Goal: Task Accomplishment & Management: Use online tool/utility

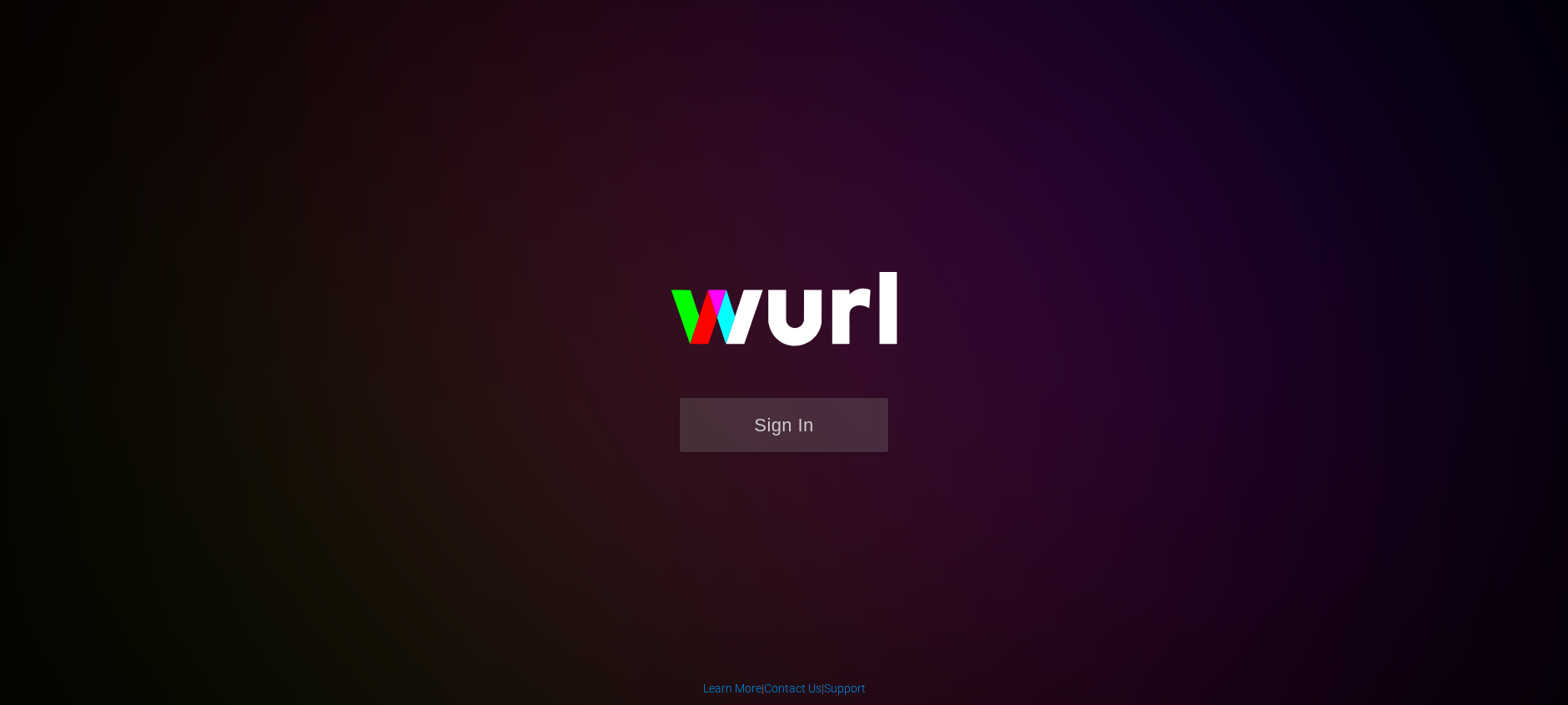
click at [861, 462] on form "Sign In" at bounding box center [784, 433] width 333 height 71
click at [850, 443] on button "Sign In" at bounding box center [784, 424] width 209 height 55
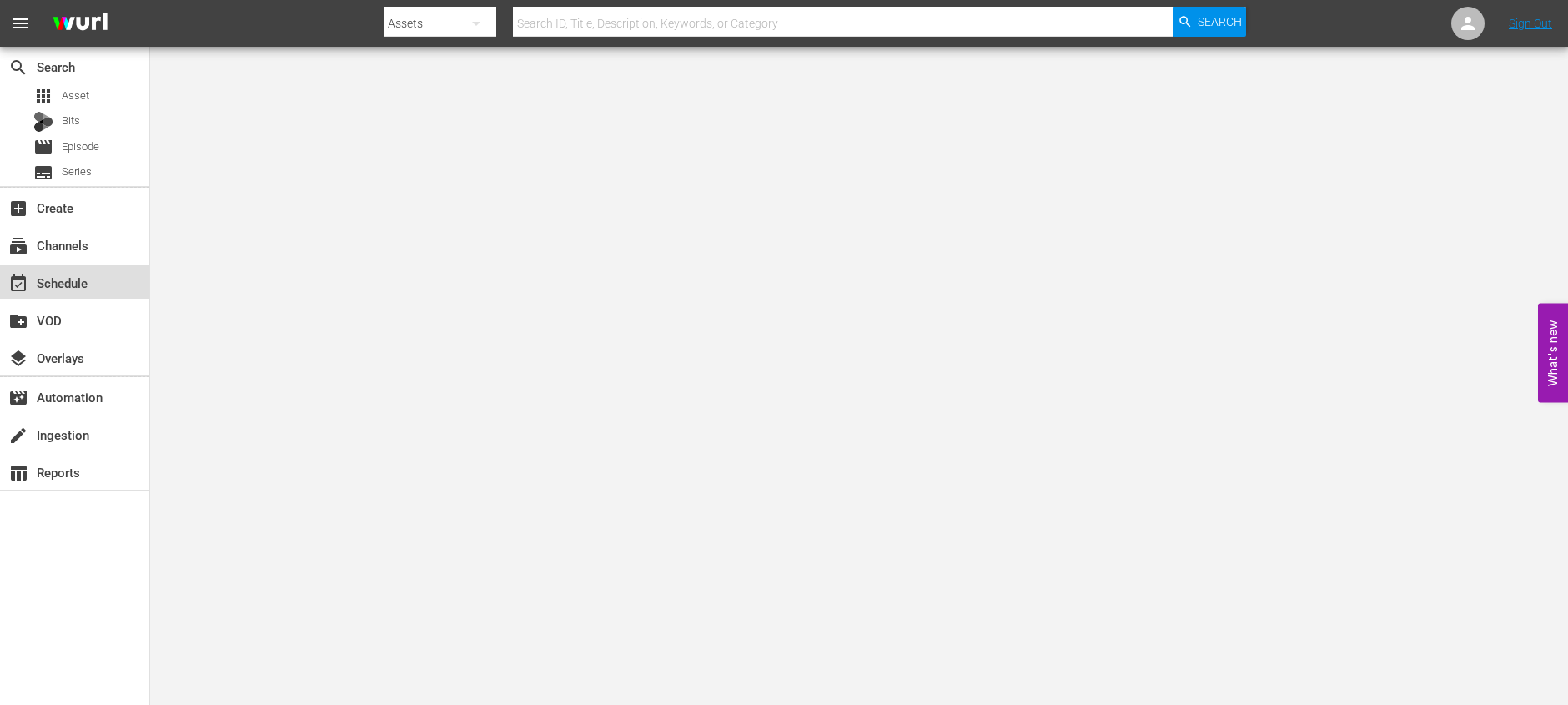
click at [75, 277] on div "event_available Schedule" at bounding box center [47, 281] width 94 height 15
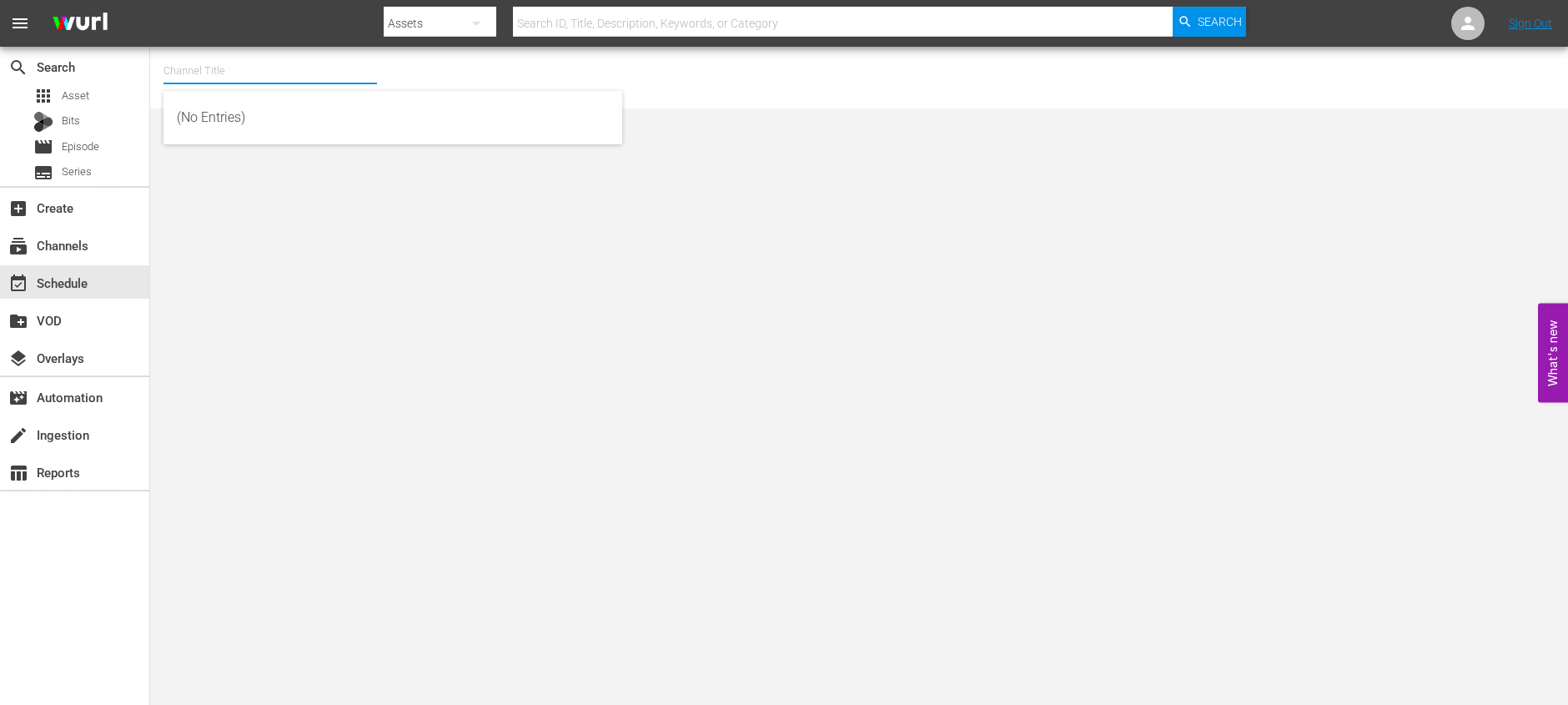
click at [326, 80] on input "text" at bounding box center [270, 71] width 214 height 40
click at [291, 114] on div "Made It Myself TV (1876 - tricoast_tv_madeitmyselftv_1)" at bounding box center [393, 118] width 432 height 40
type input "Made It Myself TV (1876 - tricoast_tv_madeitmyselftv_1)"
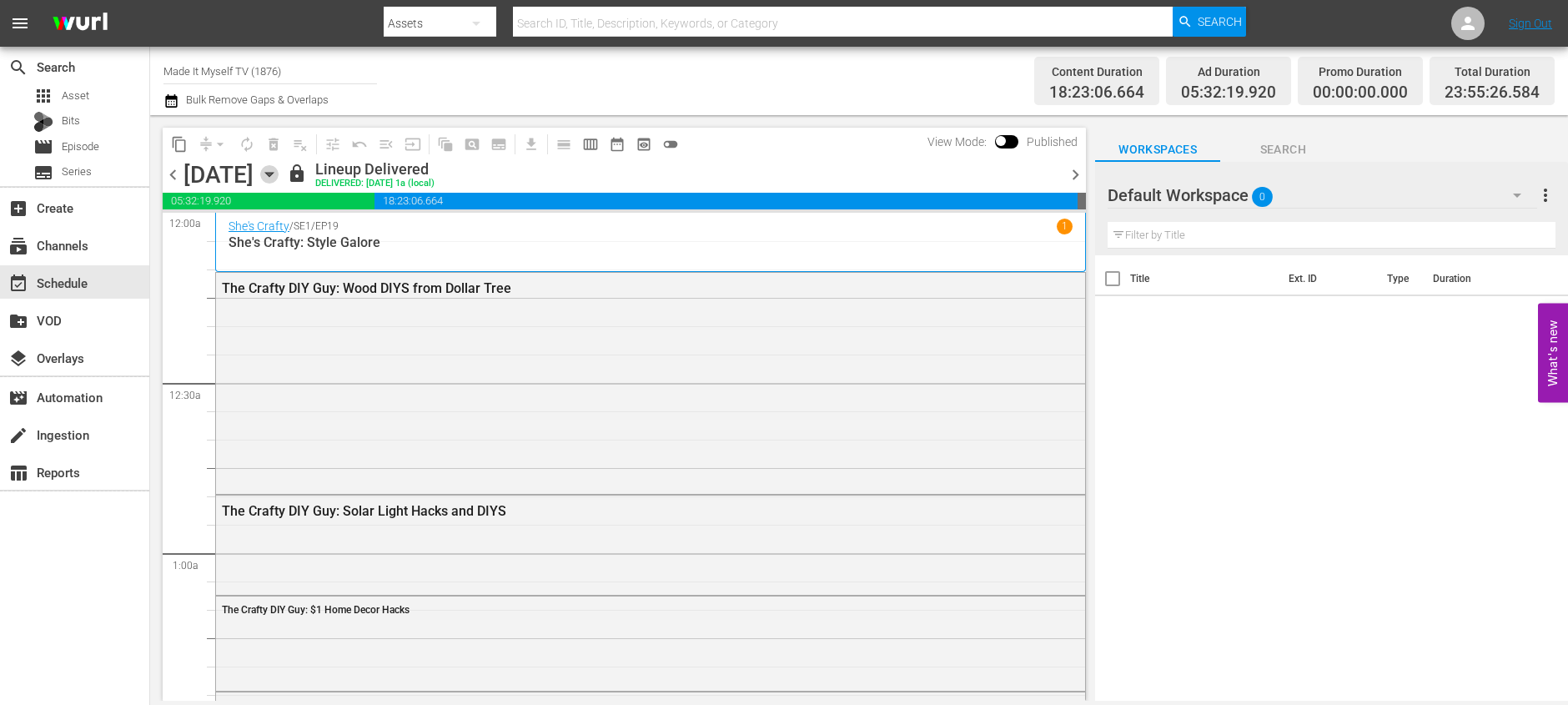
click at [273, 174] on icon "button" at bounding box center [269, 174] width 8 height 4
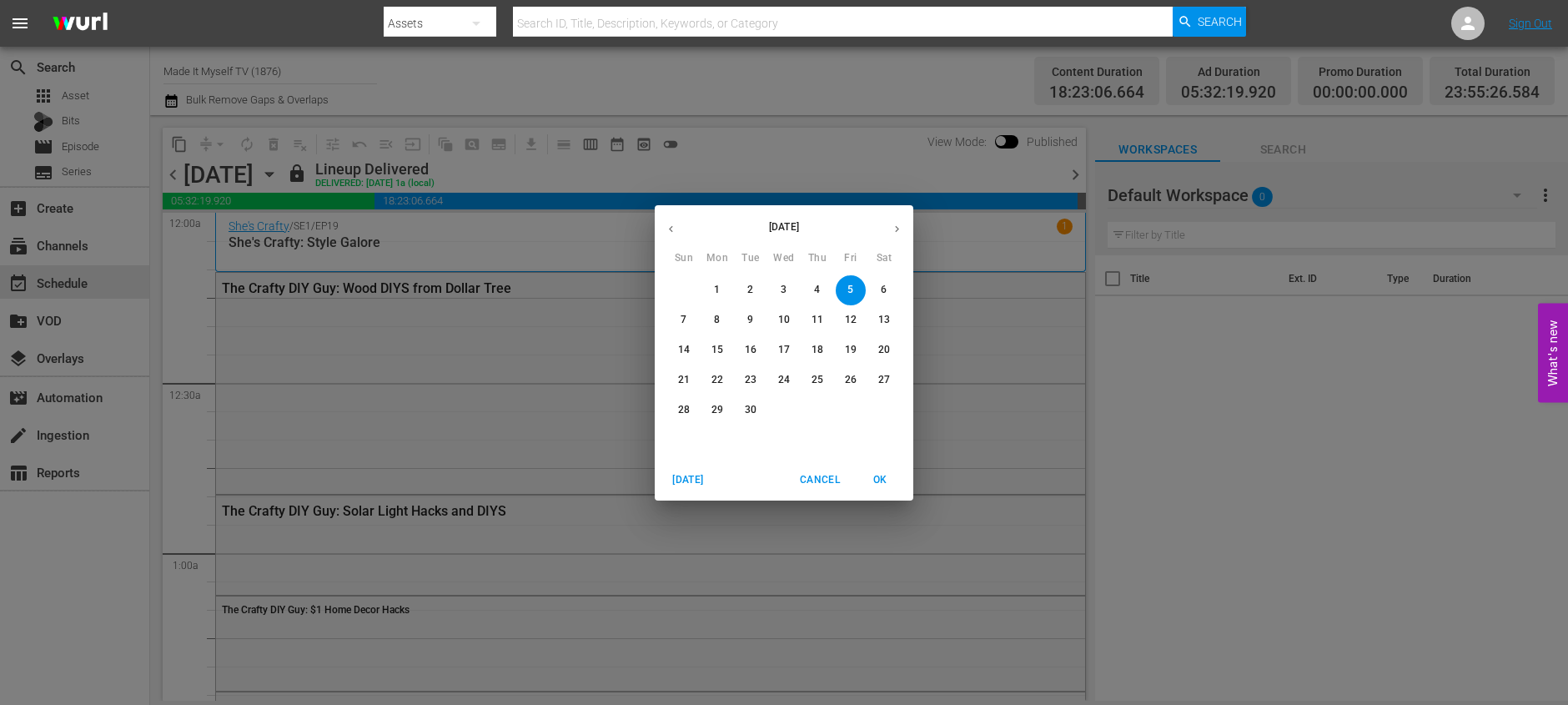
click at [717, 316] on p "8" at bounding box center [716, 320] width 6 height 14
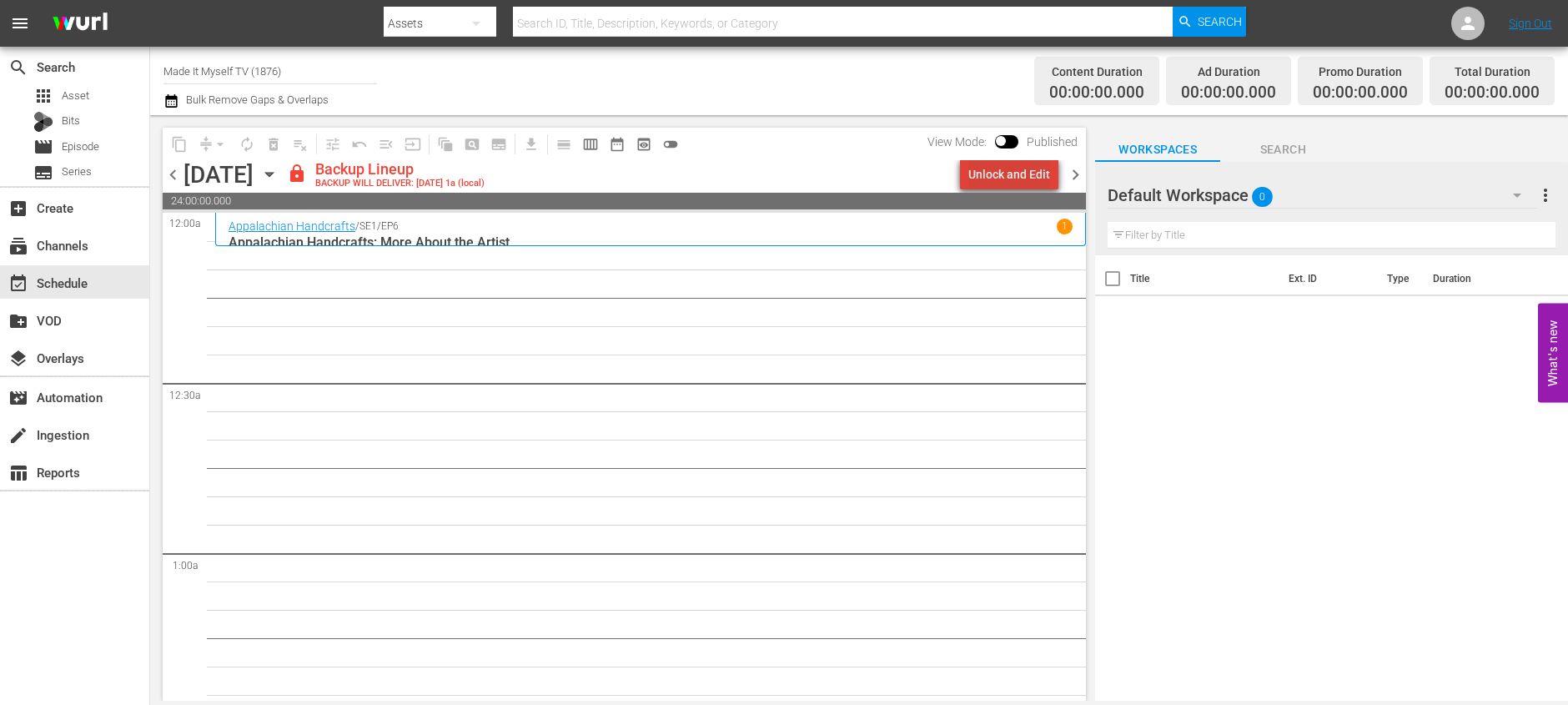
click at [1037, 171] on div "Unlock and Edit" at bounding box center [1009, 173] width 81 height 30
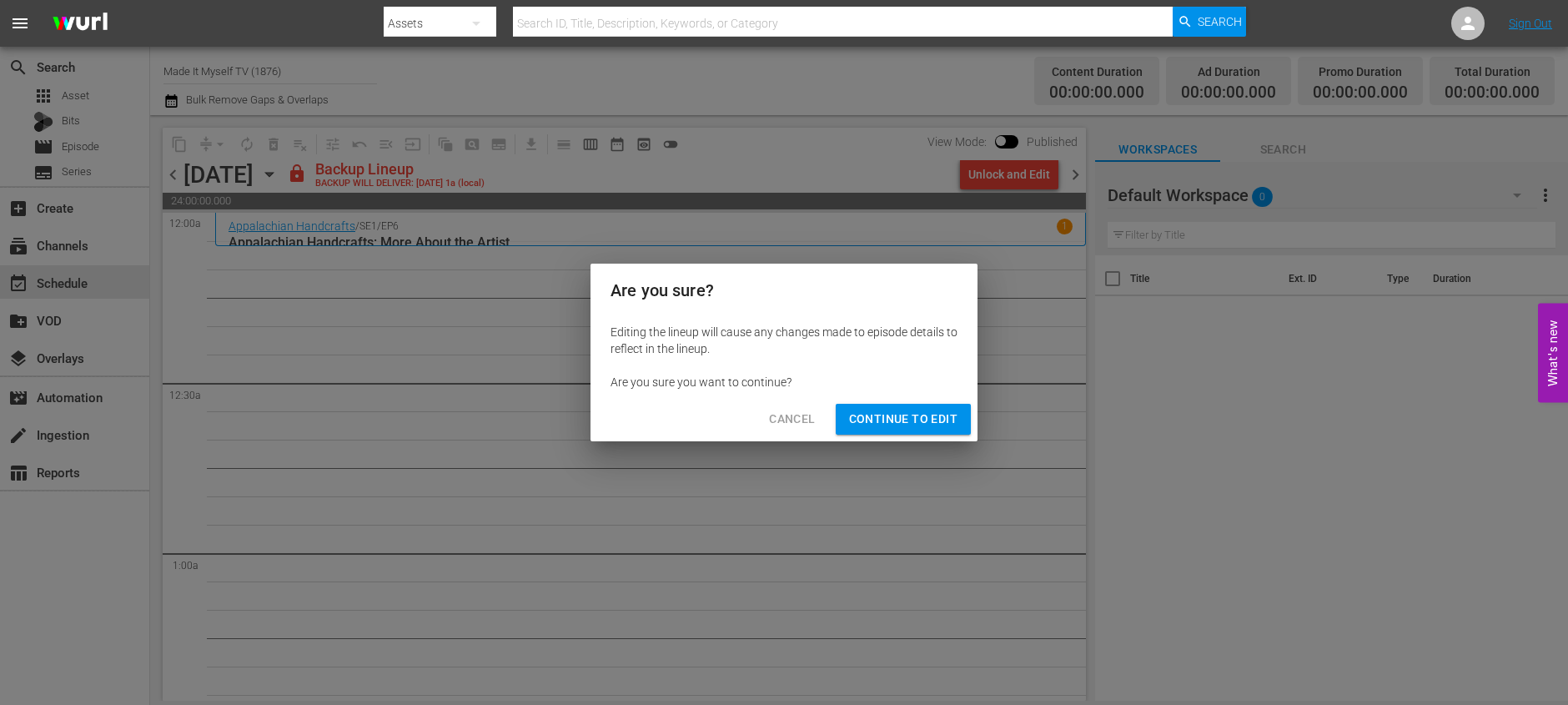
click at [891, 409] on span "Continue to Edit" at bounding box center [902, 420] width 108 height 21
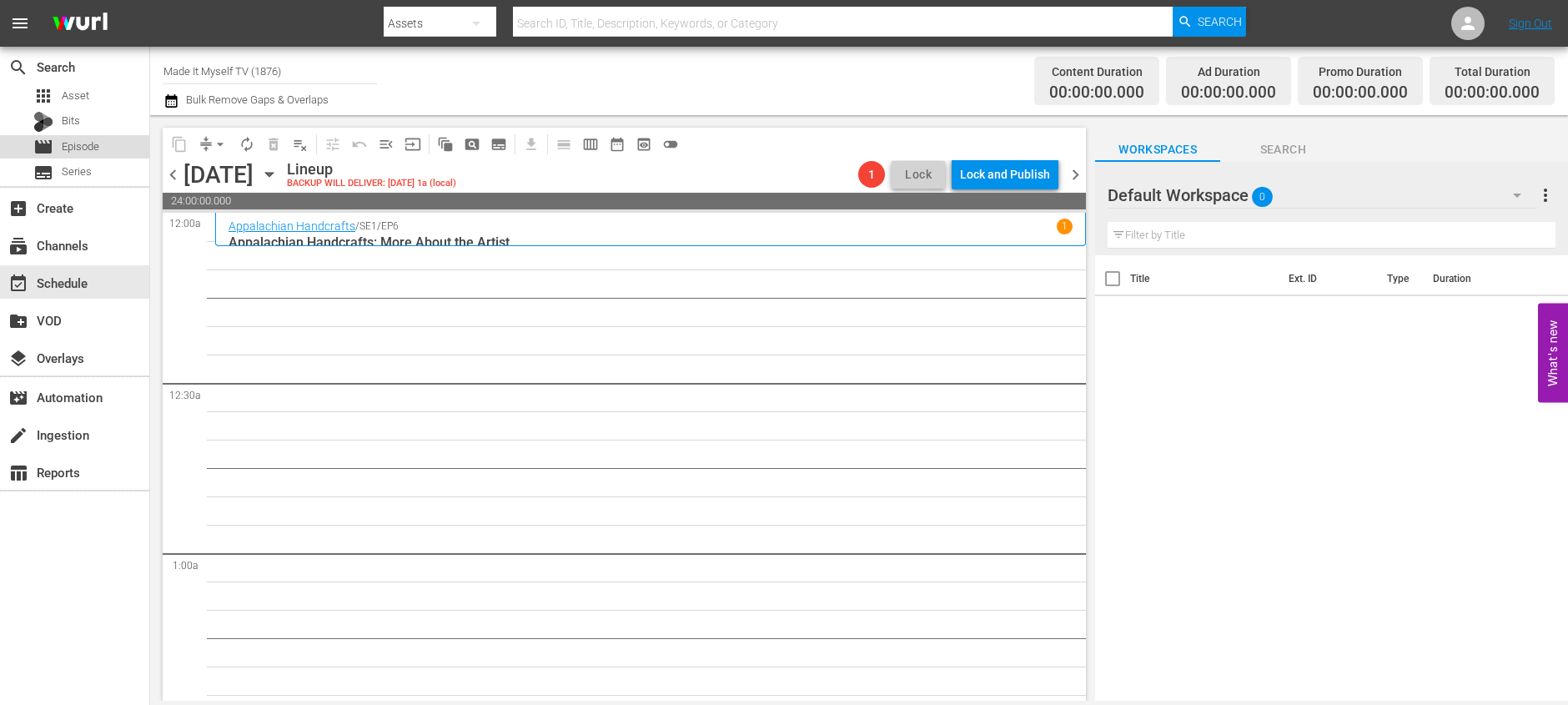
click at [80, 143] on span "Episode" at bounding box center [80, 147] width 37 height 16
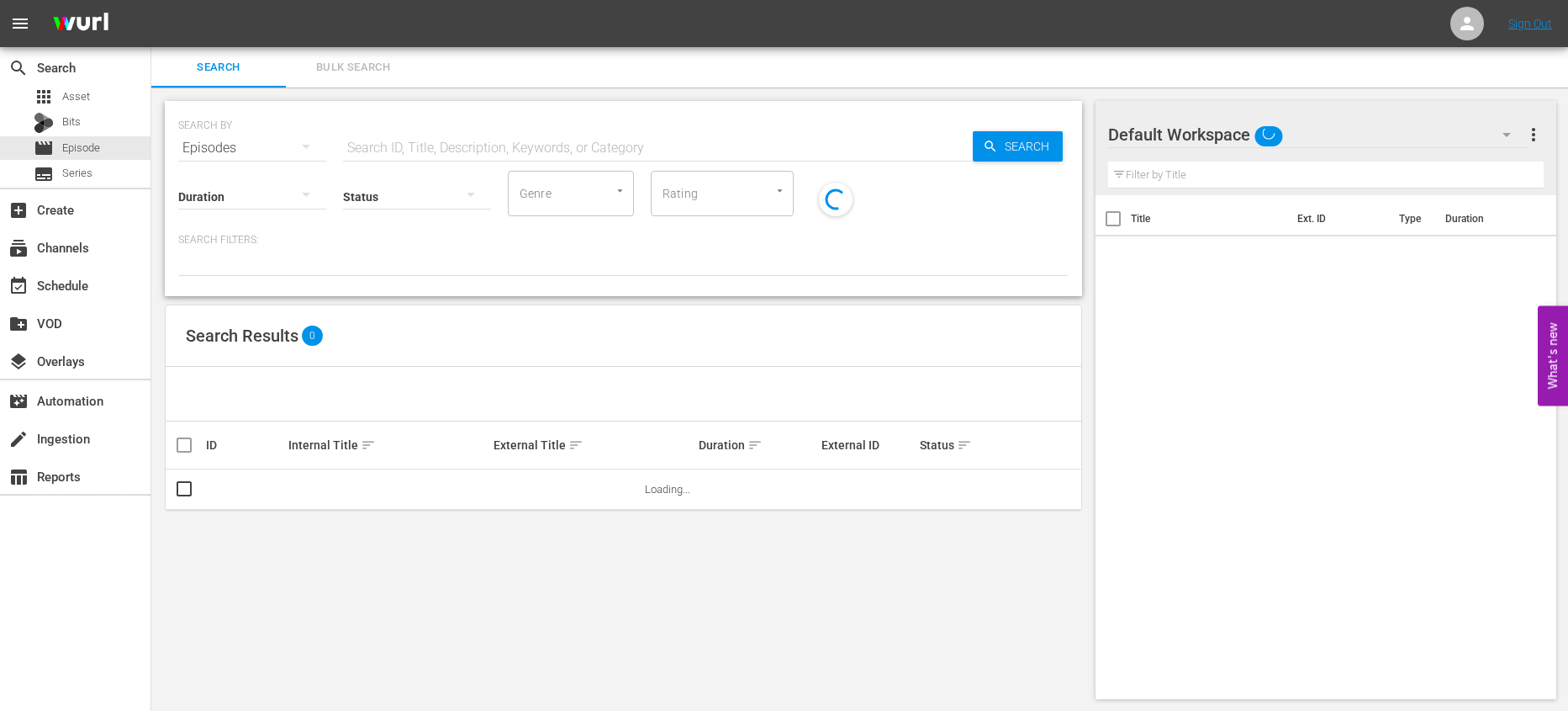
click at [364, 145] on input "text" at bounding box center [658, 148] width 630 height 41
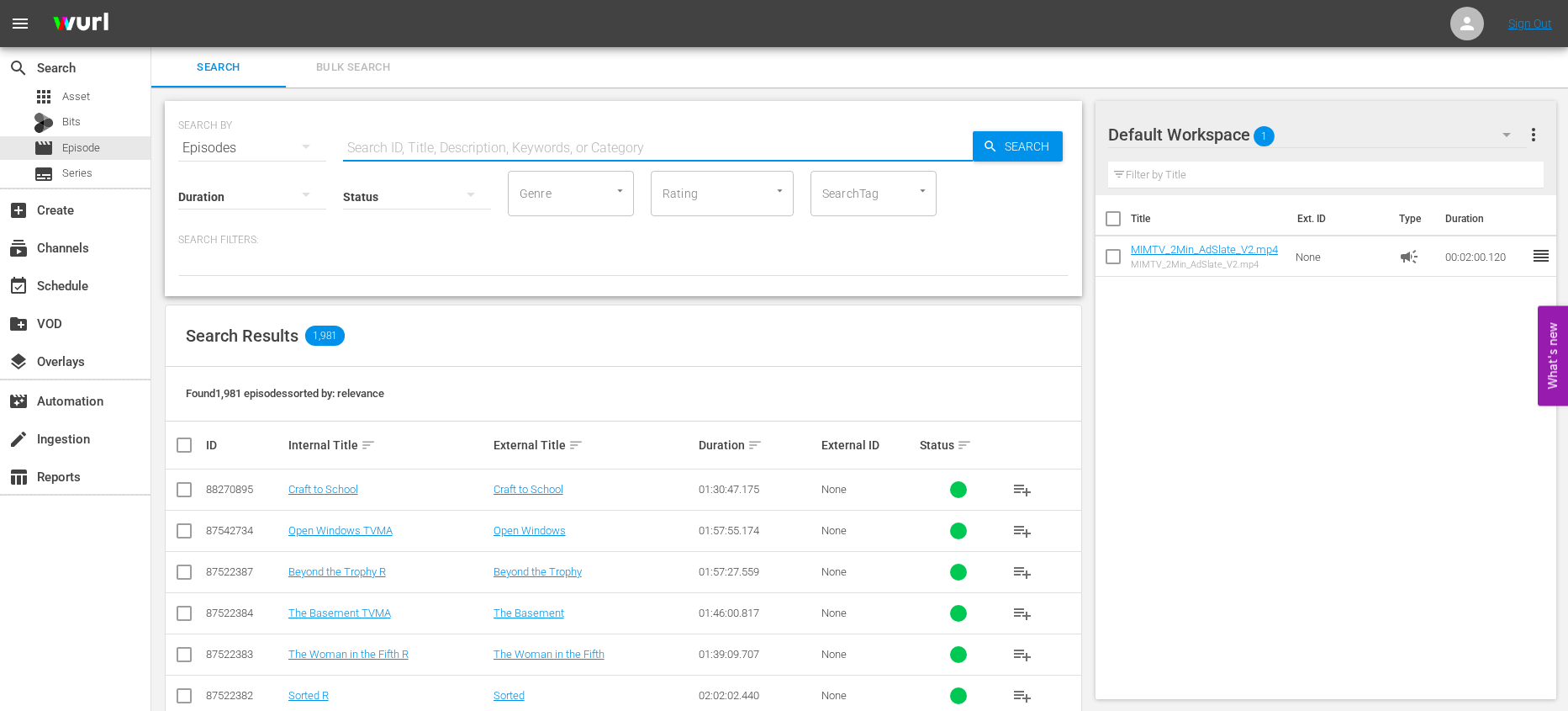
click at [374, 150] on input "text" at bounding box center [658, 148] width 630 height 41
type input "its sew easy"
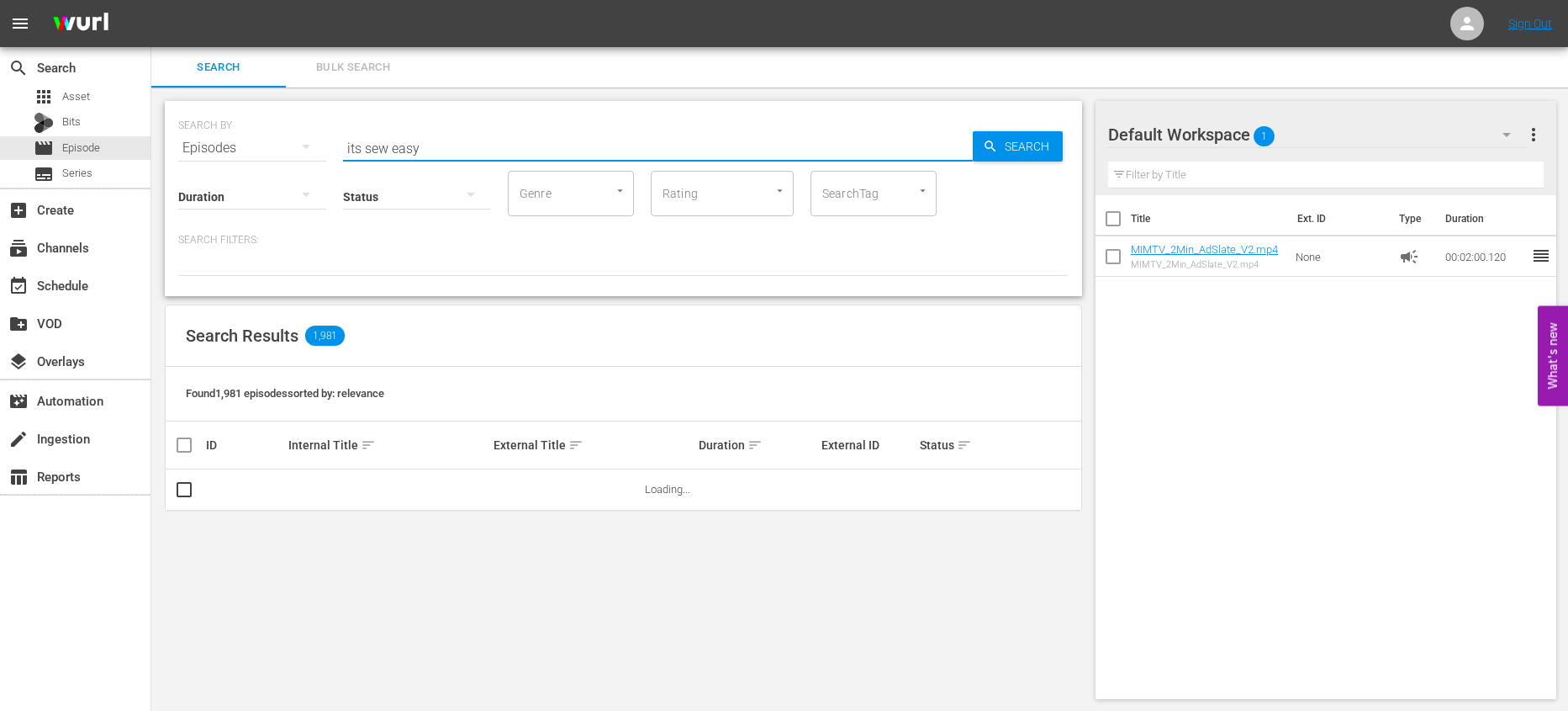
click at [1114, 226] on input "checkbox" at bounding box center [1112, 222] width 36 height 36
checkbox input "true"
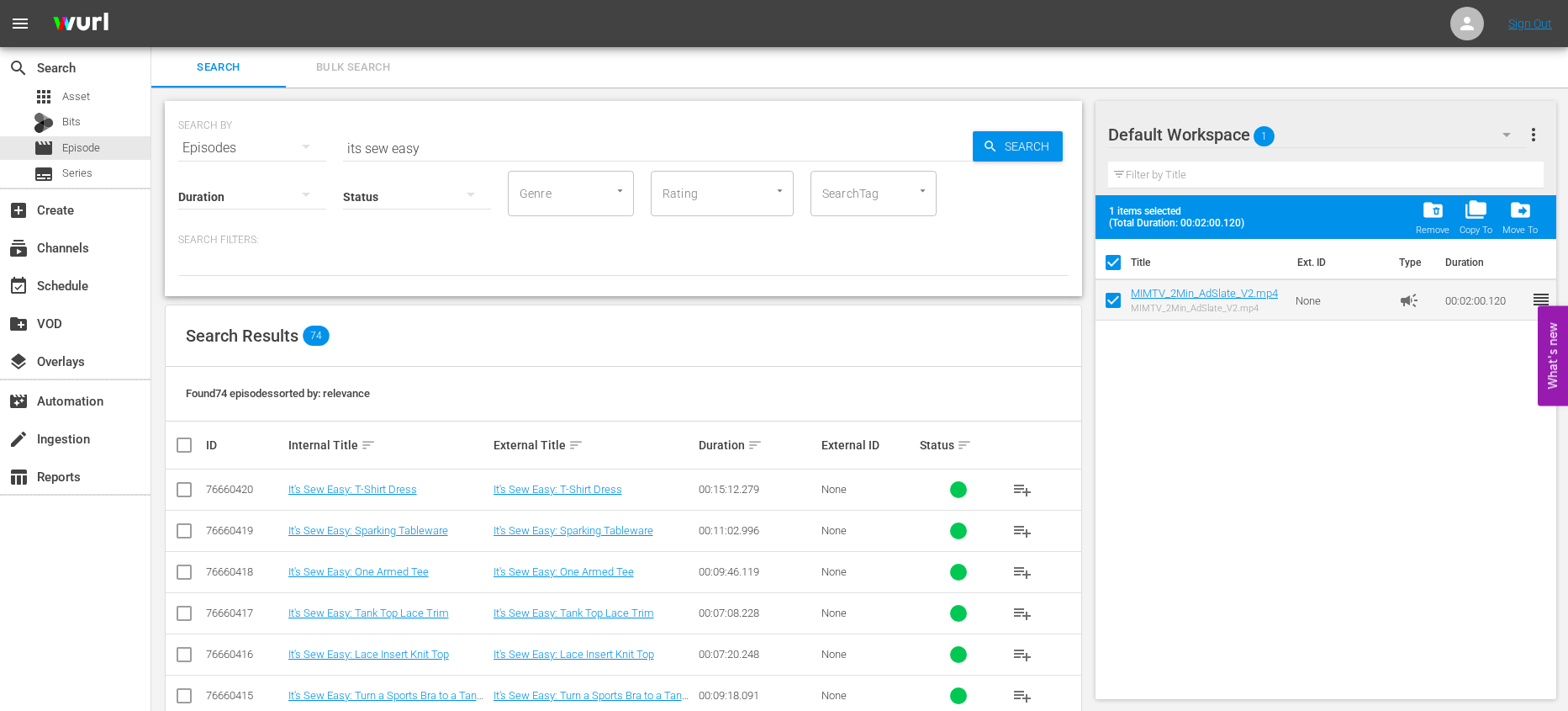
checkbox input "true"
click at [1417, 214] on div "folder_delete Remove" at bounding box center [1432, 216] width 34 height 37
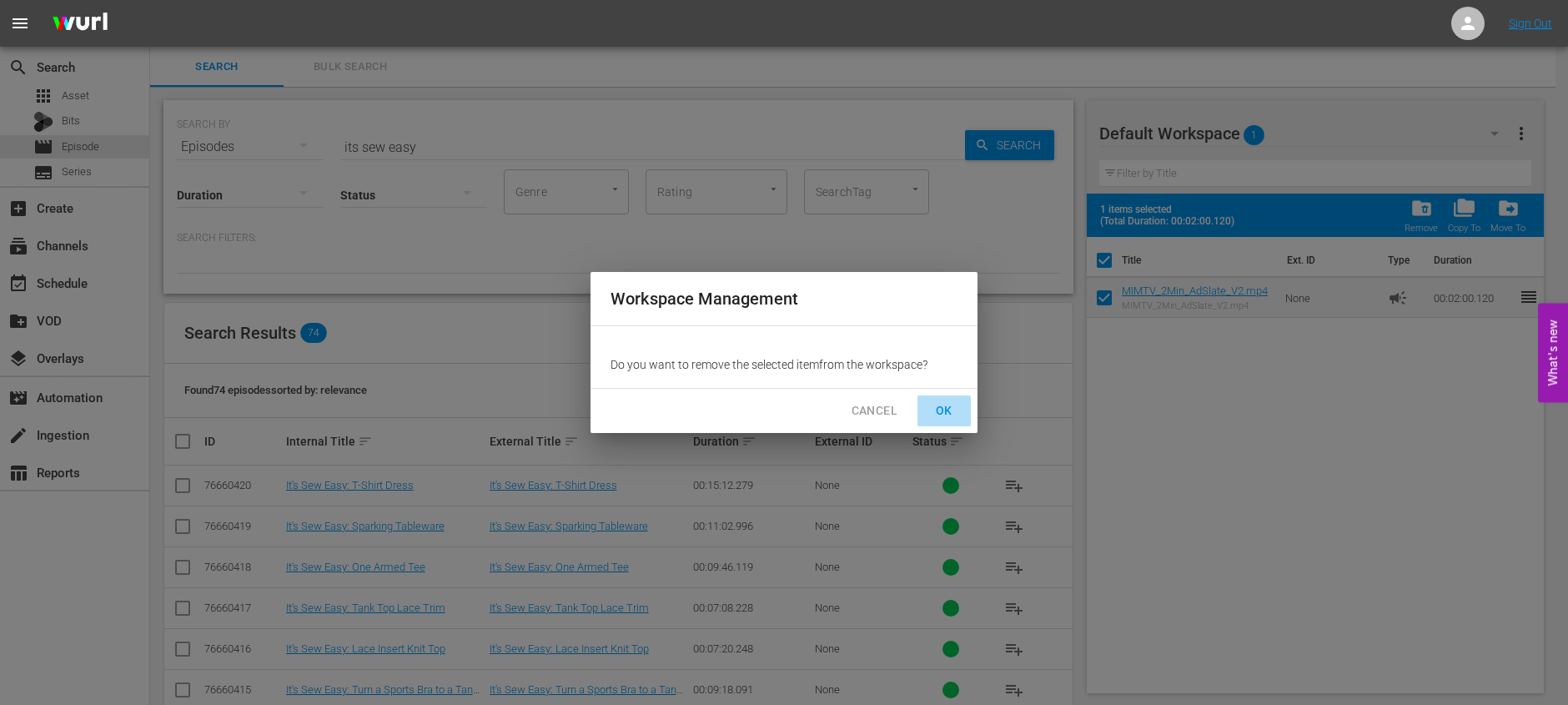
click at [944, 403] on span "OK" at bounding box center [944, 411] width 27 height 21
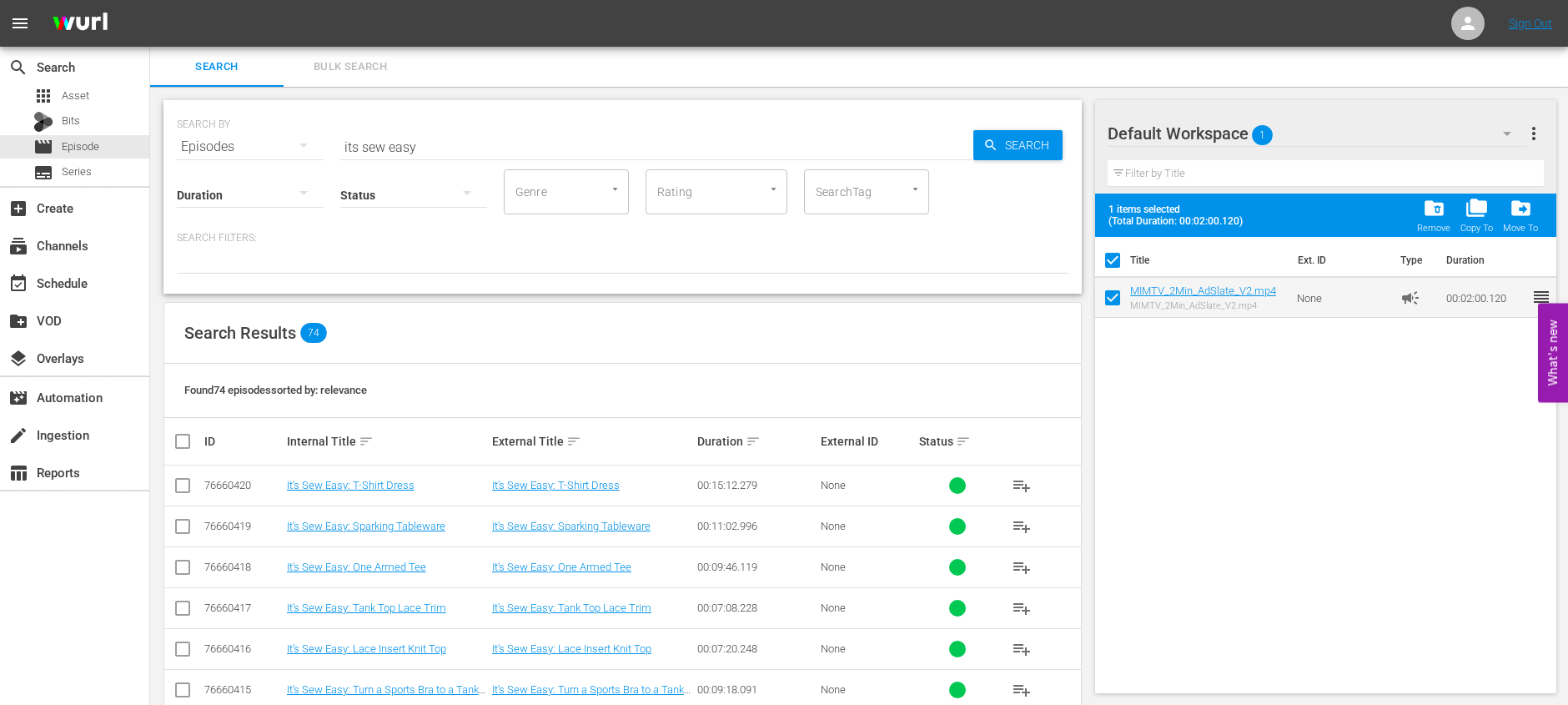
checkbox input "false"
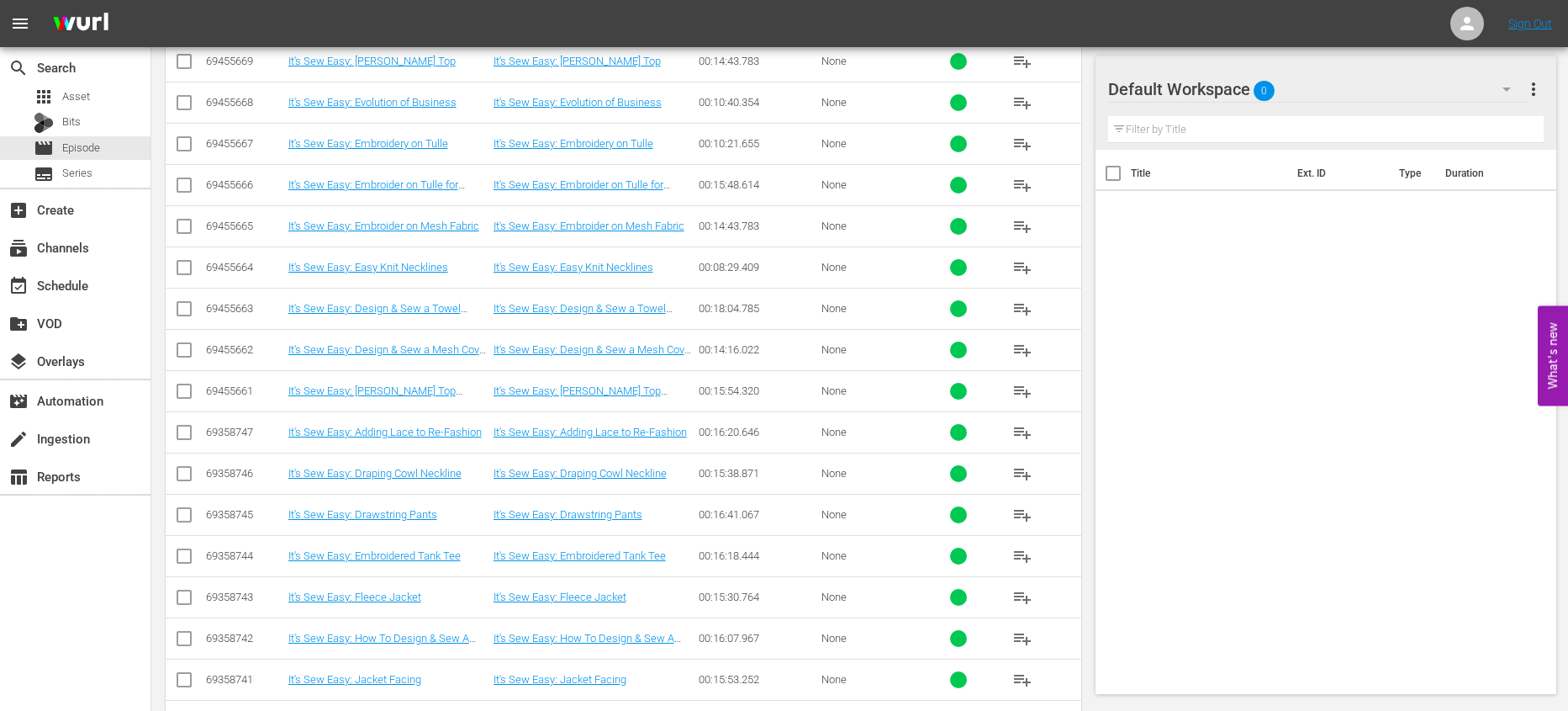
scroll to position [2166, 0]
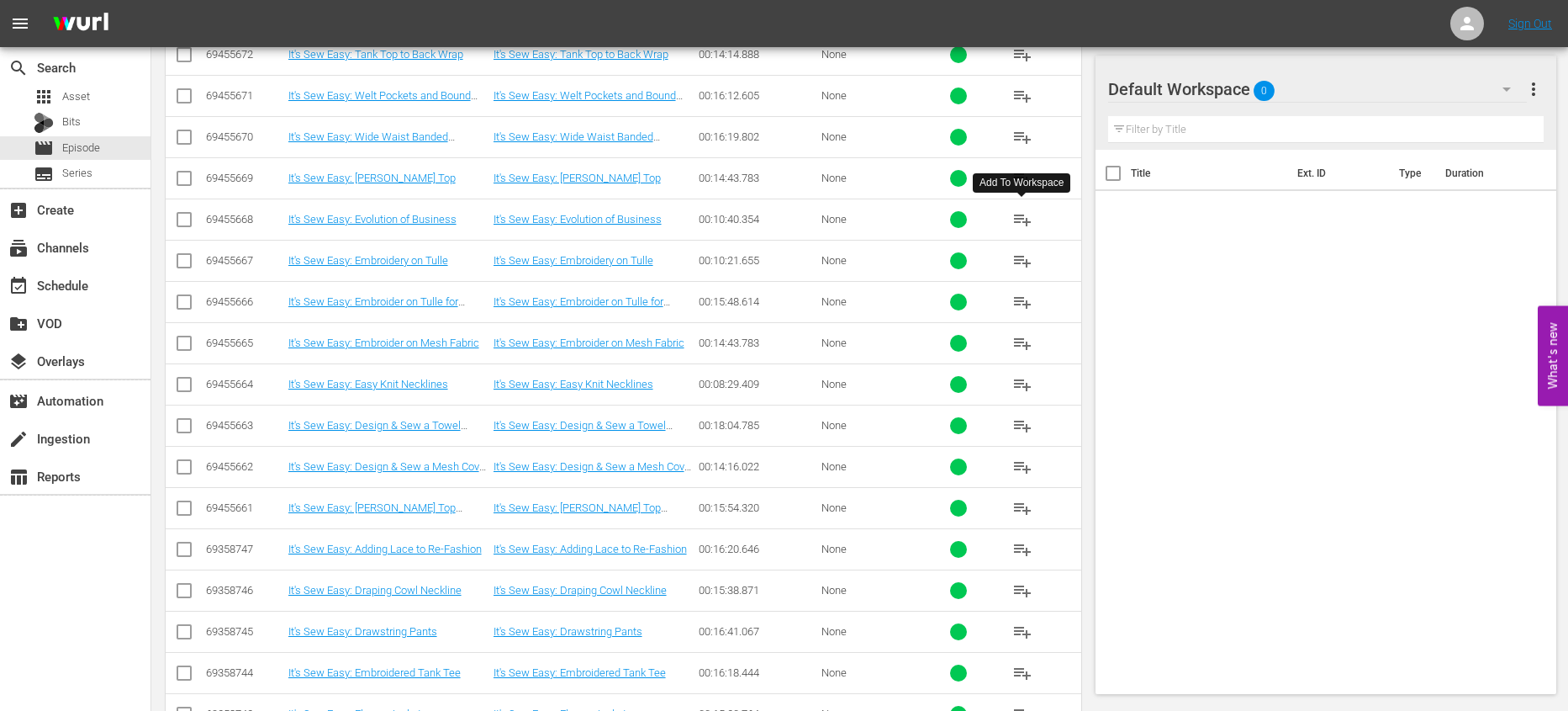
click at [1023, 213] on span "playlist_add" at bounding box center [1022, 219] width 20 height 20
click at [1022, 256] on span "playlist_add" at bounding box center [1022, 260] width 20 height 20
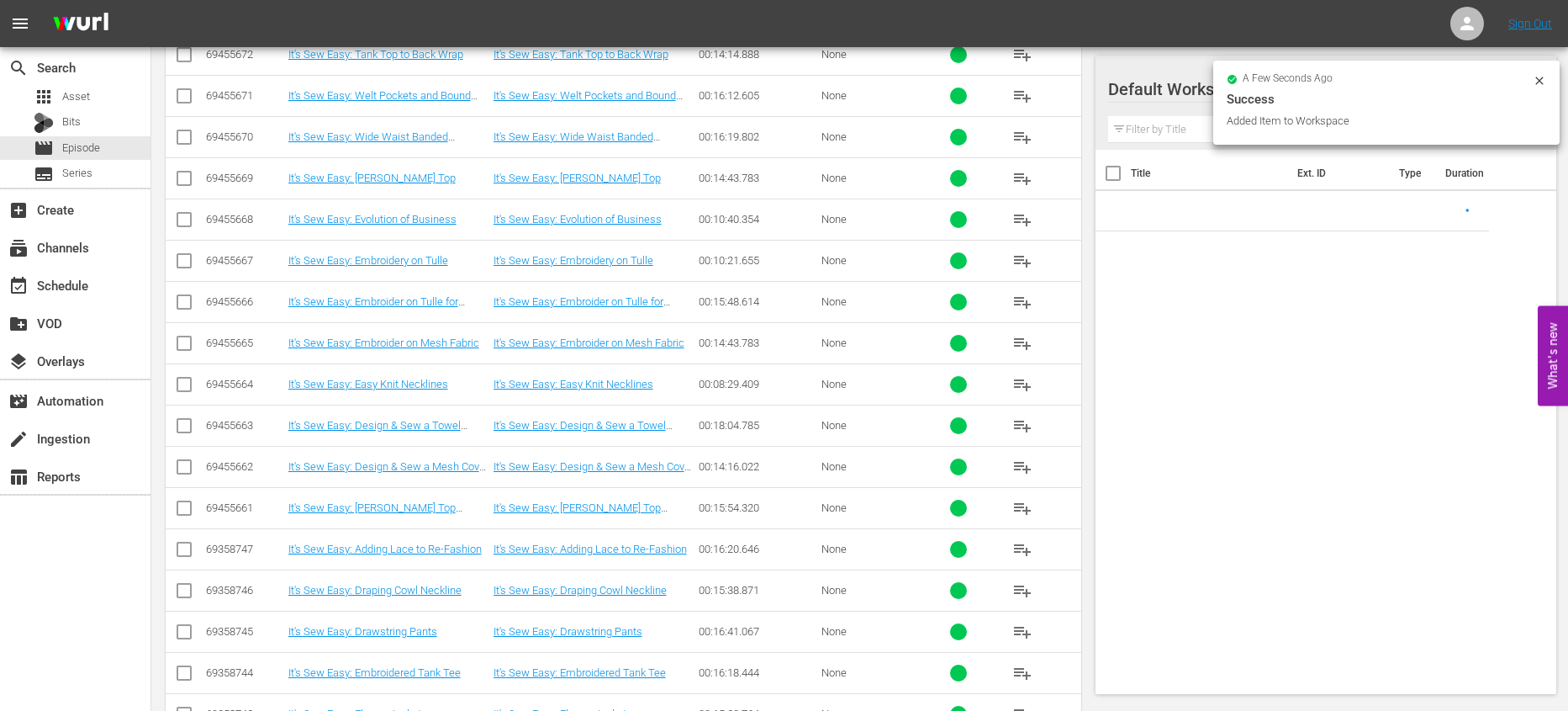
click at [1018, 303] on span "playlist_add" at bounding box center [1022, 301] width 20 height 20
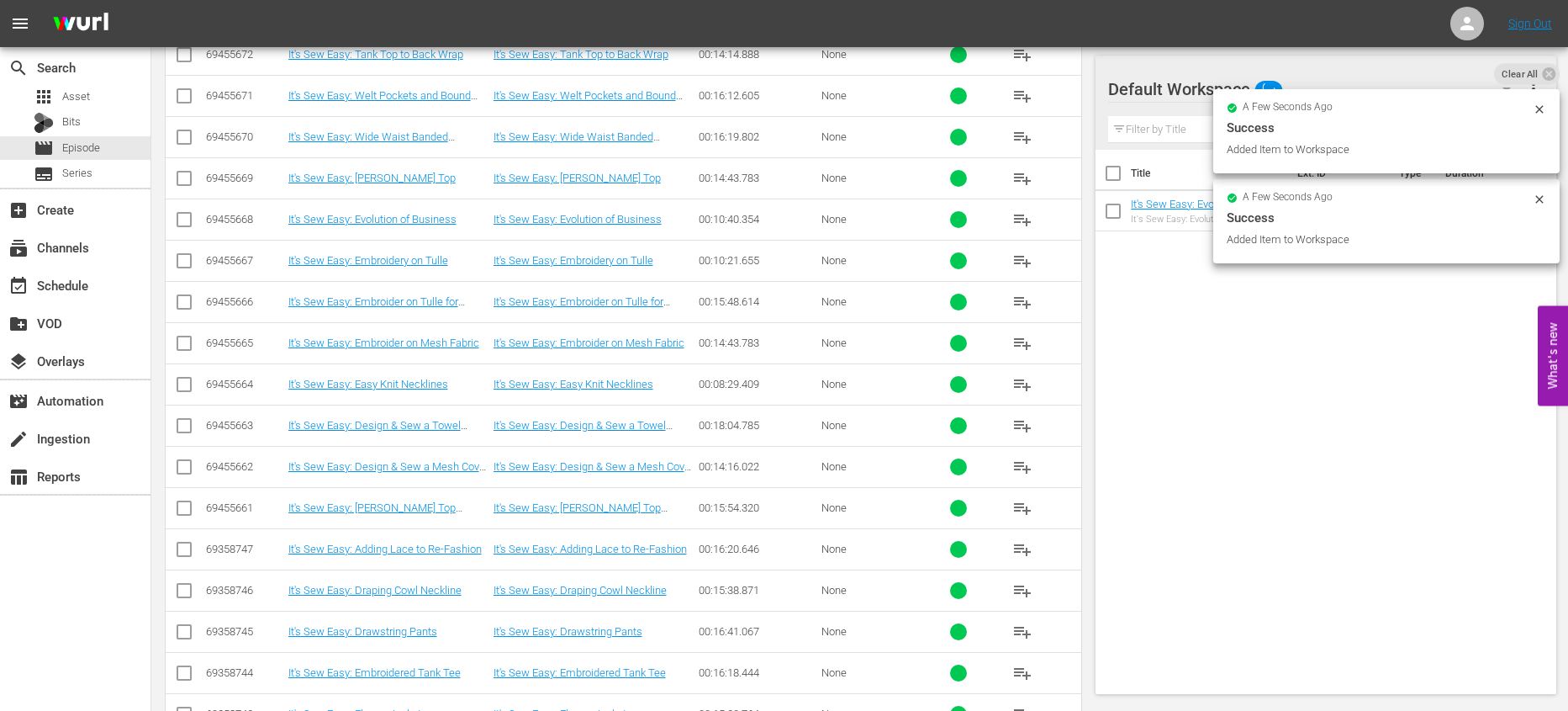
click at [1019, 342] on span "playlist_add" at bounding box center [1022, 343] width 20 height 20
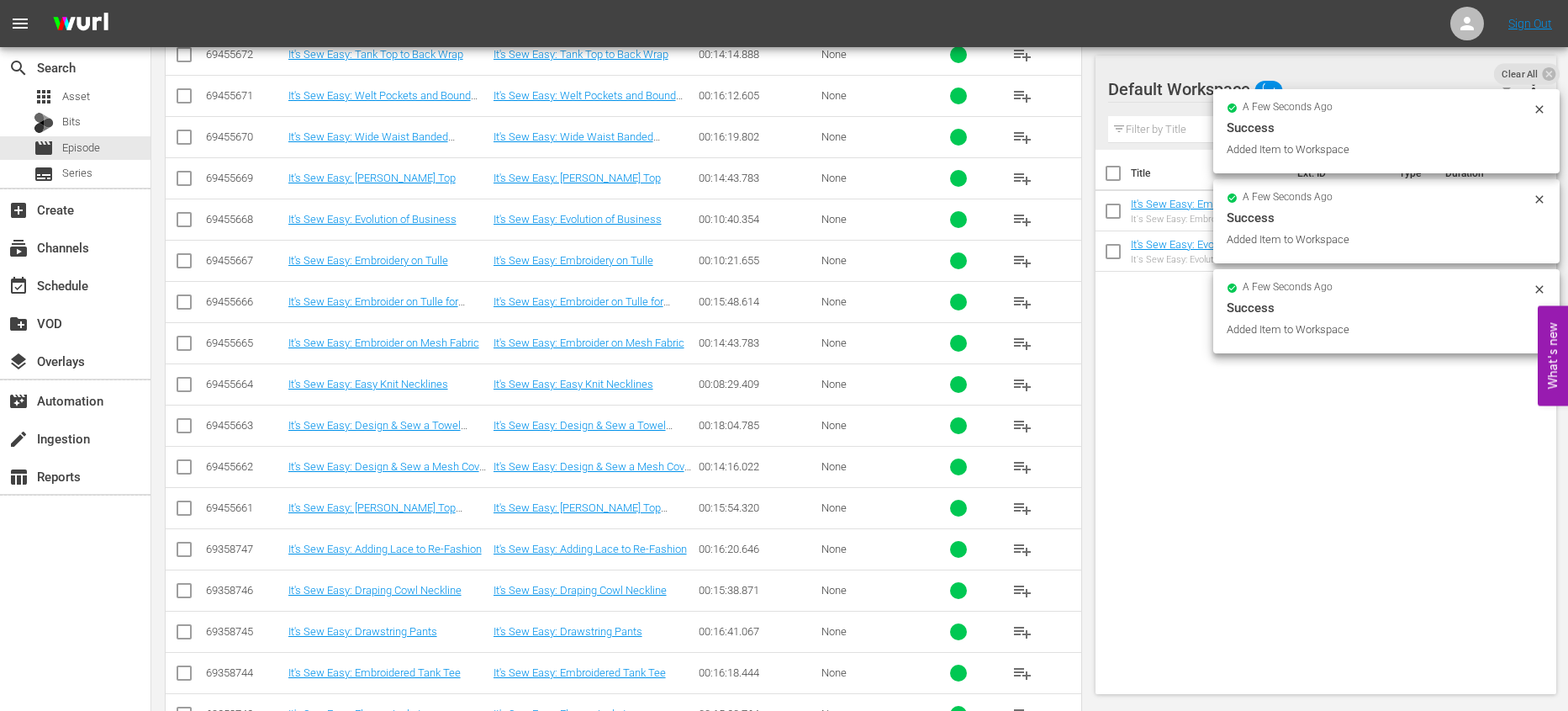
click at [1018, 390] on span "playlist_add" at bounding box center [1022, 384] width 20 height 20
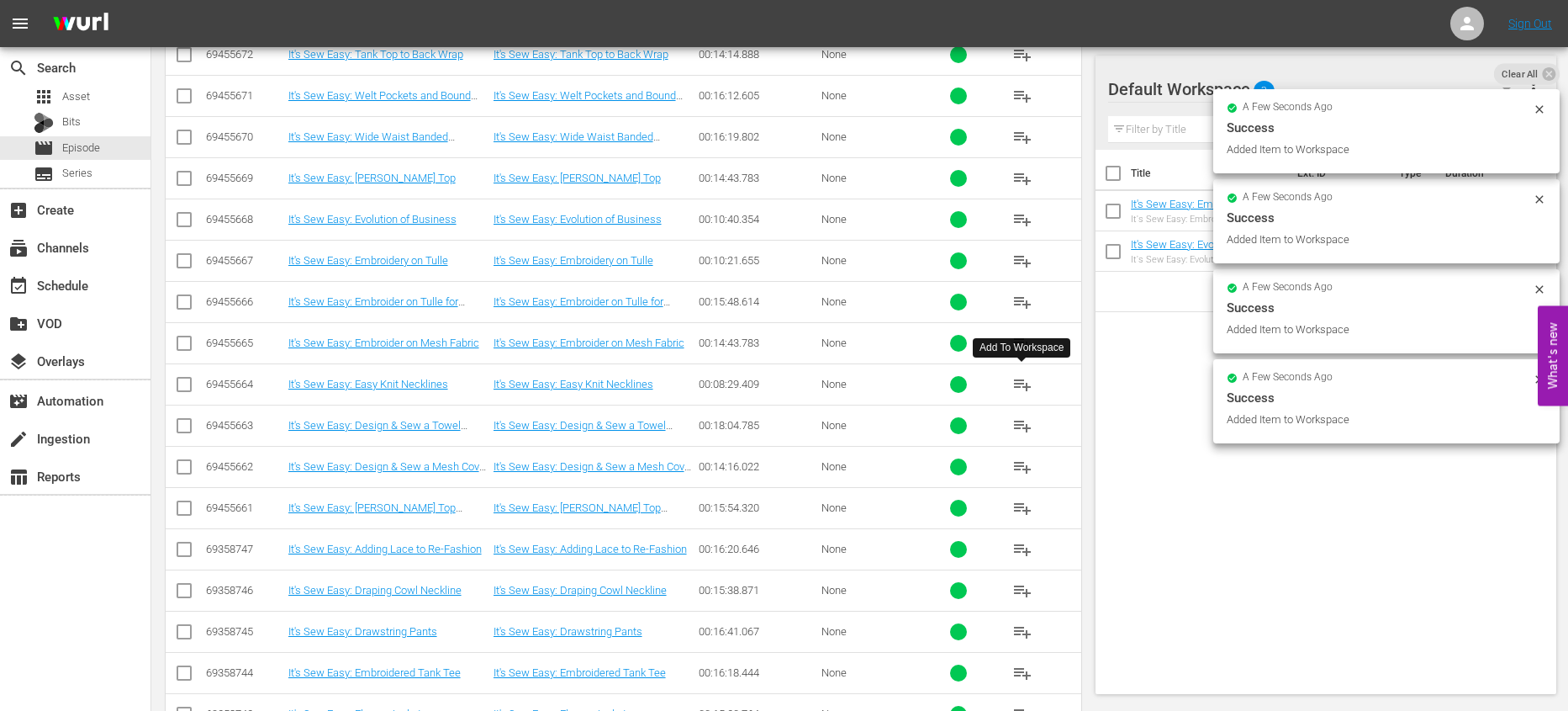
click at [1021, 426] on span "playlist_add" at bounding box center [1022, 425] width 20 height 20
click at [1018, 477] on button "playlist_add" at bounding box center [1022, 467] width 41 height 41
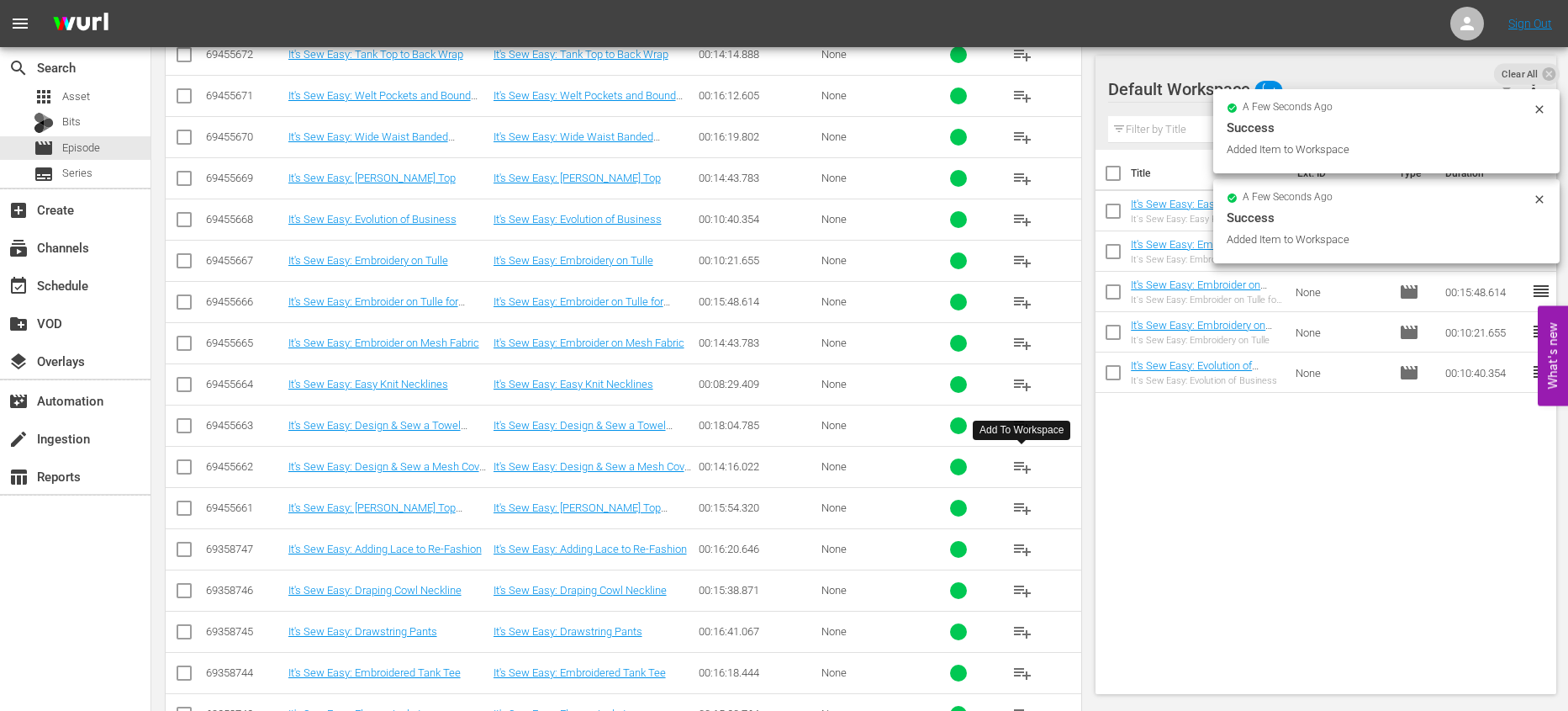
click at [1019, 469] on span "playlist_add" at bounding box center [1022, 467] width 20 height 20
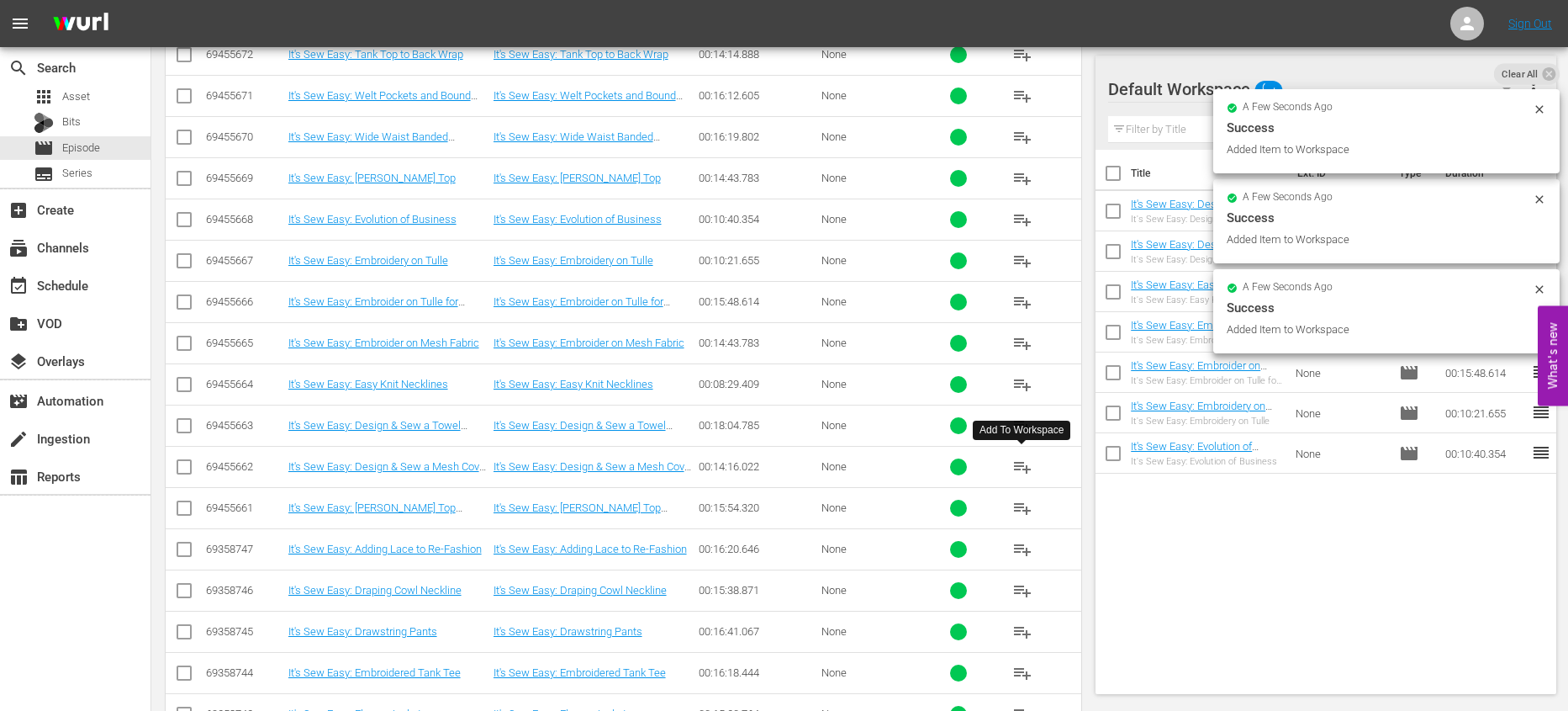
click at [1016, 507] on span "playlist_add" at bounding box center [1022, 507] width 20 height 20
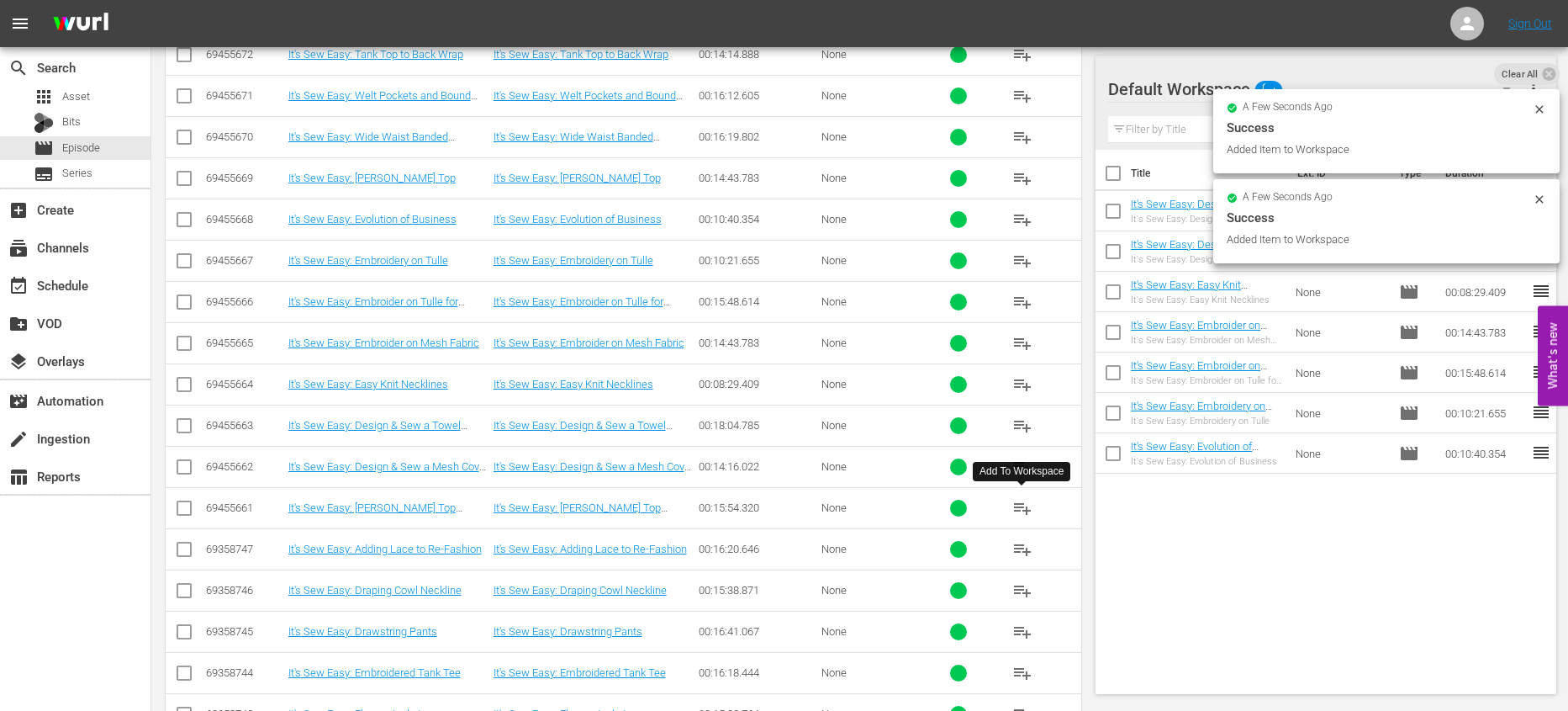
click at [1014, 550] on span "playlist_add" at bounding box center [1022, 549] width 20 height 20
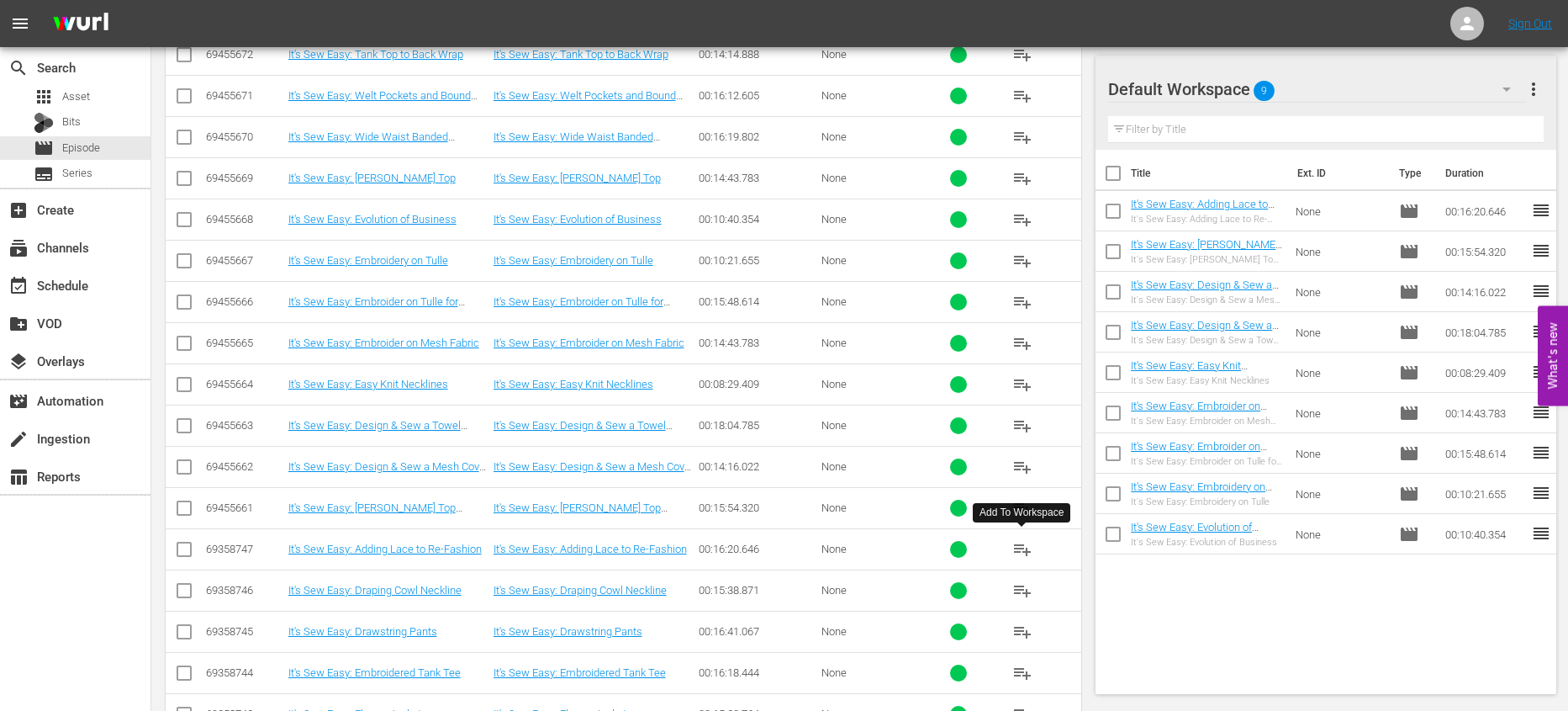
click at [1112, 177] on input "checkbox" at bounding box center [1112, 177] width 36 height 36
checkbox input "true"
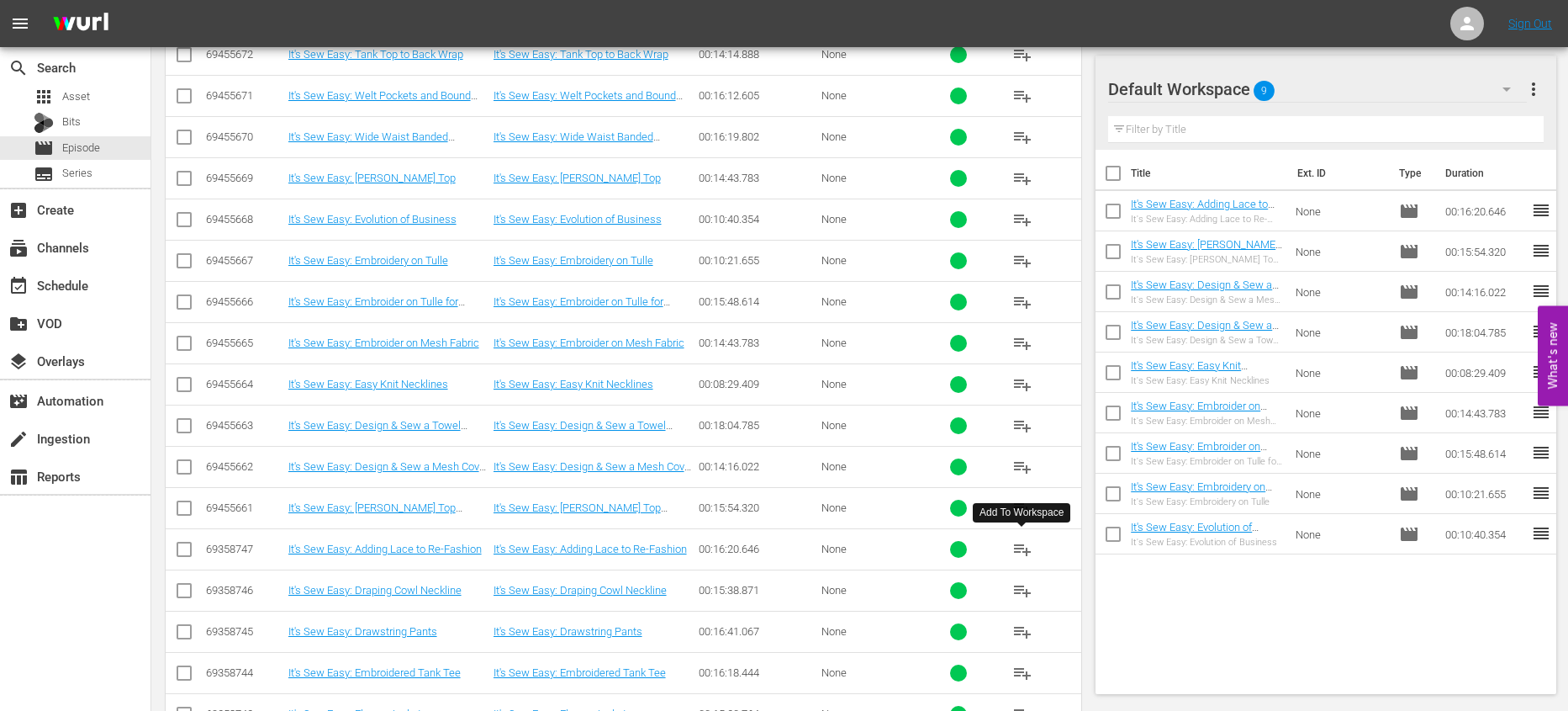
checkbox input "true"
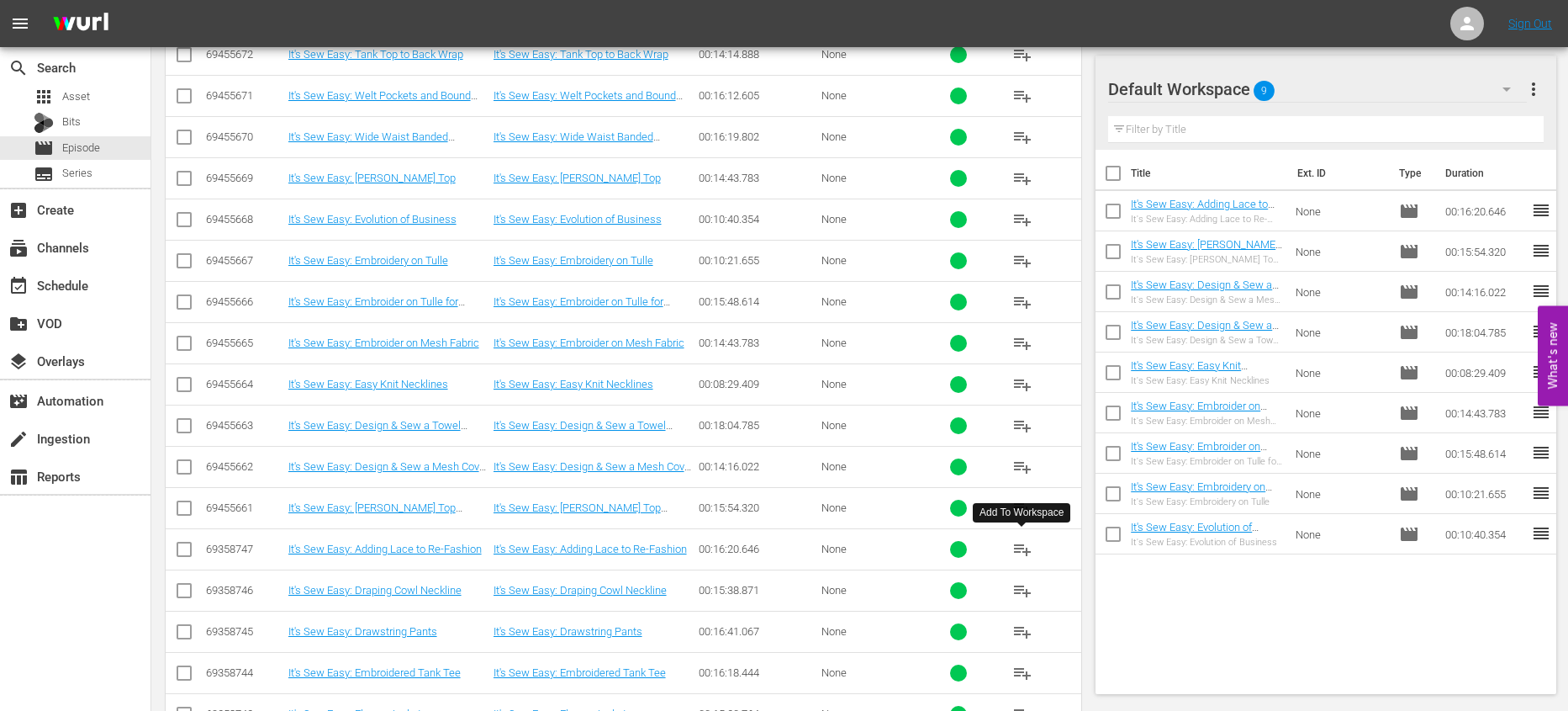
checkbox input "true"
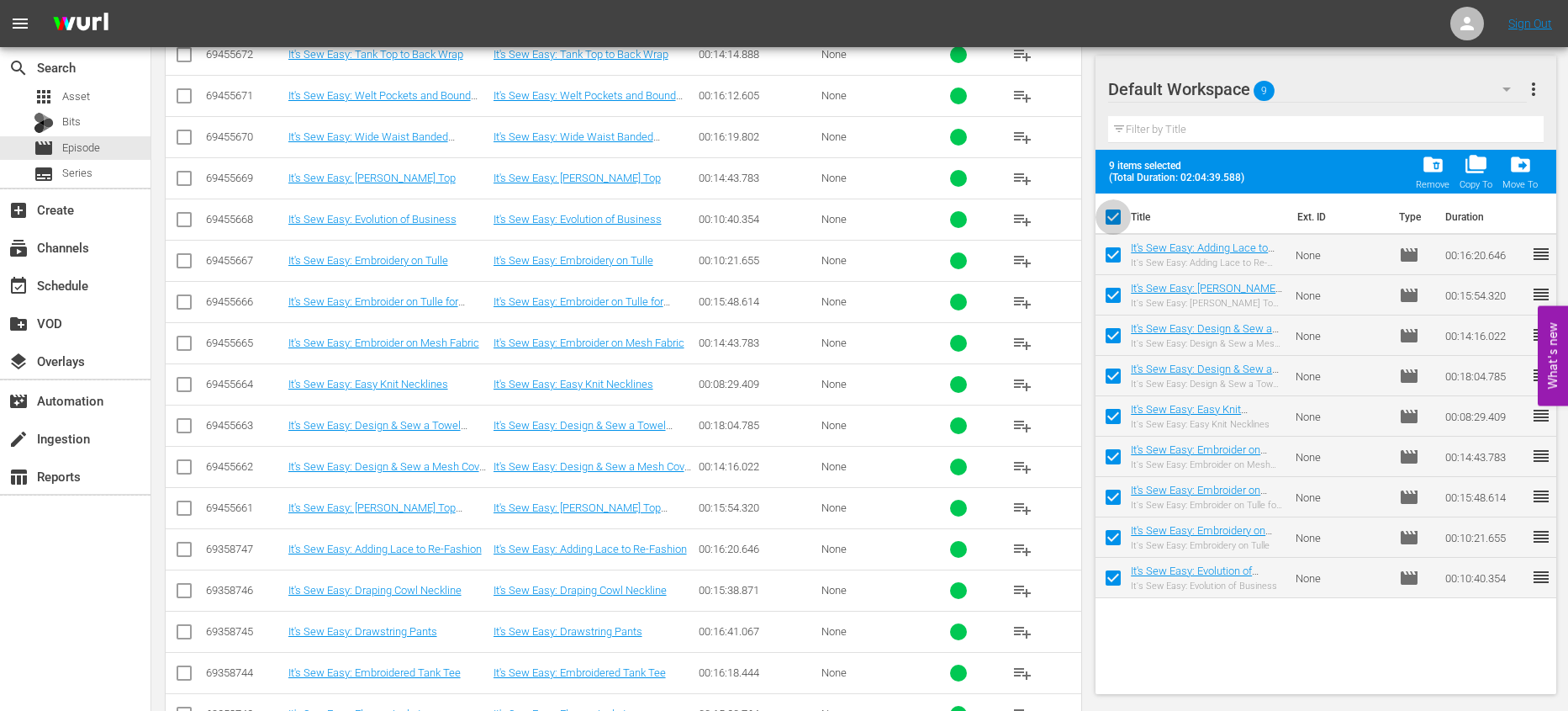
click at [1115, 213] on input "checkbox" at bounding box center [1112, 220] width 36 height 36
checkbox input "false"
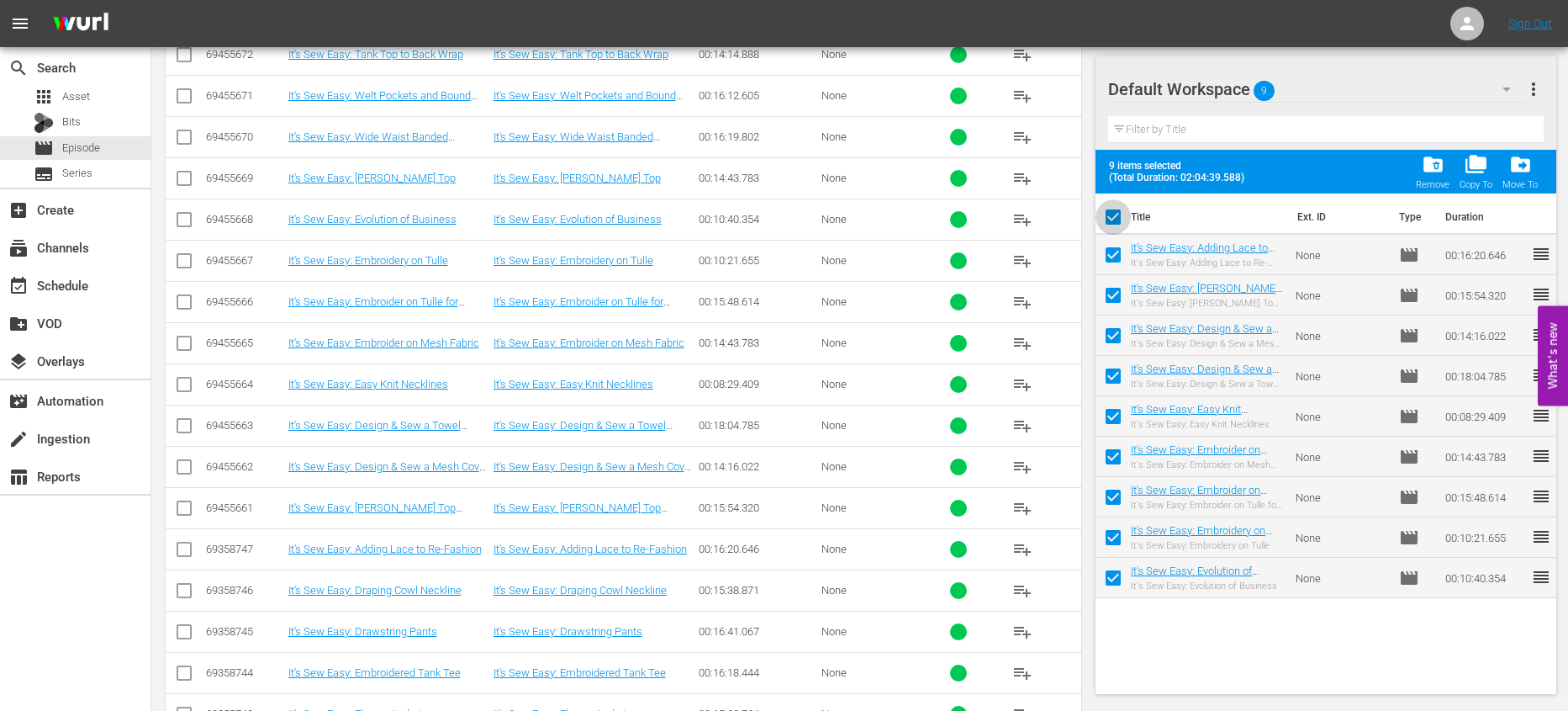
checkbox input "false"
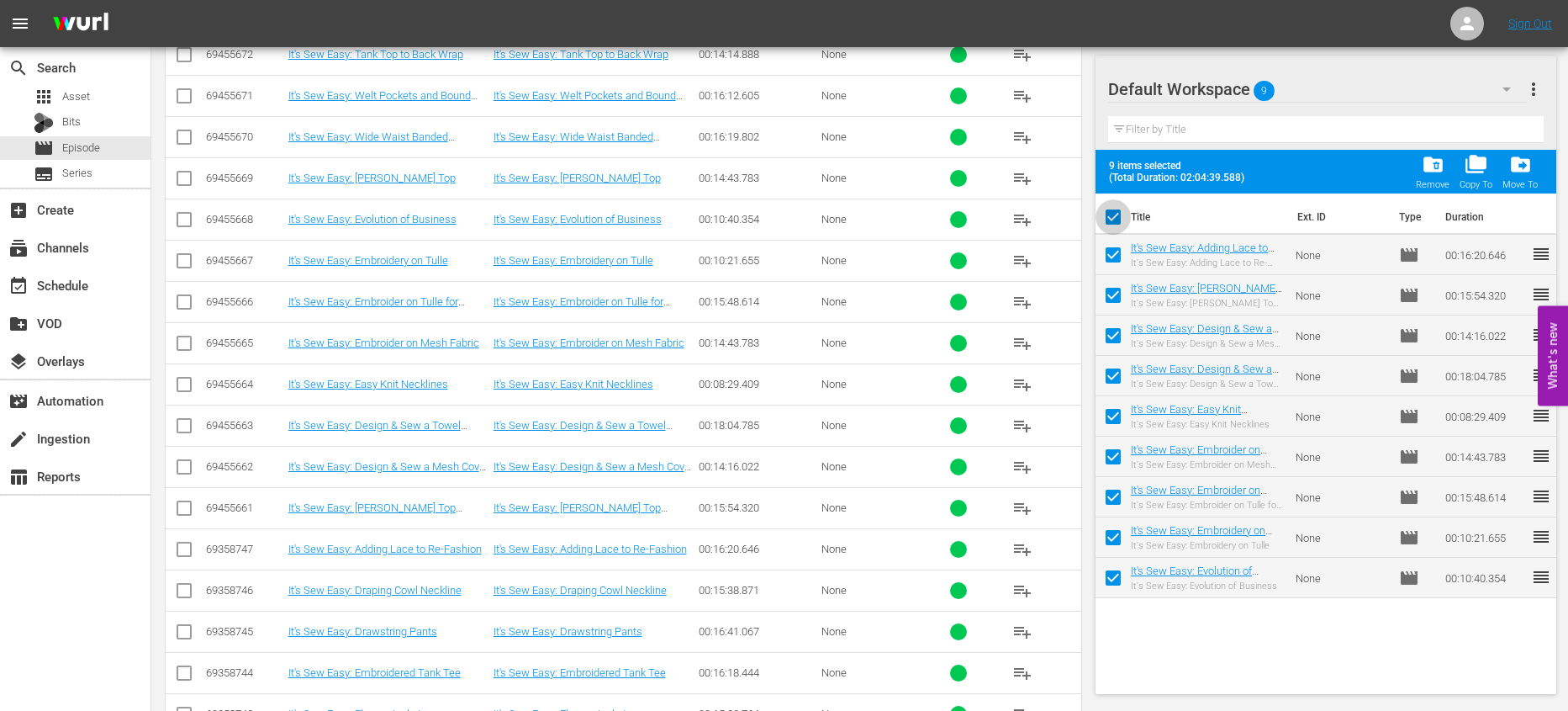
checkbox input "false"
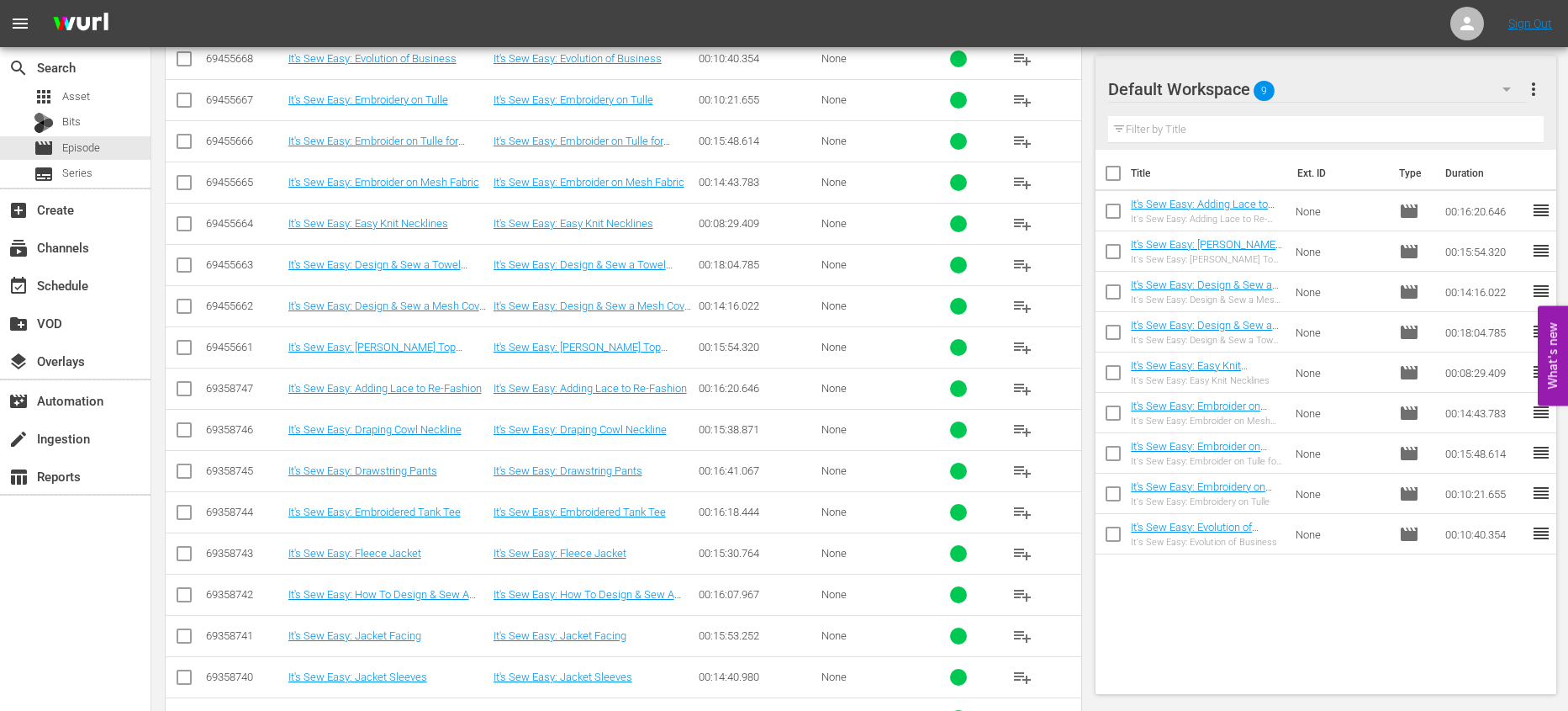
scroll to position [2476, 0]
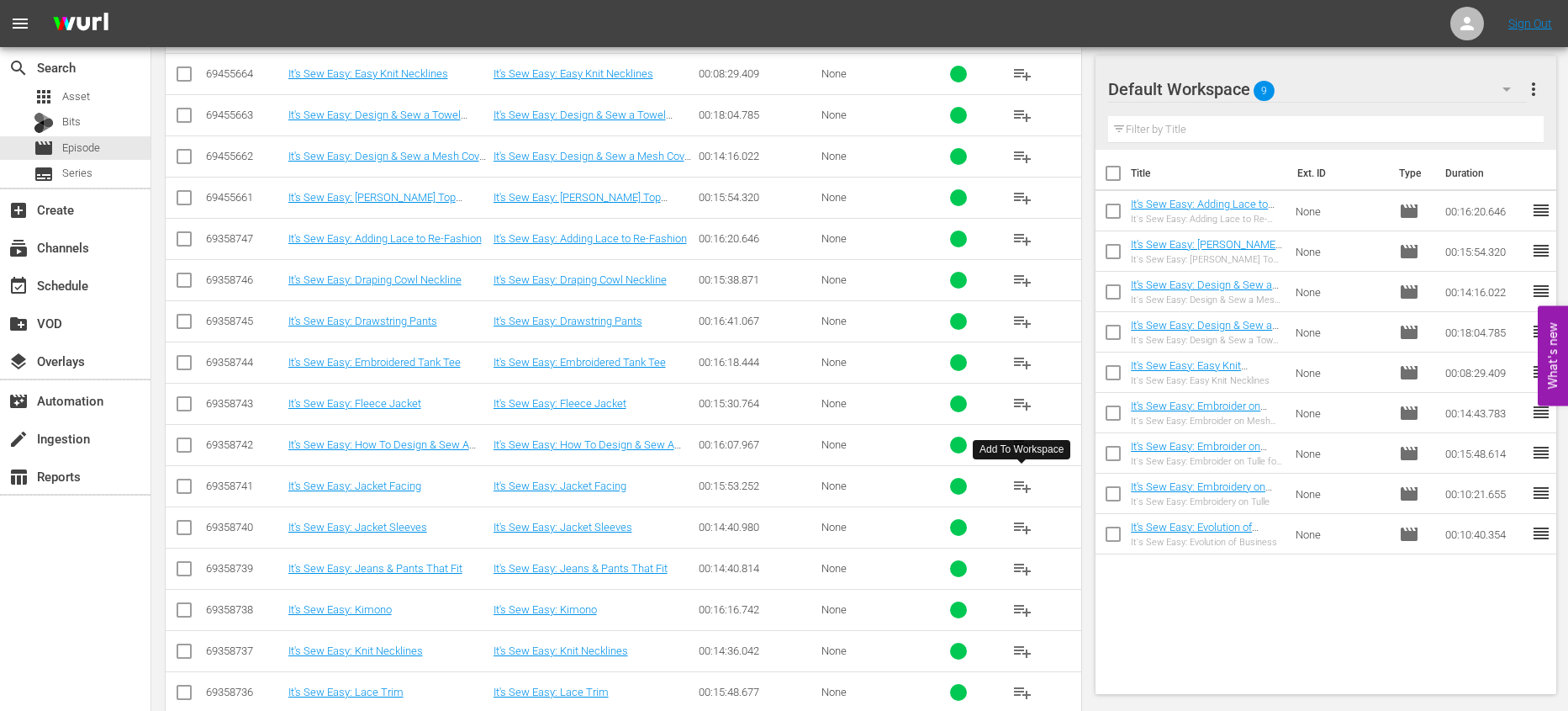
click at [1023, 491] on span "playlist_add" at bounding box center [1022, 486] width 20 height 20
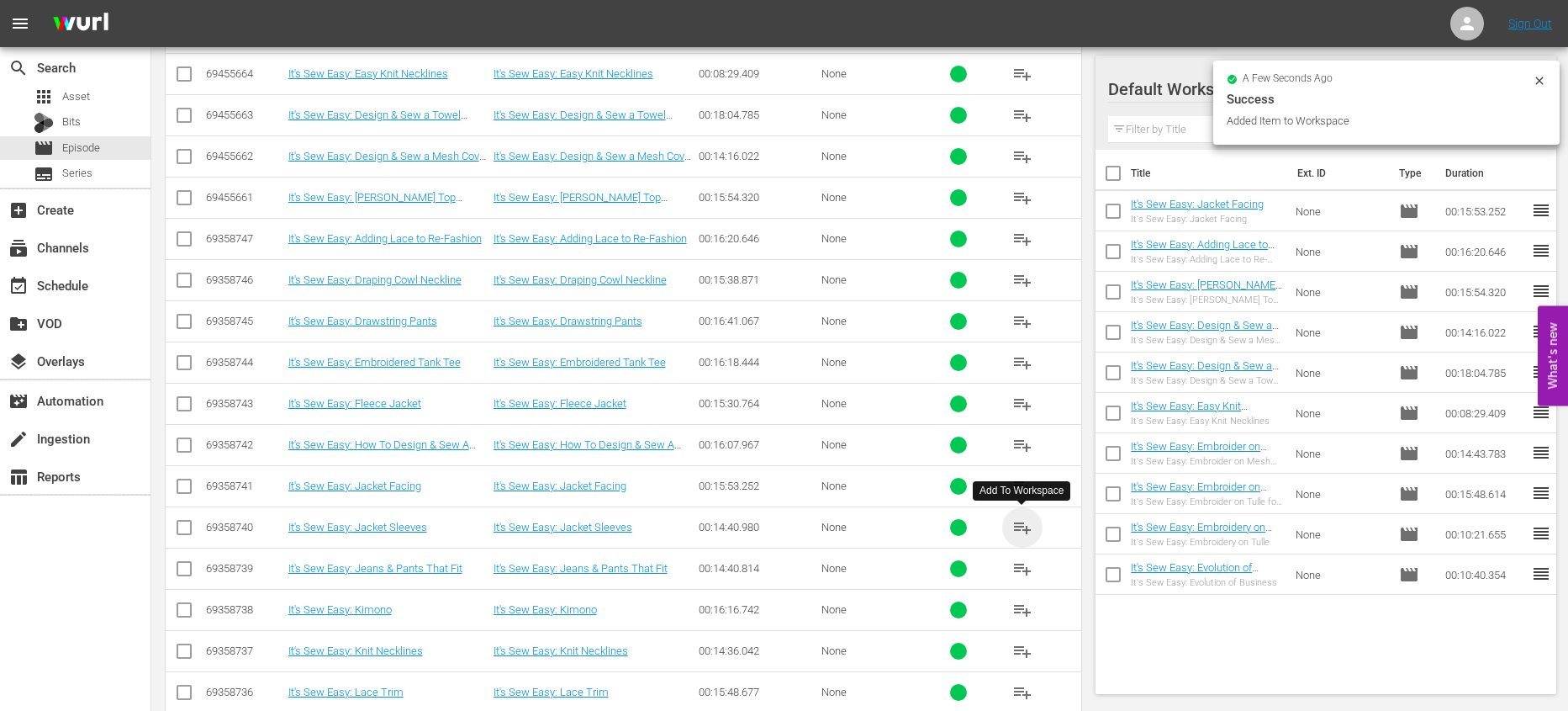
click at [1022, 525] on span "playlist_add" at bounding box center [1022, 526] width 20 height 20
click at [1114, 178] on input "checkbox" at bounding box center [1112, 177] width 36 height 36
checkbox input "true"
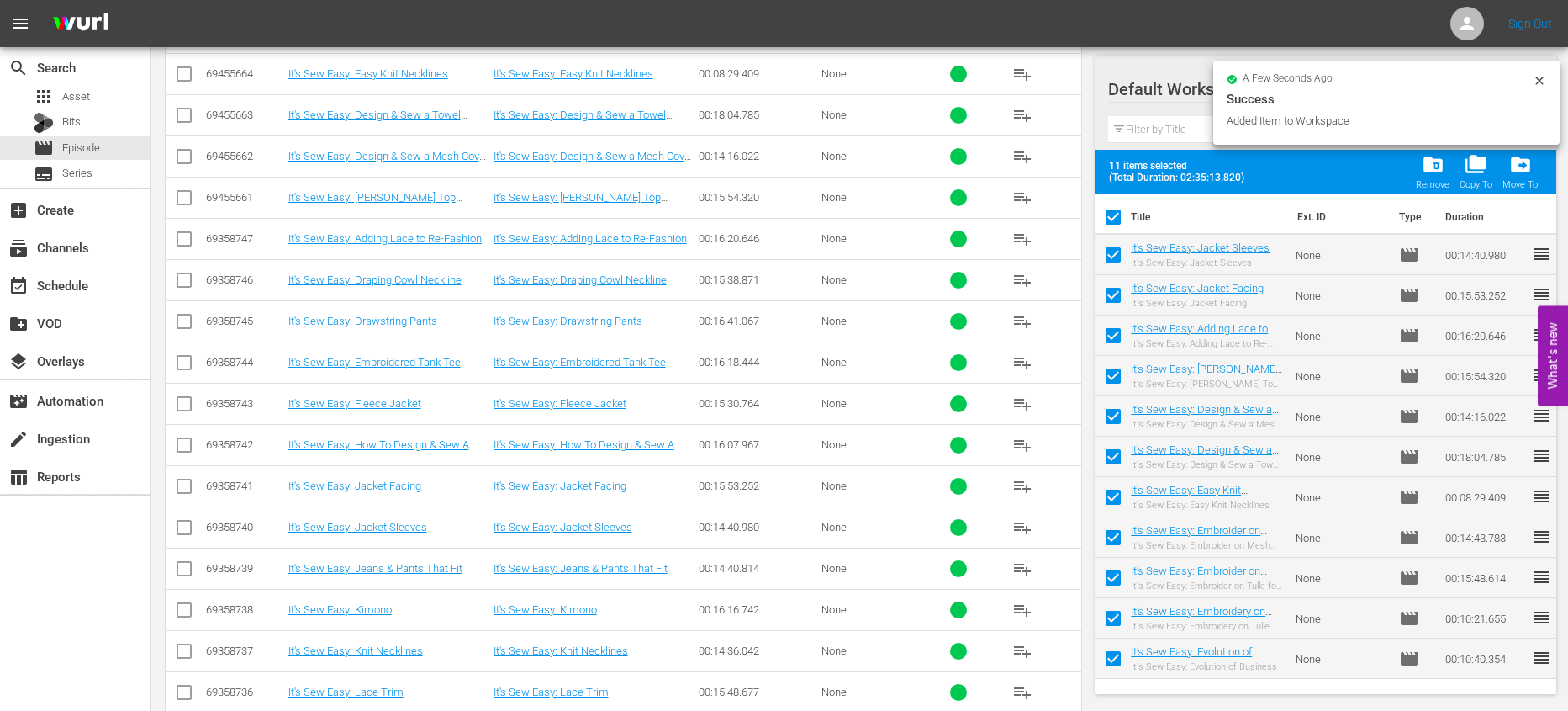
checkbox input "true"
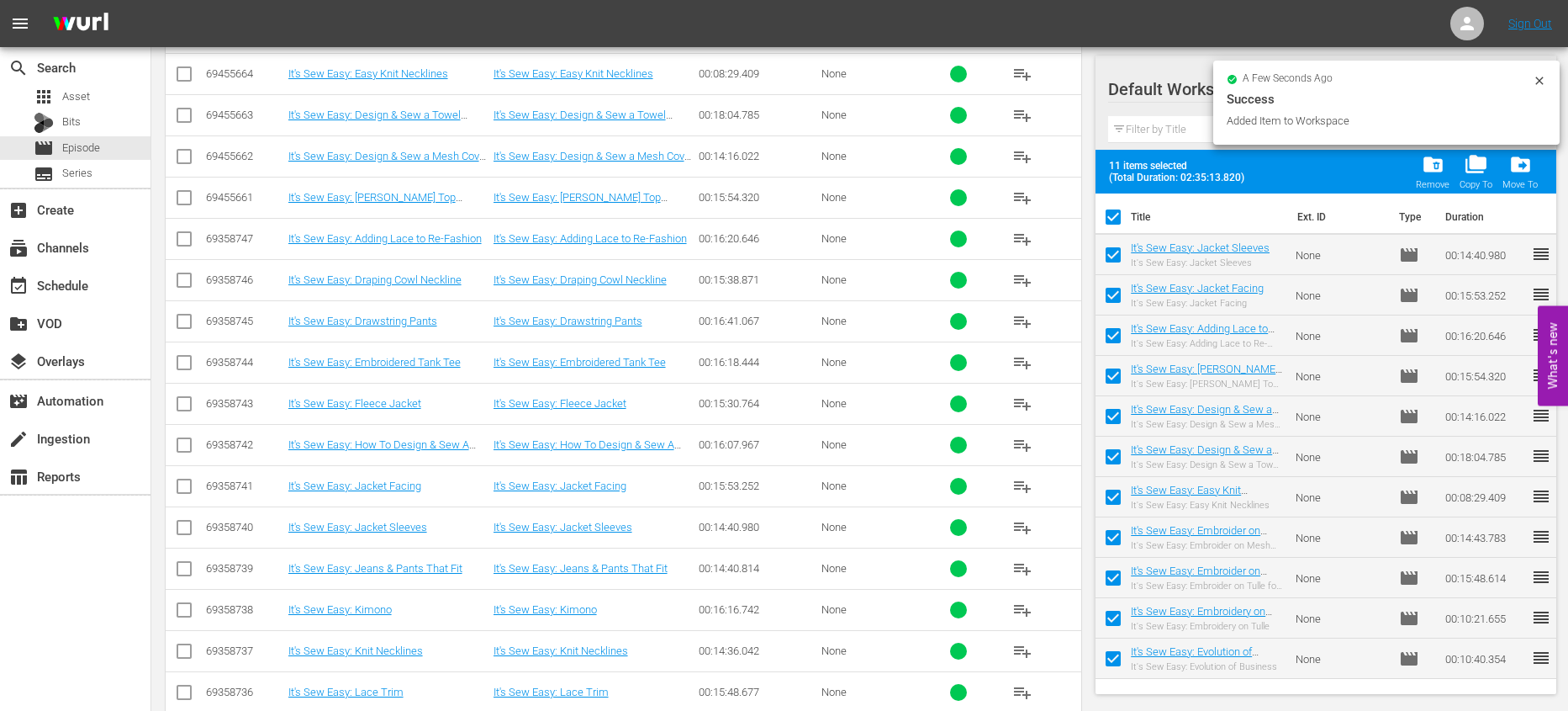
checkbox input "true"
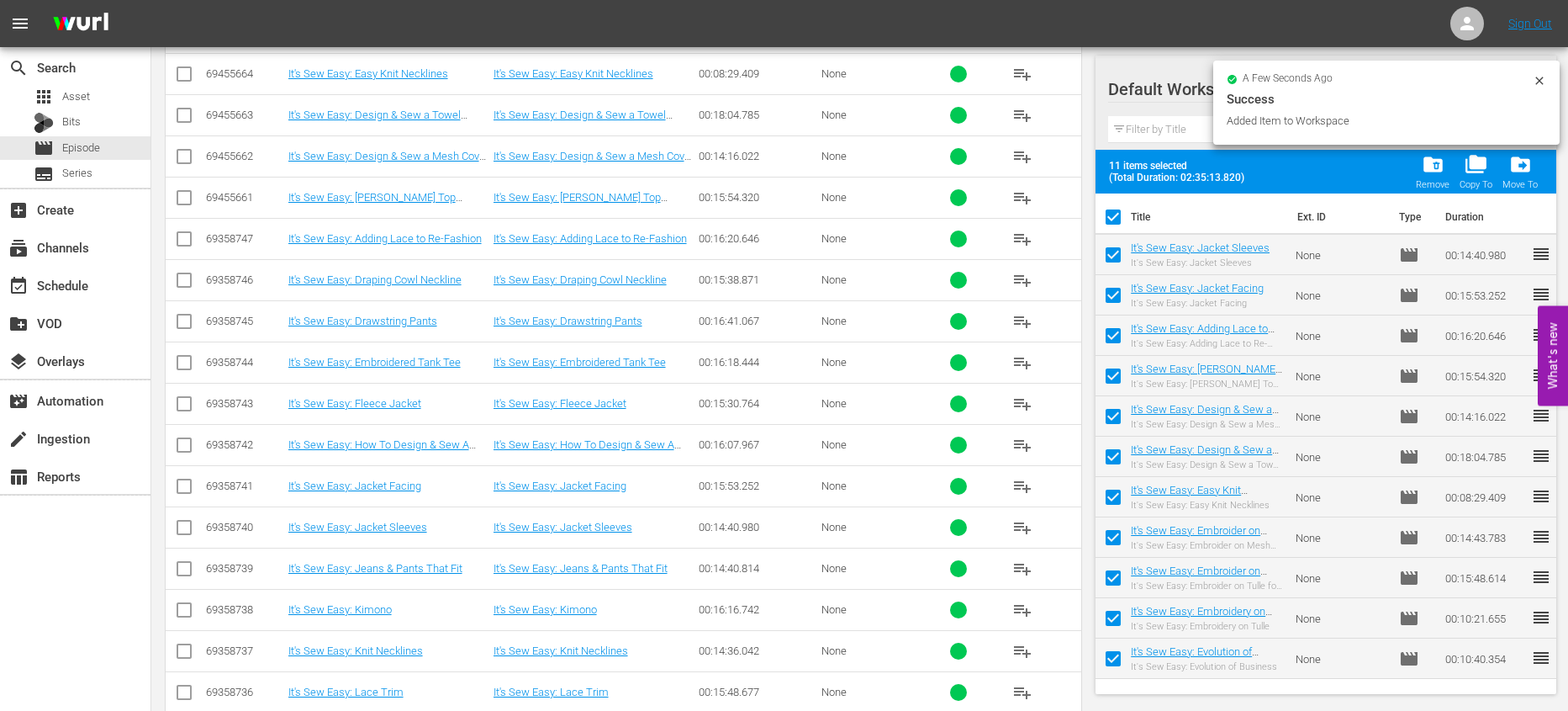
checkbox input "true"
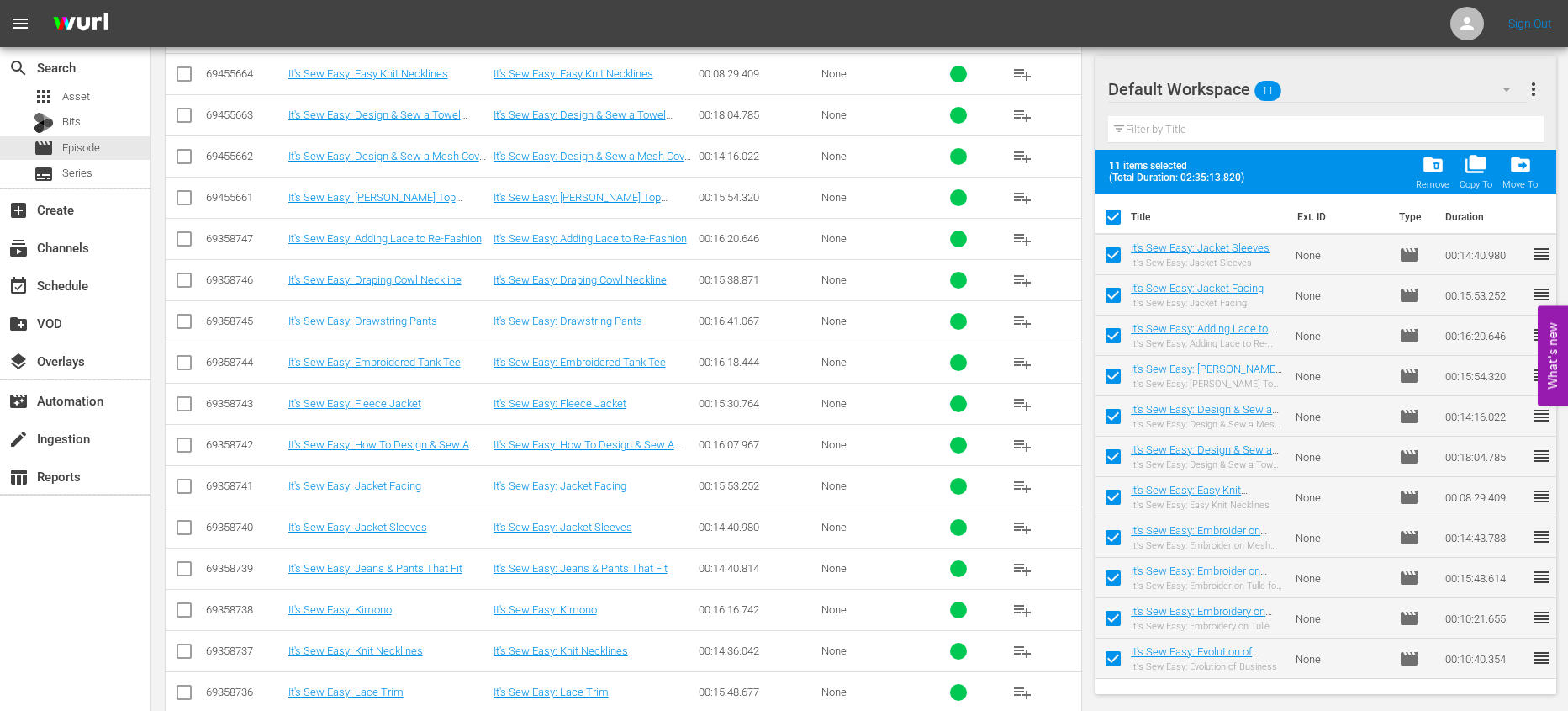
click at [1112, 211] on input "checkbox" at bounding box center [1112, 220] width 36 height 36
checkbox input "false"
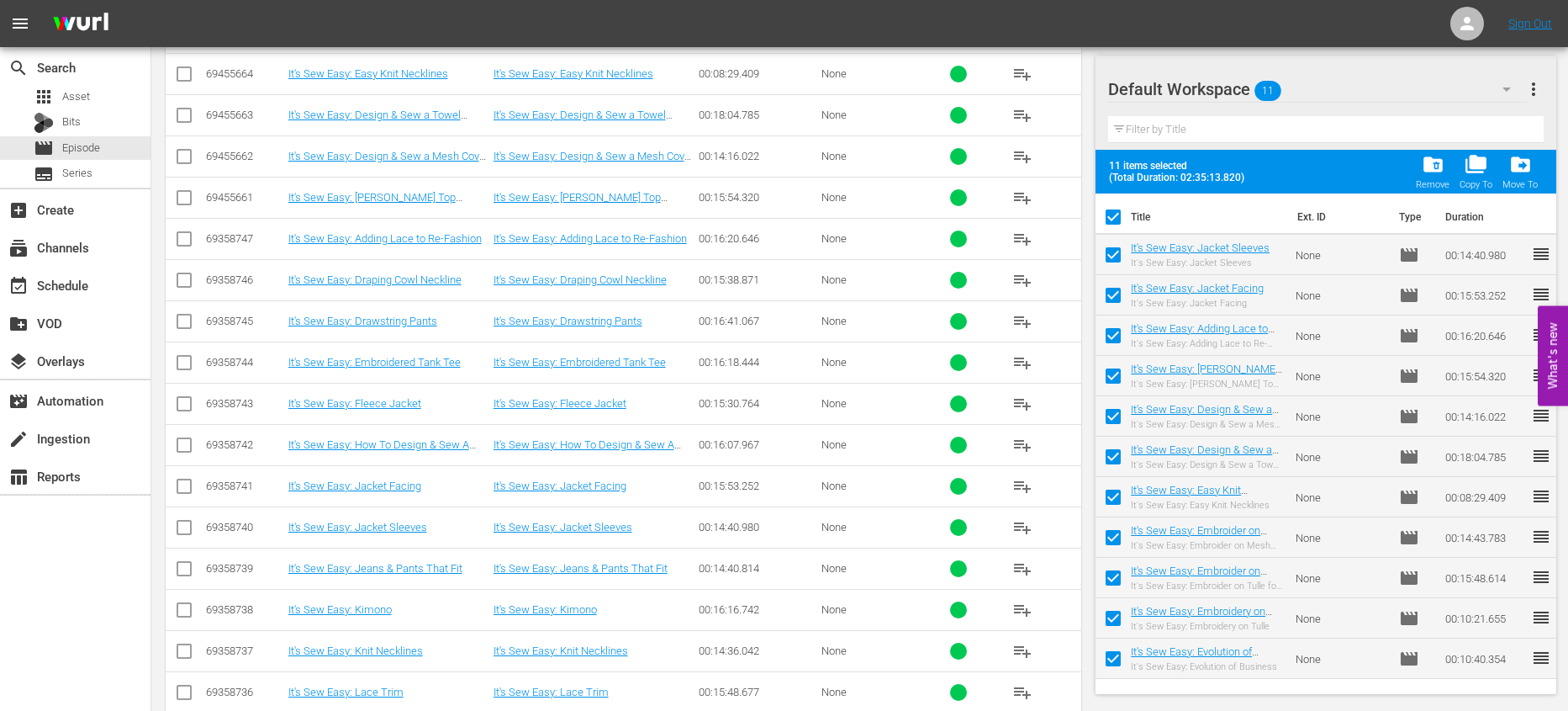
checkbox input "false"
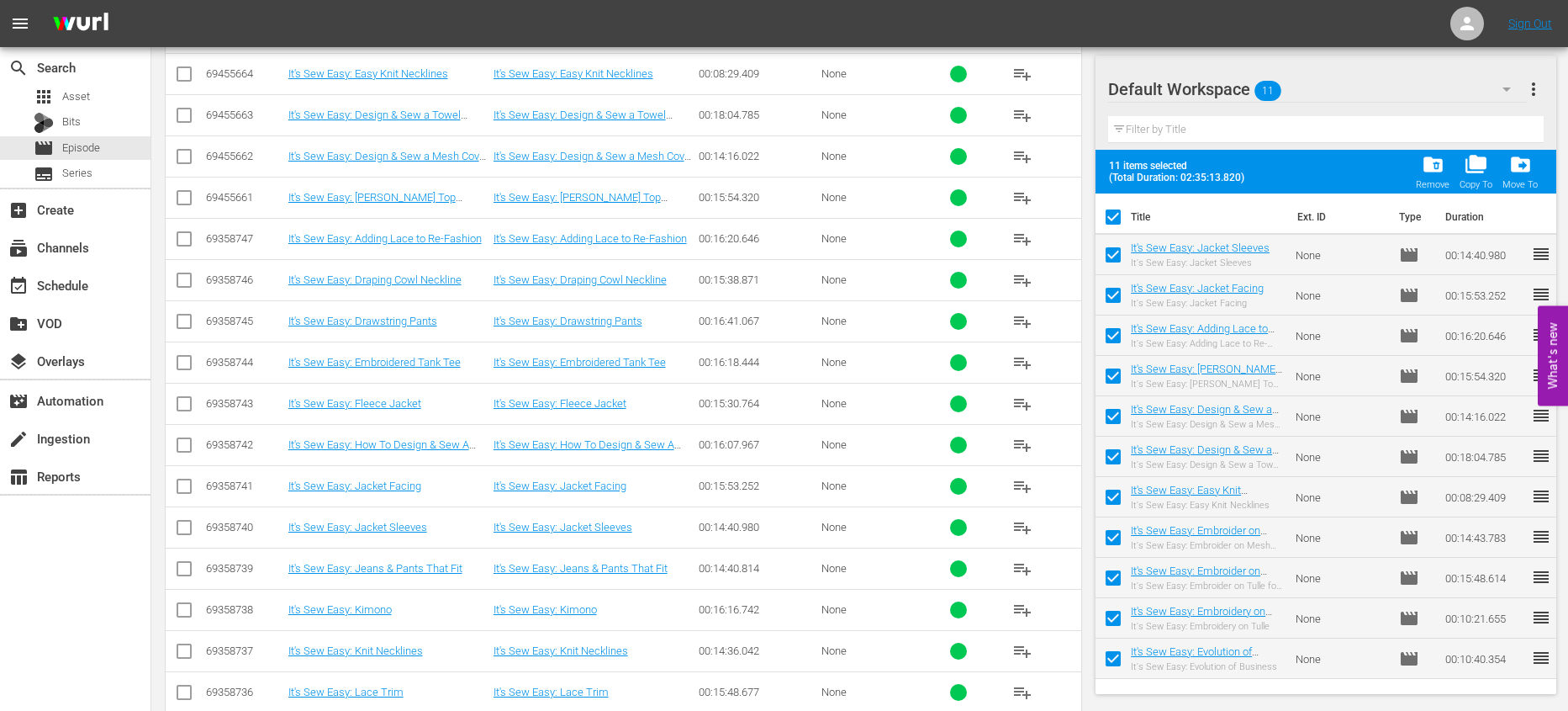
checkbox input "false"
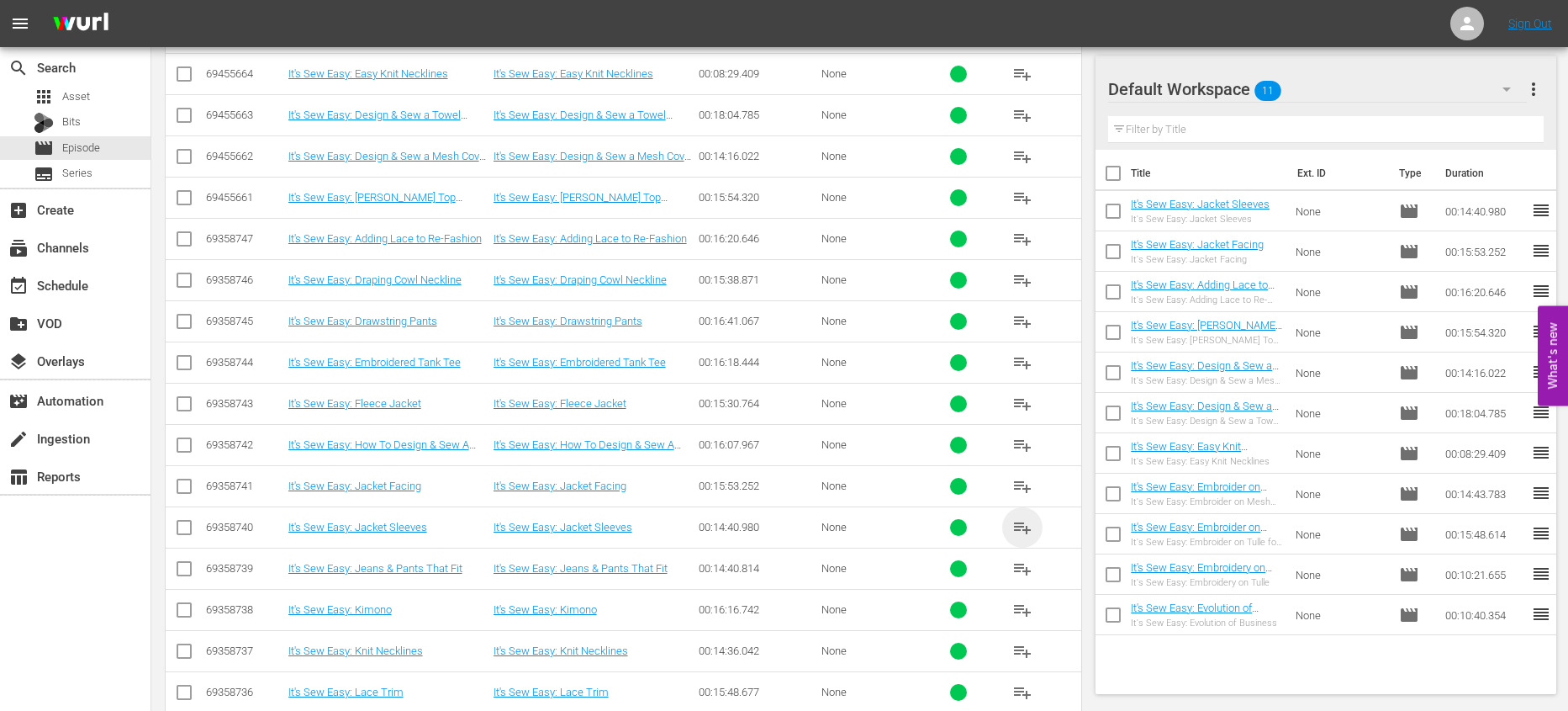
click at [1022, 525] on span "playlist_add" at bounding box center [1022, 526] width 20 height 20
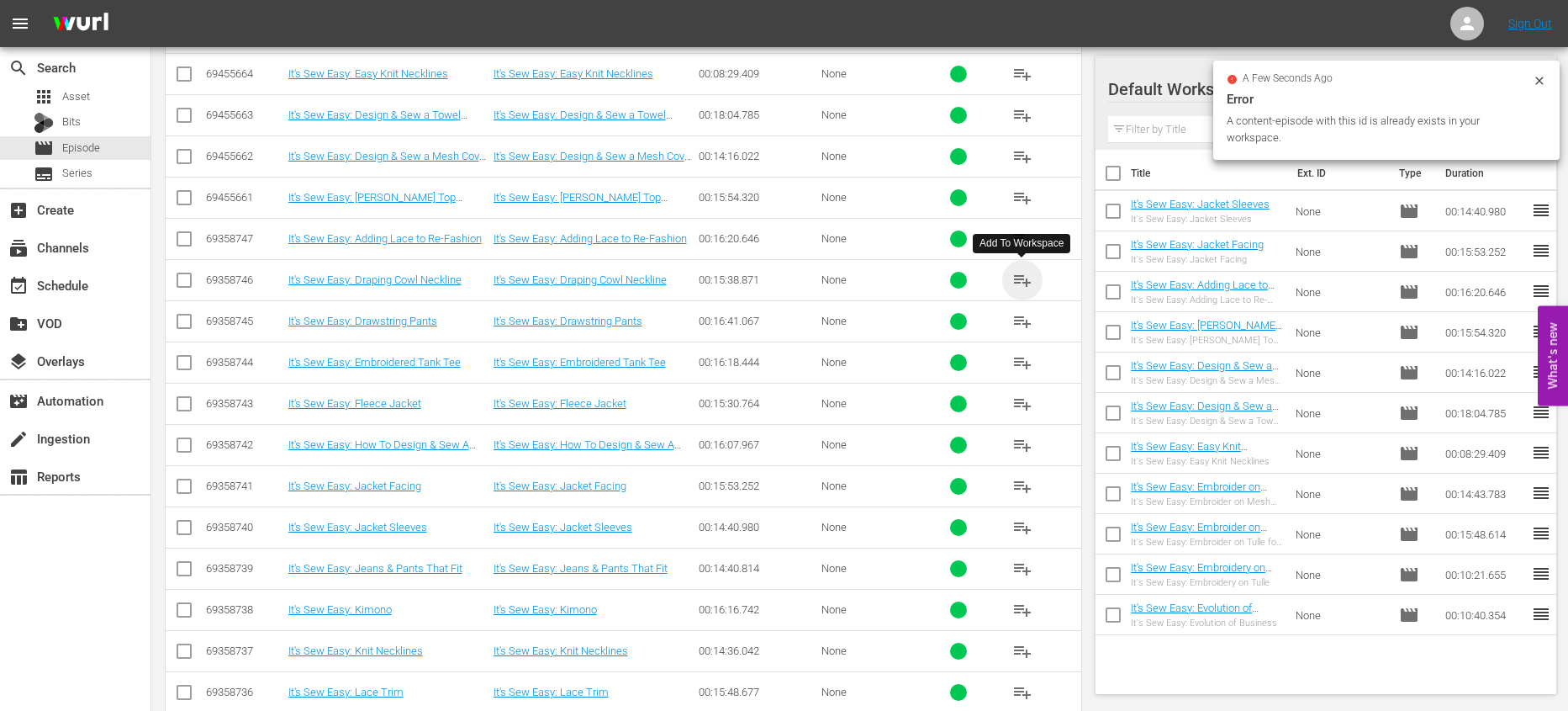
click at [1031, 273] on span "playlist_add" at bounding box center [1022, 279] width 20 height 20
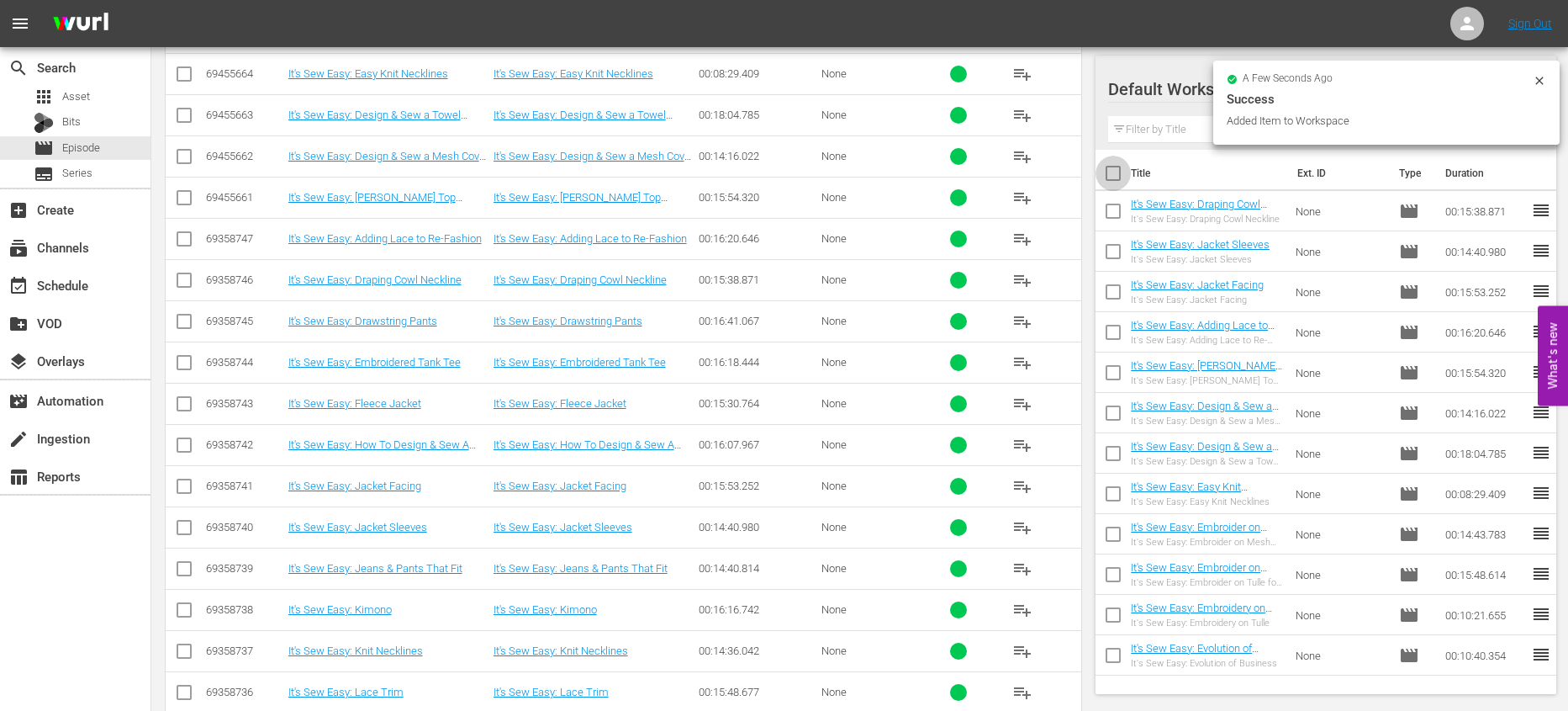
click at [1112, 172] on input "checkbox" at bounding box center [1112, 177] width 36 height 36
checkbox input "true"
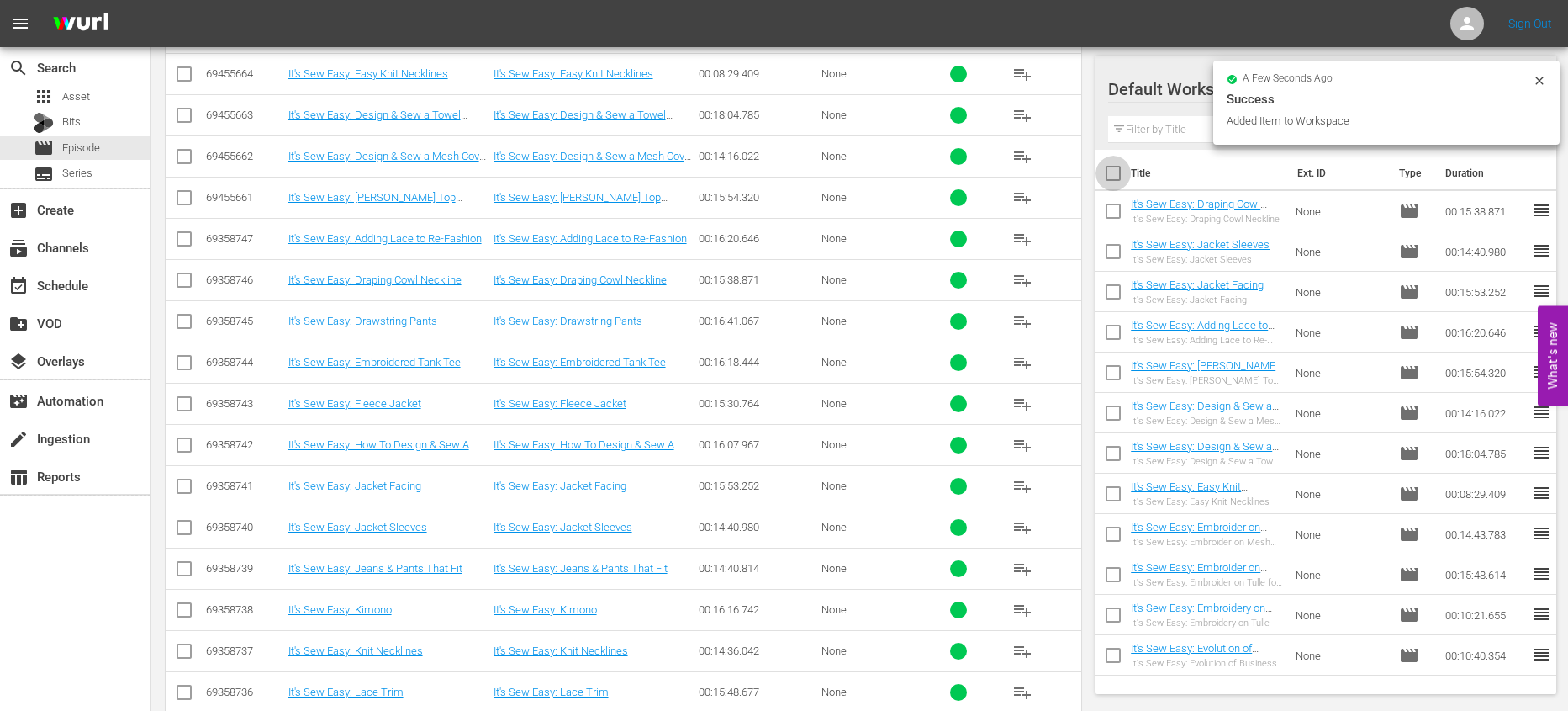
checkbox input "true"
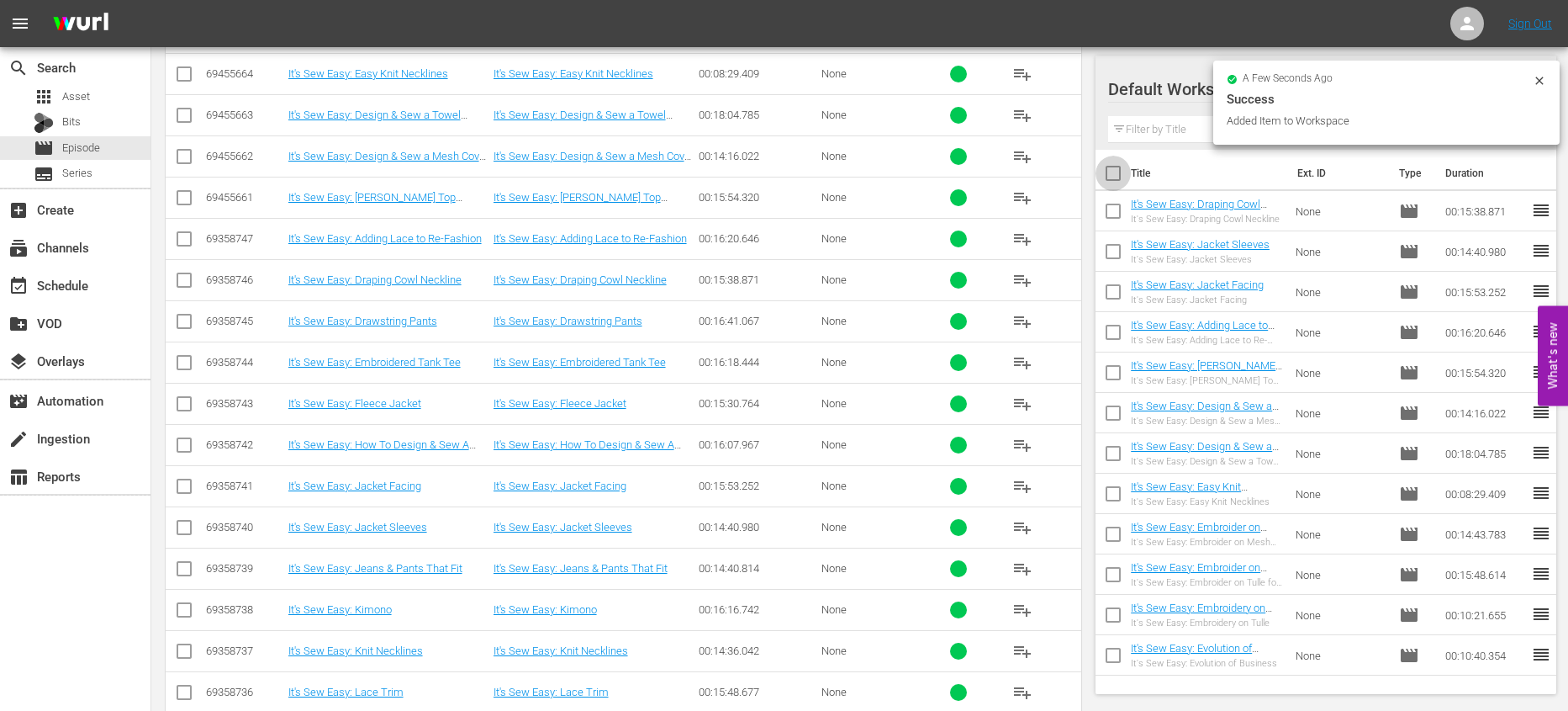
checkbox input "true"
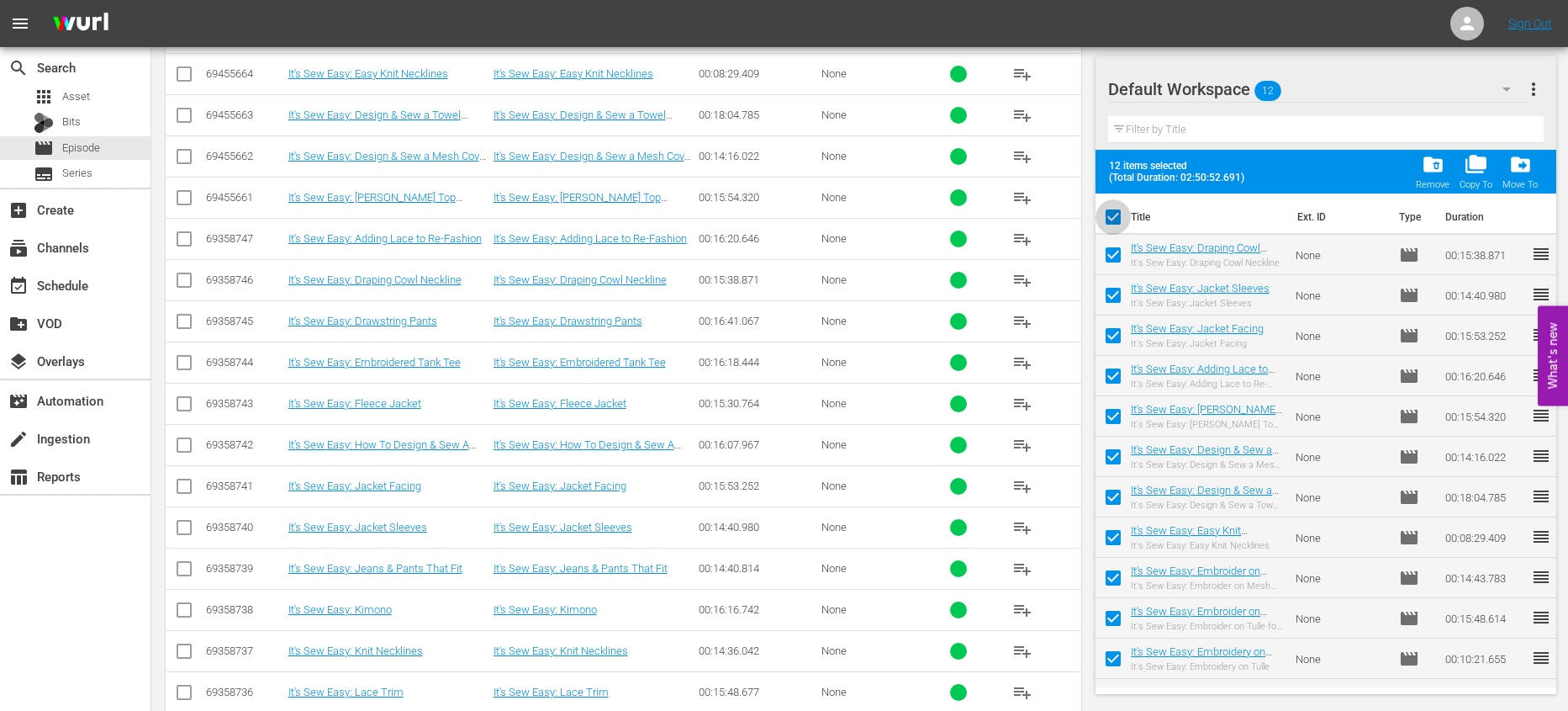
click at [1120, 212] on input "checkbox" at bounding box center [1112, 220] width 36 height 36
checkbox input "false"
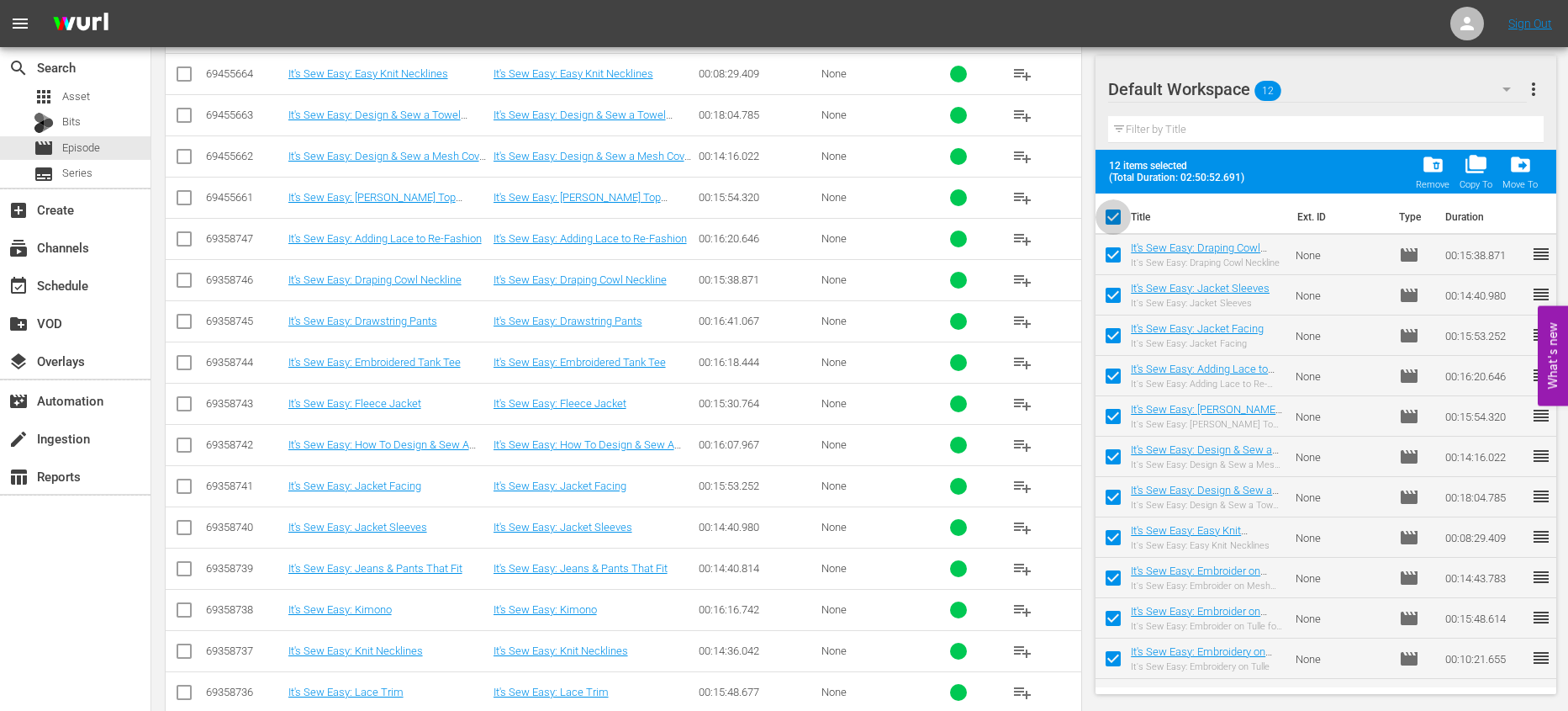
checkbox input "false"
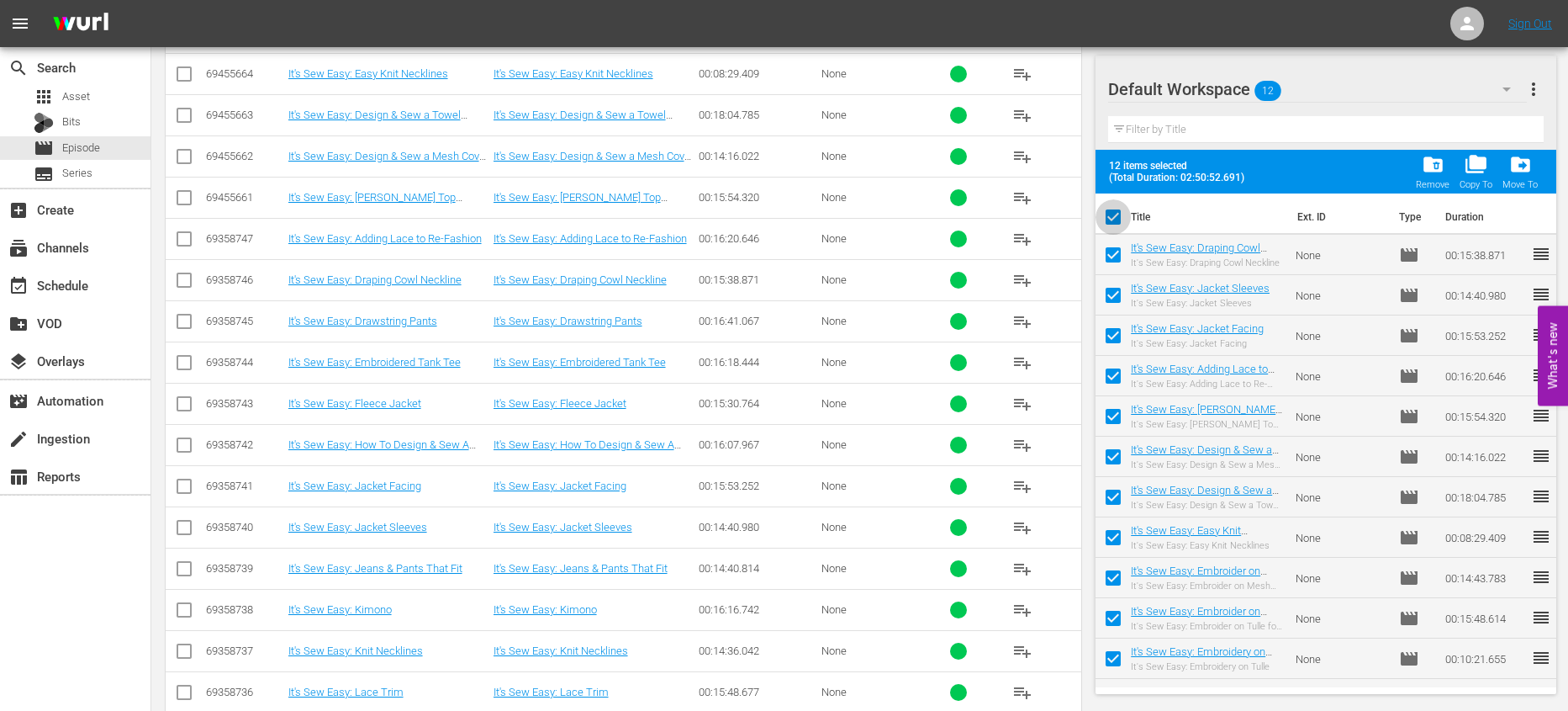
checkbox input "false"
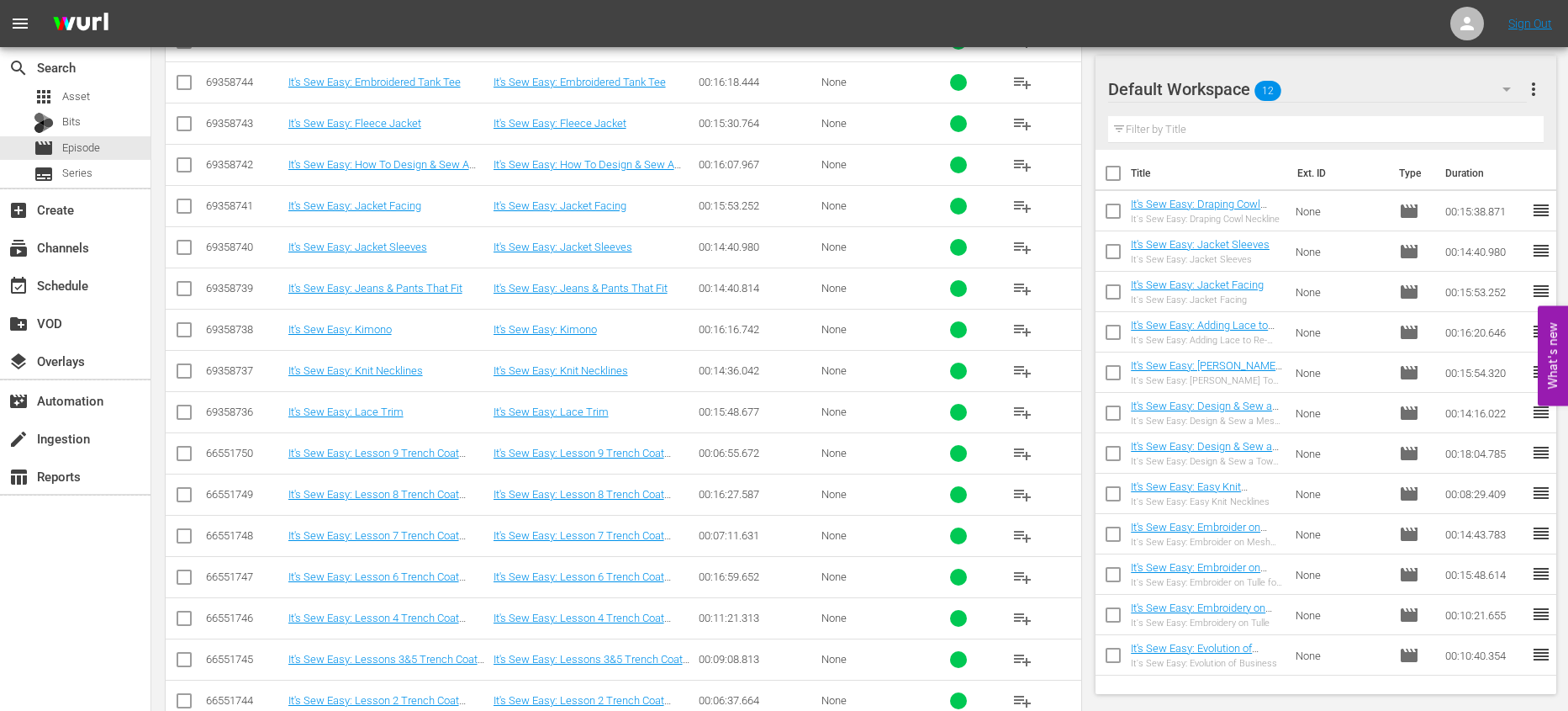
scroll to position [2839, 0]
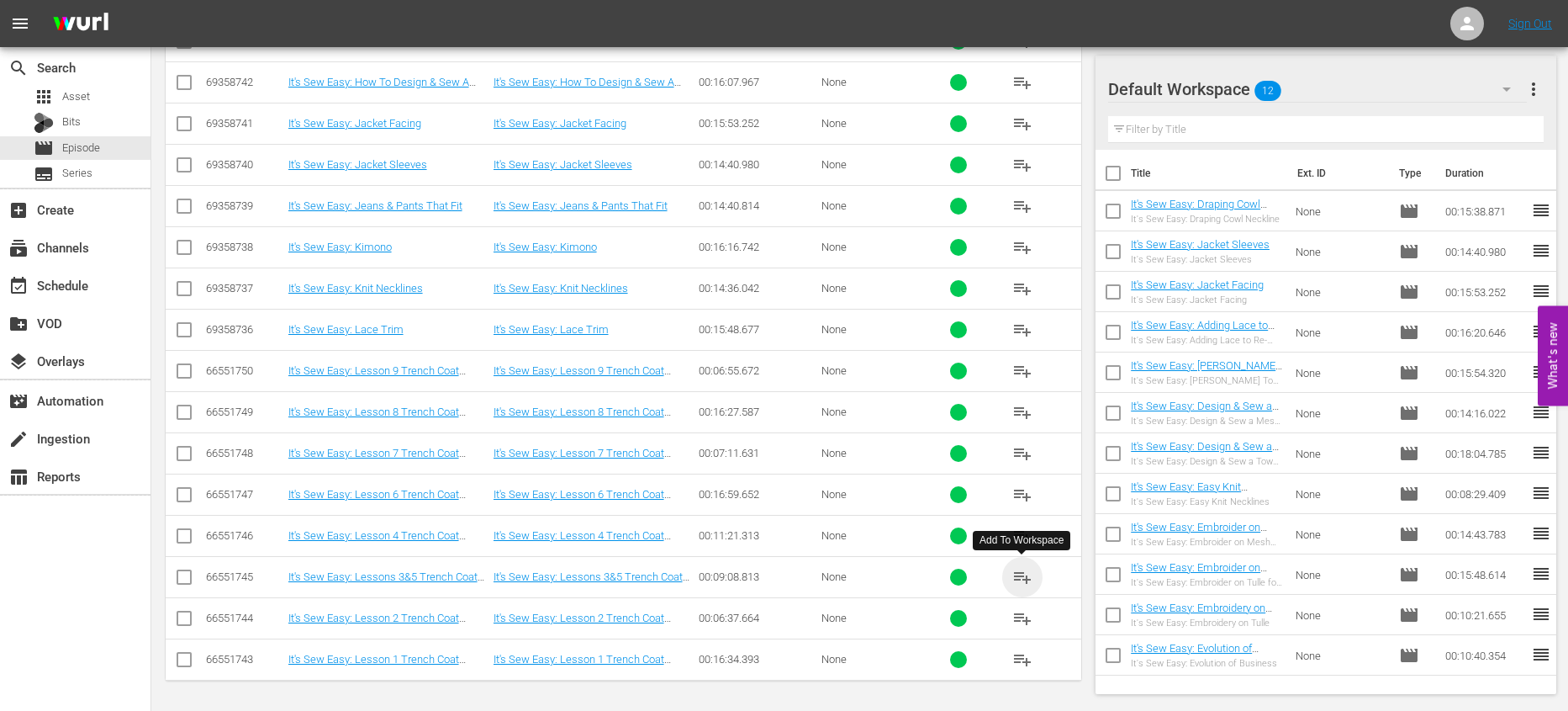
click at [1014, 576] on span "playlist_add" at bounding box center [1022, 577] width 20 height 20
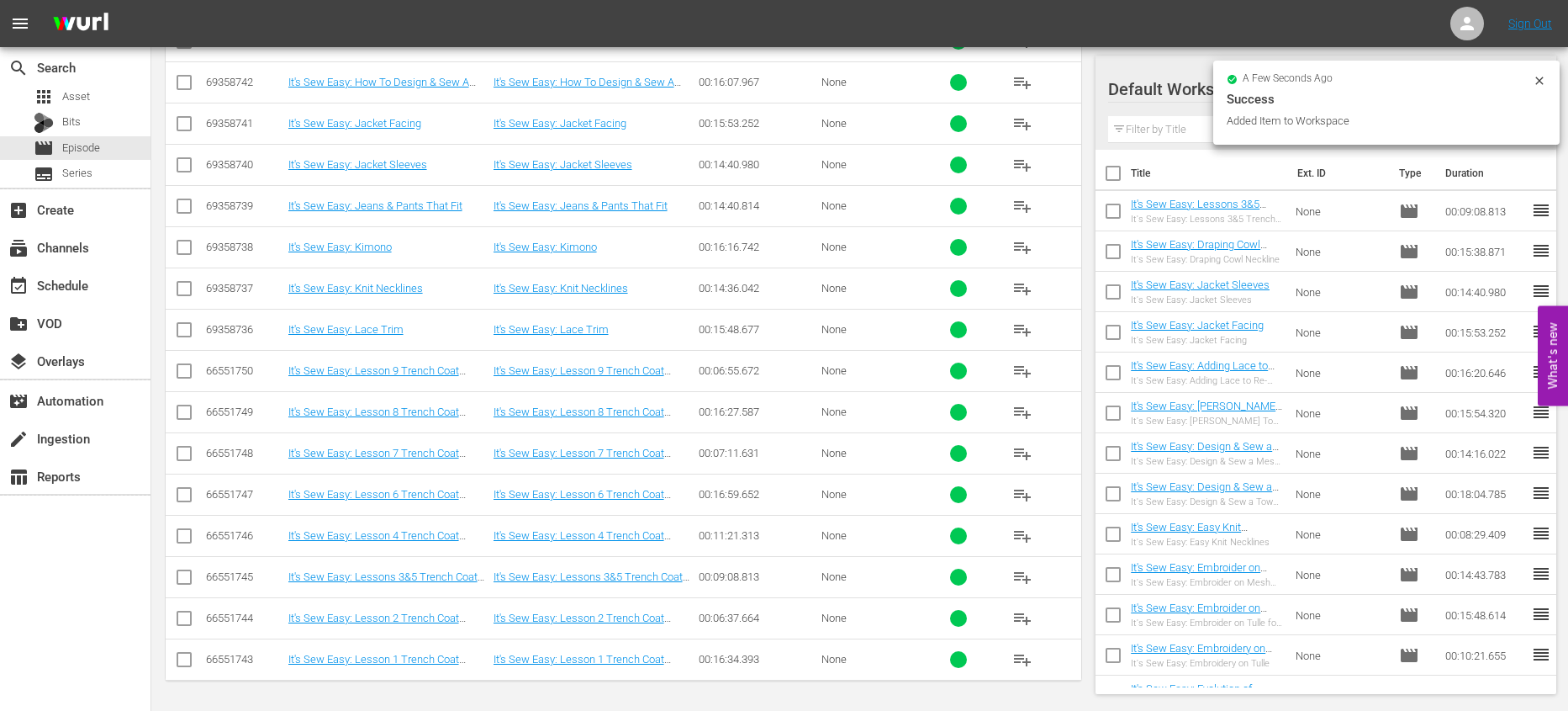
click at [1096, 213] on input "checkbox" at bounding box center [1112, 214] width 36 height 36
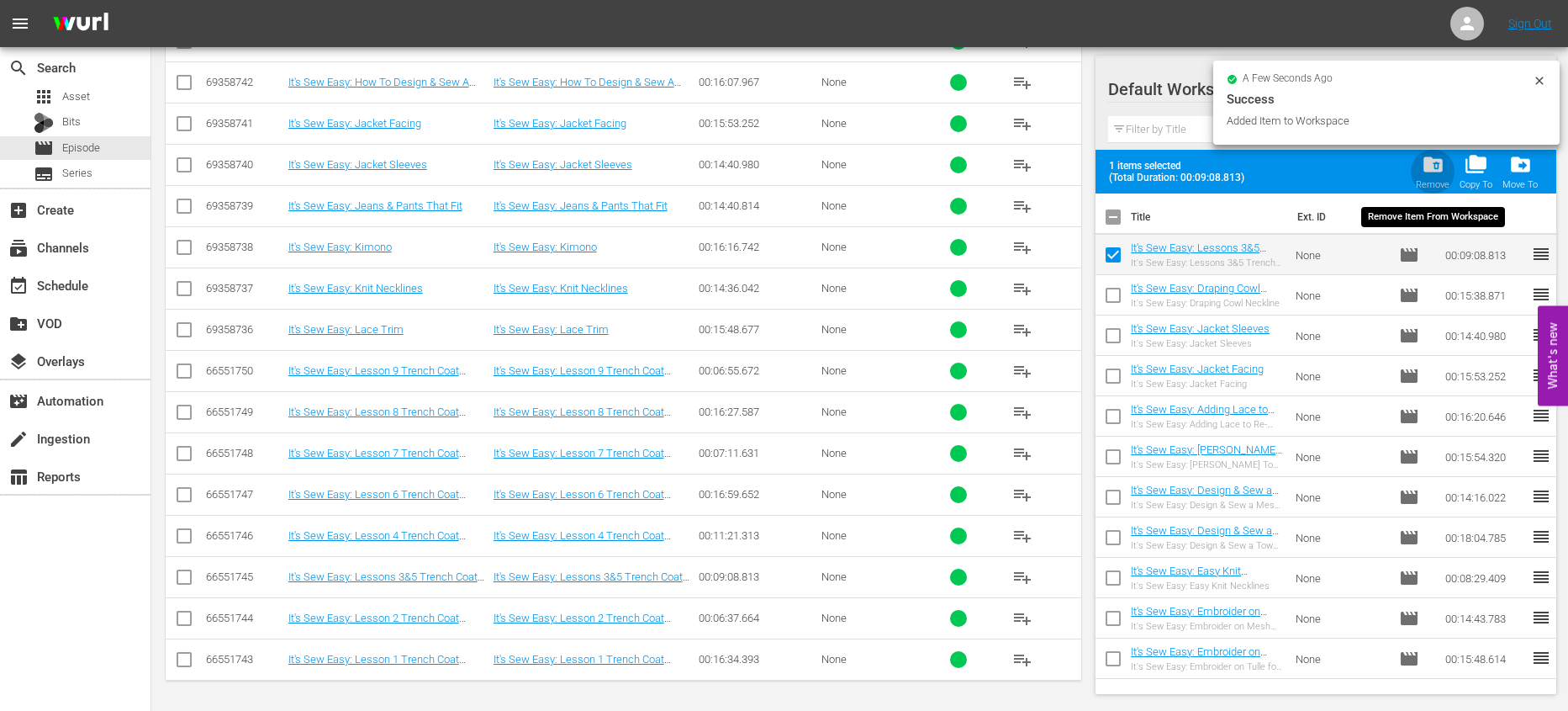
click at [1431, 175] on span "folder_delete" at bounding box center [1433, 164] width 23 height 23
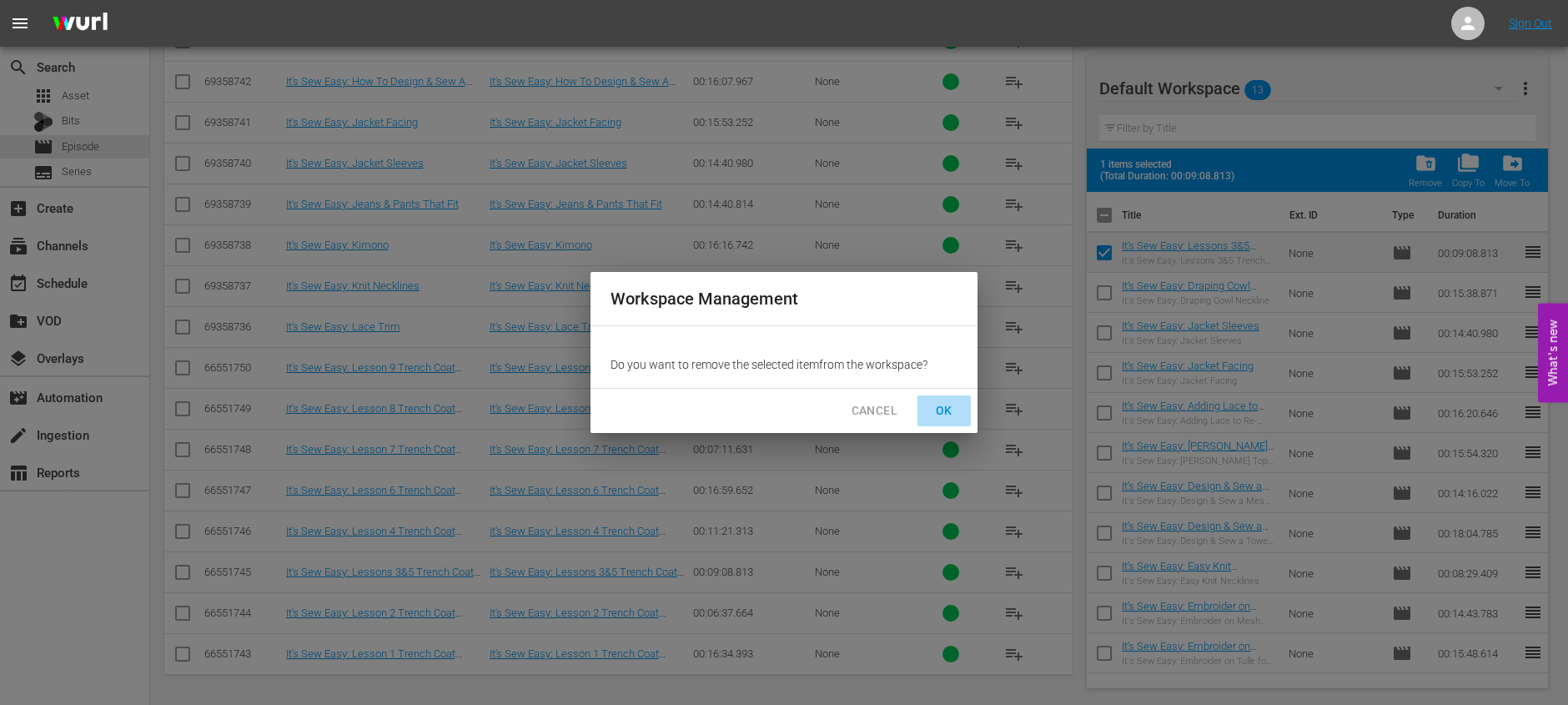
click at [950, 402] on span "OK" at bounding box center [944, 411] width 27 height 21
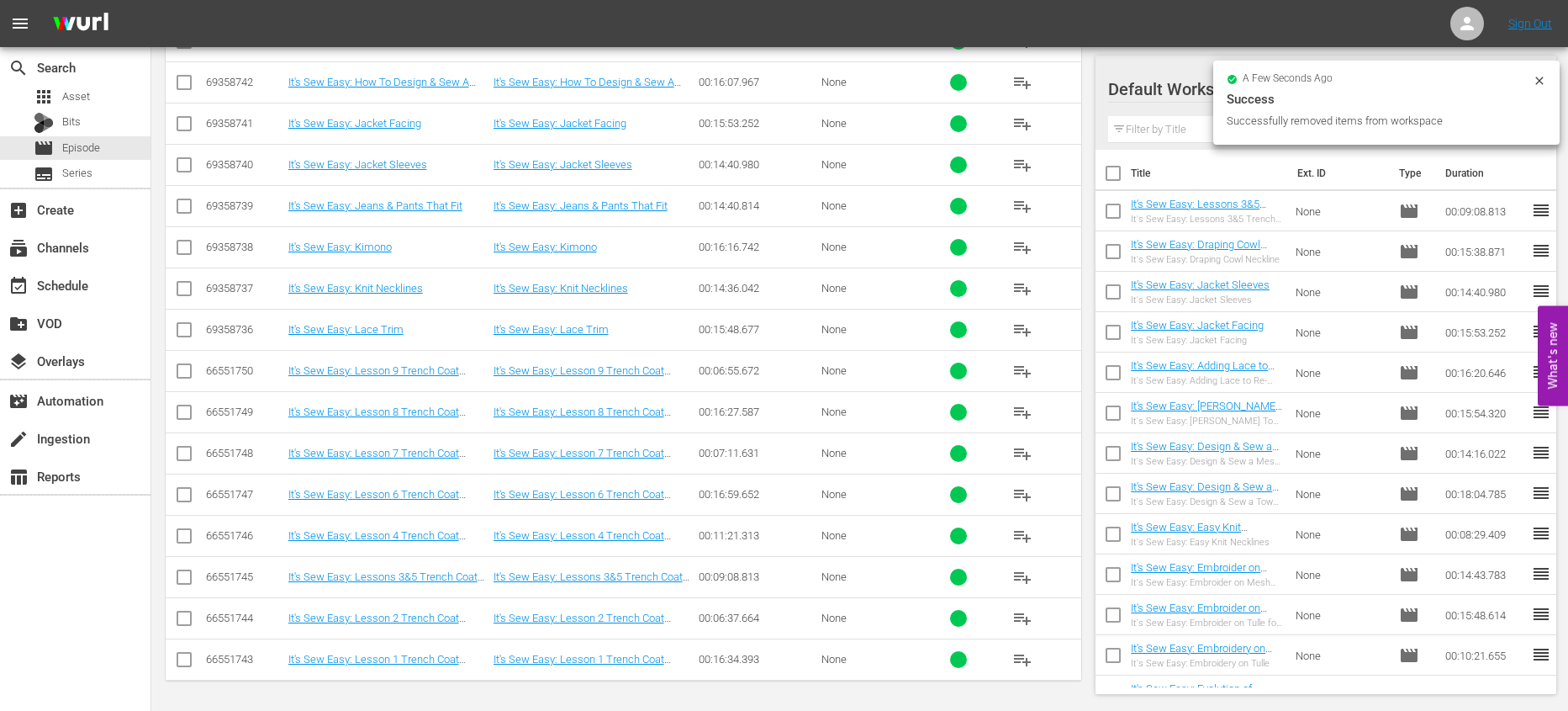
checkbox input "false"
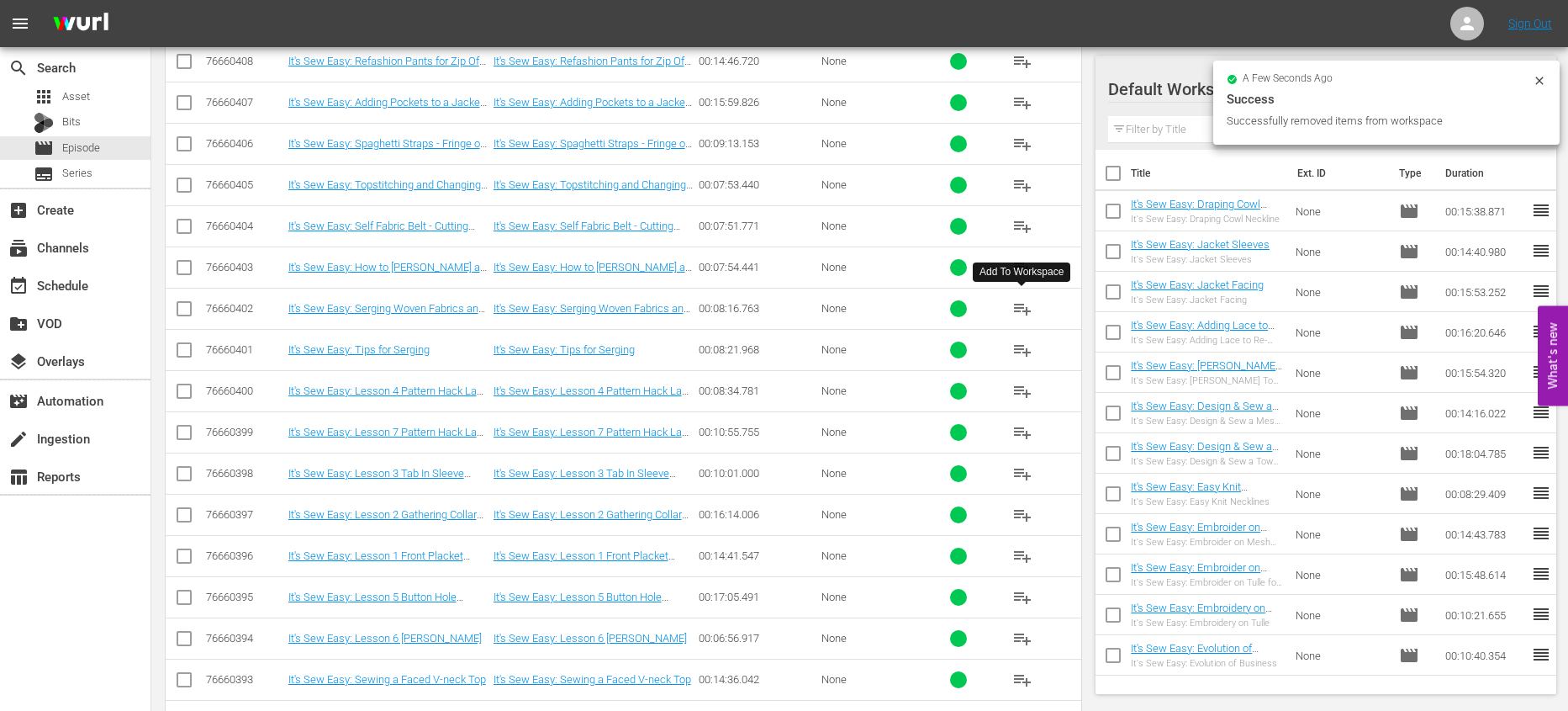
click at [1018, 313] on span "playlist_add" at bounding box center [1022, 308] width 20 height 20
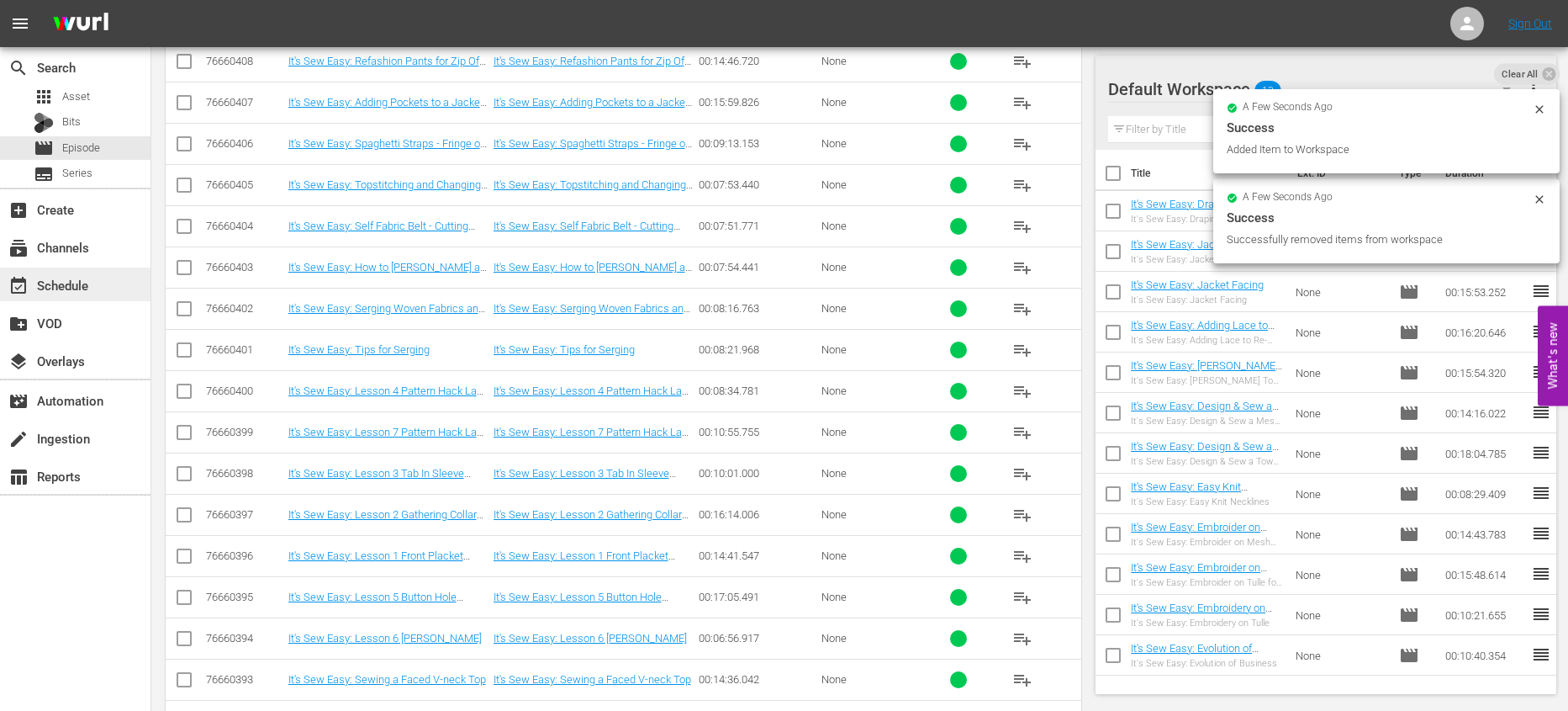
click at [100, 289] on div "event_available Schedule" at bounding box center [75, 284] width 151 height 34
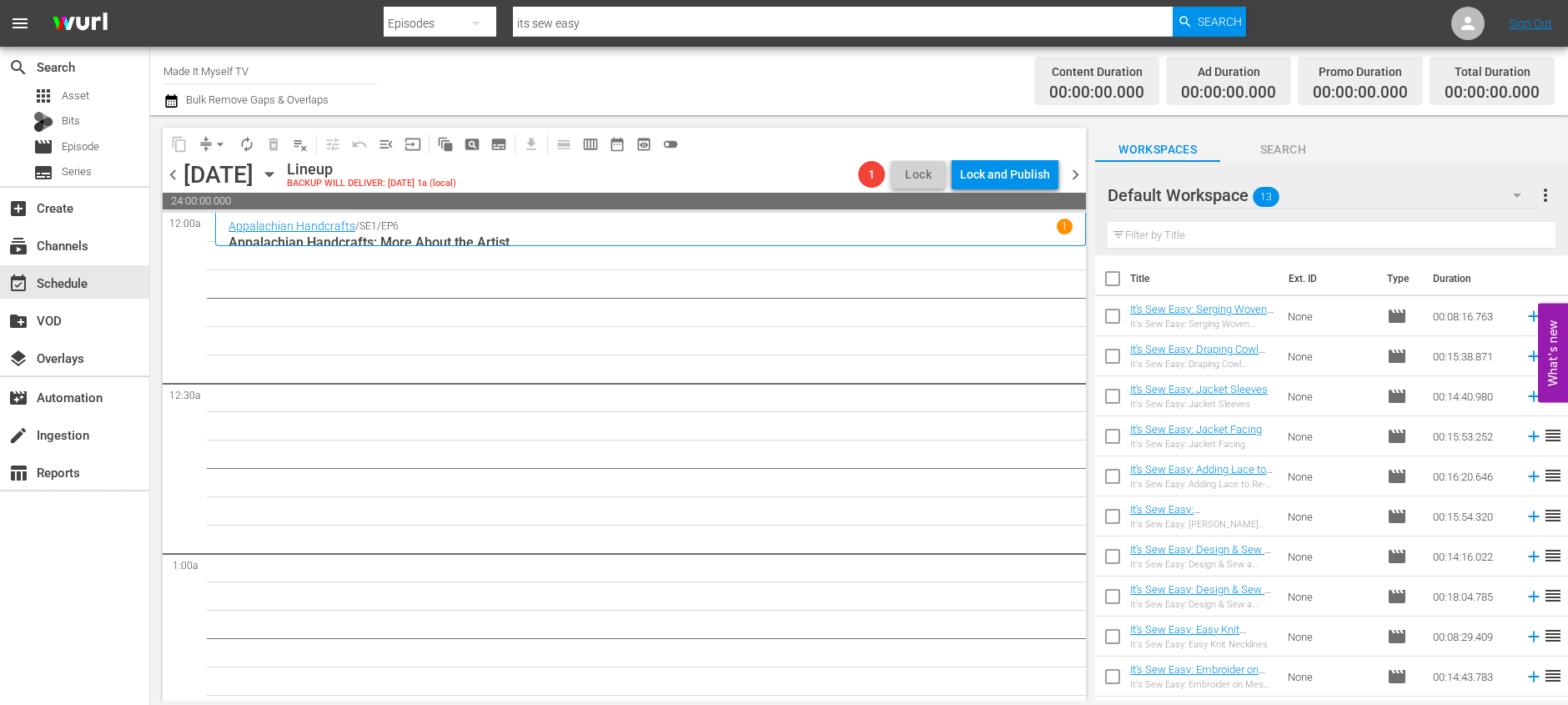
click at [1118, 278] on input "checkbox" at bounding box center [1112, 282] width 35 height 35
checkbox input "true"
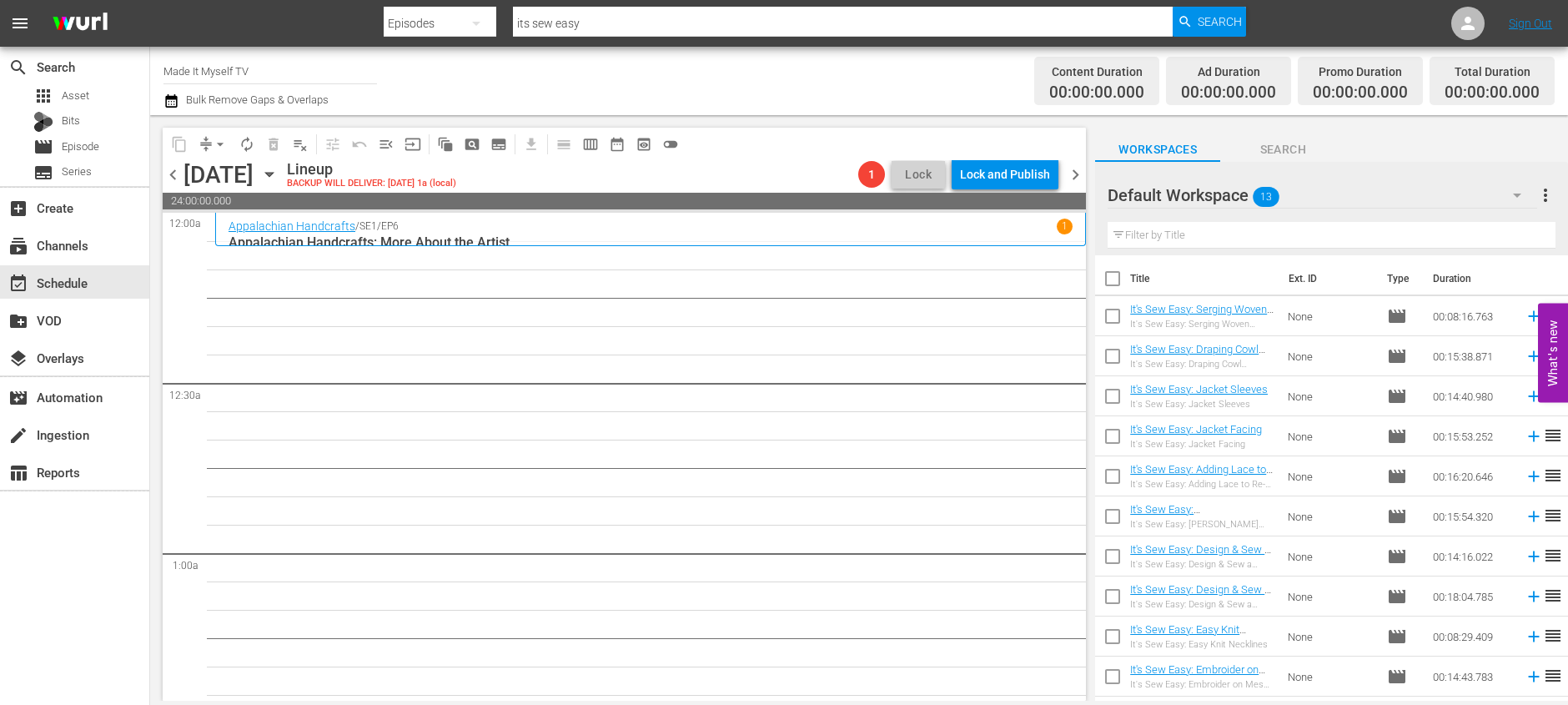
checkbox input "true"
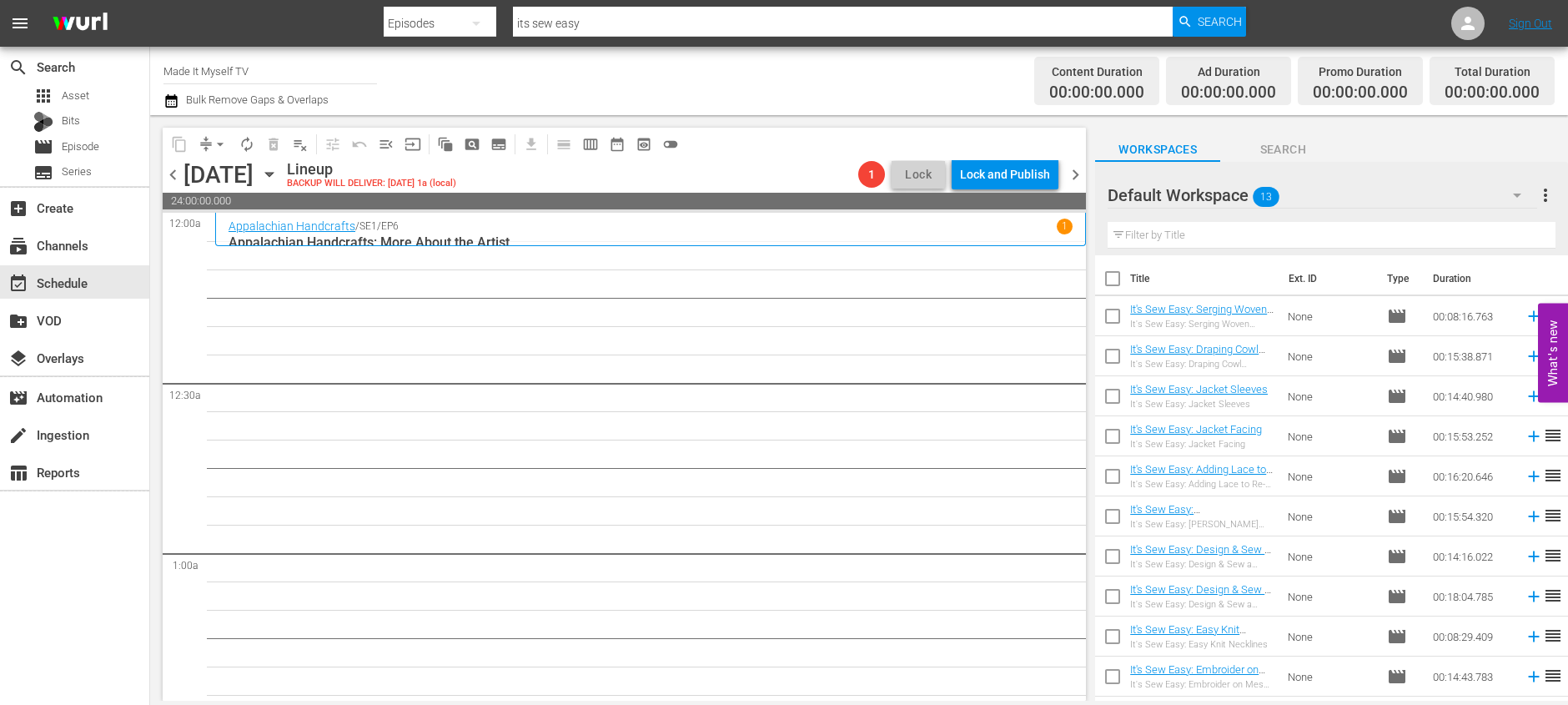
checkbox input "true"
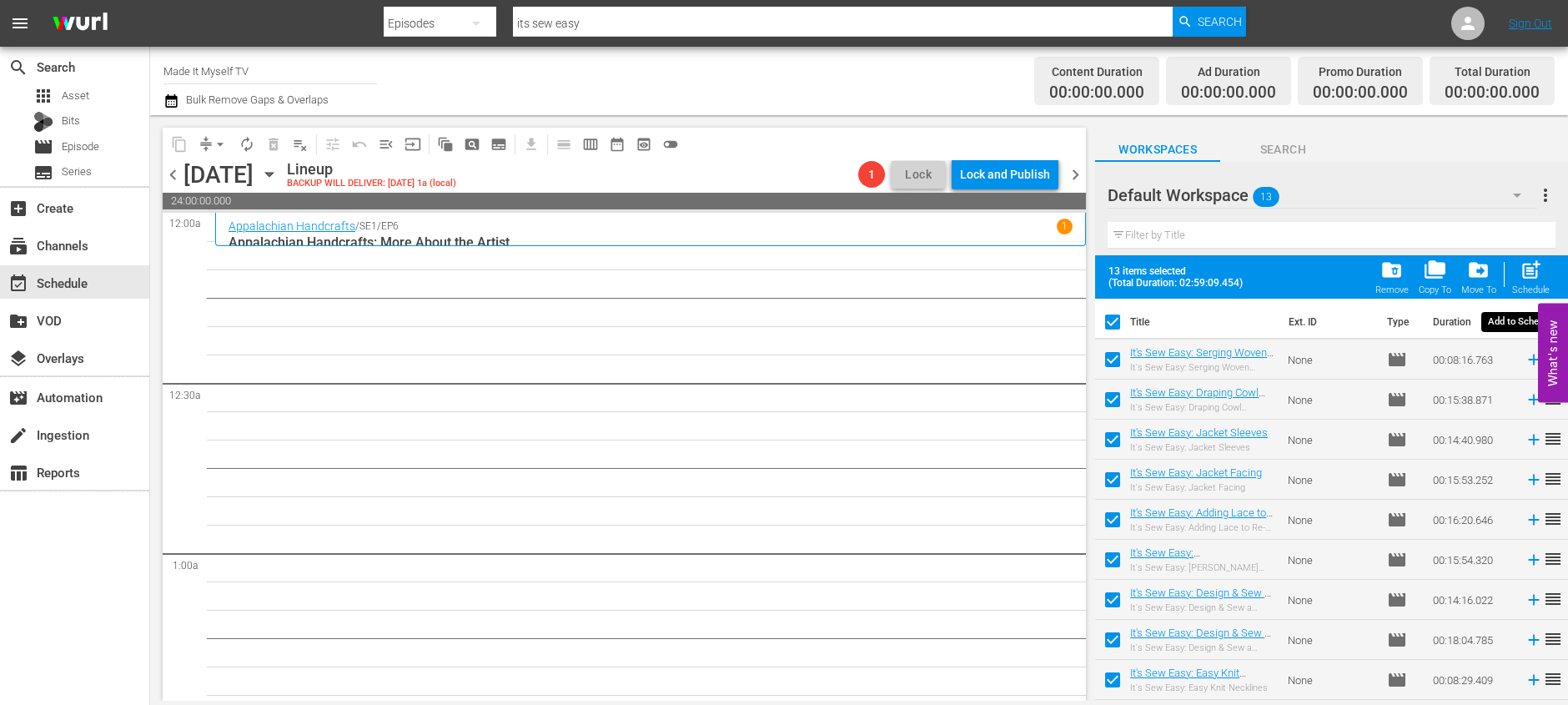
click at [1534, 270] on span "post_add" at bounding box center [1531, 270] width 23 height 23
checkbox input "false"
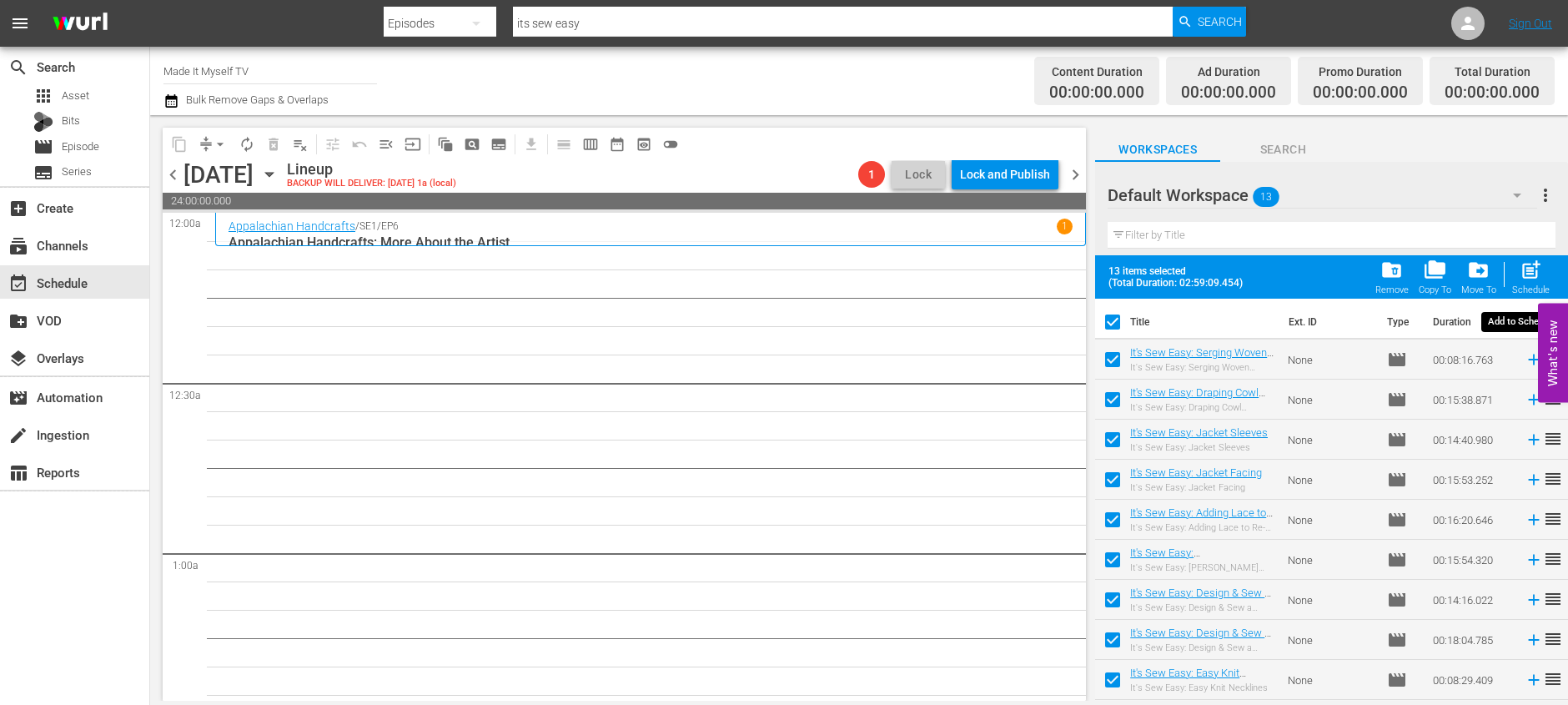
checkbox input "false"
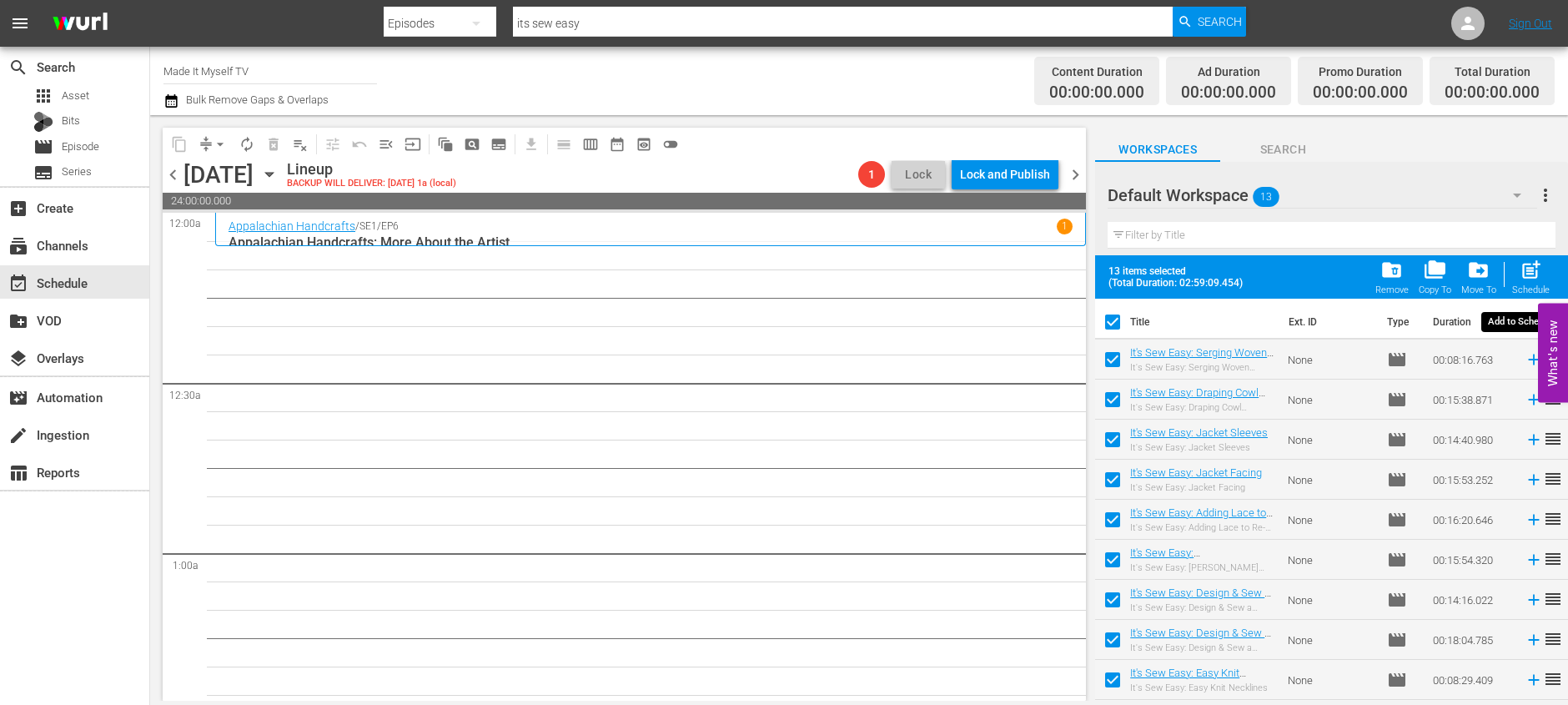
checkbox input "false"
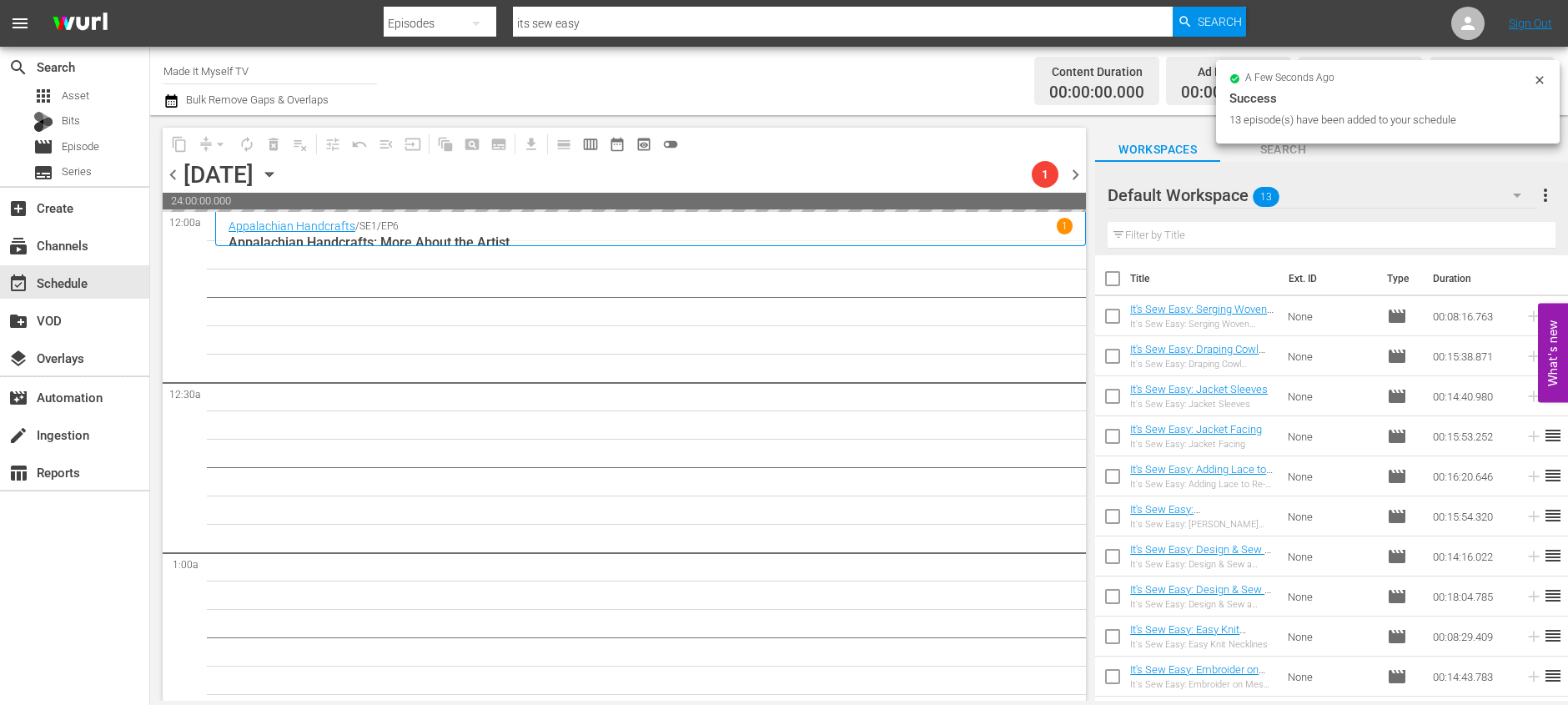
scroll to position [138, 0]
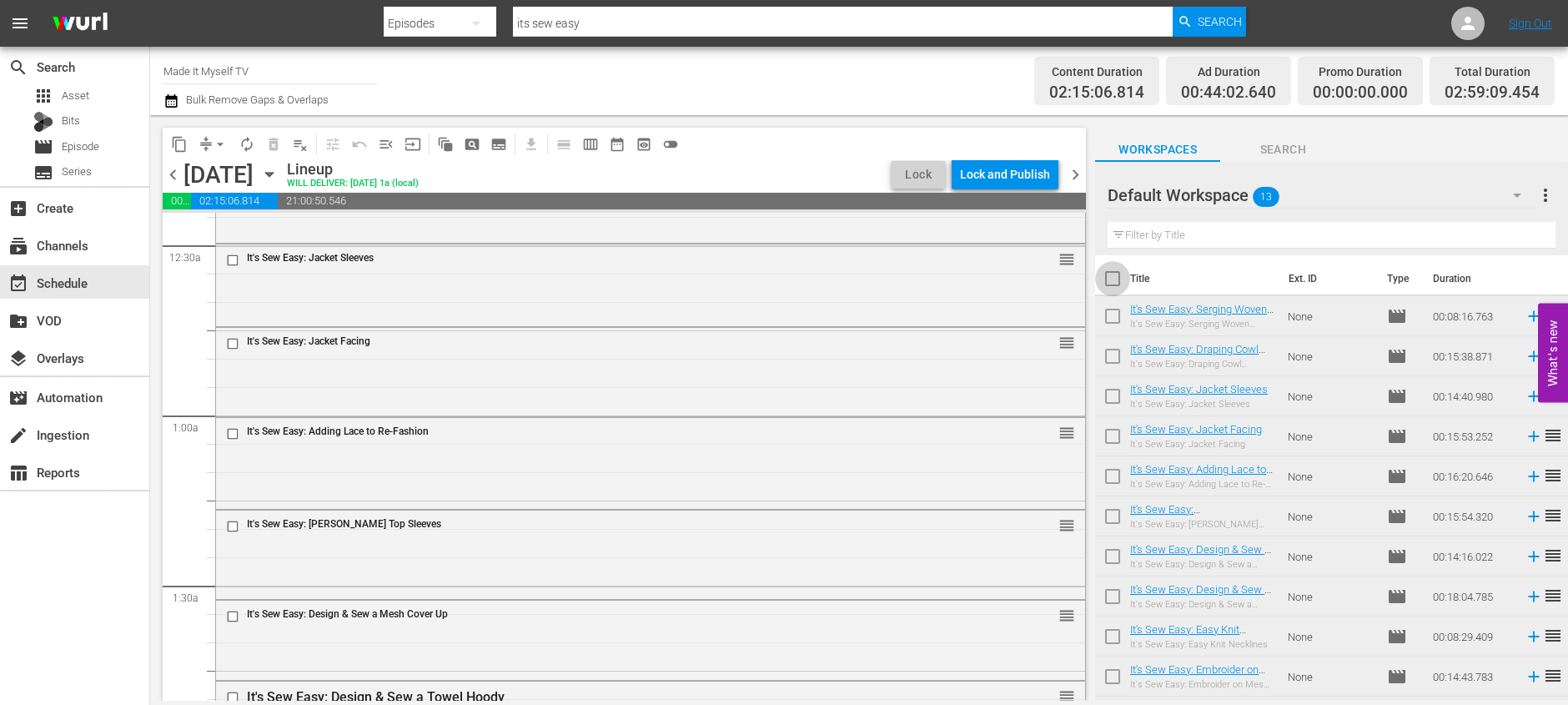
click at [1112, 274] on input "checkbox" at bounding box center [1112, 282] width 35 height 35
checkbox input "true"
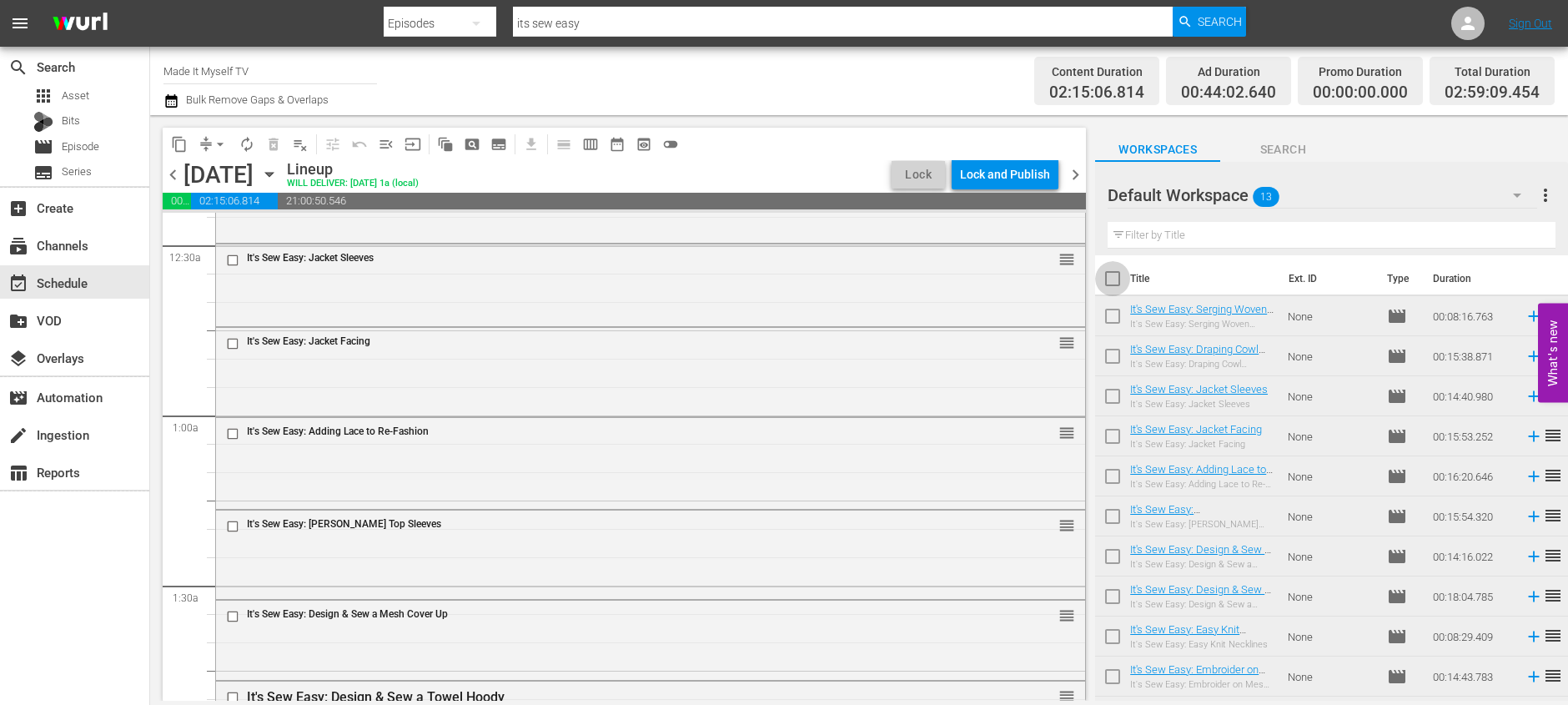
checkbox input "true"
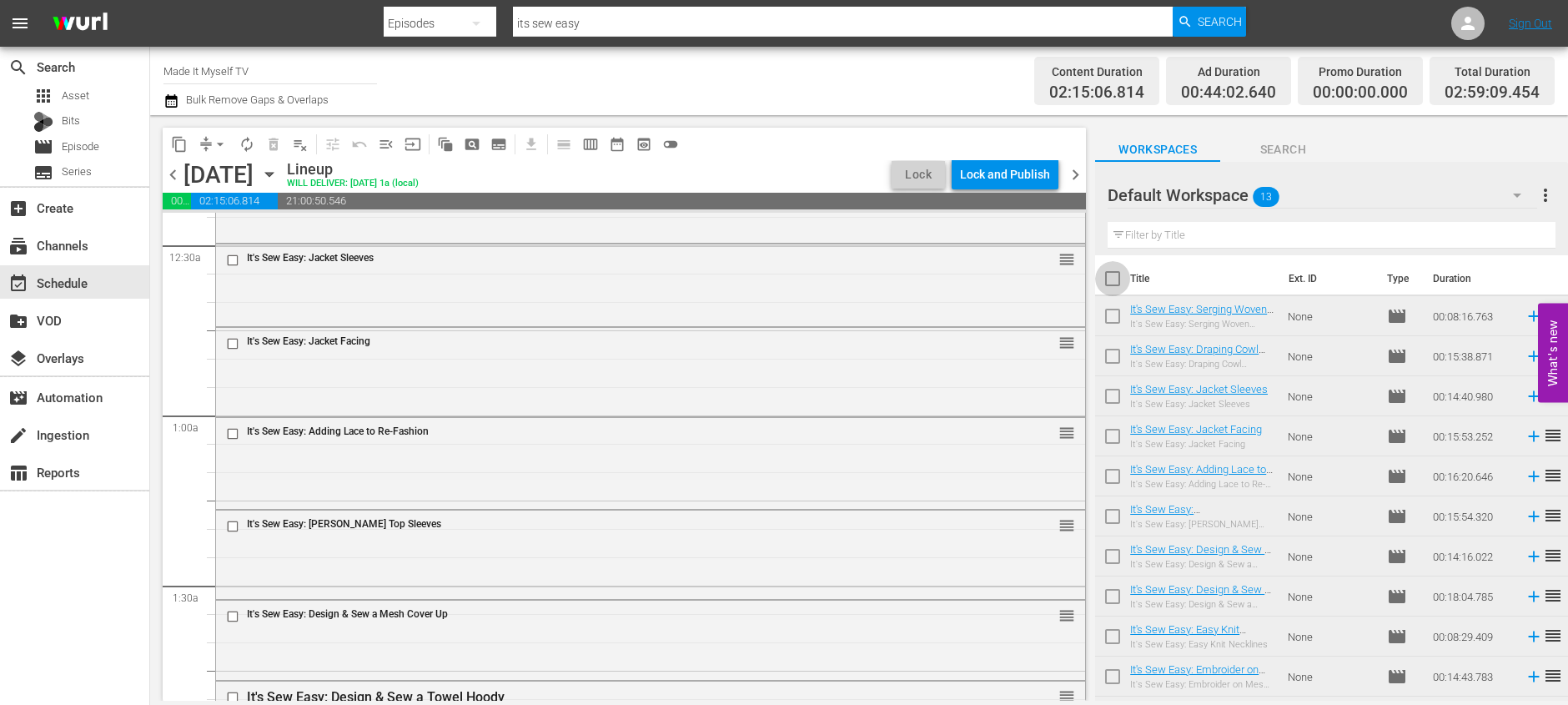
checkbox input "true"
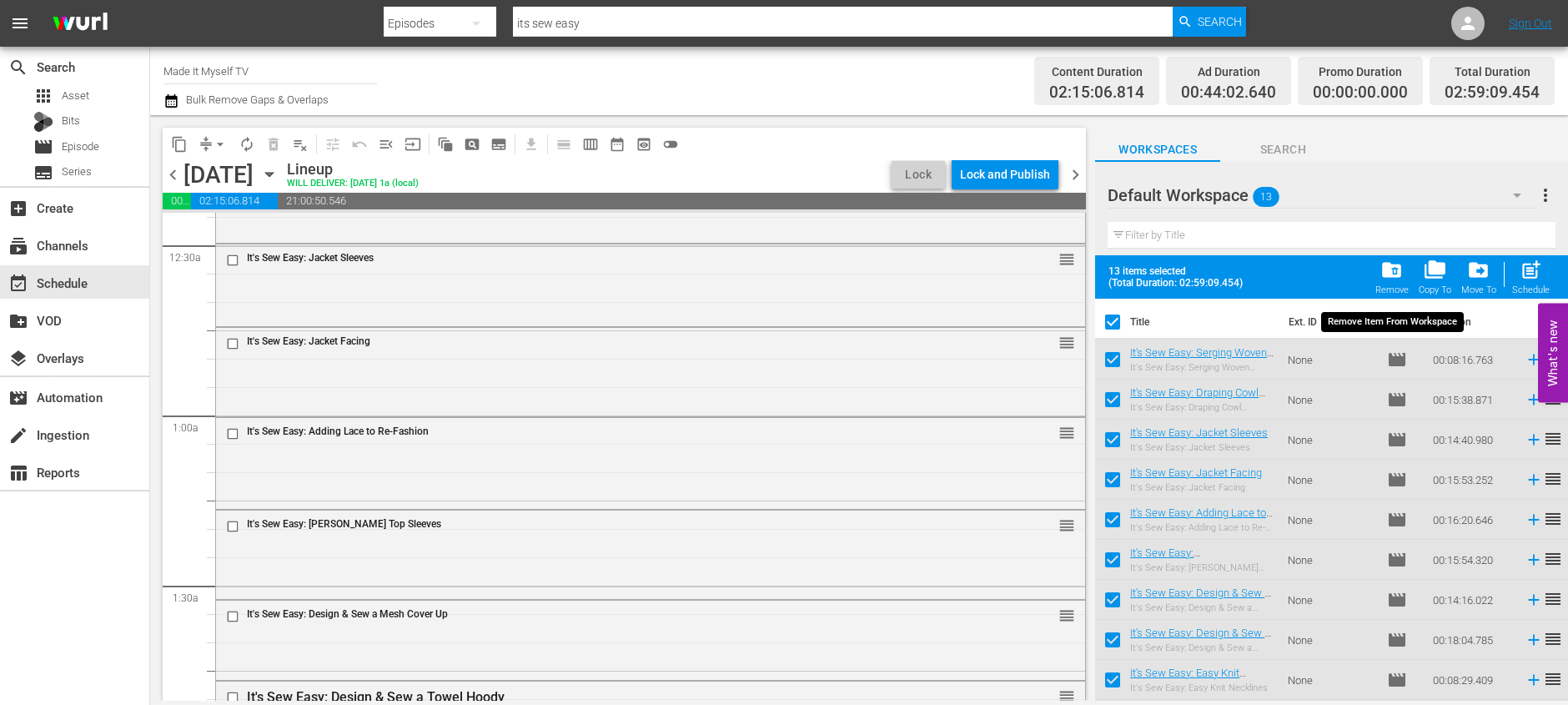
click at [1398, 273] on span "folder_delete" at bounding box center [1392, 270] width 23 height 23
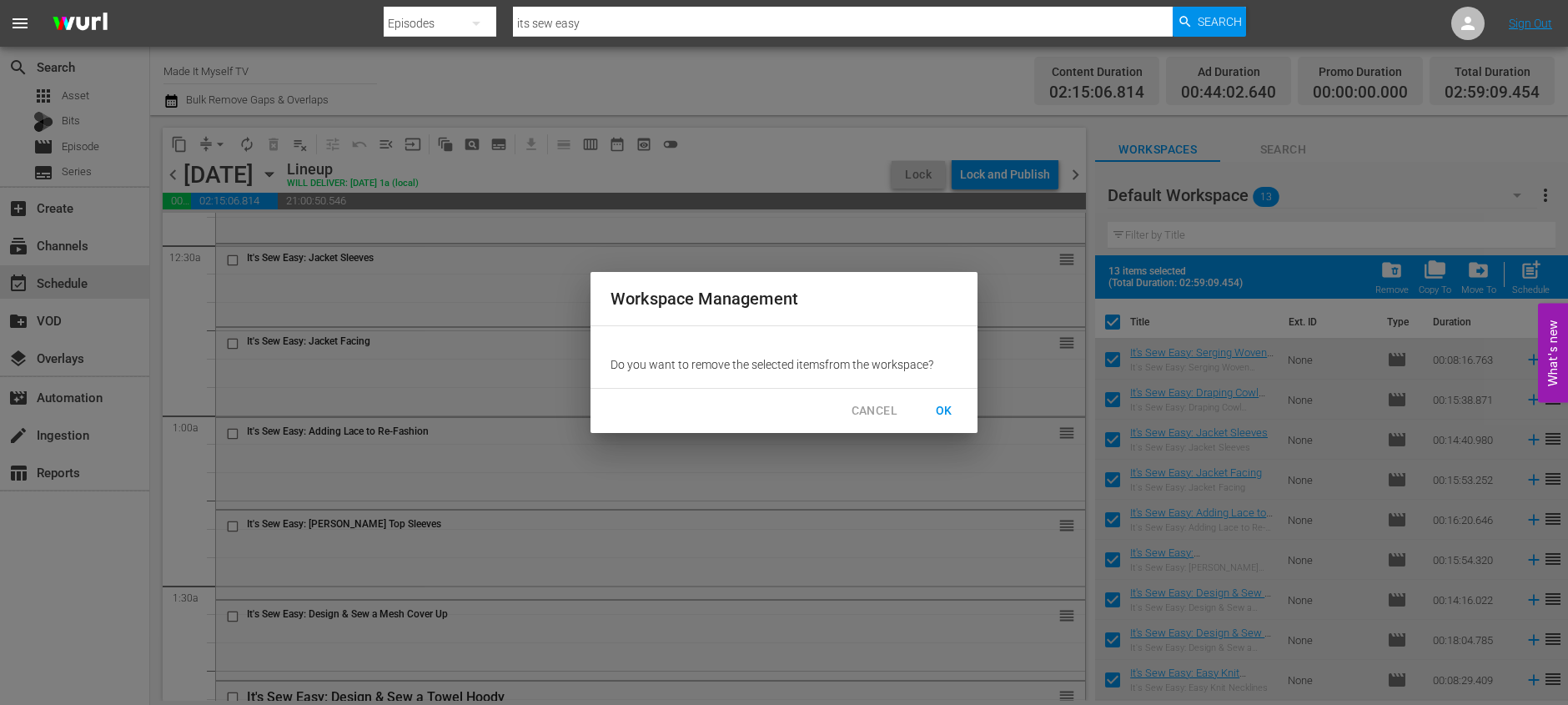
click at [936, 407] on span "OK" at bounding box center [944, 411] width 27 height 21
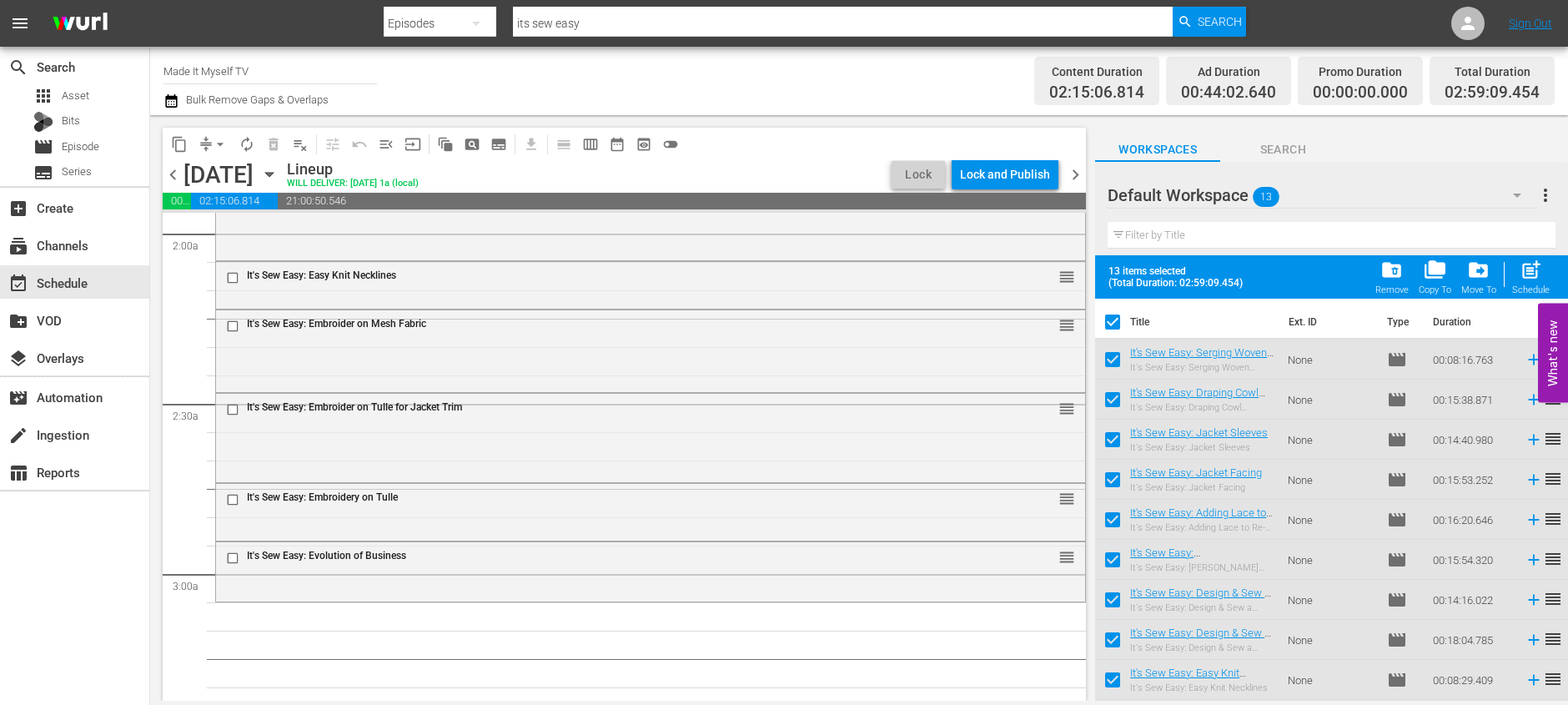
checkbox input "false"
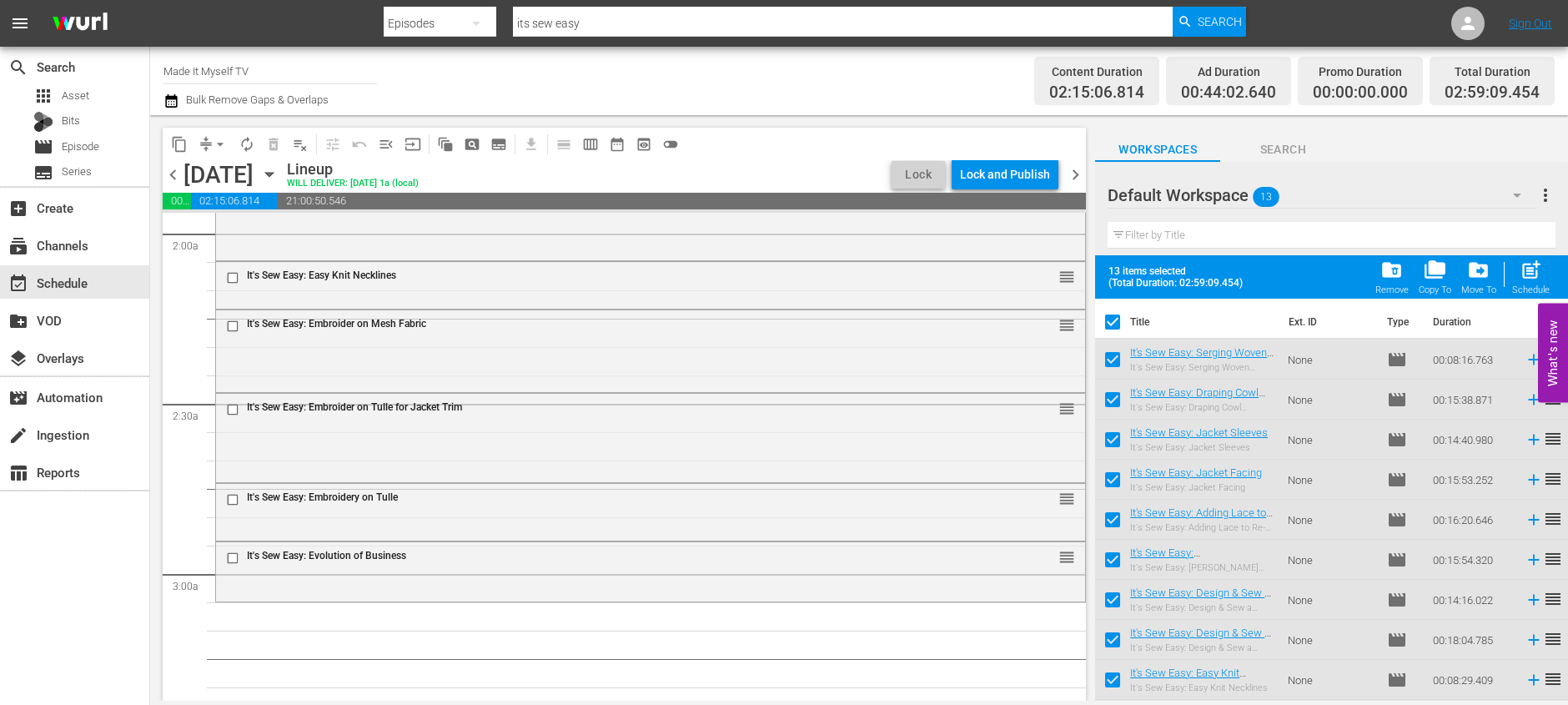
checkbox input "false"
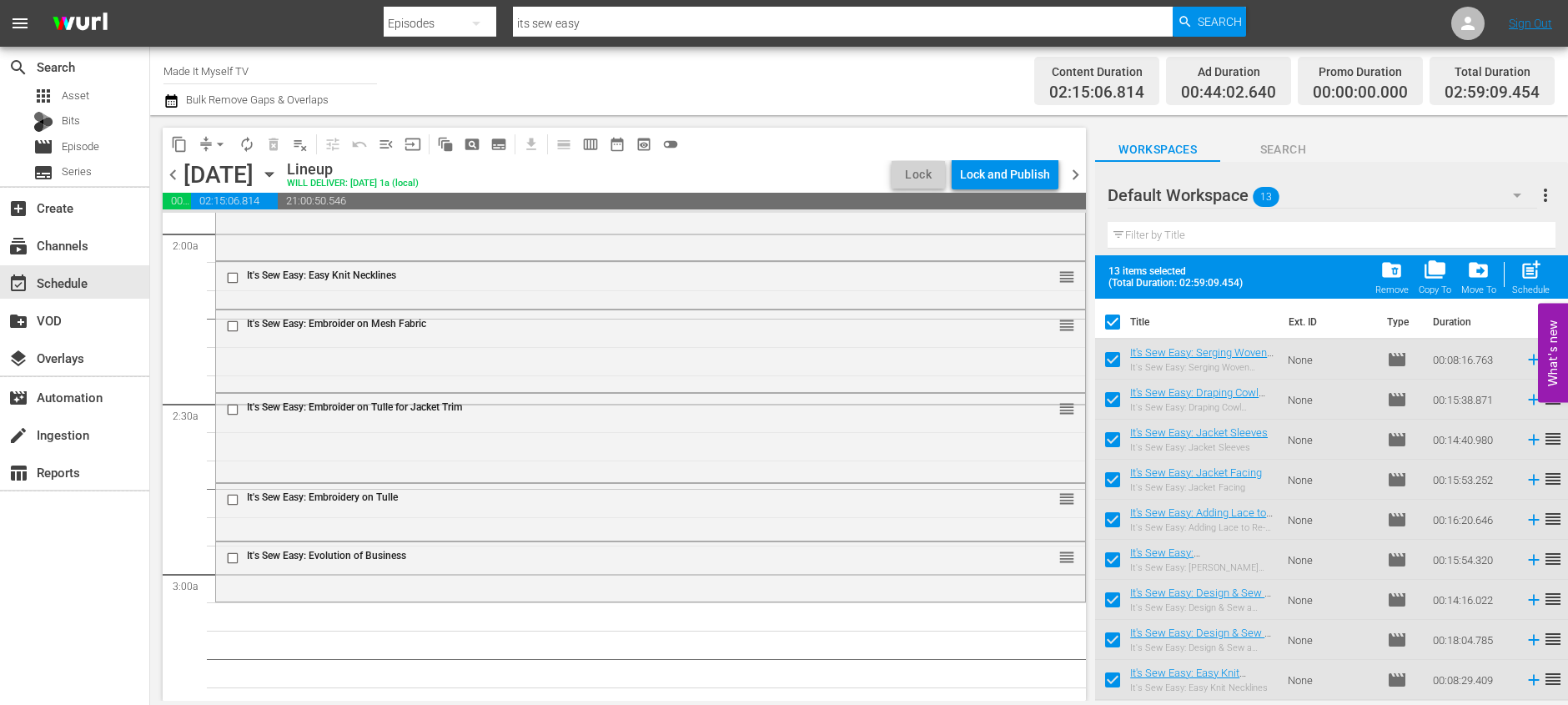
checkbox input "false"
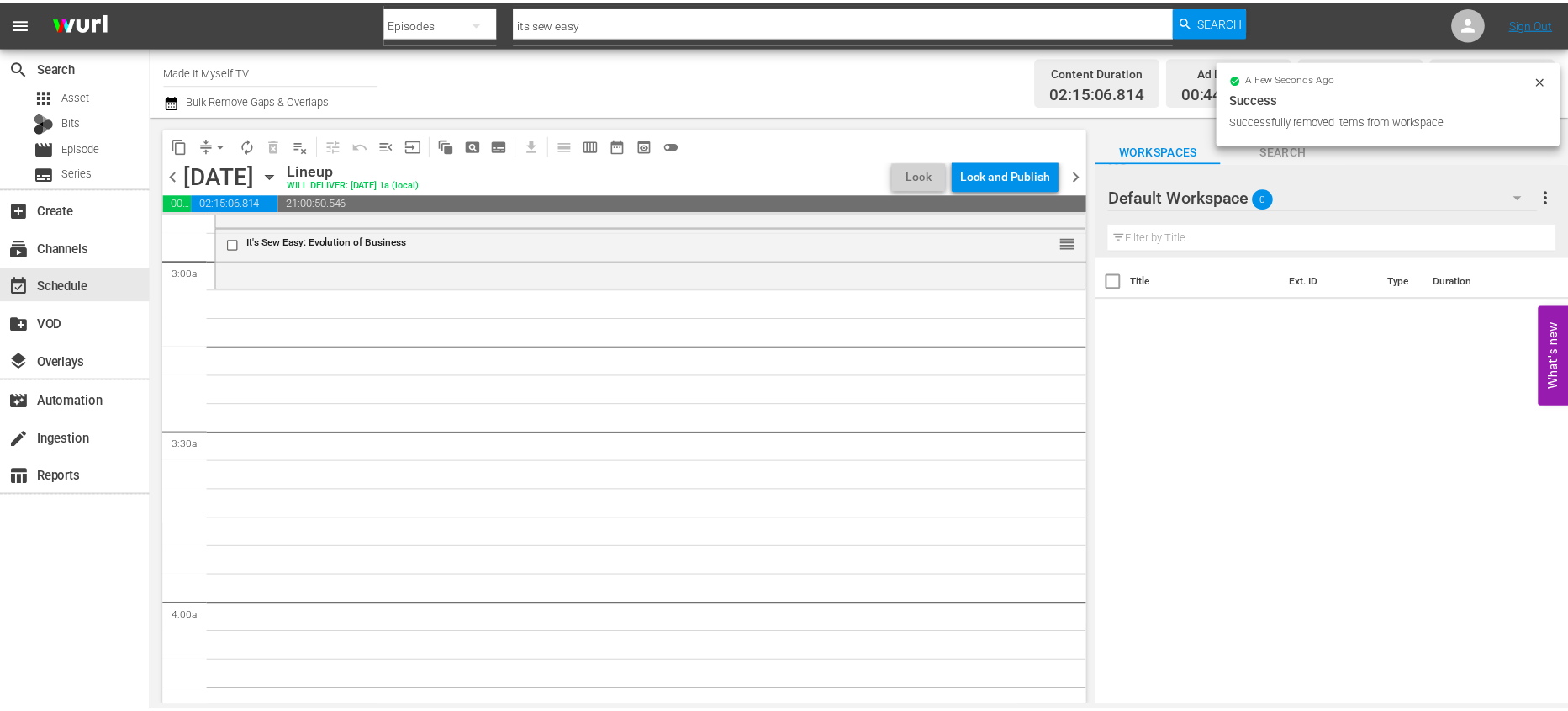
scroll to position [976, 0]
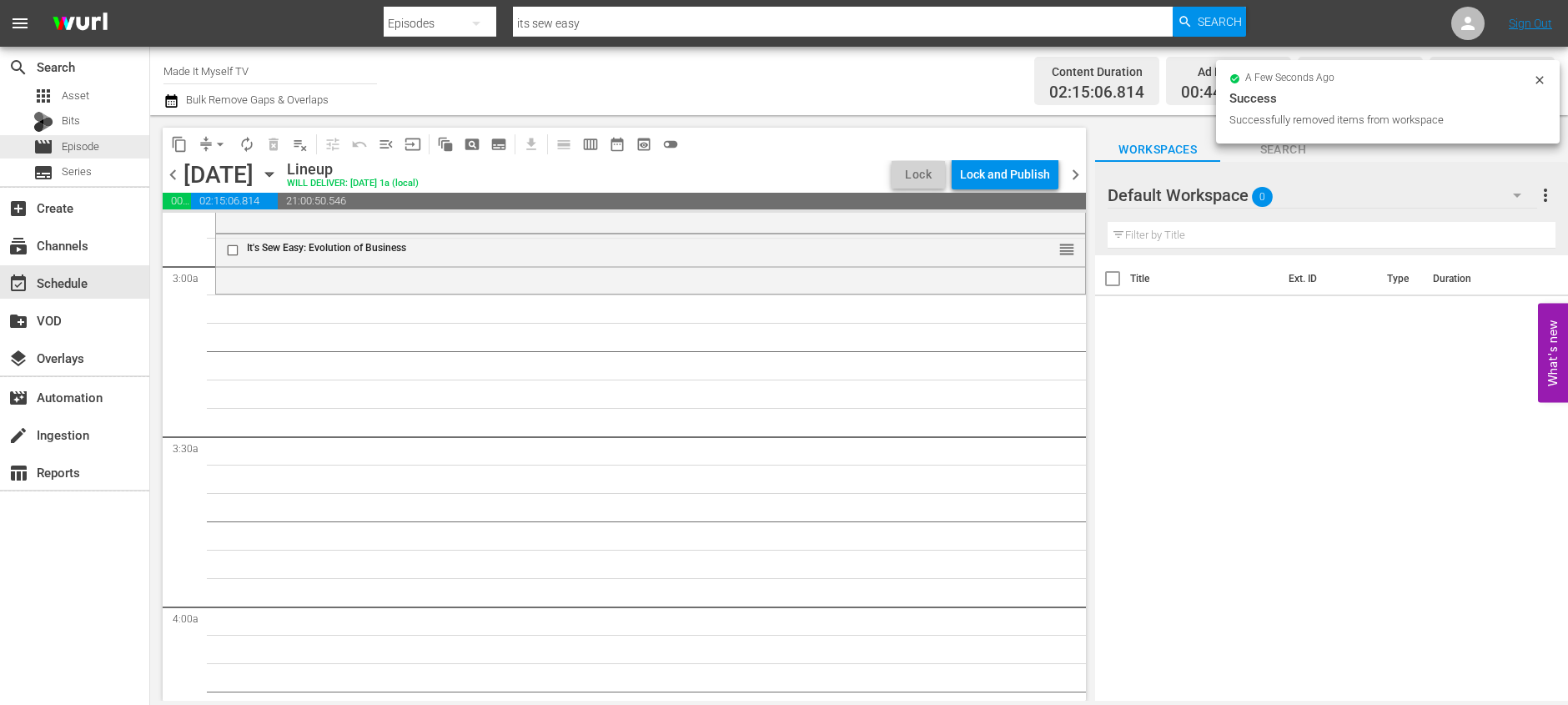
drag, startPoint x: 81, startPoint y: 147, endPoint x: 1300, endPoint y: 73, distance: 1221.2
click at [82, 147] on span "Episode" at bounding box center [80, 147] width 37 height 16
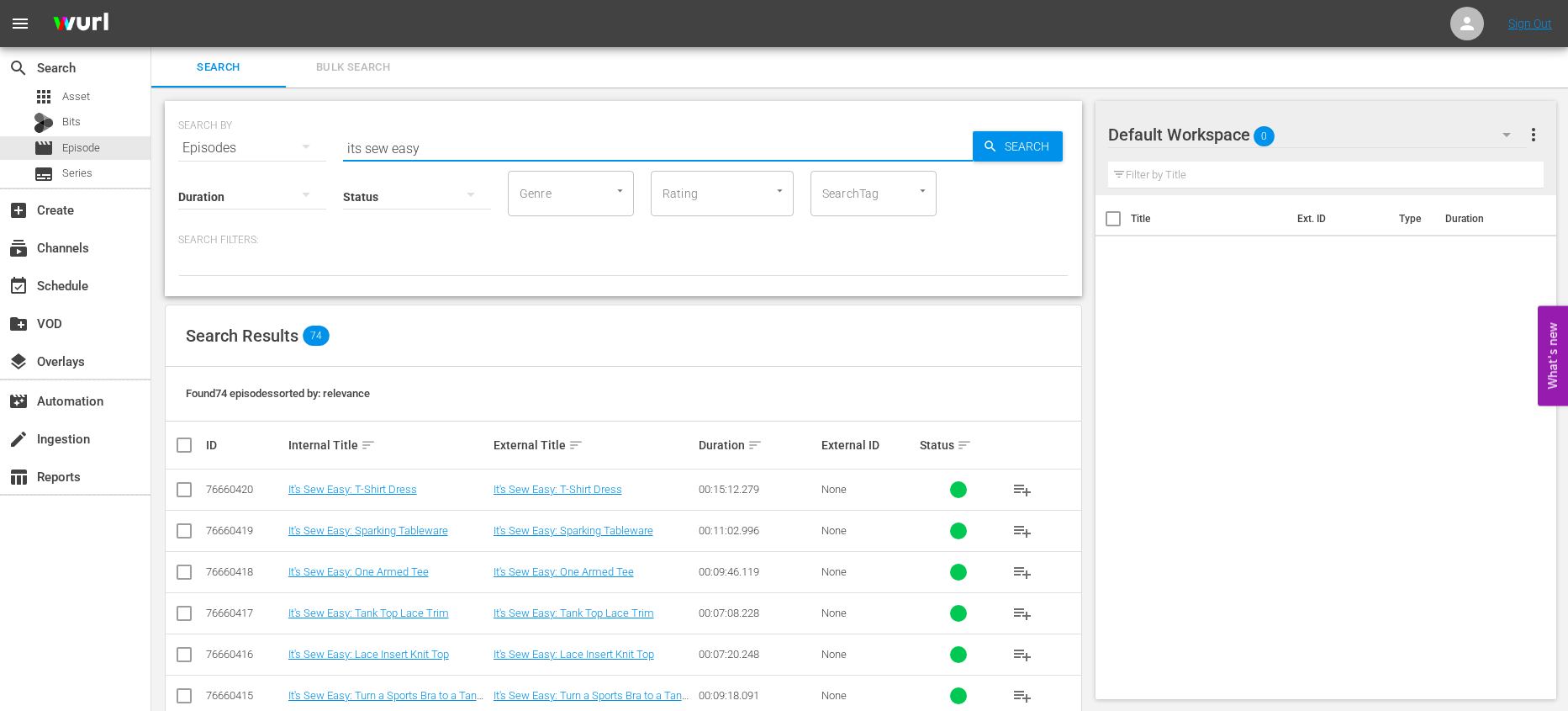
drag, startPoint x: 476, startPoint y: 145, endPoint x: 273, endPoint y: 122, distance: 204.3
click at [273, 122] on div "SEARCH BY Search By Episodes Search ID, Title, Description, Keywords, or Catego…" at bounding box center [624, 137] width 890 height 61
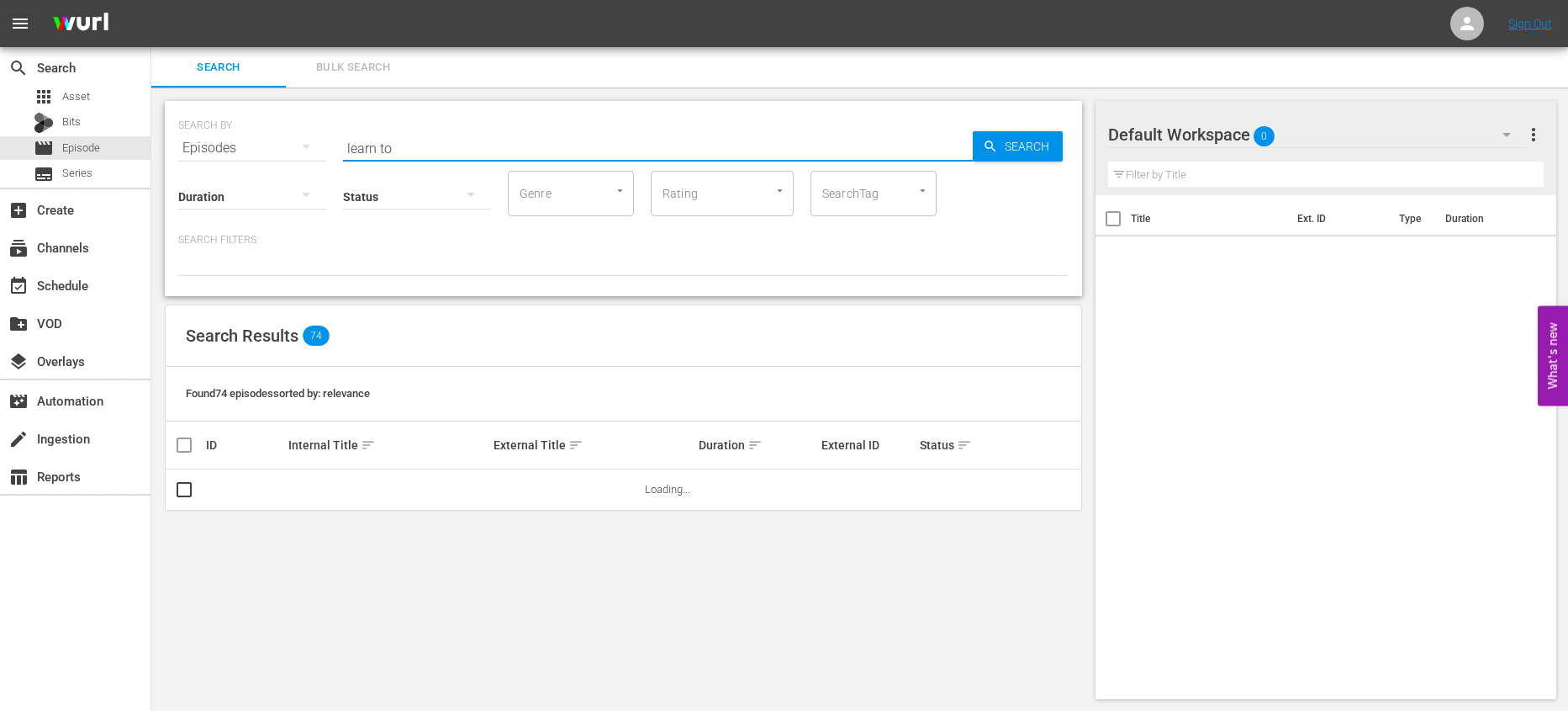
type input "learn to"
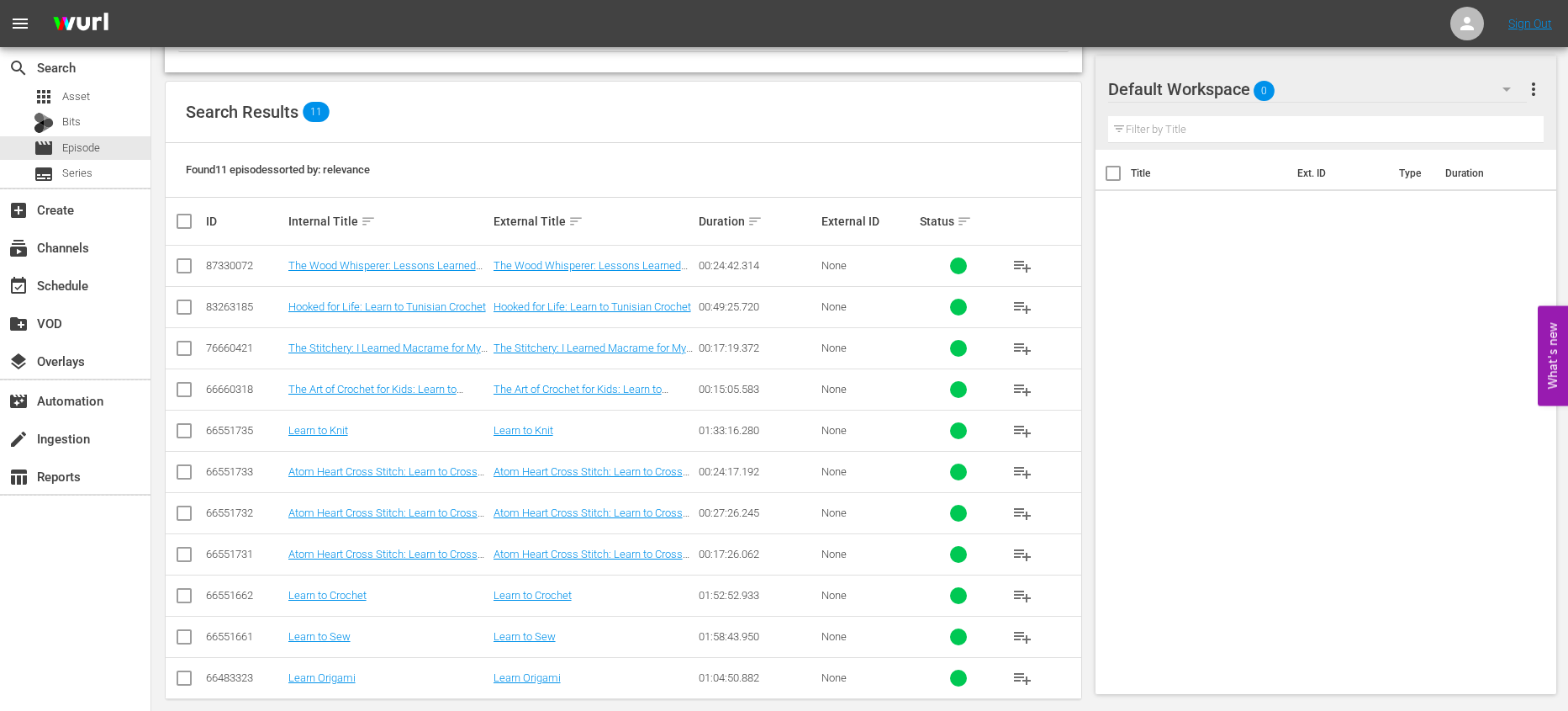
scroll to position [242, 0]
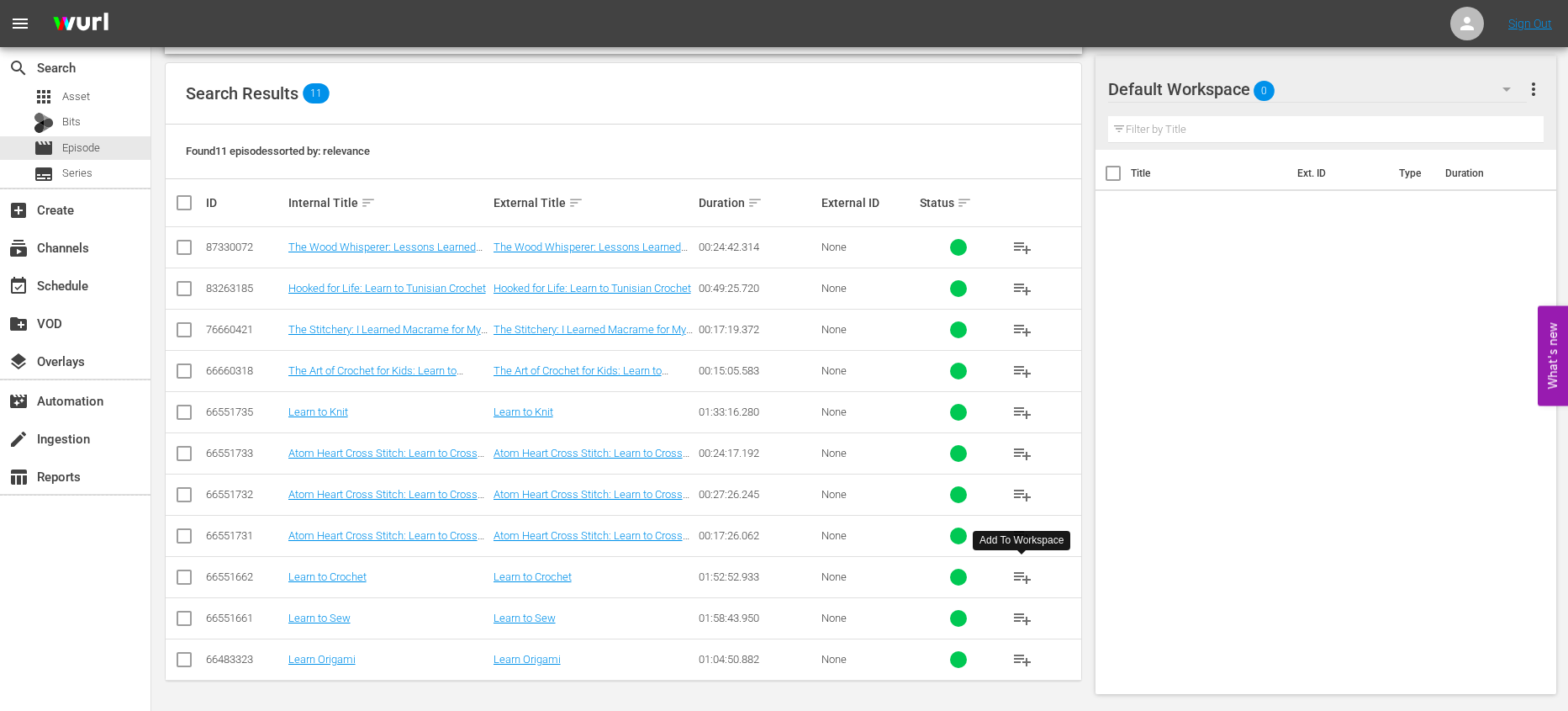
click at [1032, 569] on button "playlist_add" at bounding box center [1022, 577] width 41 height 41
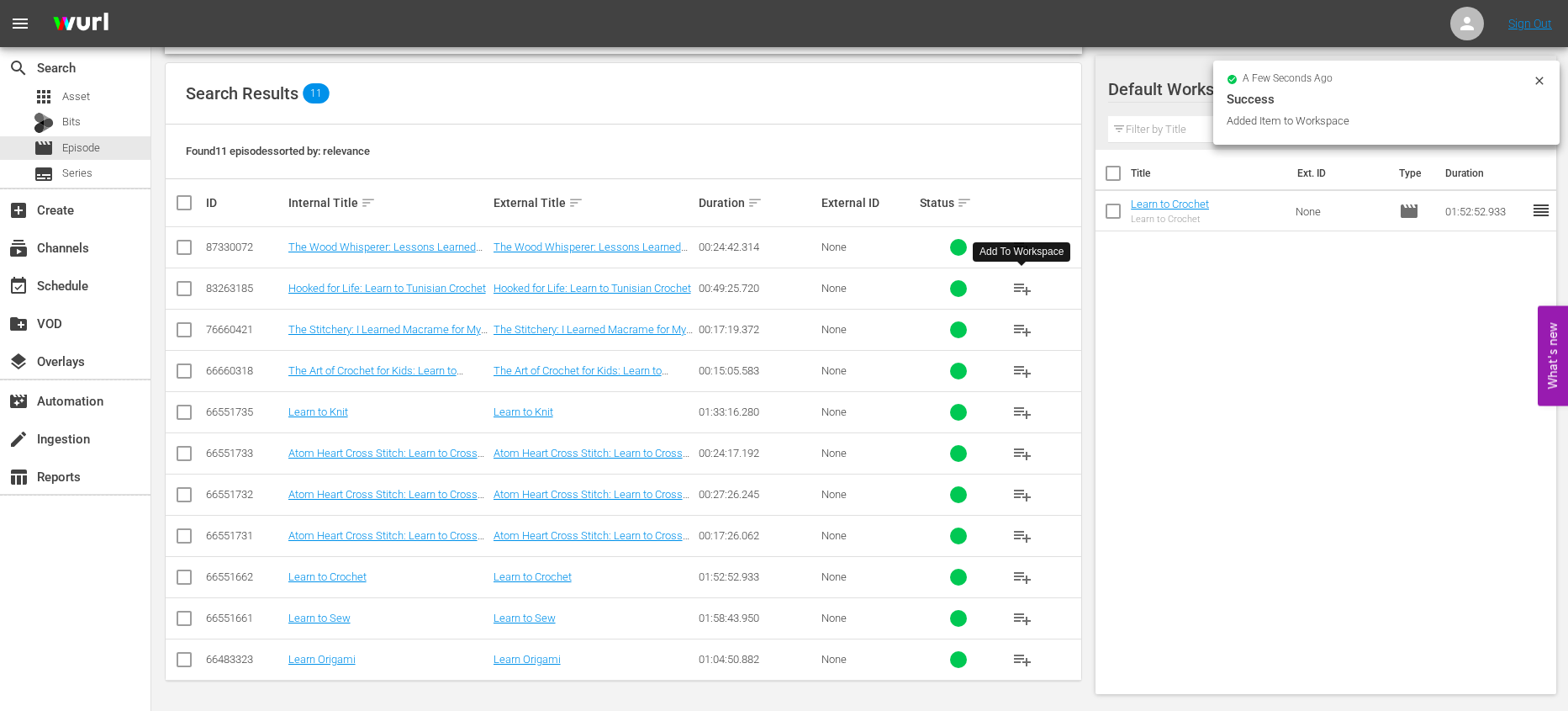
click at [1025, 284] on span "playlist_add" at bounding box center [1022, 288] width 20 height 20
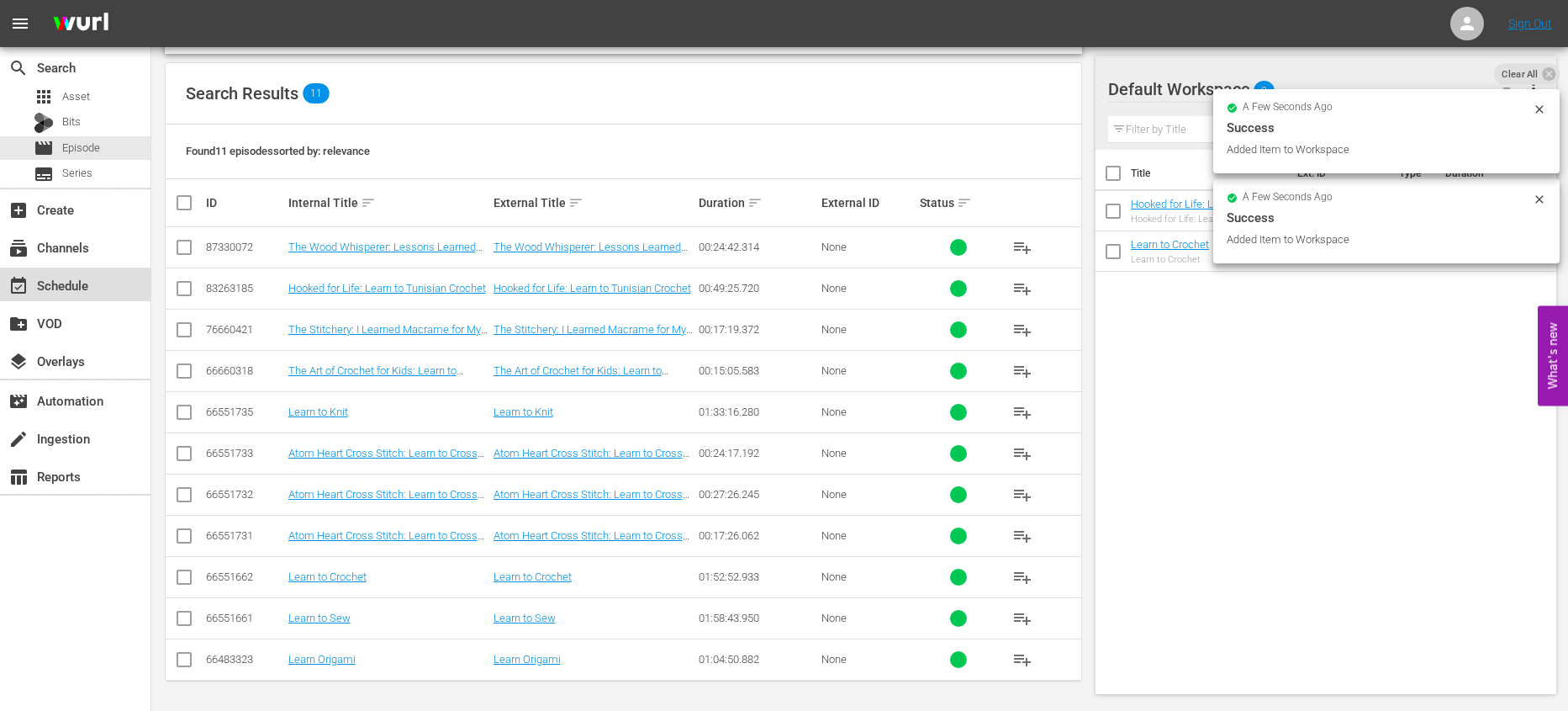
click at [122, 287] on div "event_available Schedule" at bounding box center [75, 284] width 151 height 34
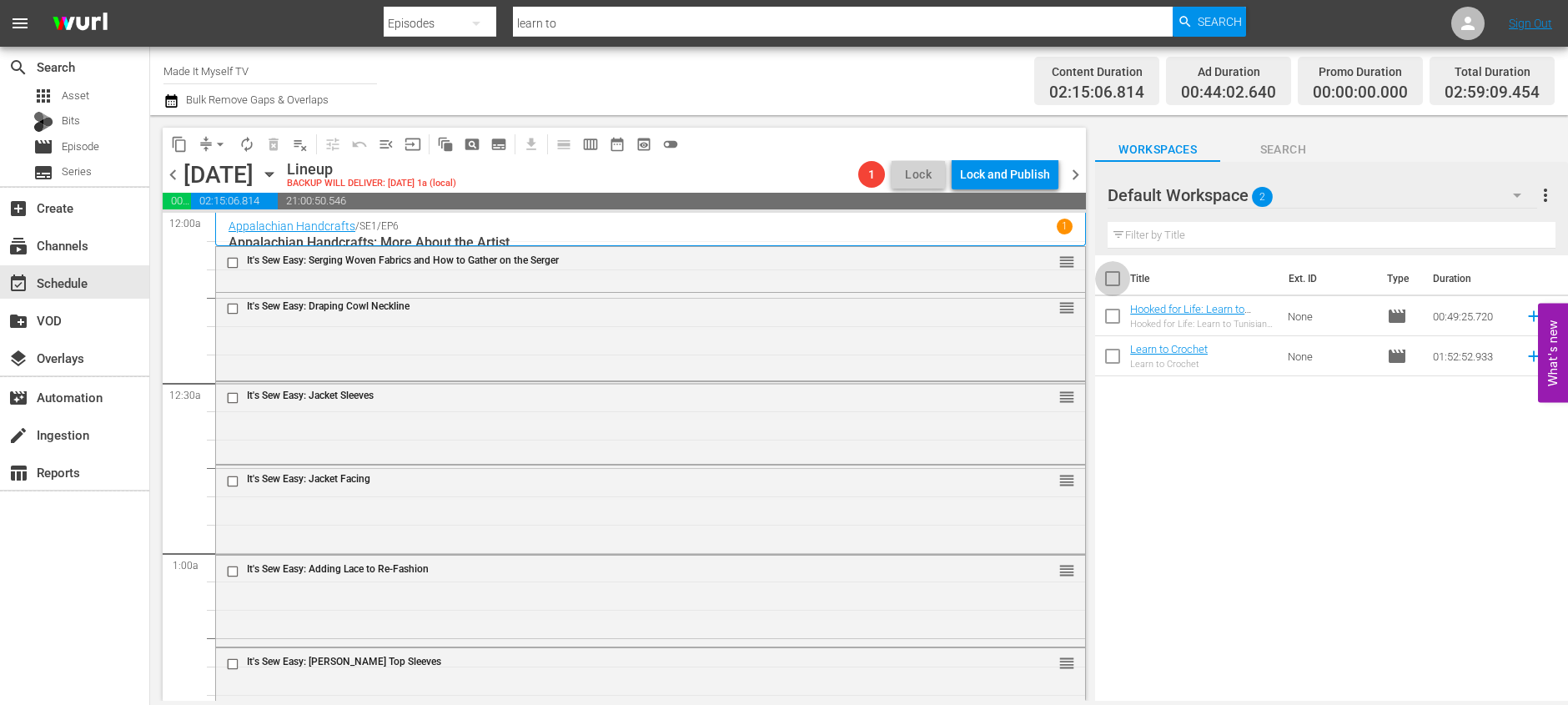
click at [1103, 277] on input "checkbox" at bounding box center [1112, 282] width 35 height 35
checkbox input "true"
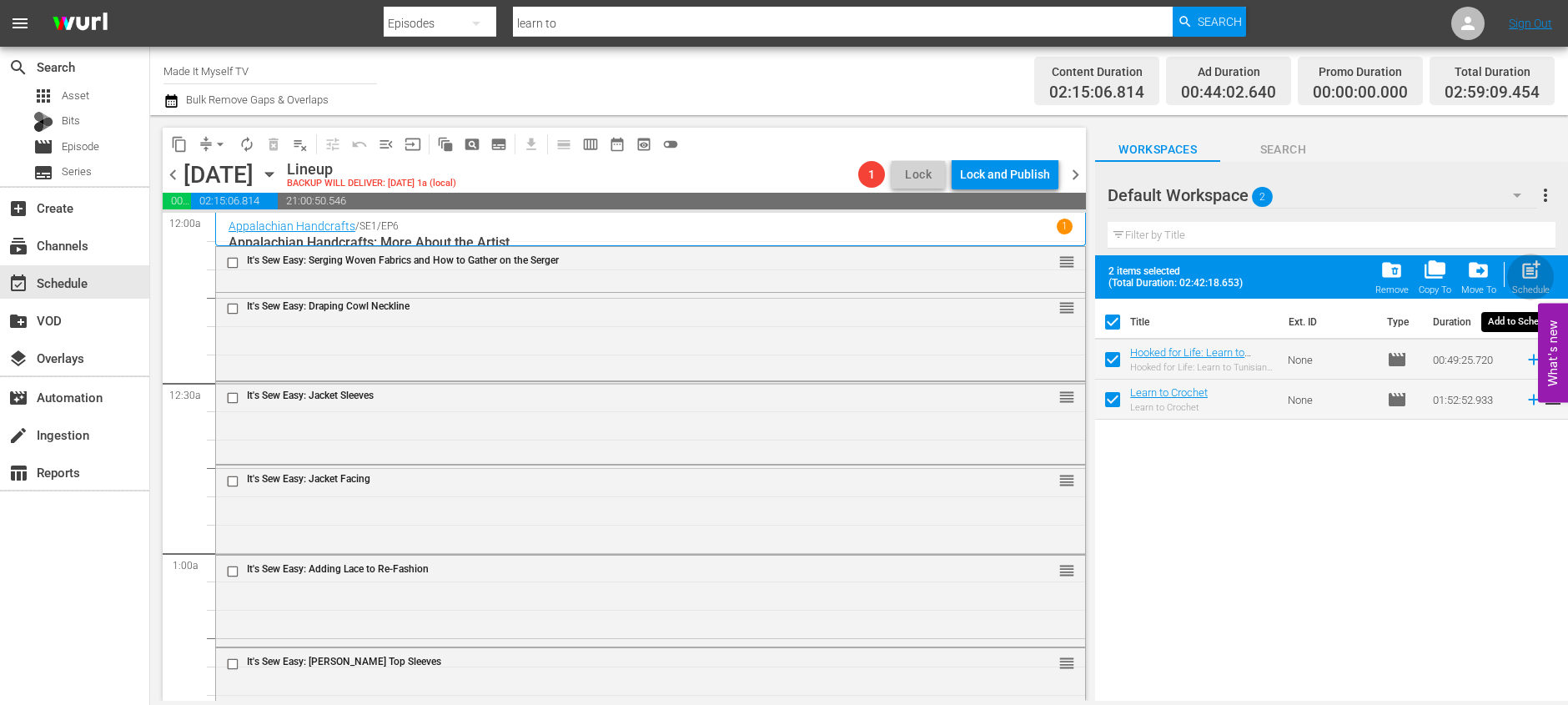
drag, startPoint x: 1531, startPoint y: 283, endPoint x: 1398, endPoint y: 307, distance: 135.1
click at [1531, 283] on div "post_add Schedule" at bounding box center [1531, 277] width 37 height 36
checkbox input "false"
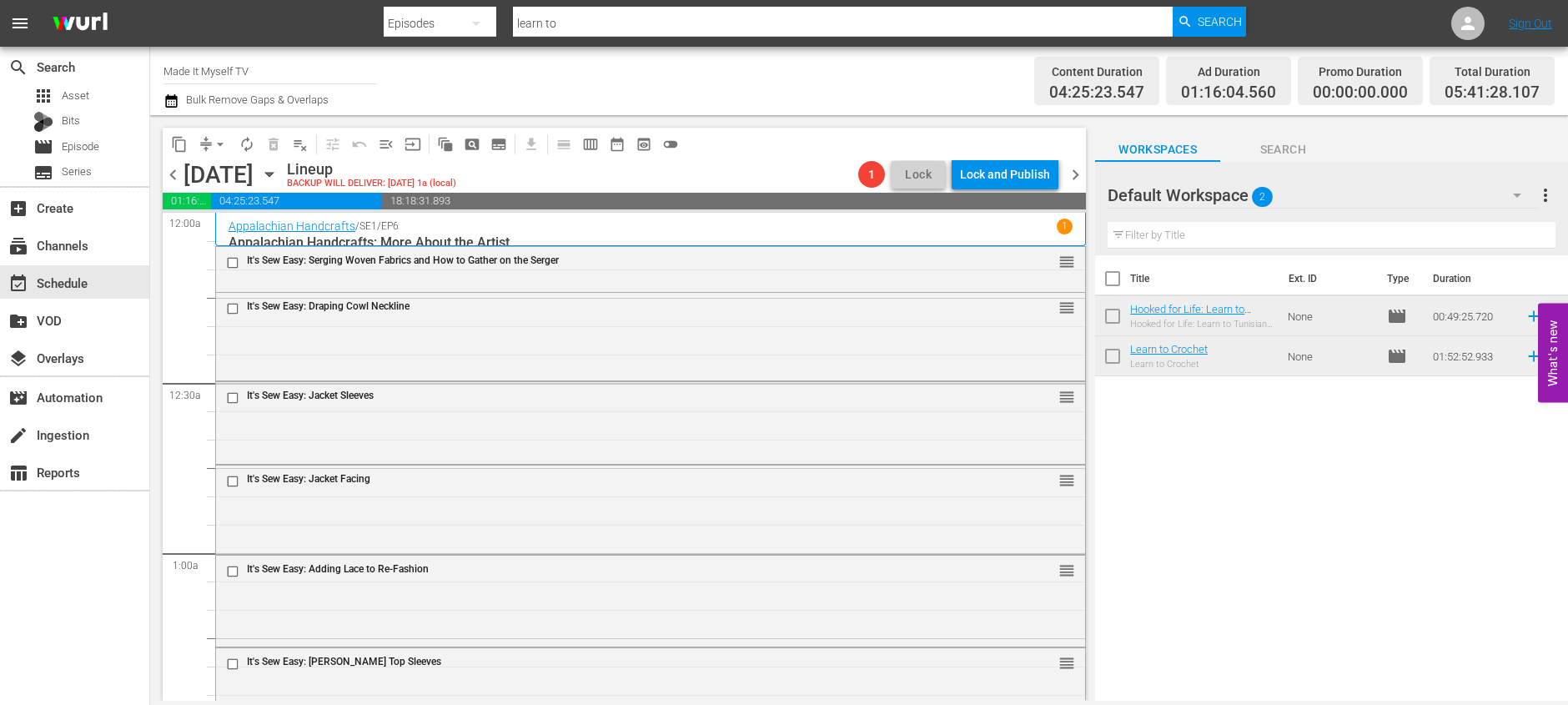
click at [1113, 274] on input "checkbox" at bounding box center [1112, 282] width 35 height 35
checkbox input "true"
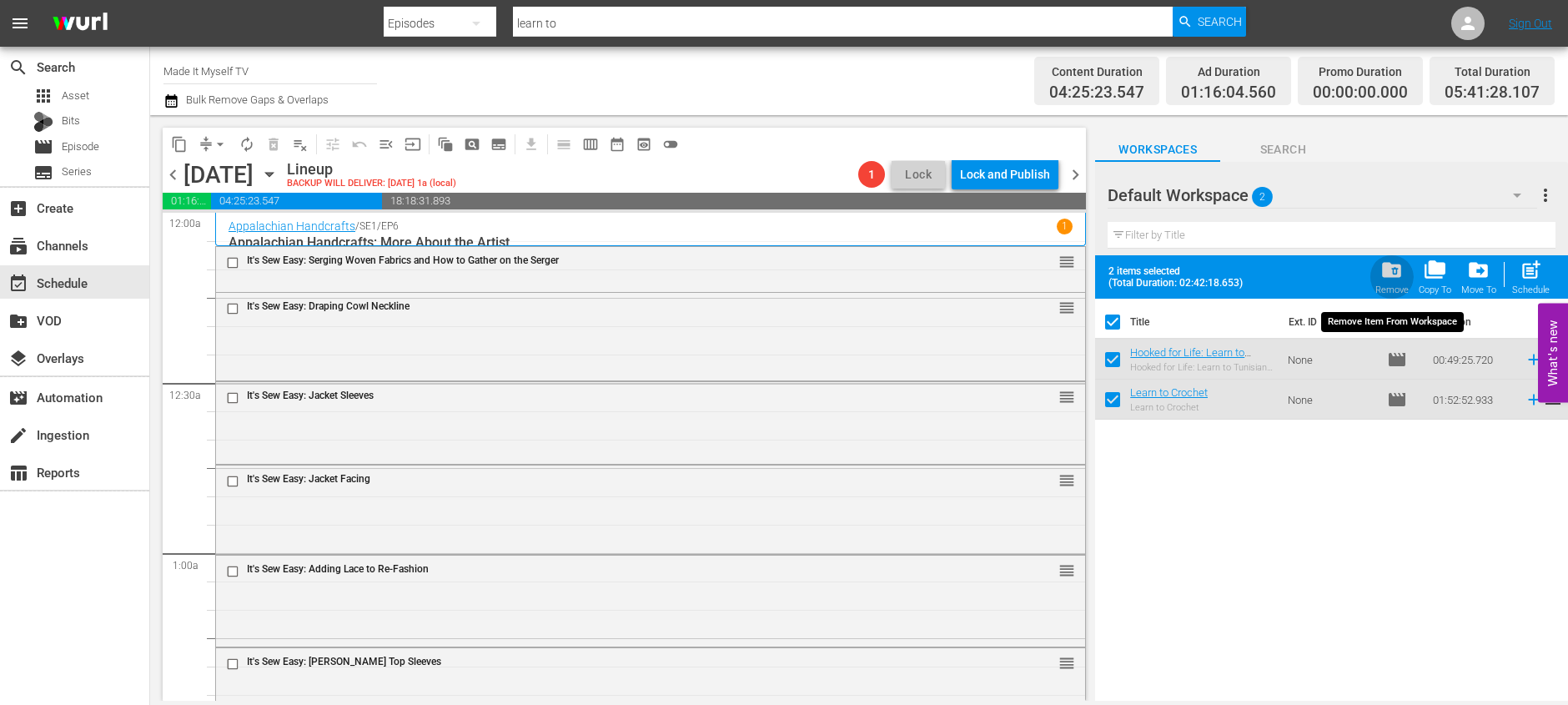
click at [1397, 275] on span "folder_delete" at bounding box center [1392, 270] width 23 height 23
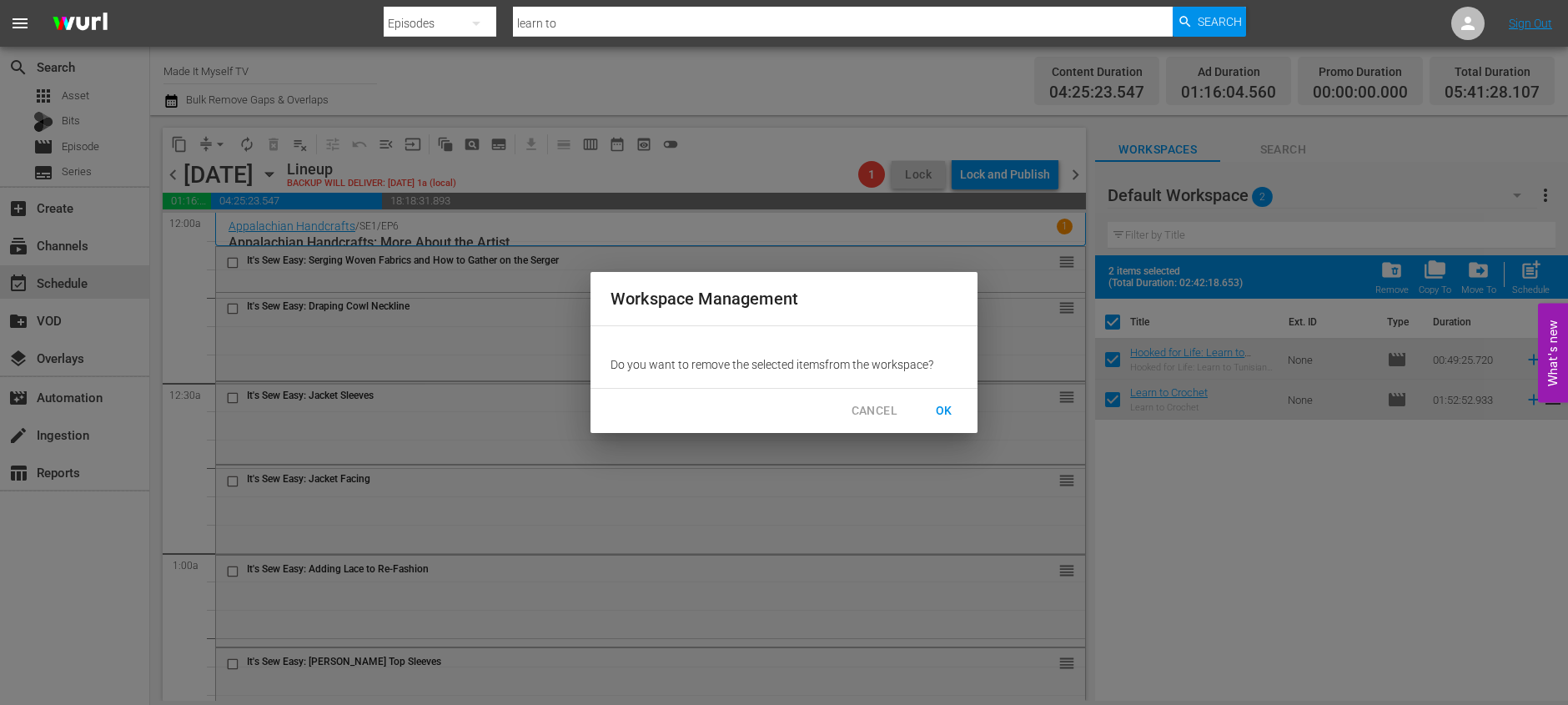
click at [932, 409] on span "OK" at bounding box center [944, 411] width 27 height 21
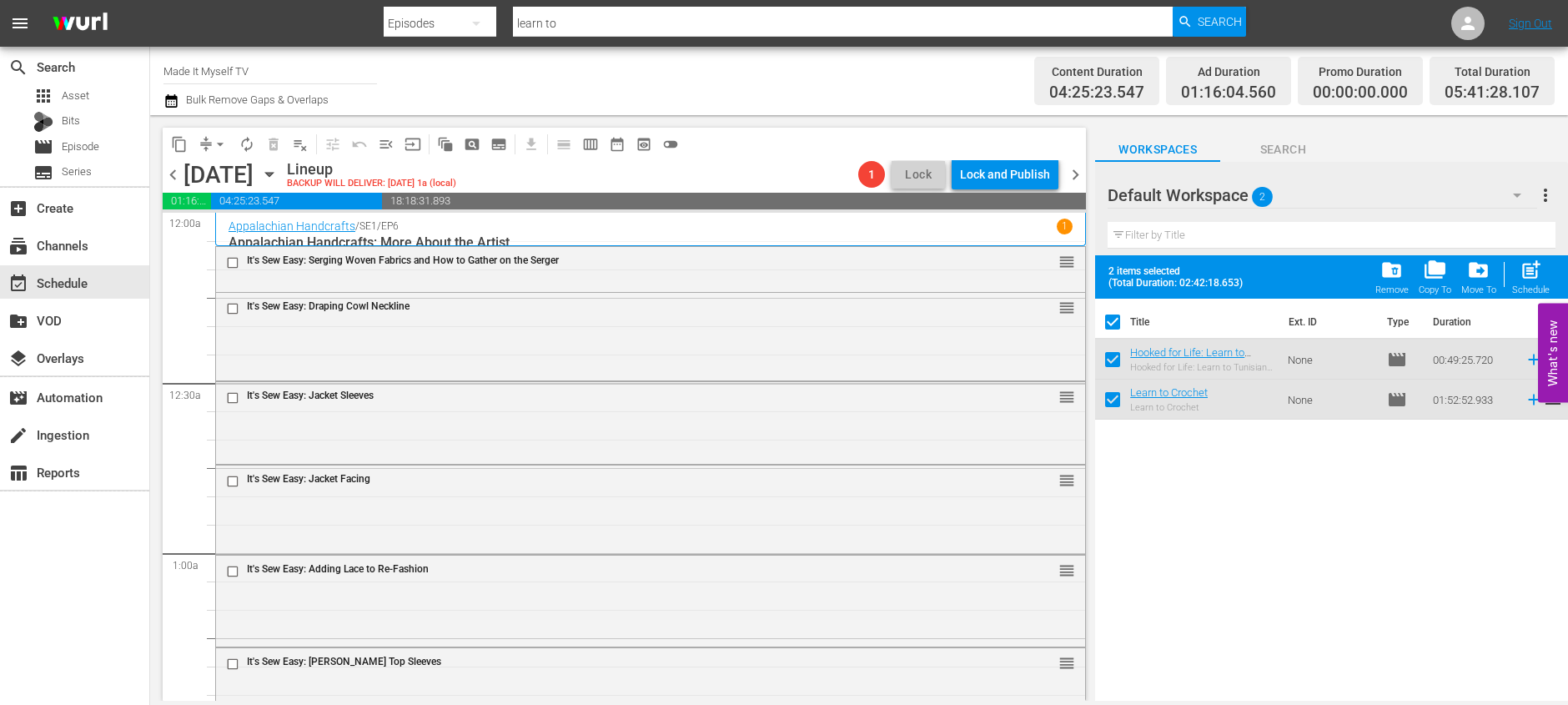
checkbox input "false"
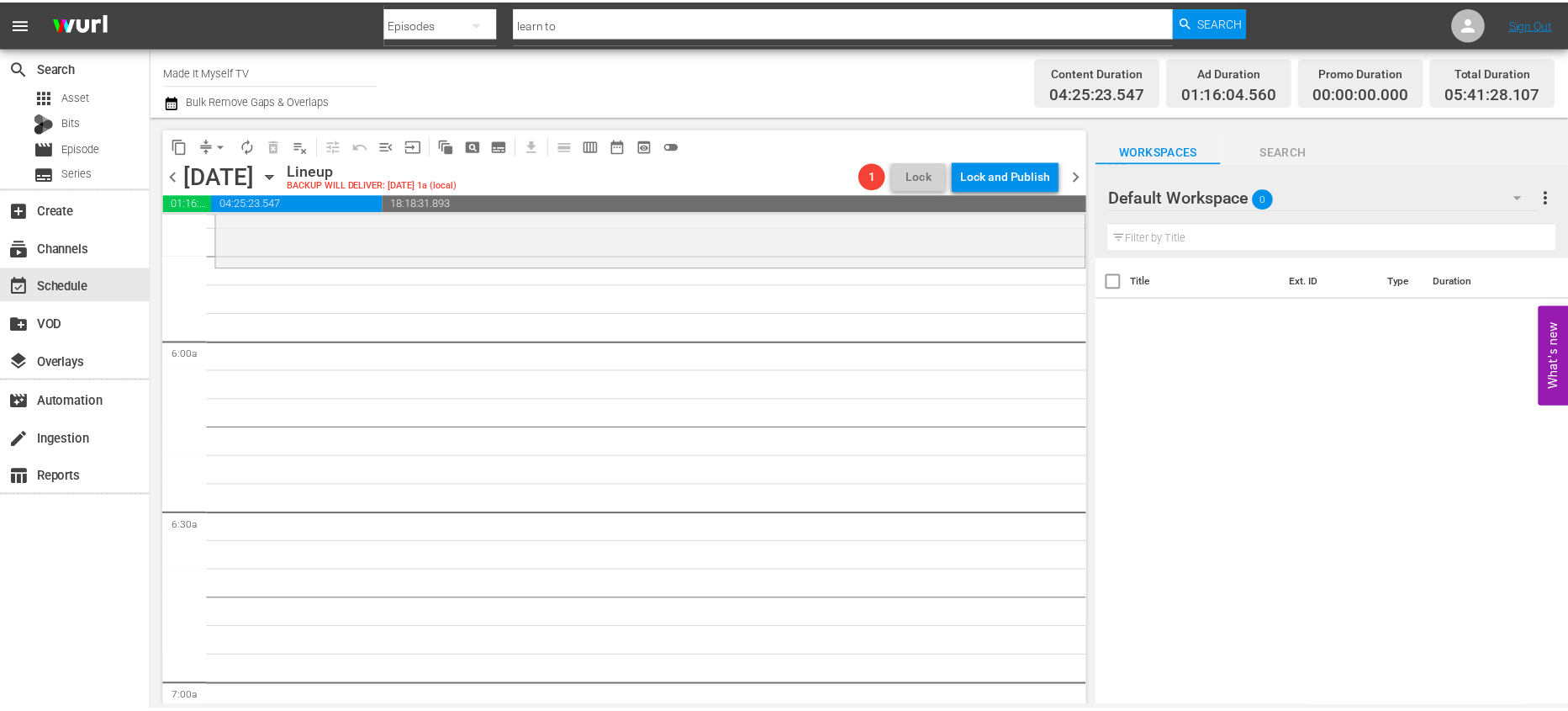
scroll to position [1784, 0]
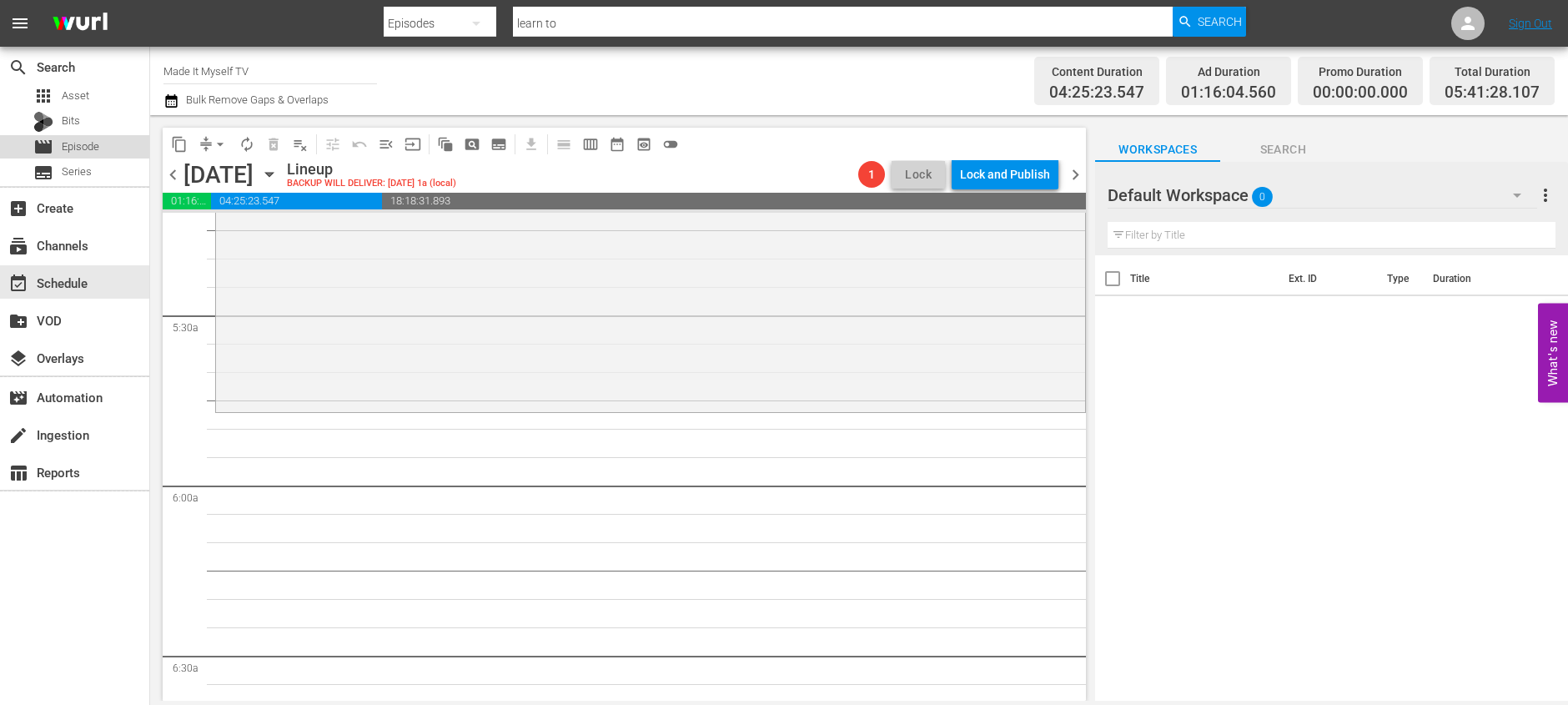
click at [113, 139] on div "movie Episode" at bounding box center [75, 147] width 149 height 23
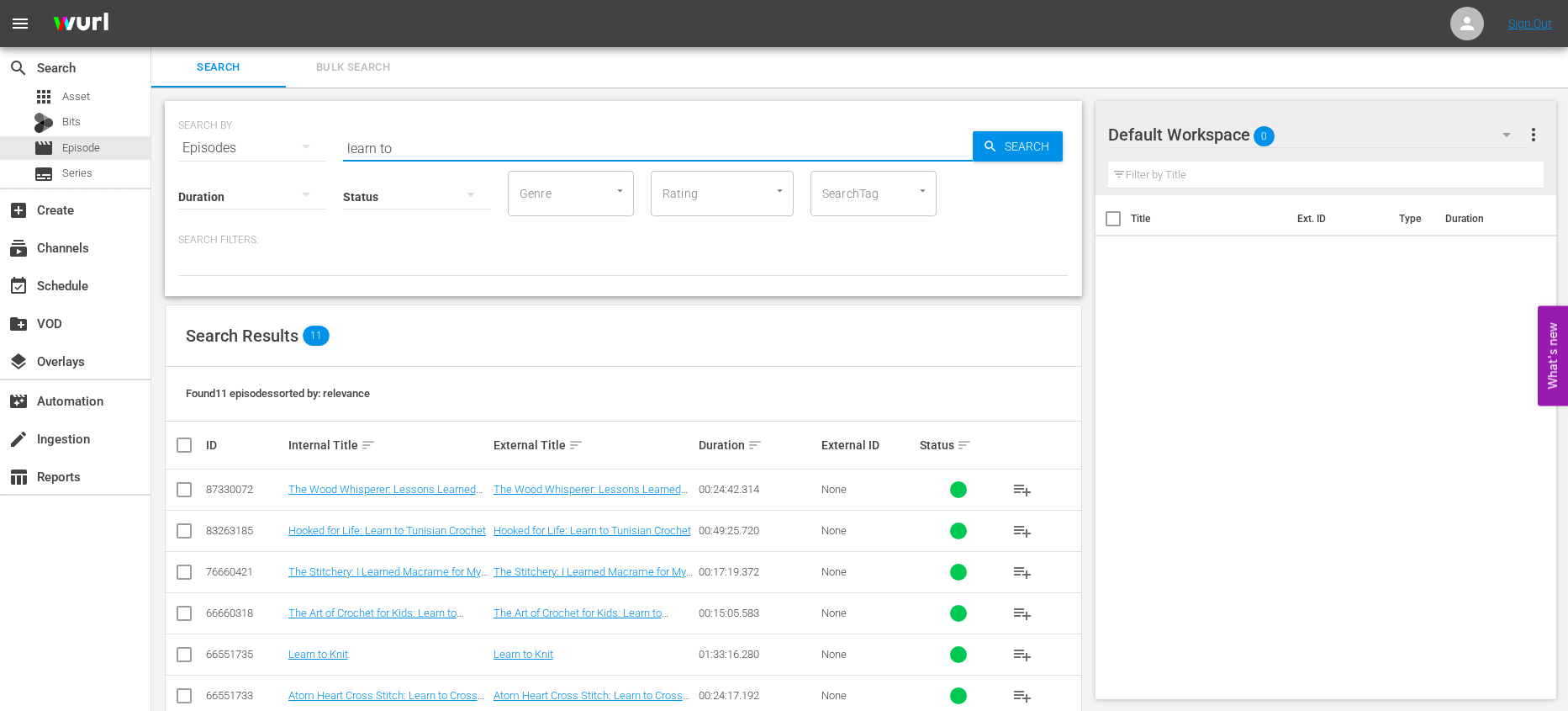
drag, startPoint x: 406, startPoint y: 138, endPoint x: 514, endPoint y: 149, distance: 108.6
click at [514, 149] on input "learn to" at bounding box center [658, 148] width 630 height 41
type input "f"
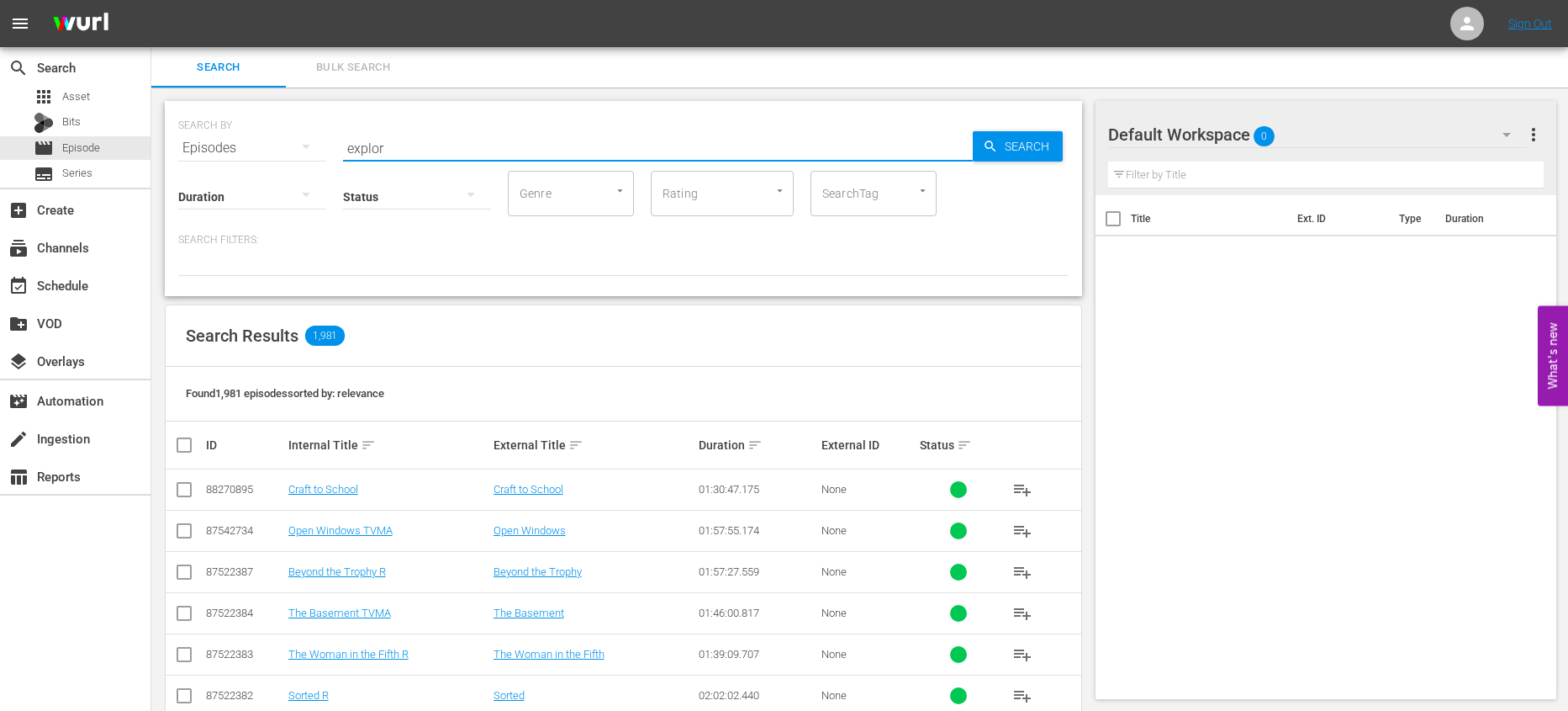
type input "exploring indian"
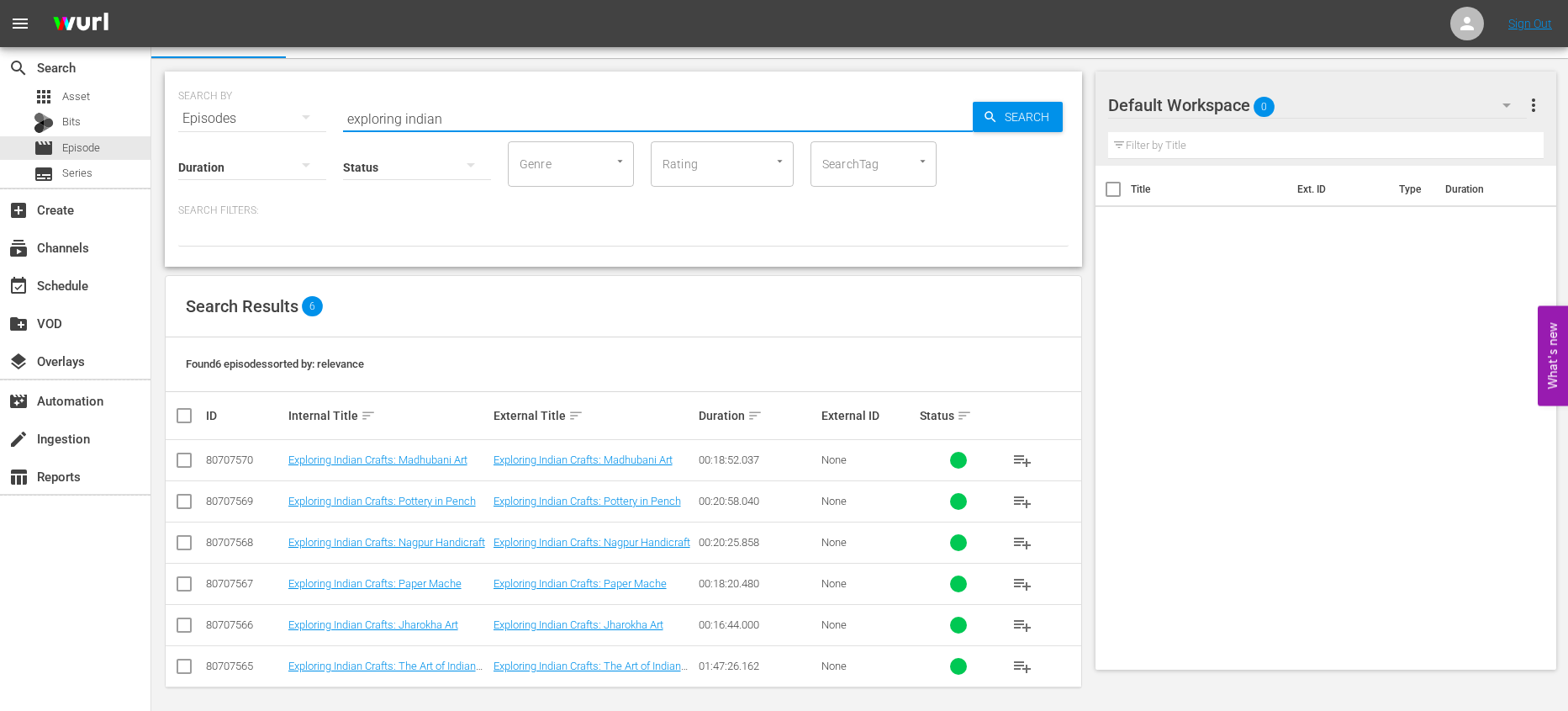
scroll to position [36, 0]
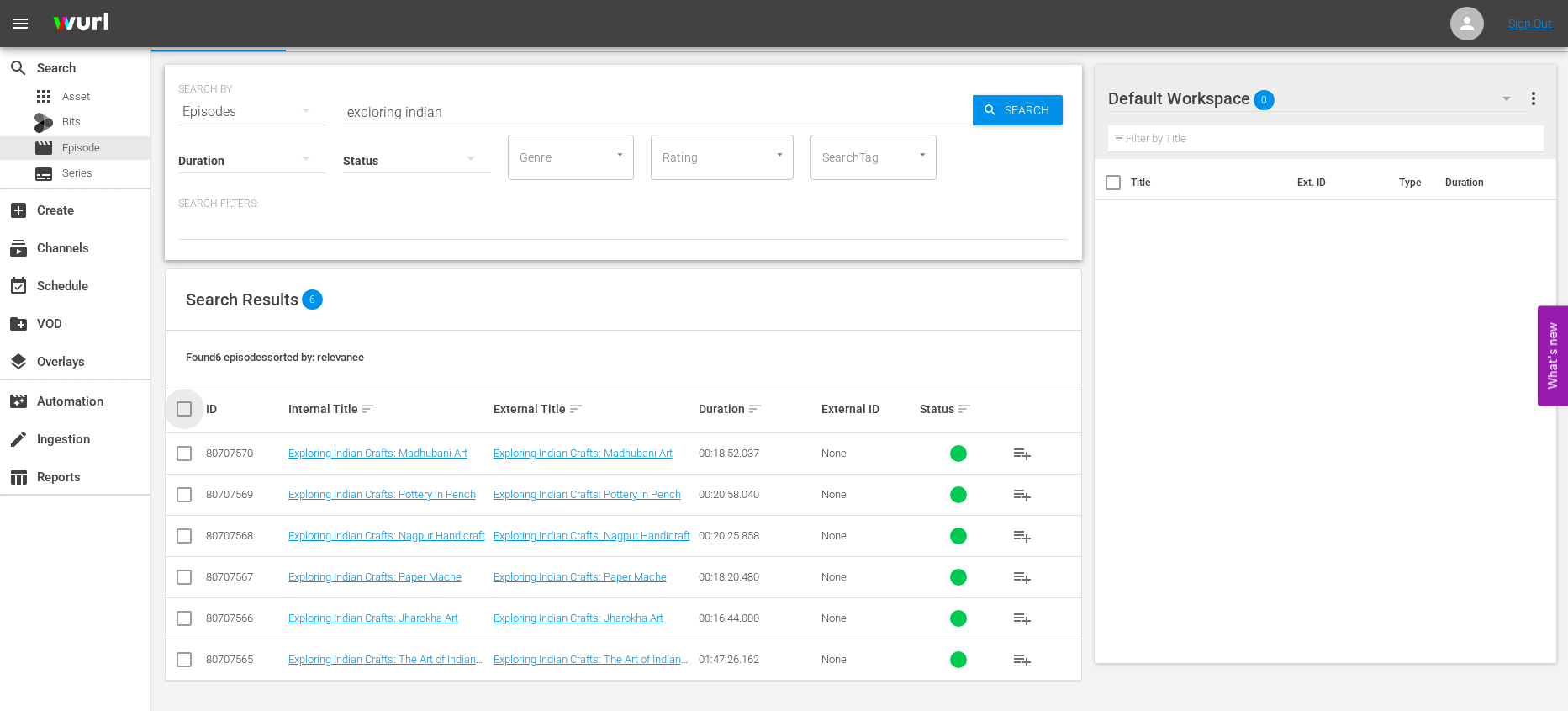
click at [189, 405] on input "checkbox" at bounding box center [190, 409] width 34 height 20
checkbox input "true"
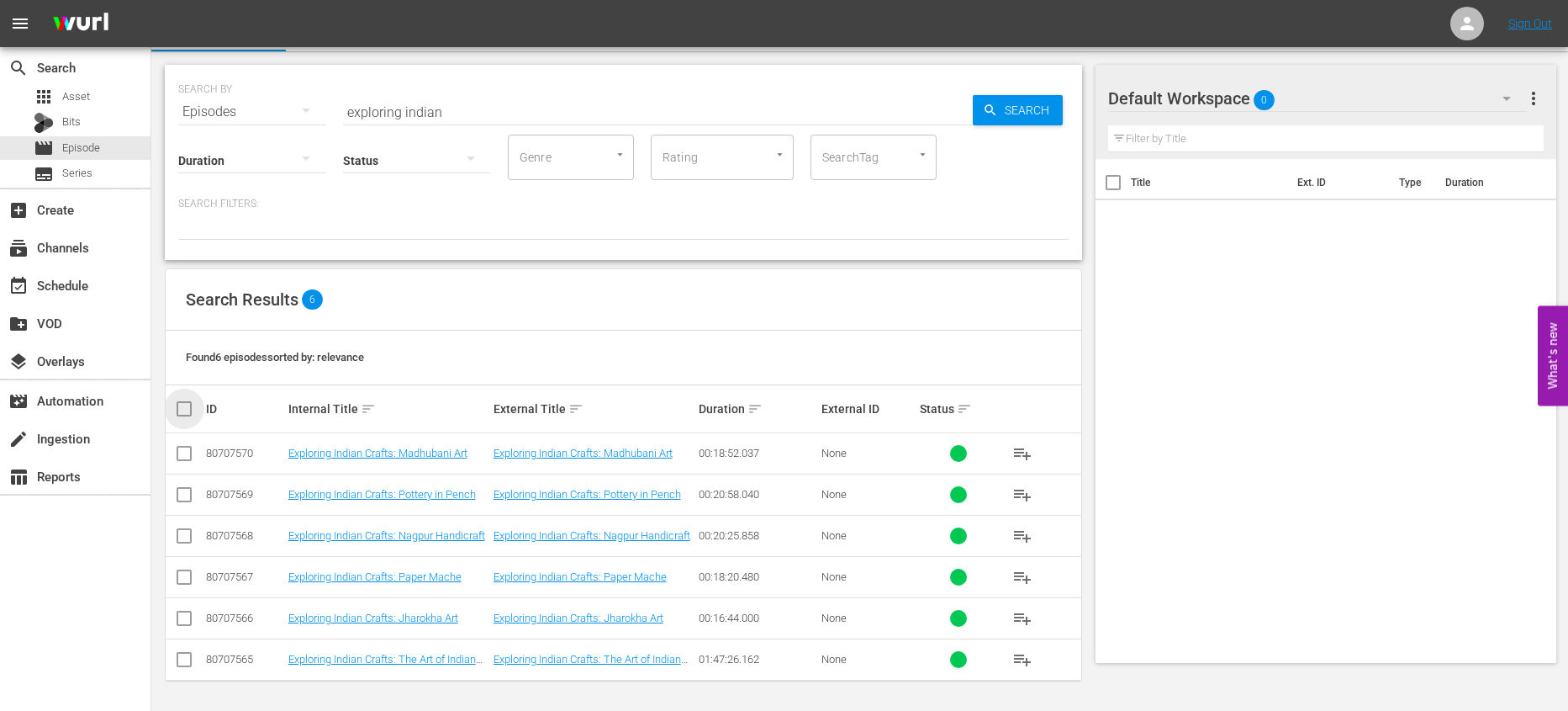
checkbox input "true"
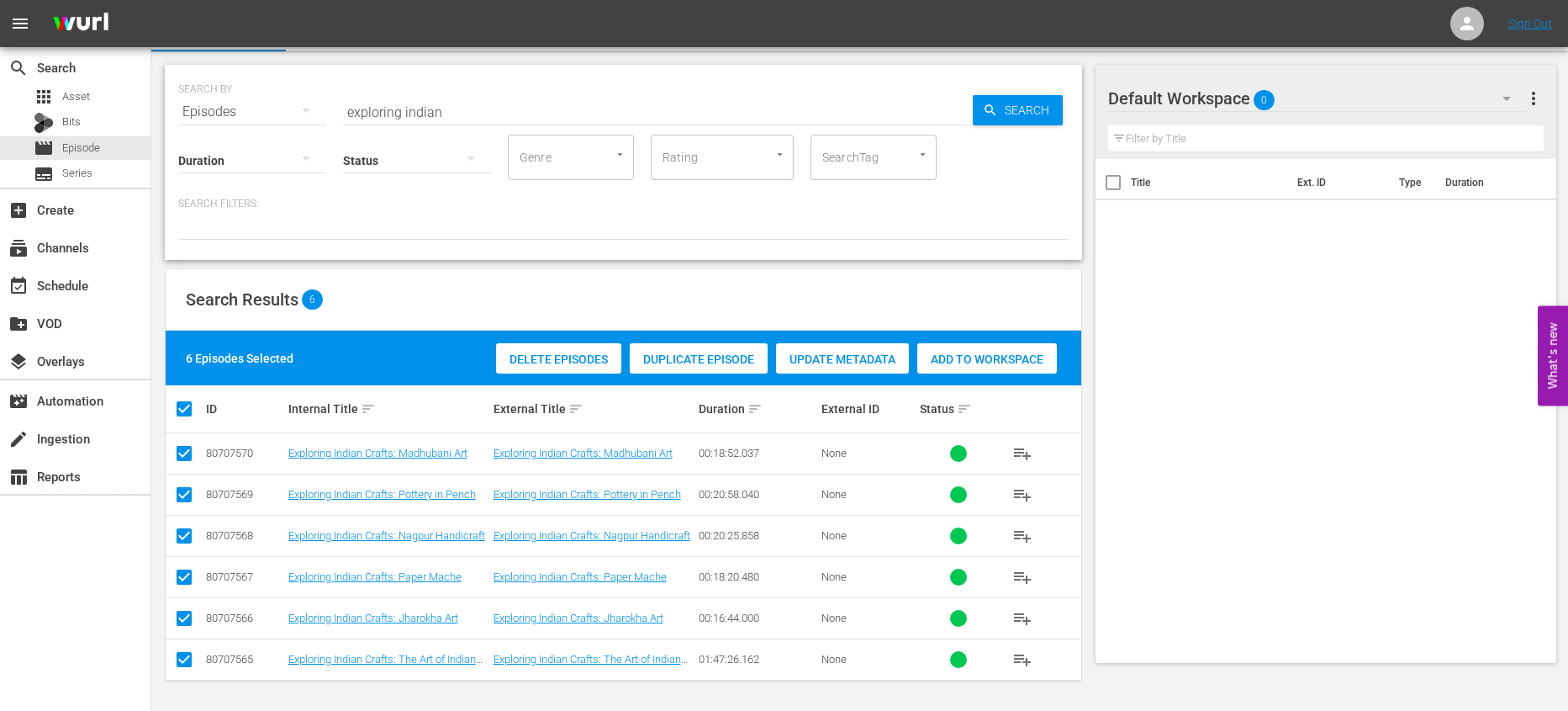
click at [943, 357] on span "Add to Workspace" at bounding box center [987, 359] width 140 height 14
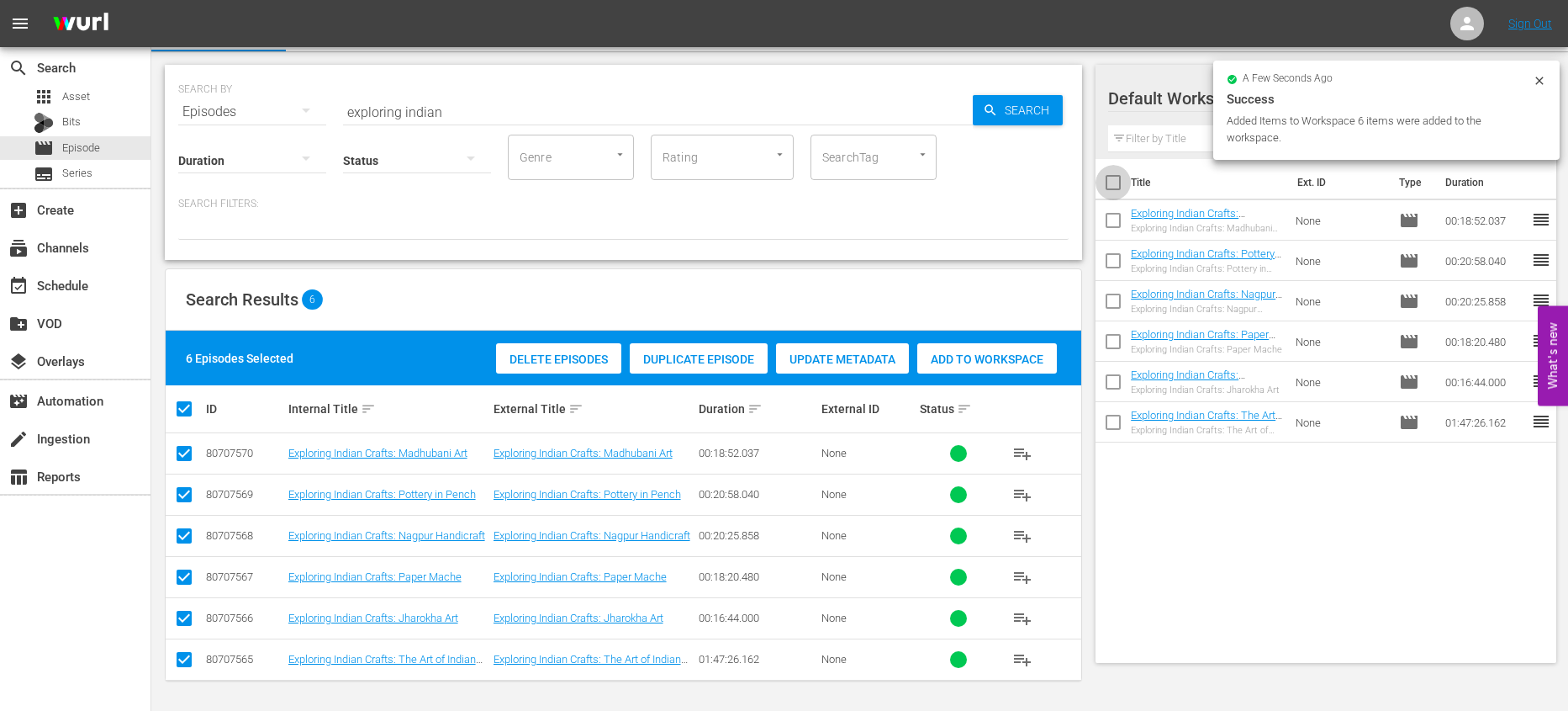
click at [1118, 185] on input "checkbox" at bounding box center [1112, 185] width 36 height 36
checkbox input "true"
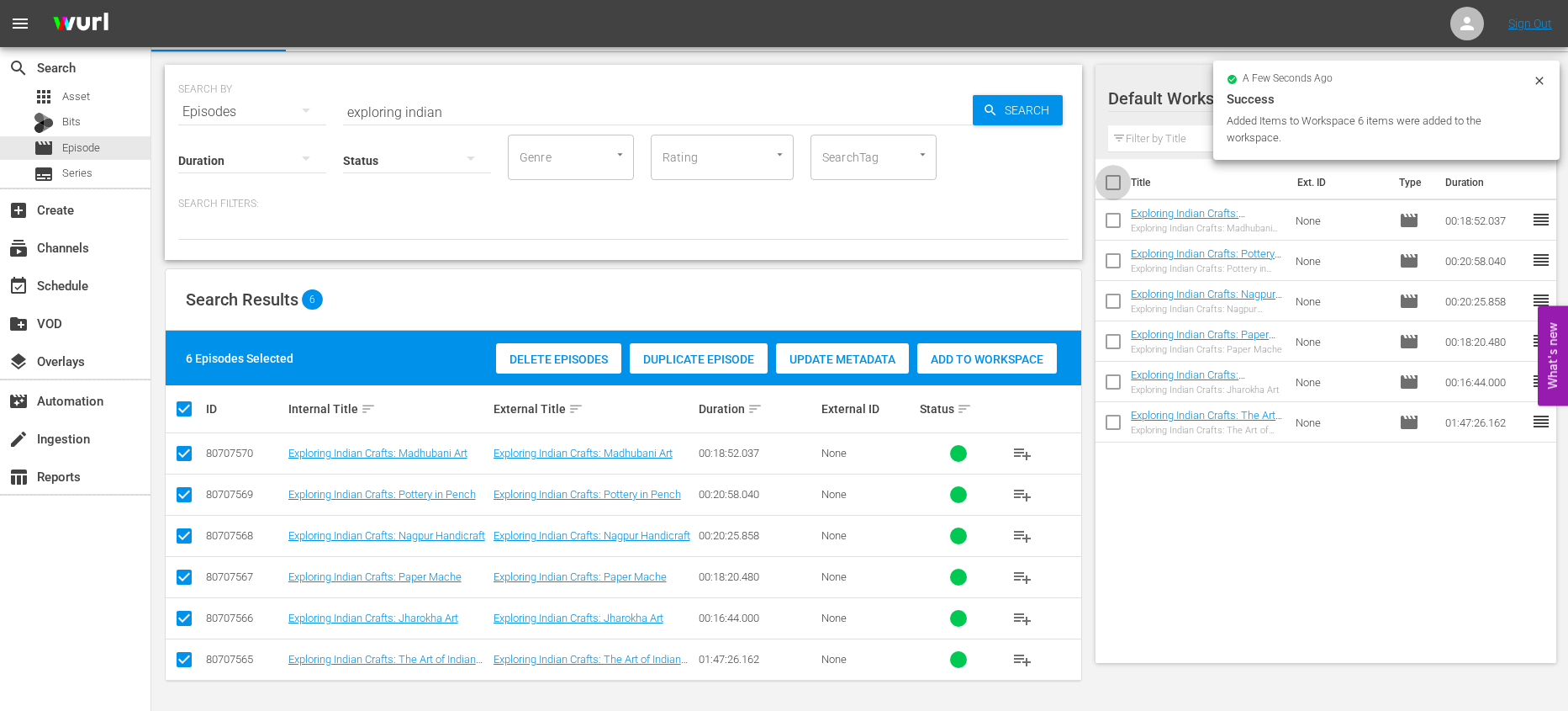
checkbox input "true"
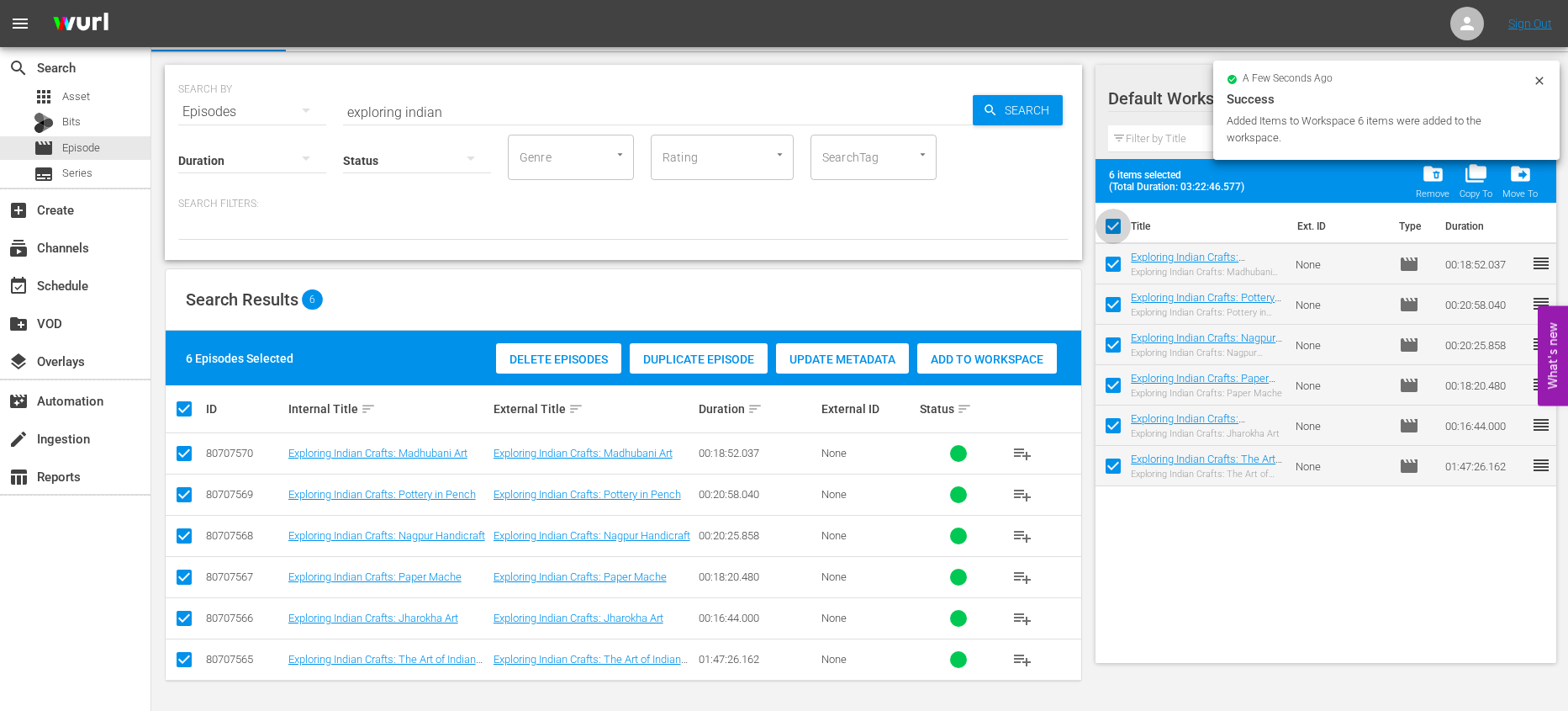
click at [1117, 238] on input "checkbox" at bounding box center [1112, 229] width 36 height 36
checkbox input "false"
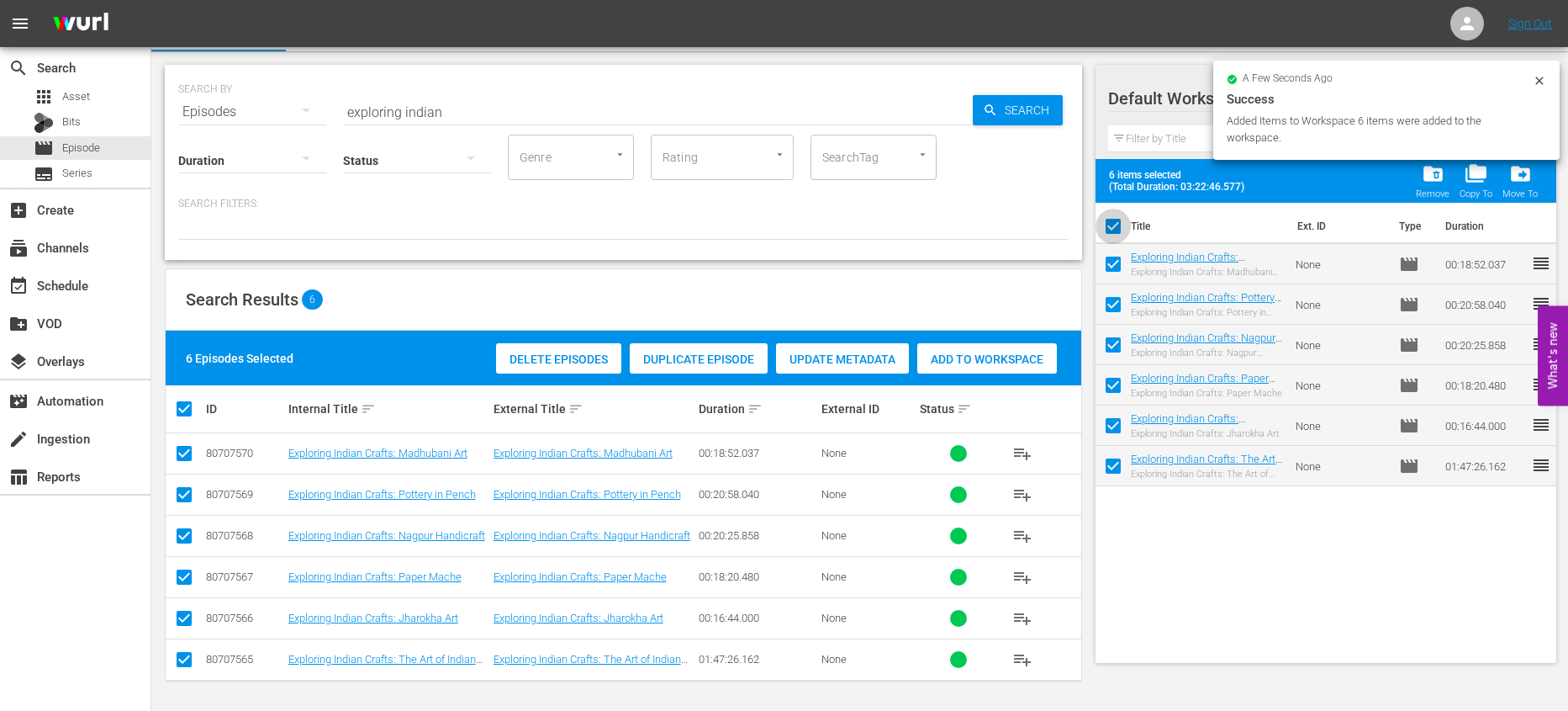
checkbox input "false"
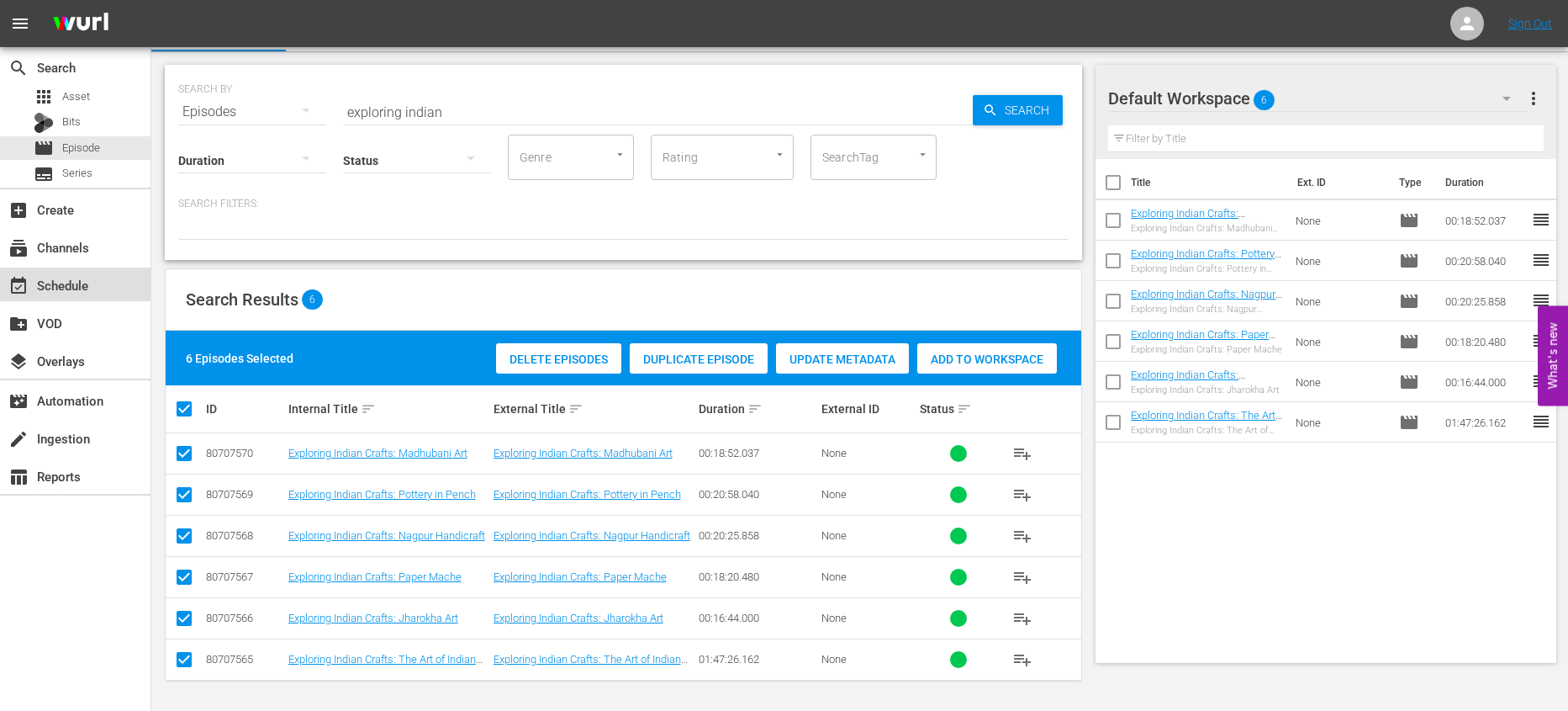
click at [109, 286] on div "event_available Schedule" at bounding box center [75, 284] width 151 height 34
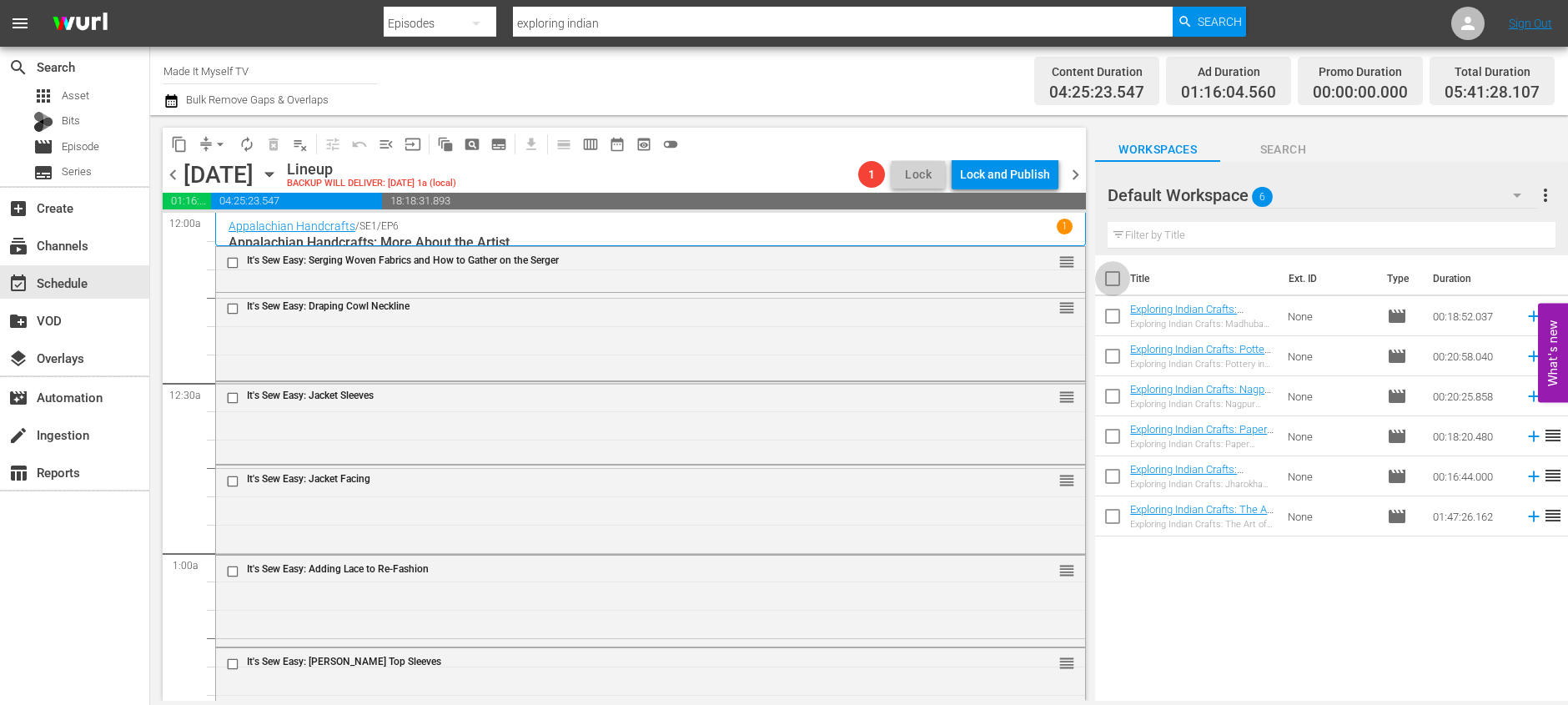
click at [1112, 274] on input "checkbox" at bounding box center [1112, 282] width 35 height 35
checkbox input "true"
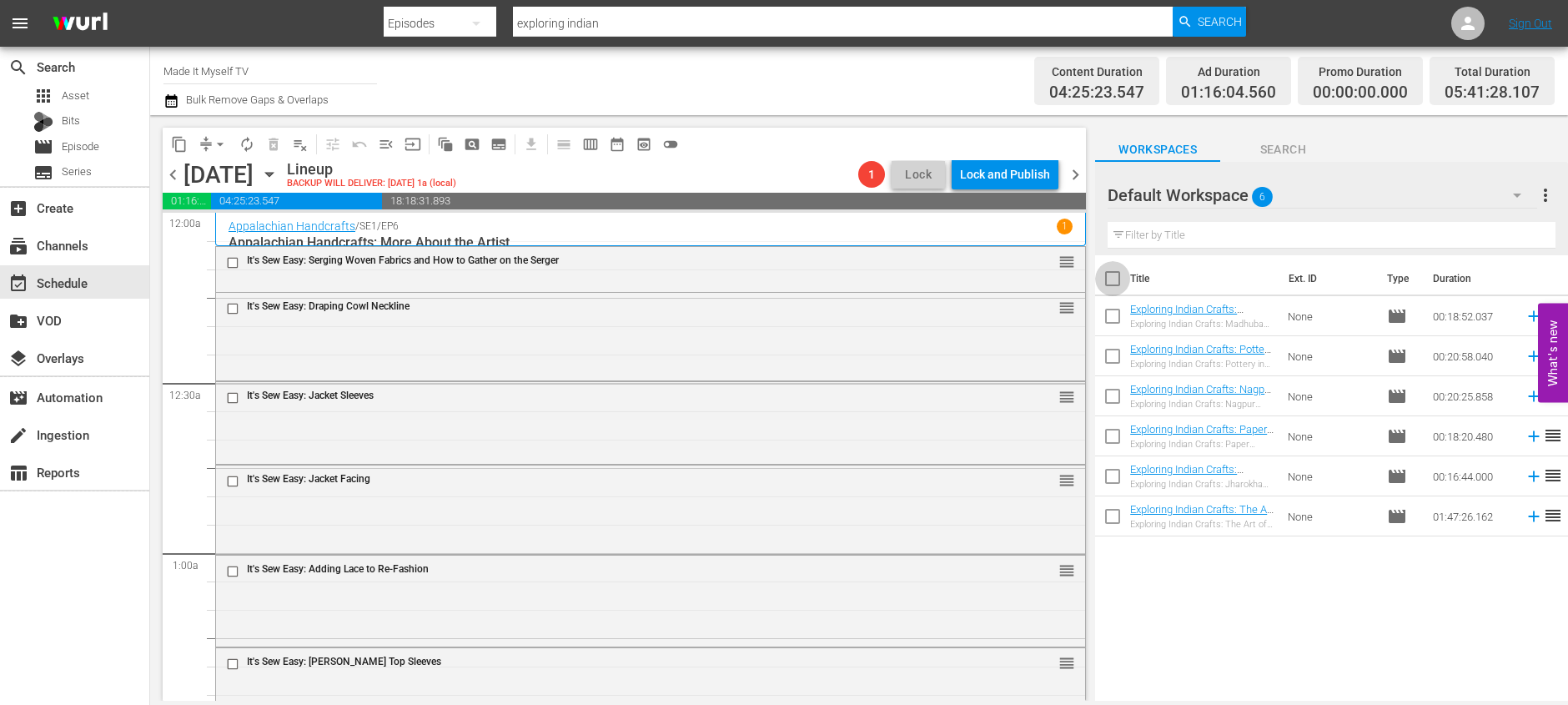
checkbox input "true"
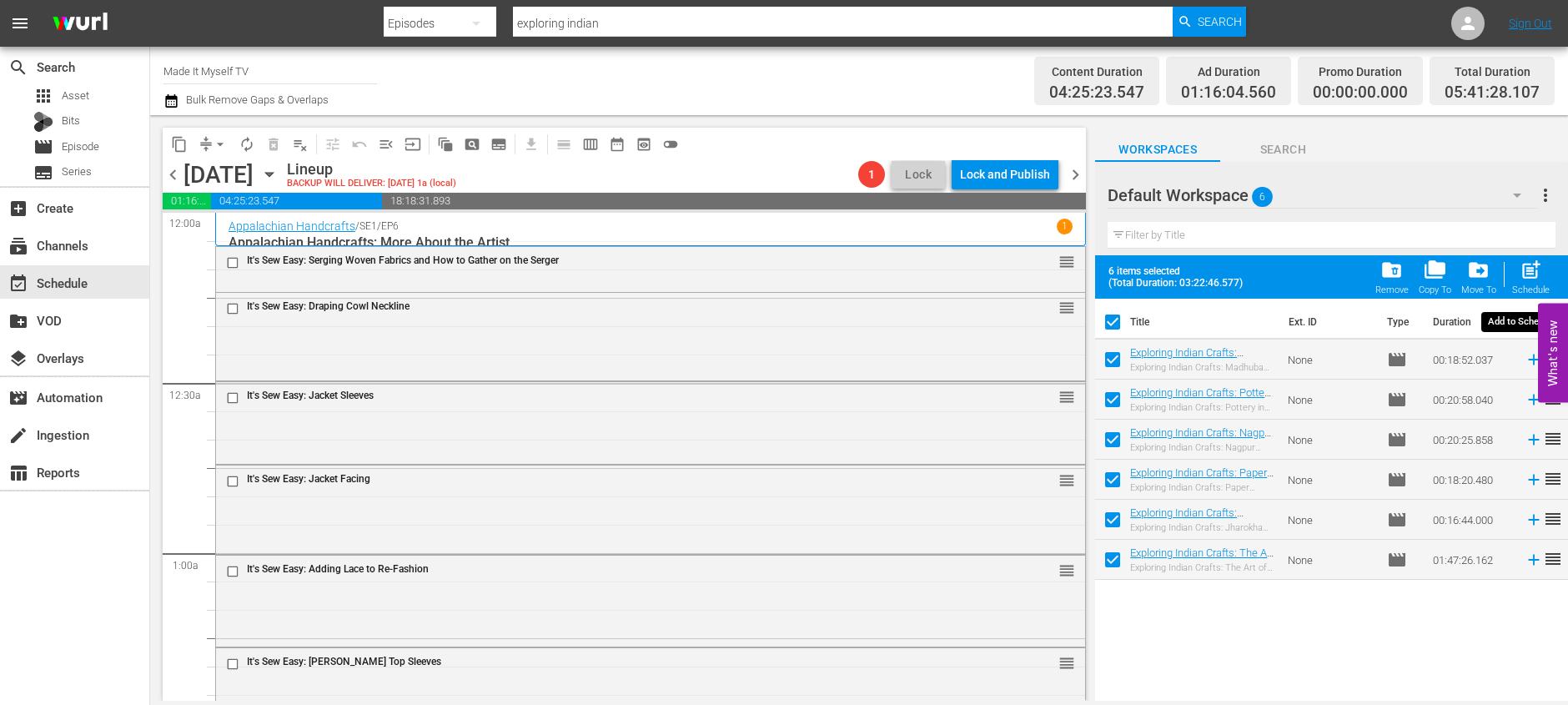
click at [1529, 267] on span "post_add" at bounding box center [1531, 270] width 23 height 23
checkbox input "false"
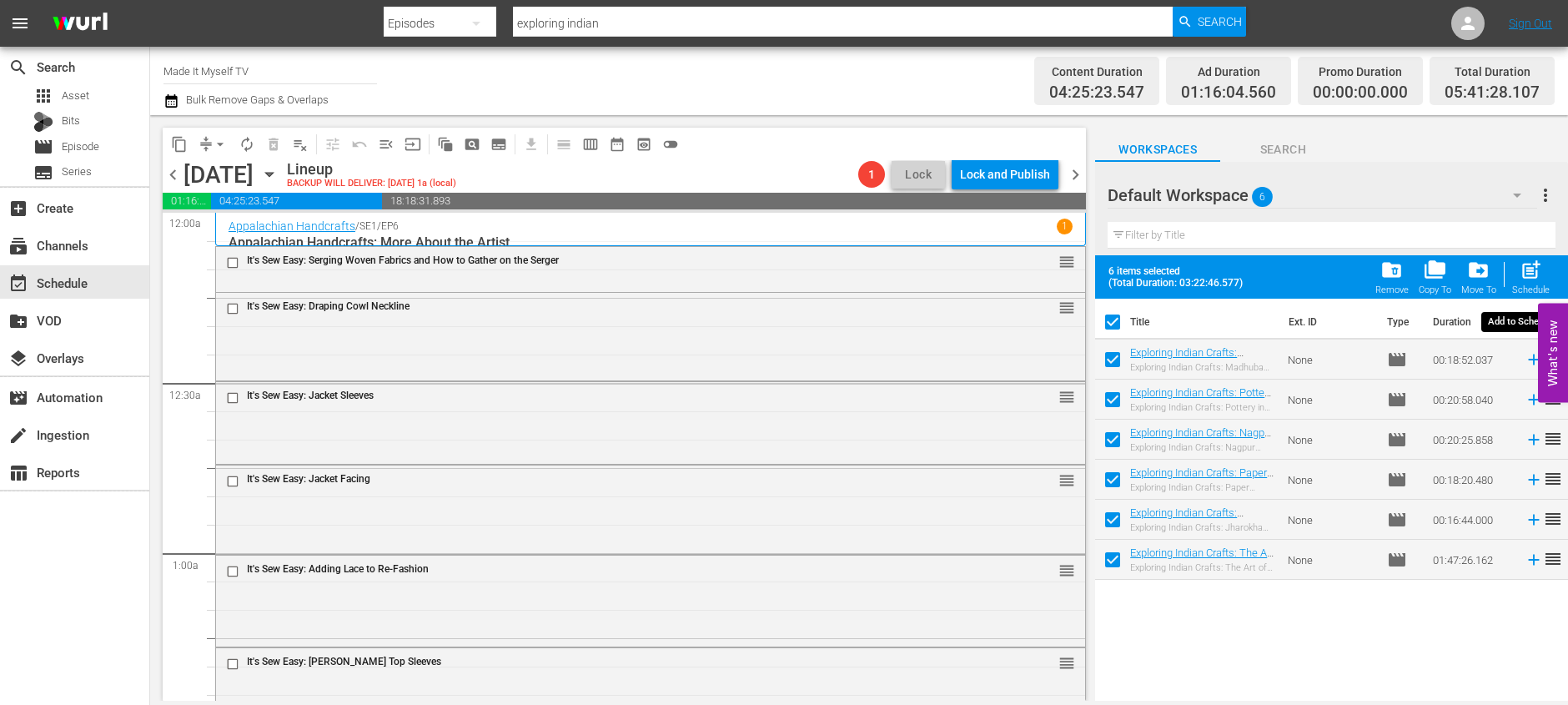
checkbox input "false"
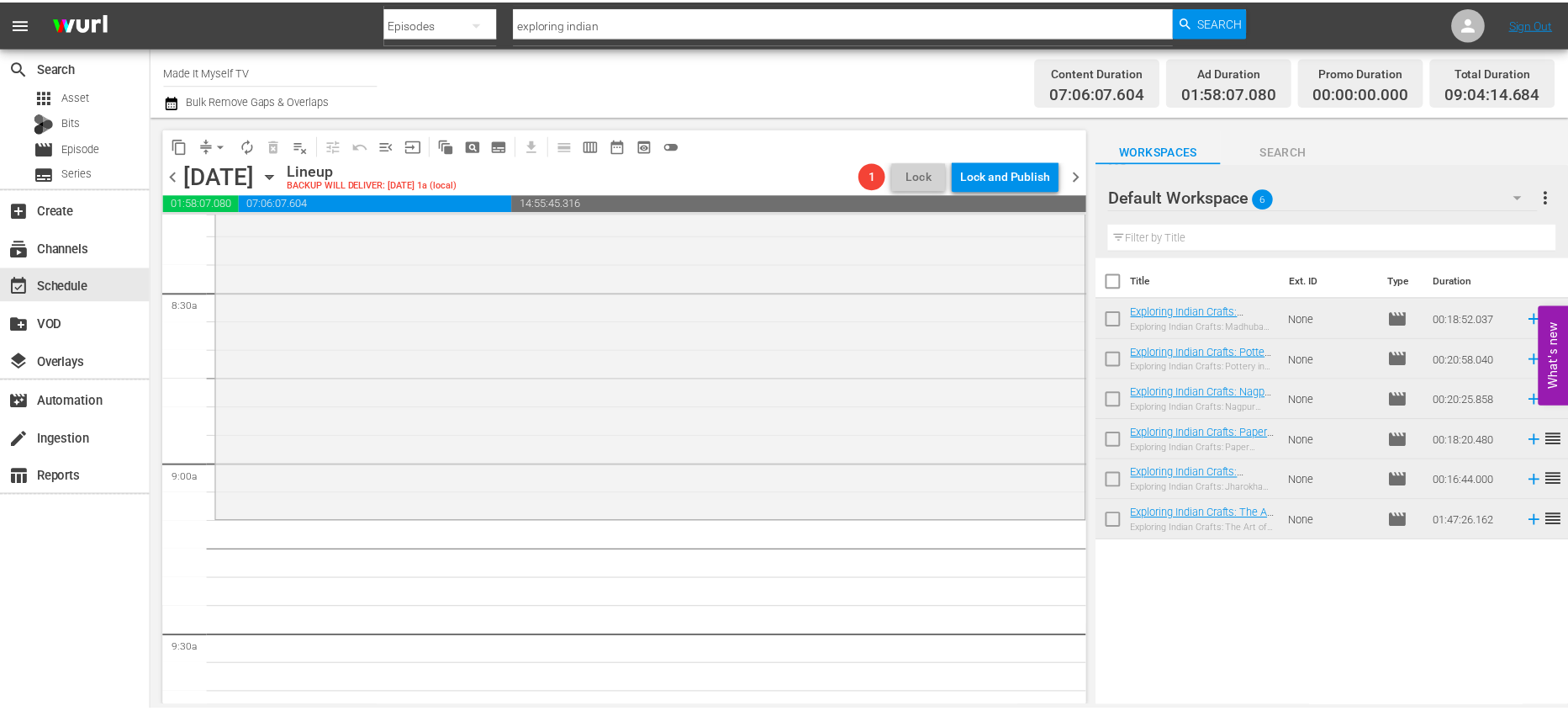
scroll to position [2846, 0]
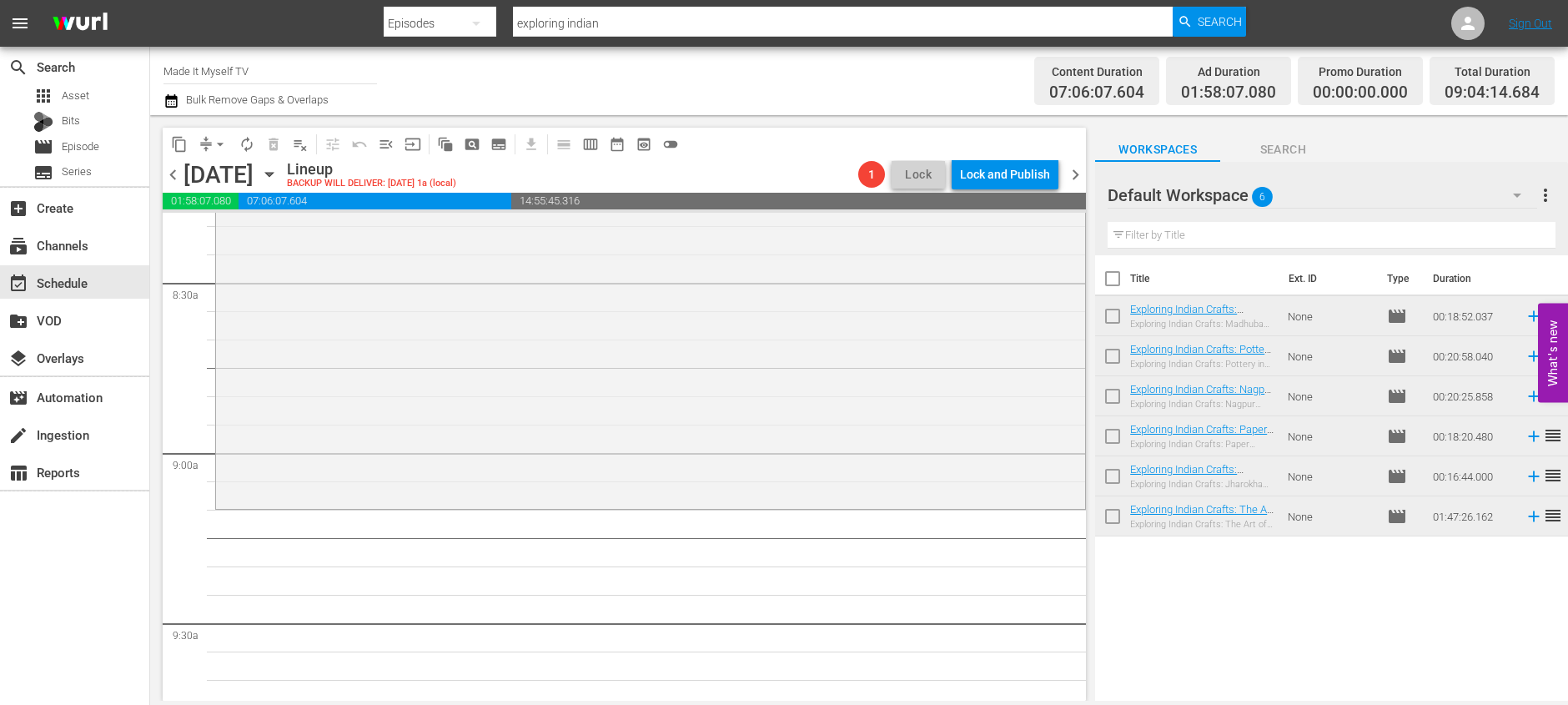
click at [1104, 279] on input "checkbox" at bounding box center [1112, 282] width 35 height 35
checkbox input "true"
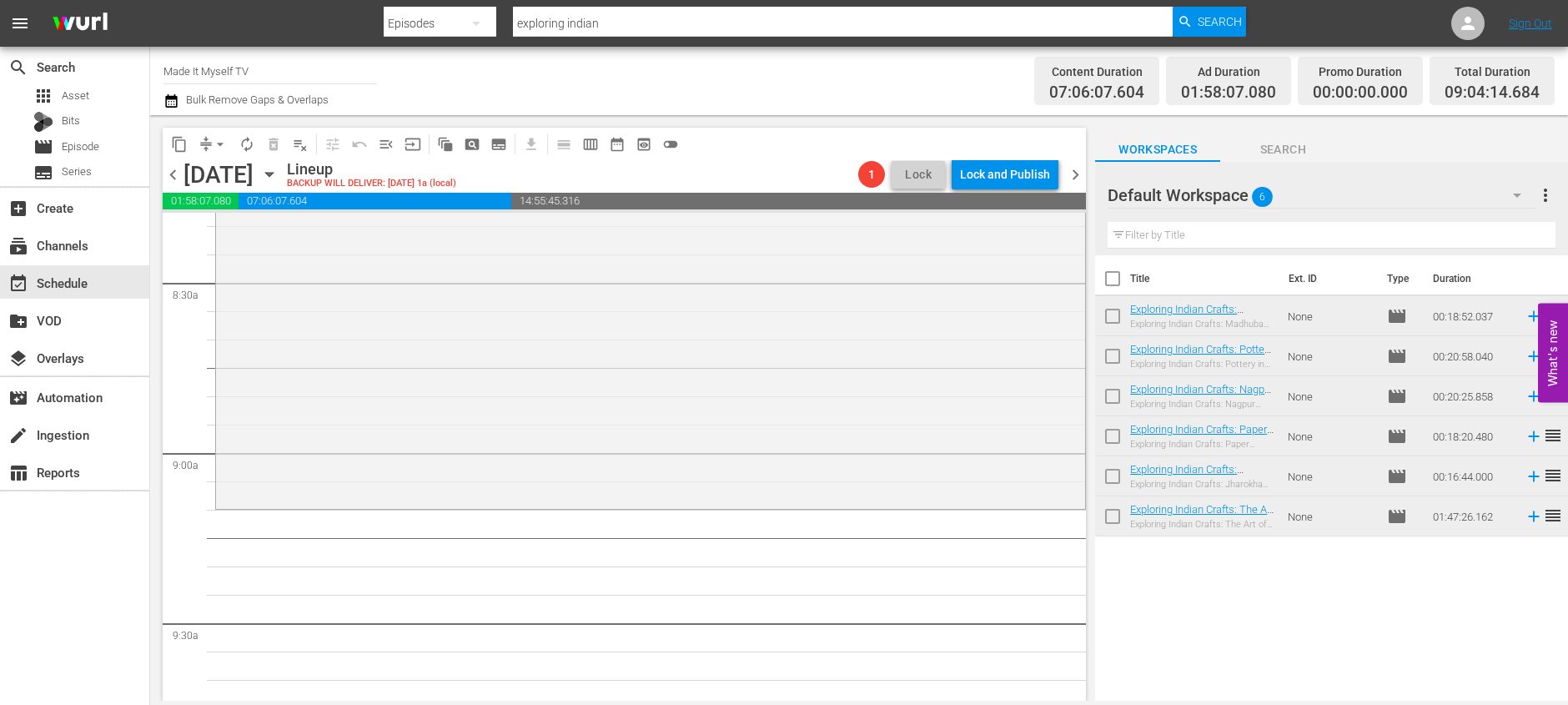
checkbox input "true"
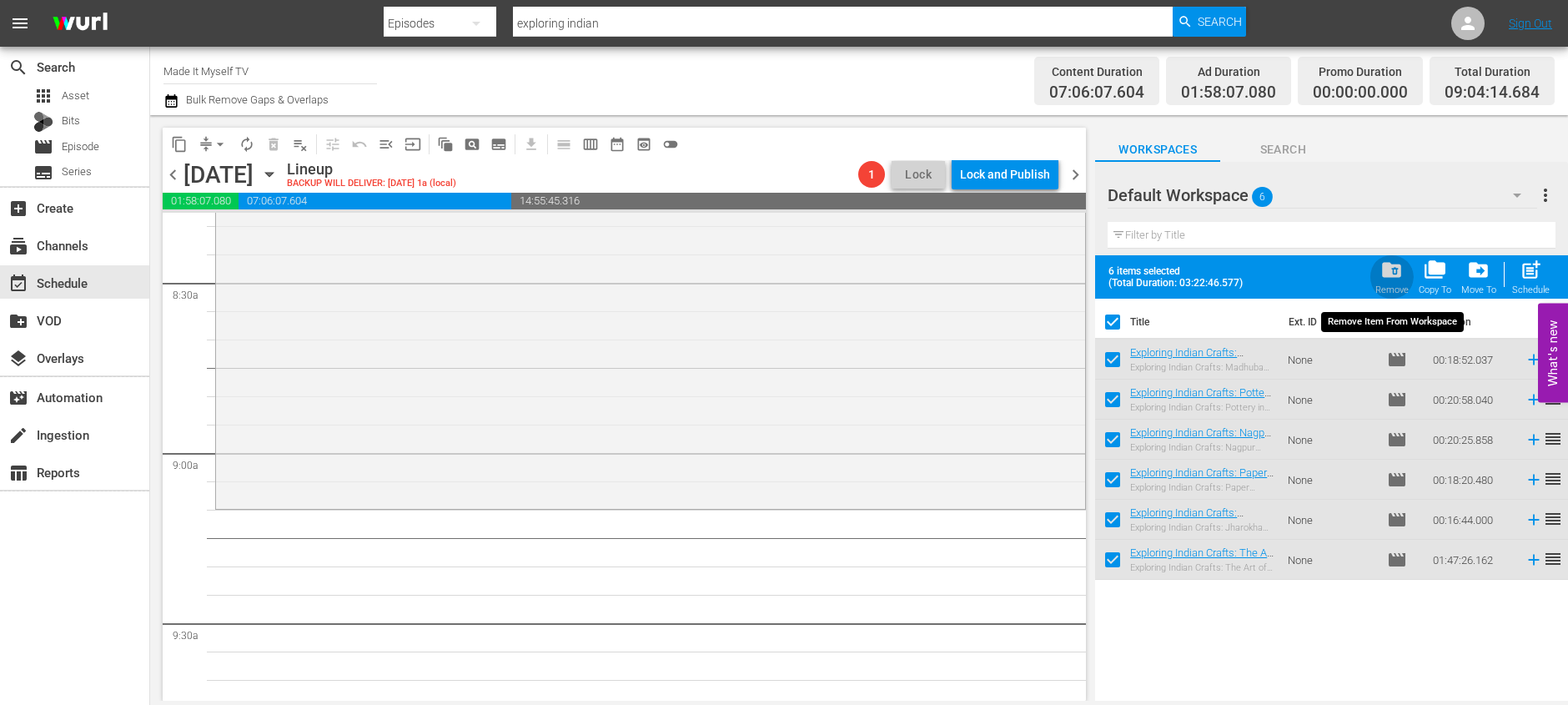
click at [1402, 270] on span "folder_delete" at bounding box center [1392, 270] width 23 height 23
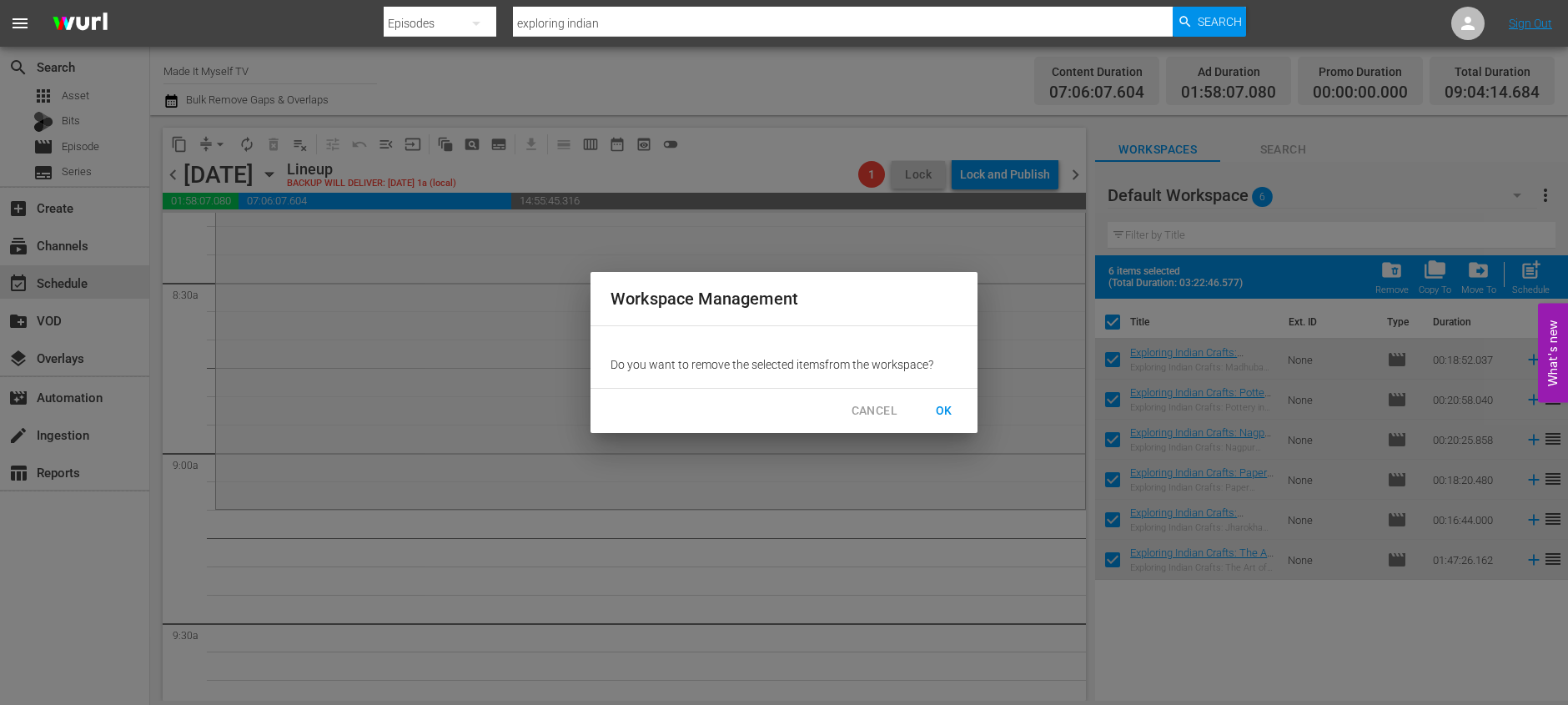
click at [958, 410] on button "OK" at bounding box center [944, 411] width 54 height 31
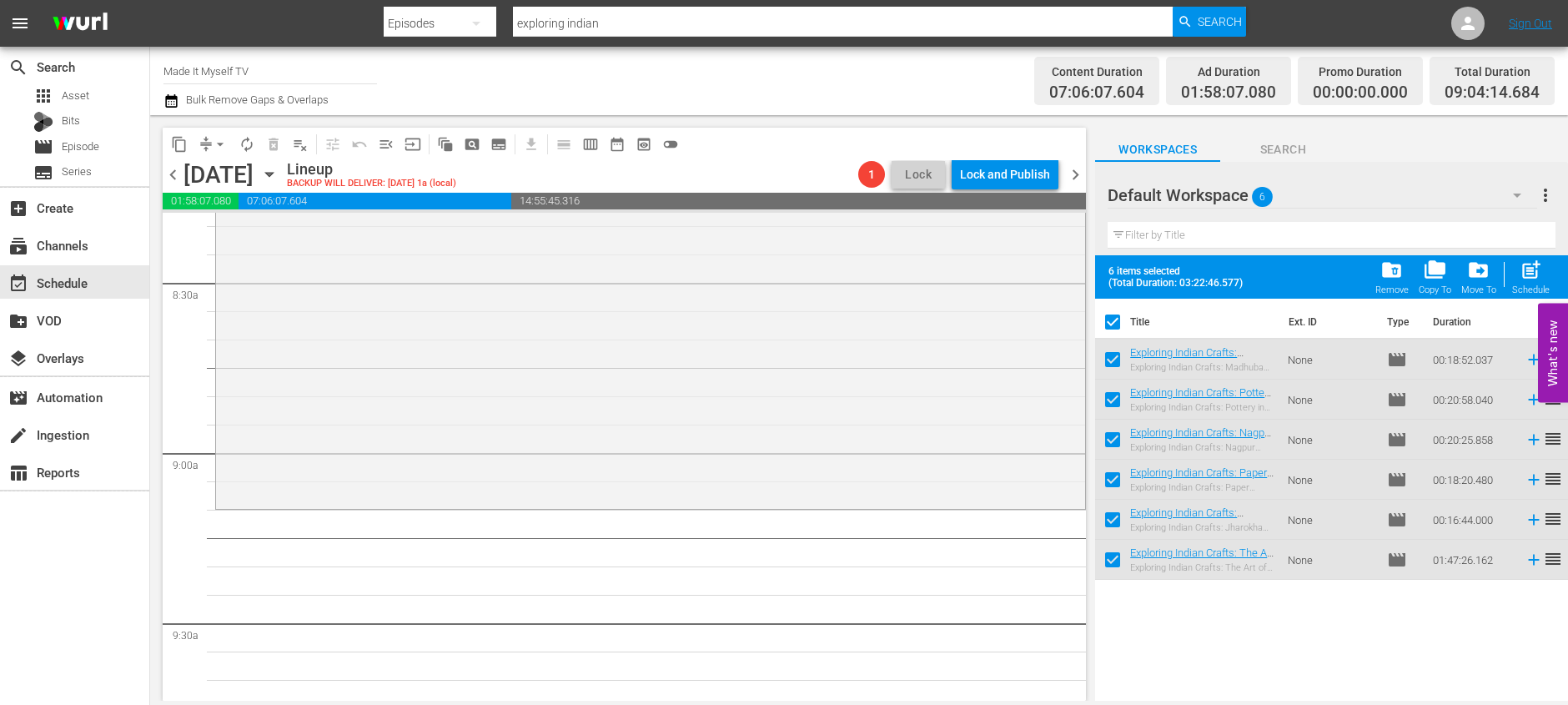
checkbox input "false"
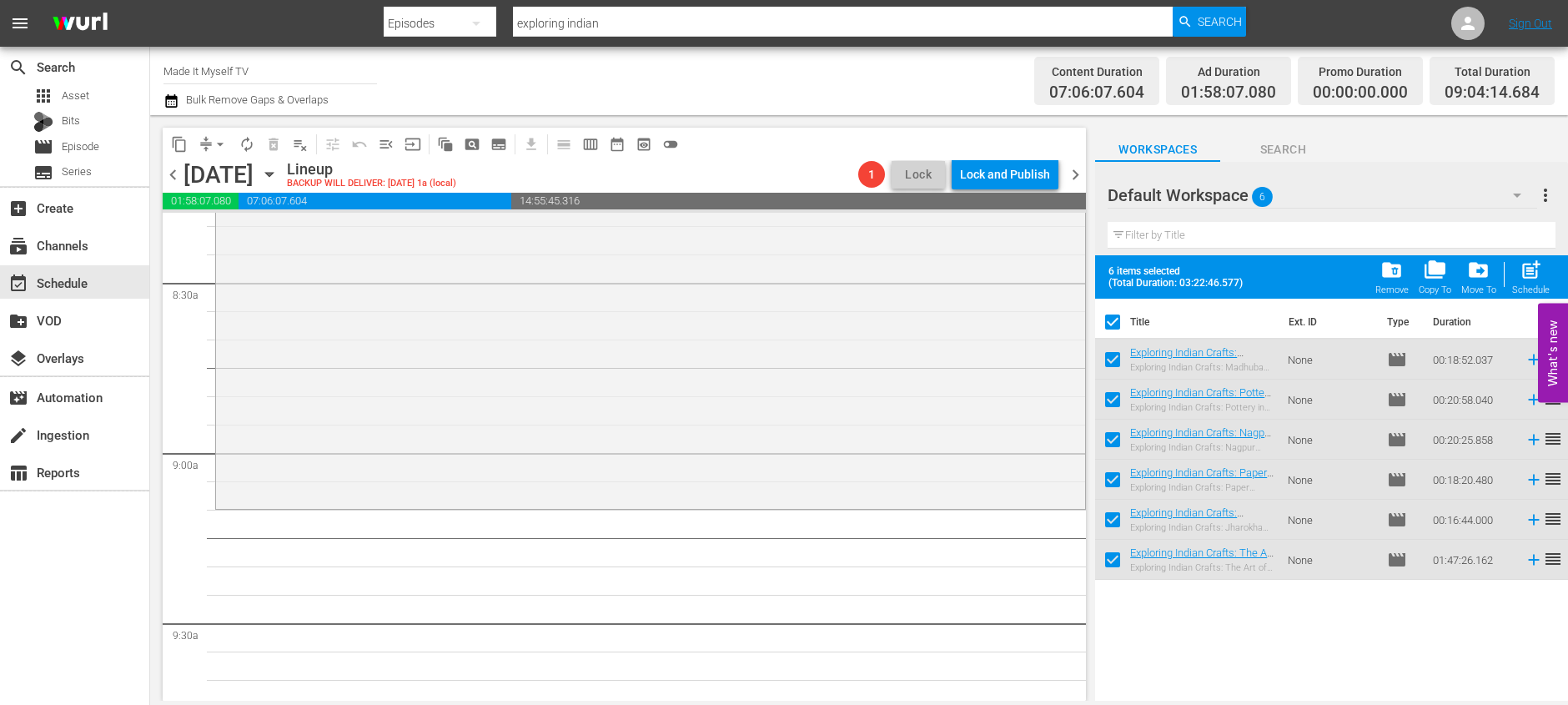
checkbox input "false"
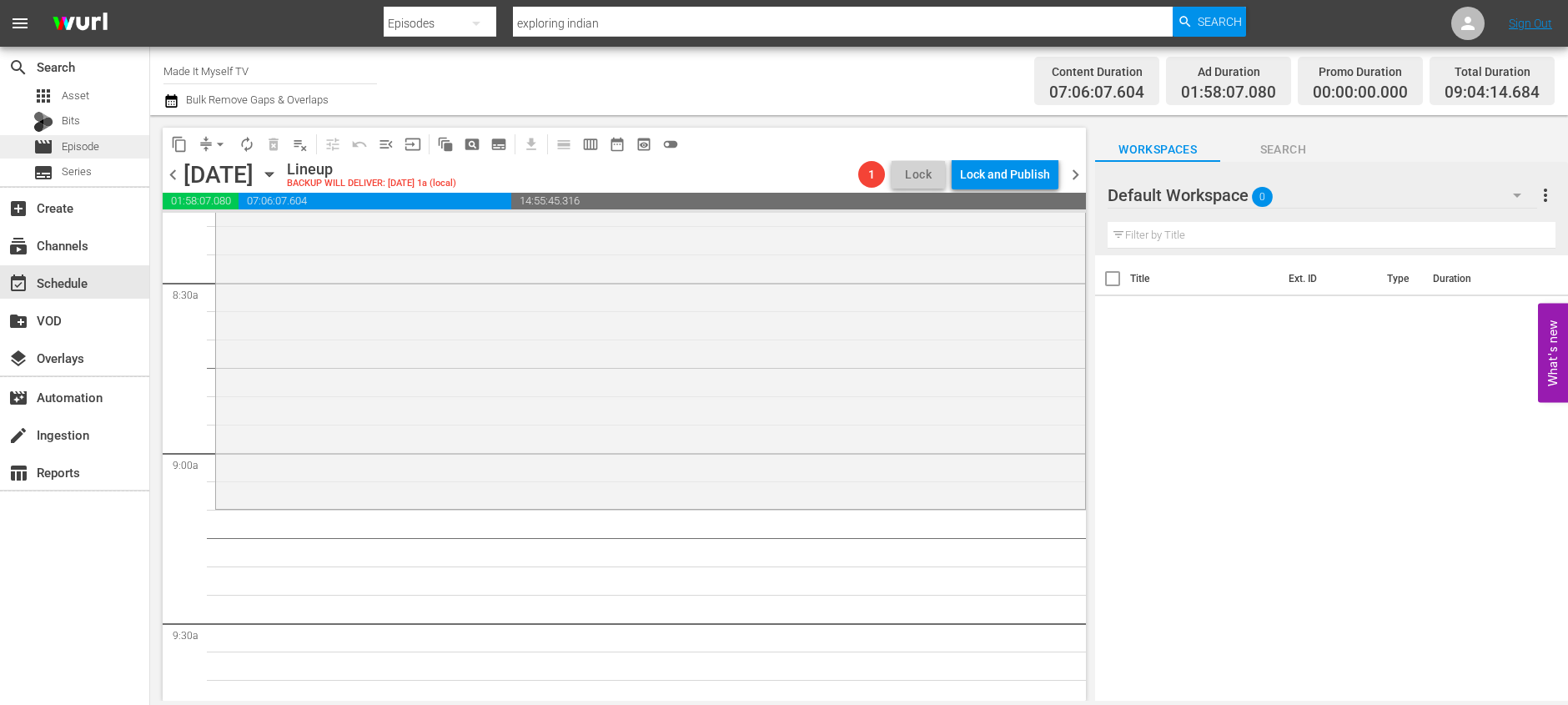
click at [95, 145] on span "Episode" at bounding box center [80, 147] width 37 height 16
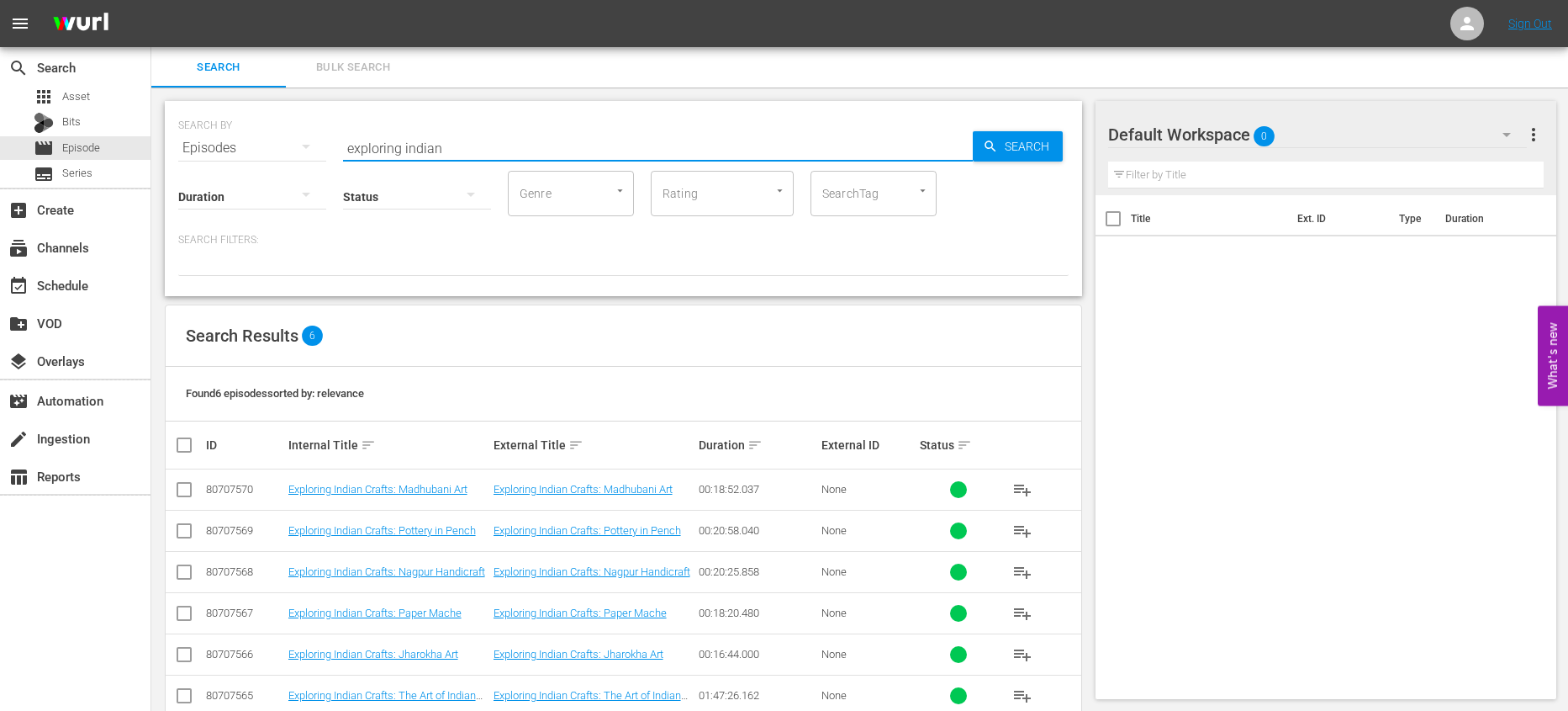
drag, startPoint x: 471, startPoint y: 150, endPoint x: 288, endPoint y: 144, distance: 183.1
click at [288, 144] on div "SEARCH BY Search By Episodes Search ID, Title, Description, Keywords, or Catego…" at bounding box center [624, 137] width 890 height 61
type input "creative living"
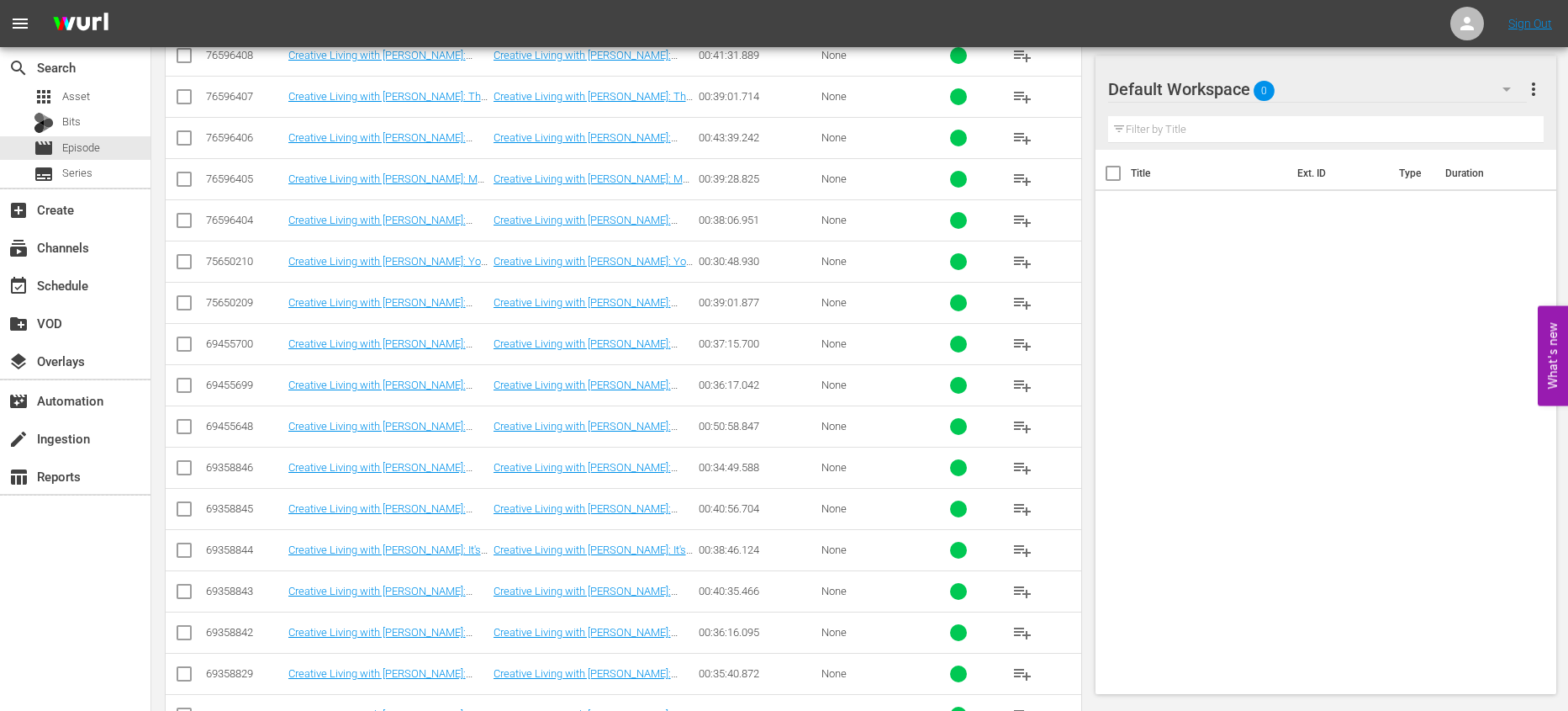
scroll to position [1025, 0]
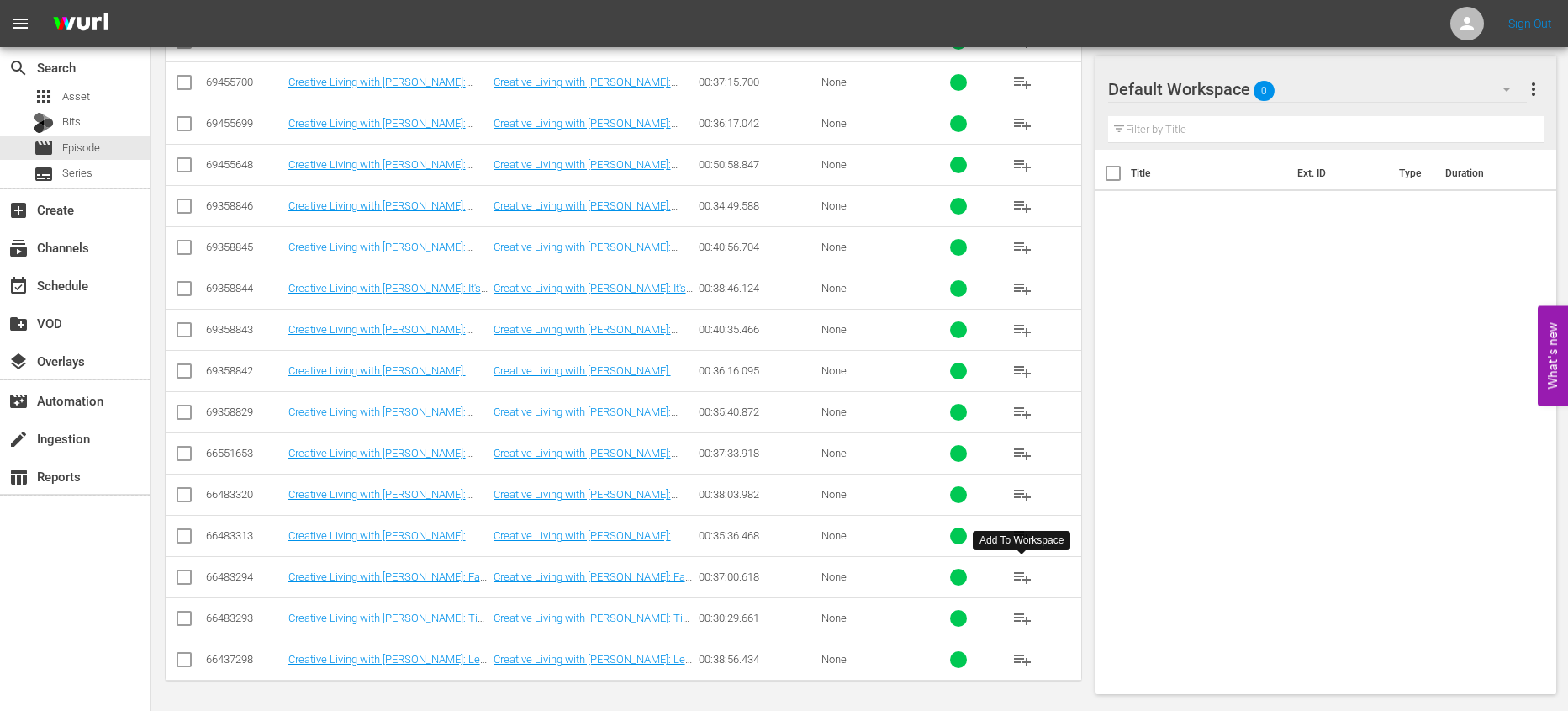
click at [1029, 572] on span "playlist_add" at bounding box center [1022, 577] width 20 height 20
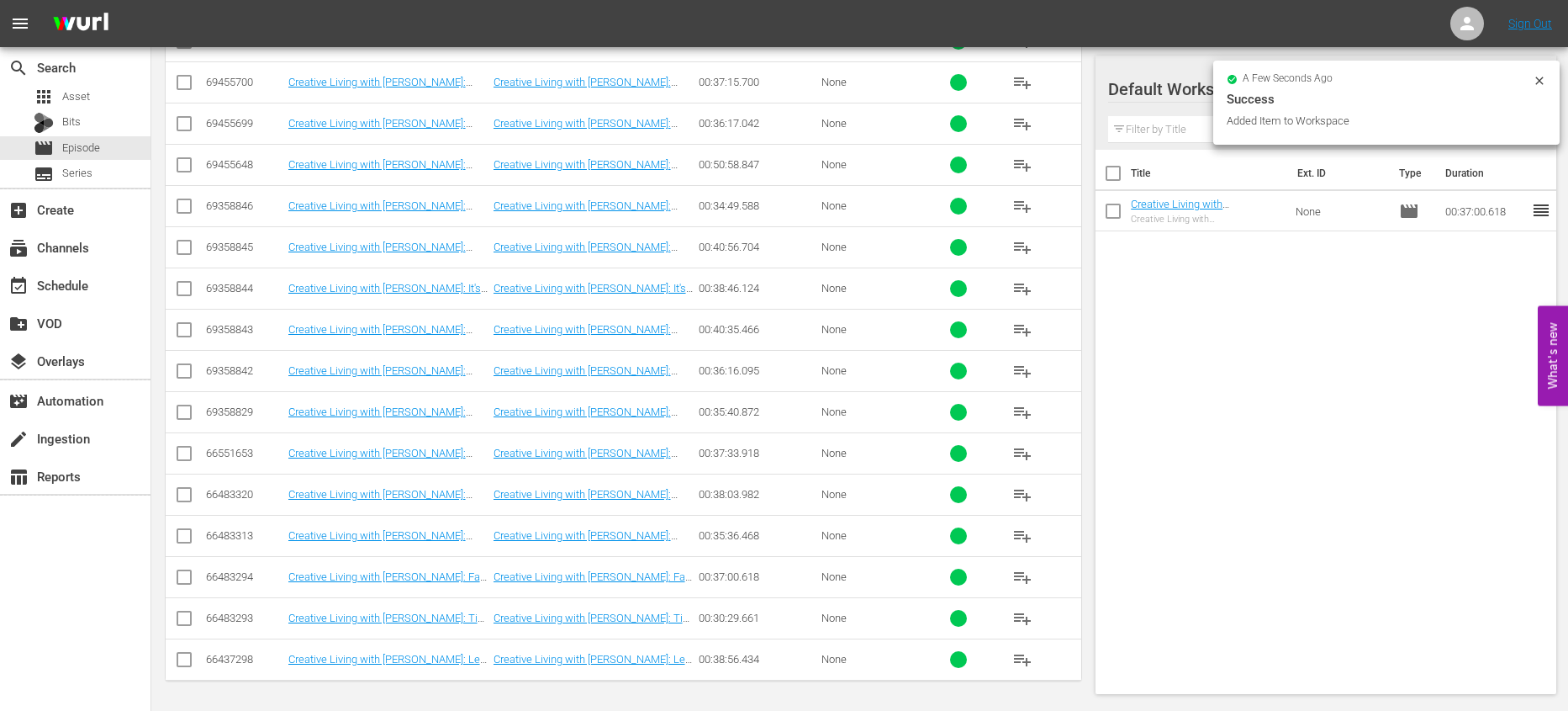
click at [1020, 452] on span "playlist_add" at bounding box center [1022, 453] width 20 height 20
click at [1023, 367] on span "playlist_add" at bounding box center [1022, 371] width 20 height 20
click at [1014, 326] on span "playlist_add" at bounding box center [1022, 329] width 20 height 20
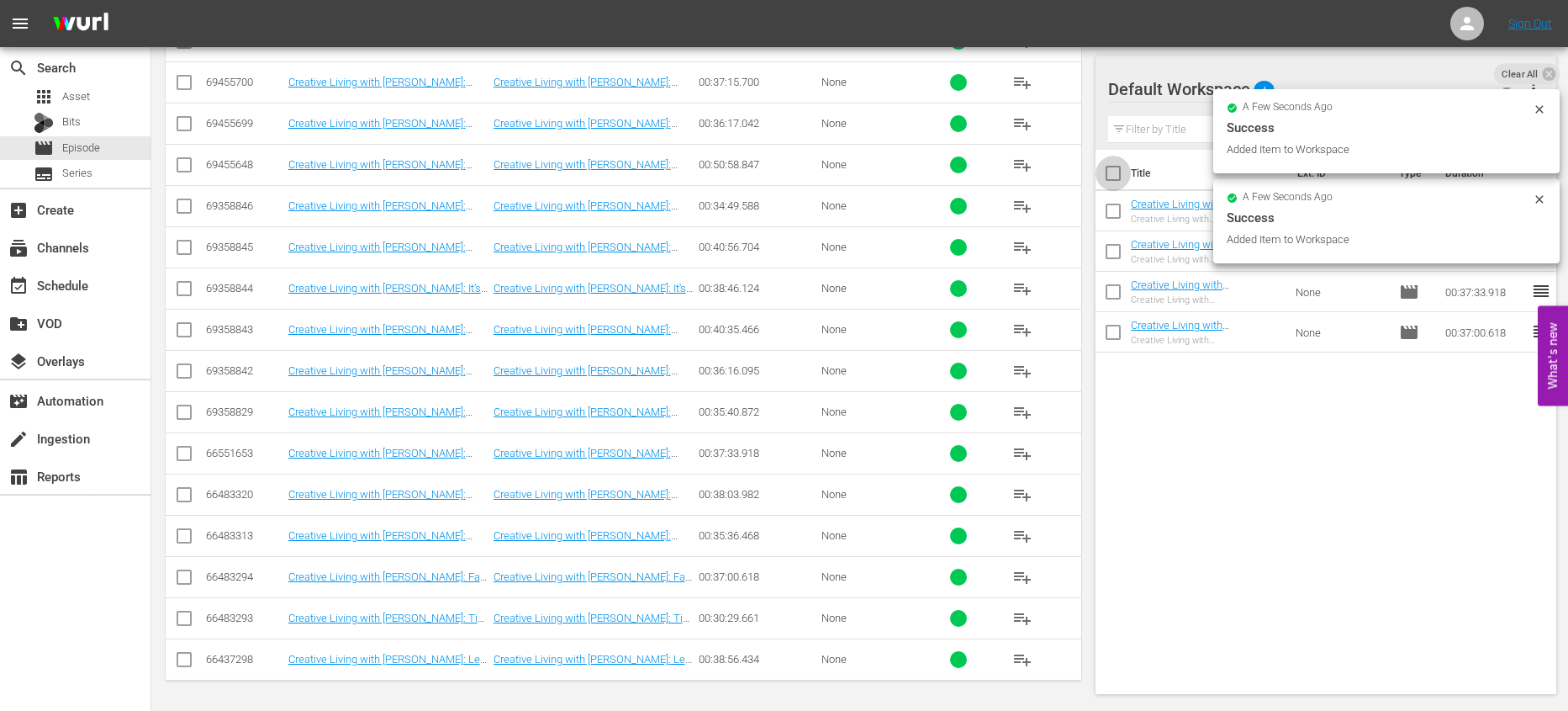
click at [1112, 170] on input "checkbox" at bounding box center [1112, 177] width 36 height 36
checkbox input "true"
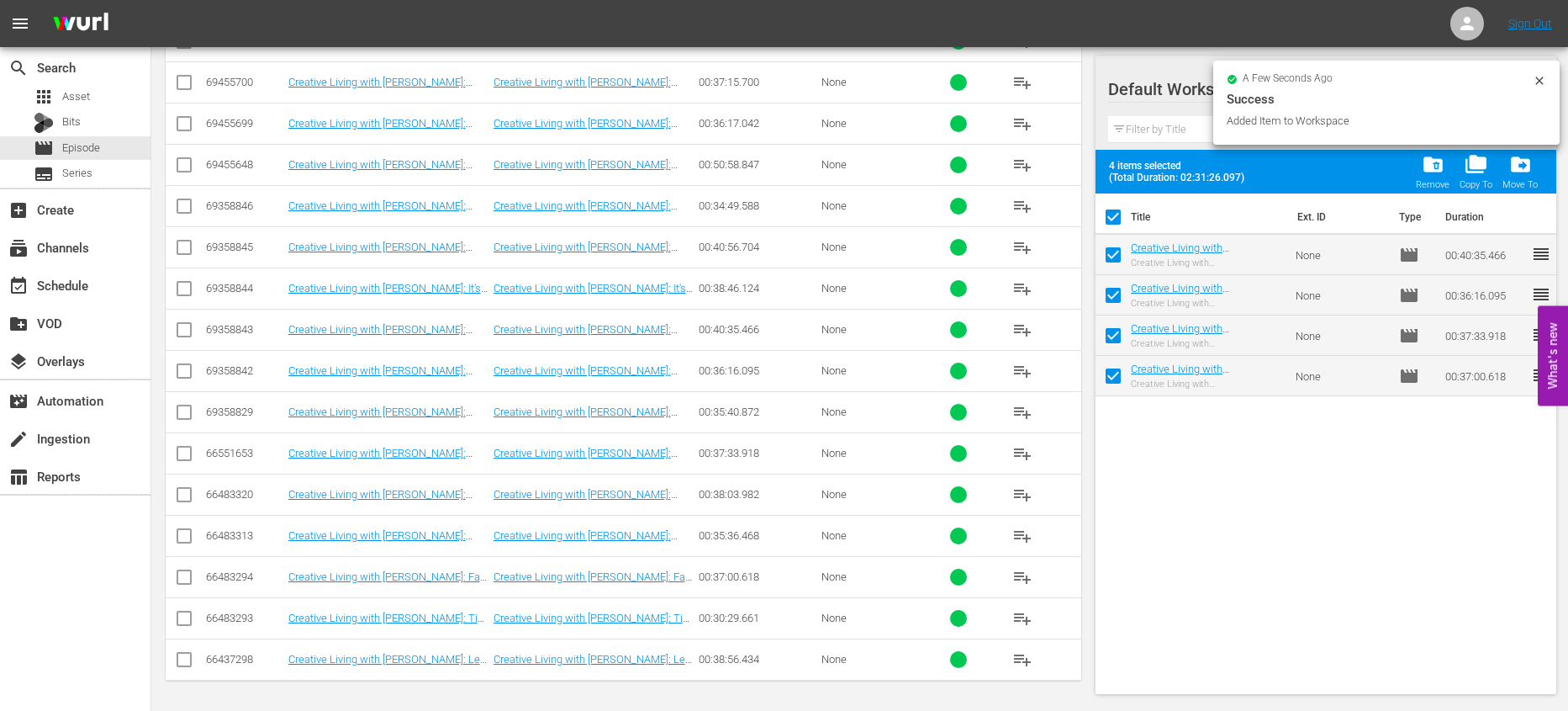
click at [1118, 212] on input "checkbox" at bounding box center [1112, 220] width 36 height 36
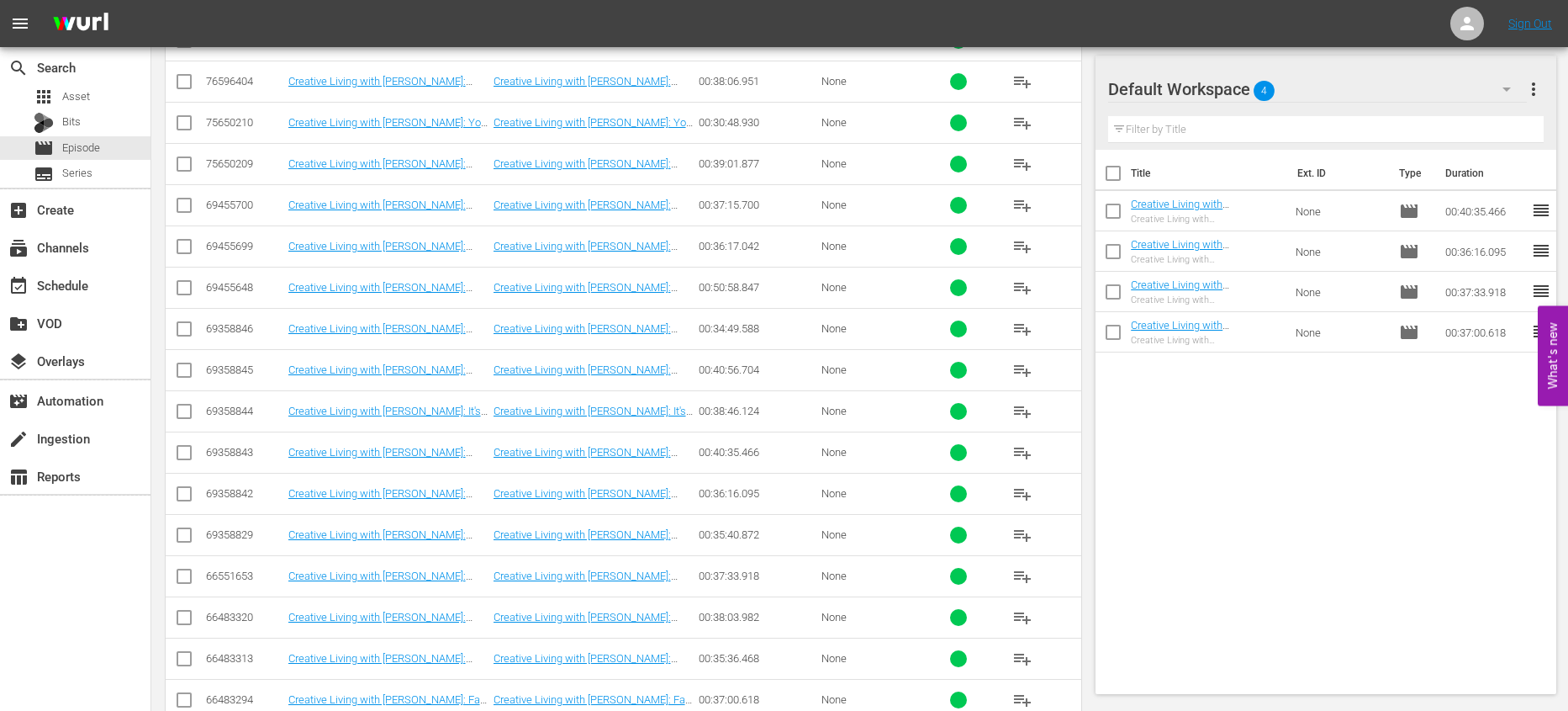
scroll to position [881, 0]
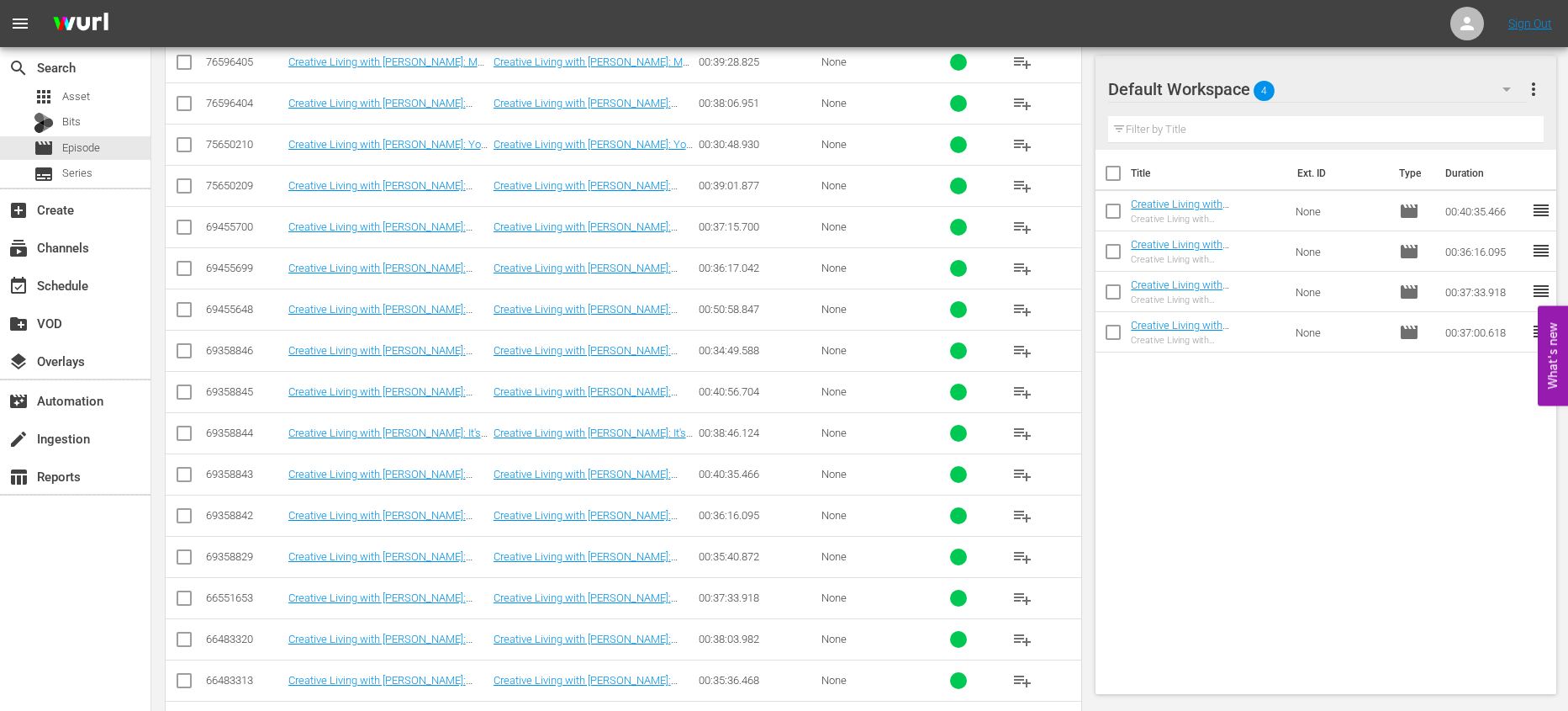
click at [1105, 174] on input "checkbox" at bounding box center [1112, 177] width 36 height 36
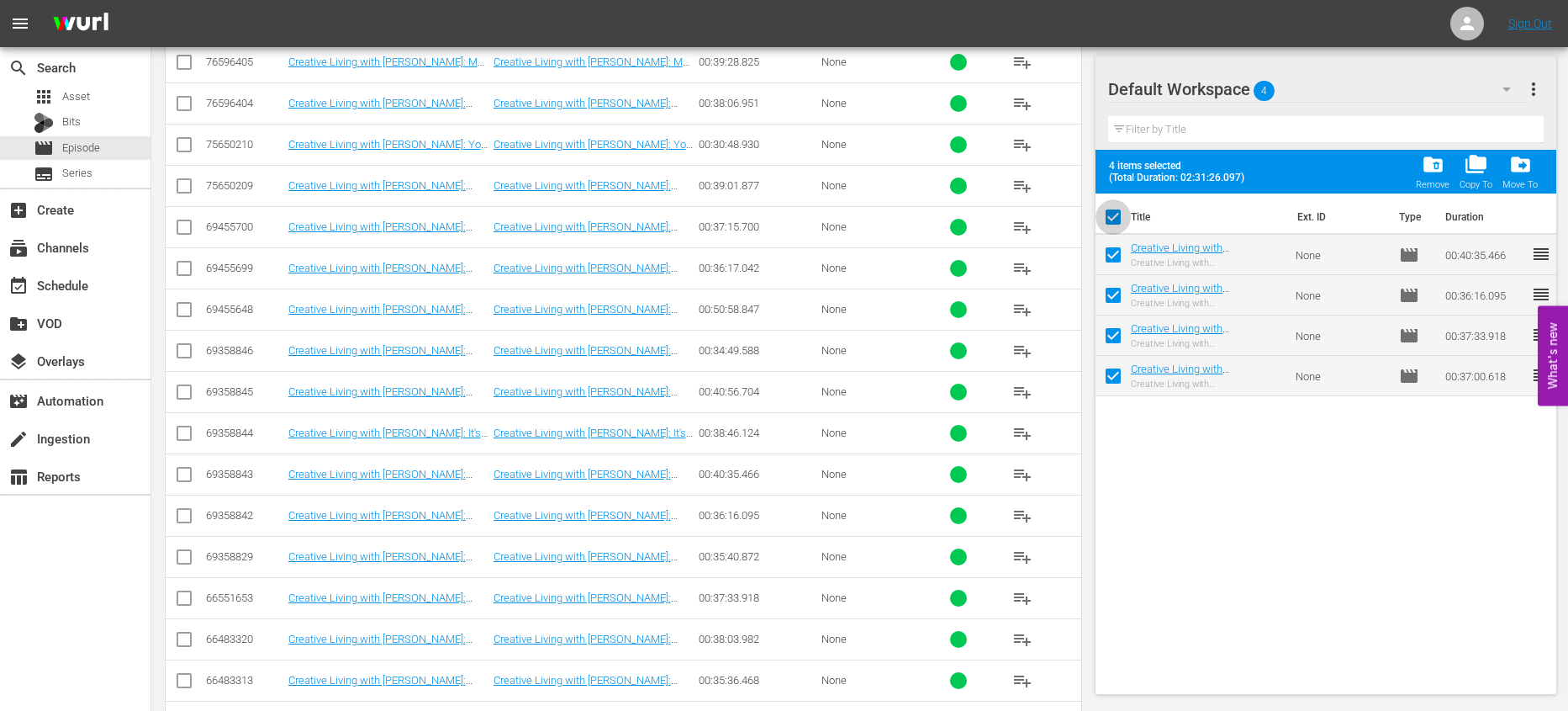
click at [1111, 213] on input "checkbox" at bounding box center [1112, 220] width 36 height 36
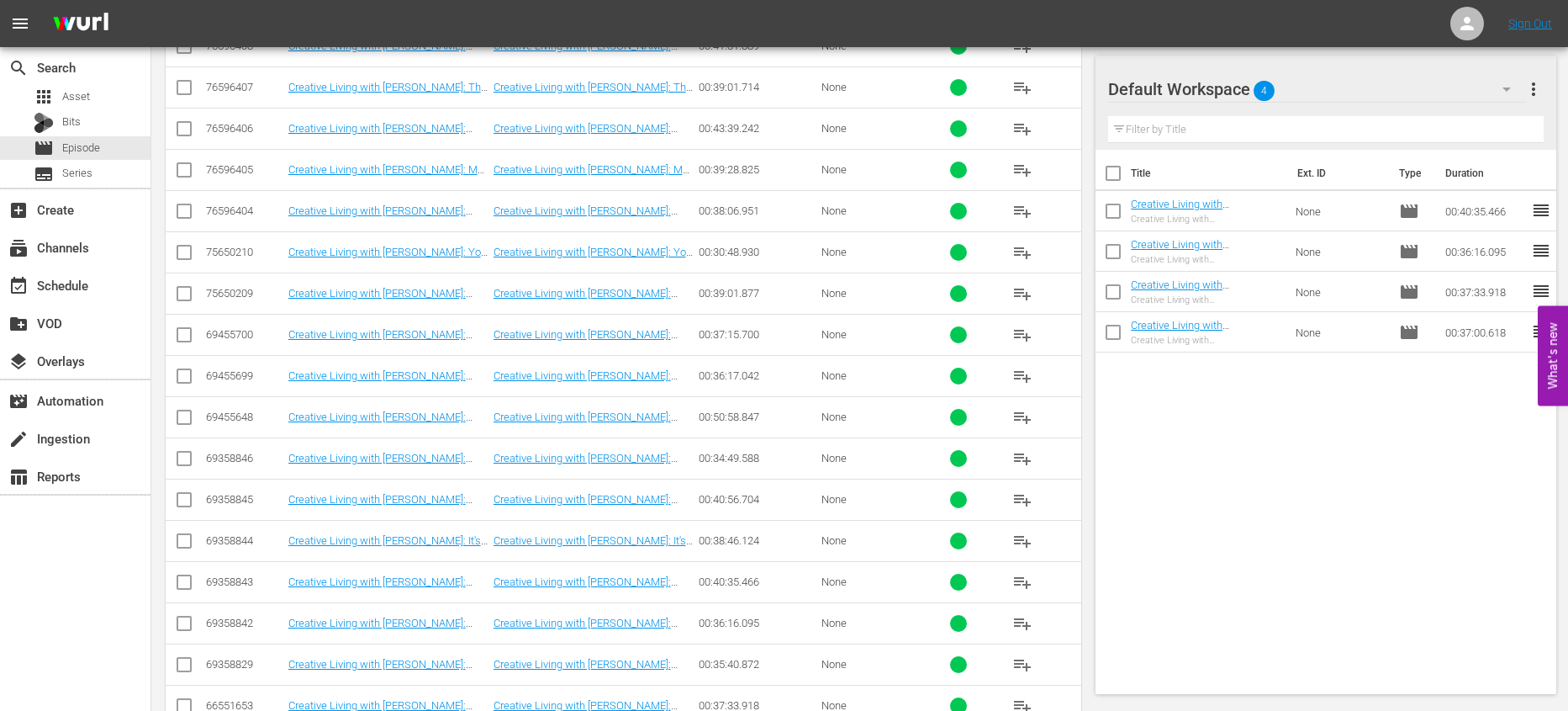
scroll to position [768, 0]
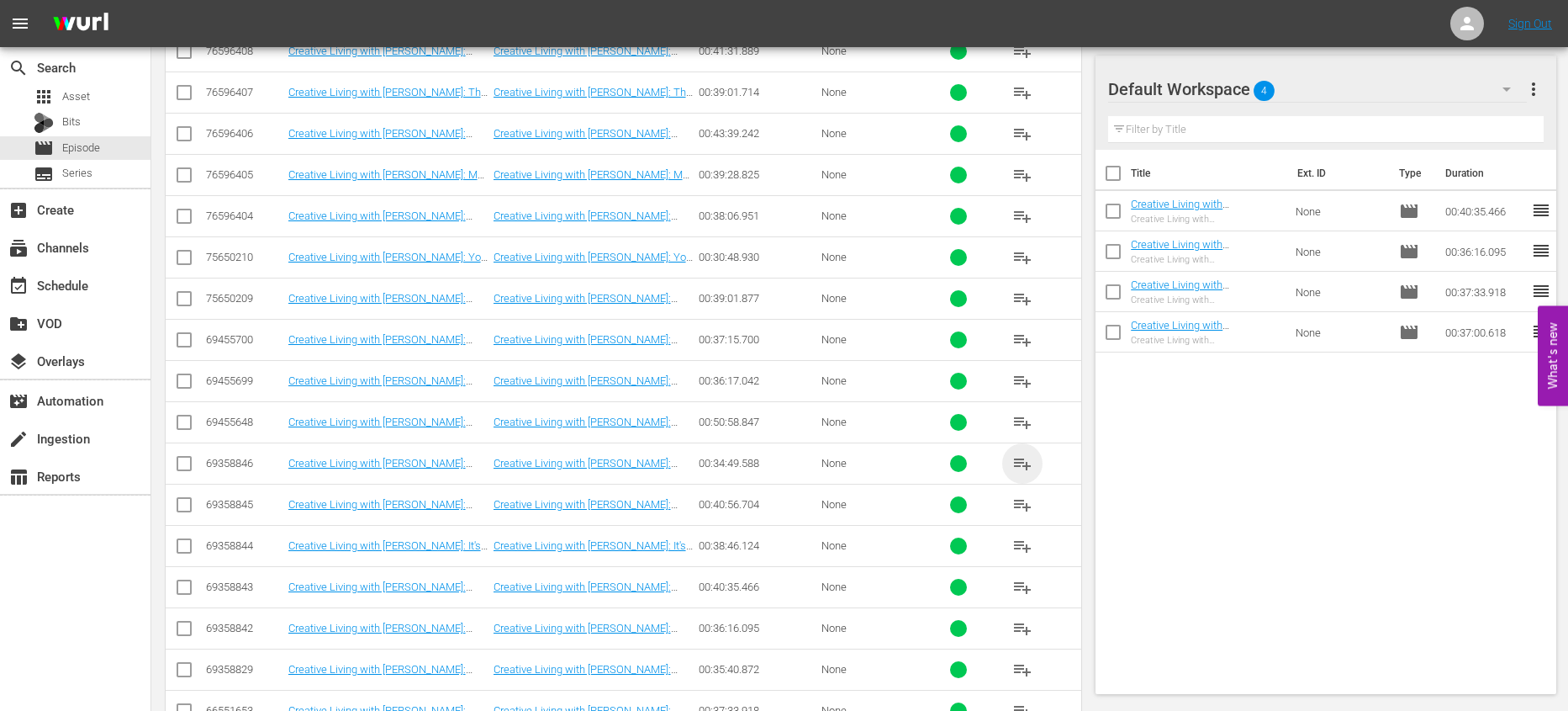
click at [1013, 460] on span "playlist_add" at bounding box center [1022, 463] width 20 height 20
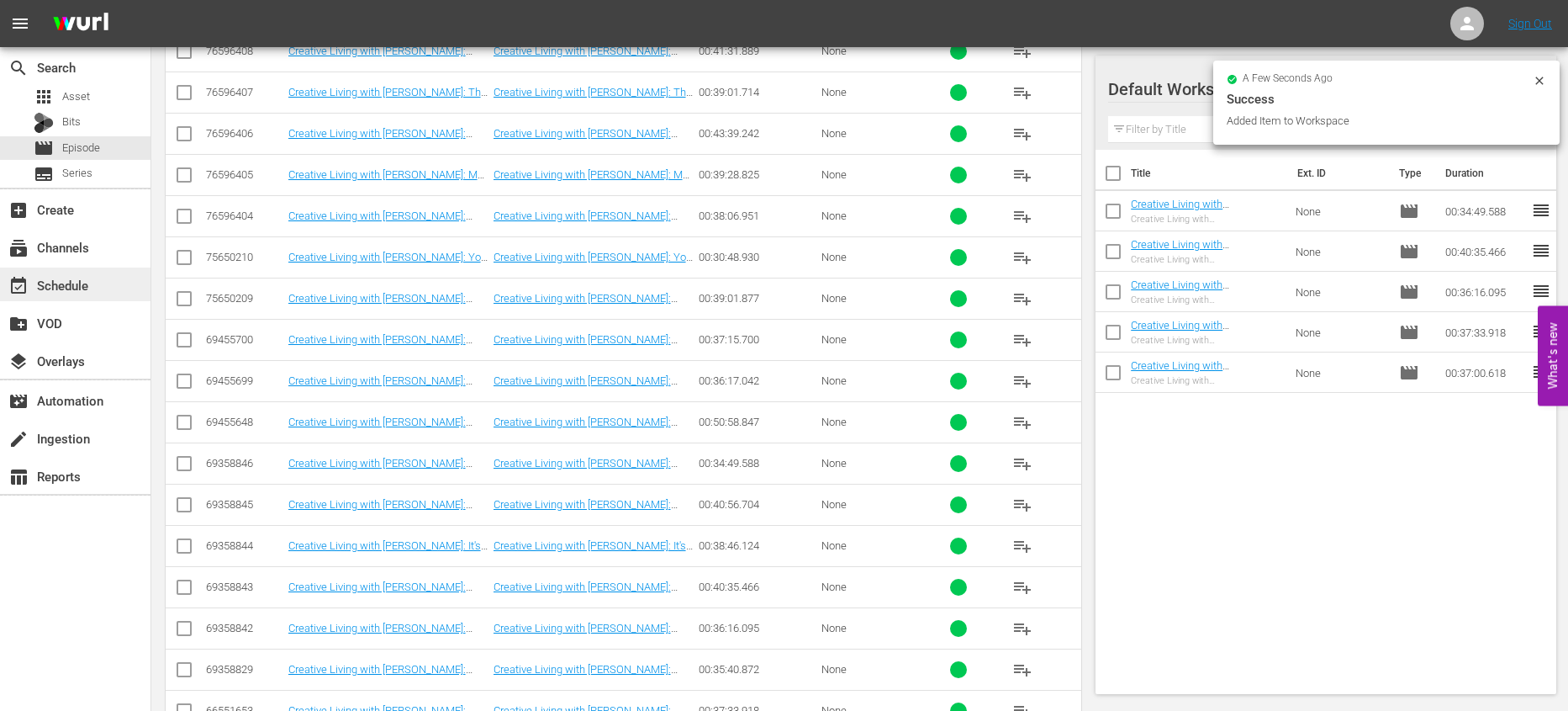
click at [116, 287] on div "event_available Schedule" at bounding box center [75, 284] width 151 height 34
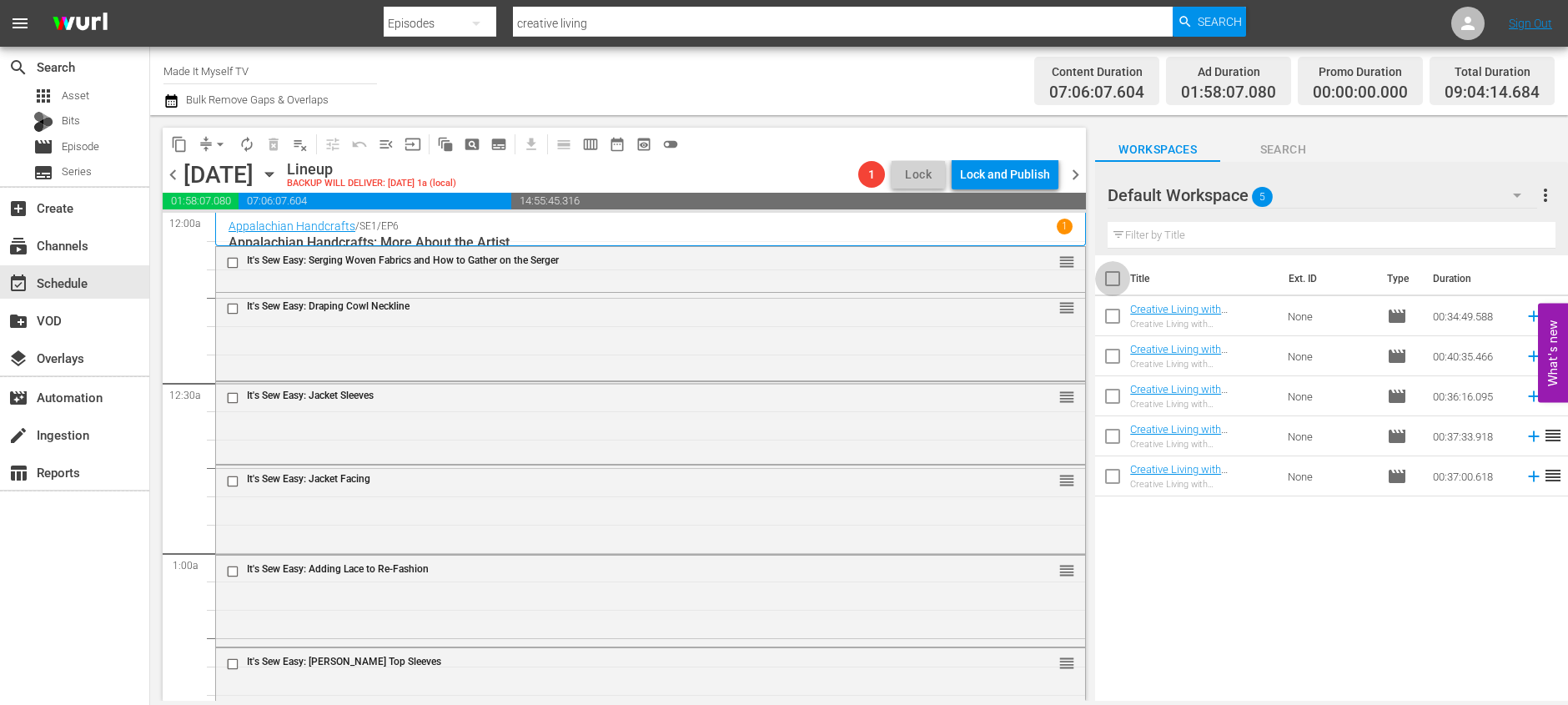
click at [1115, 277] on input "checkbox" at bounding box center [1112, 282] width 35 height 35
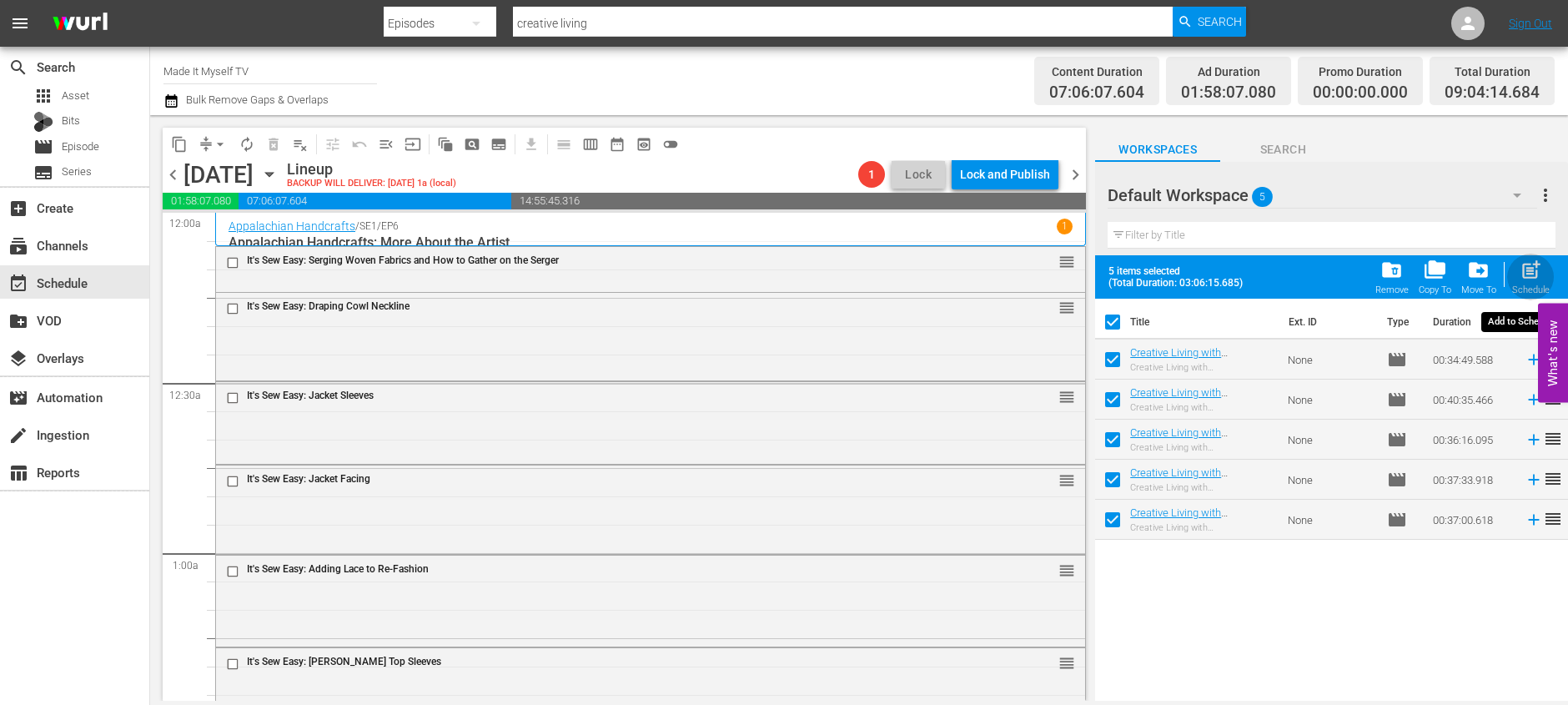
click at [1530, 272] on span "post_add" at bounding box center [1531, 270] width 23 height 23
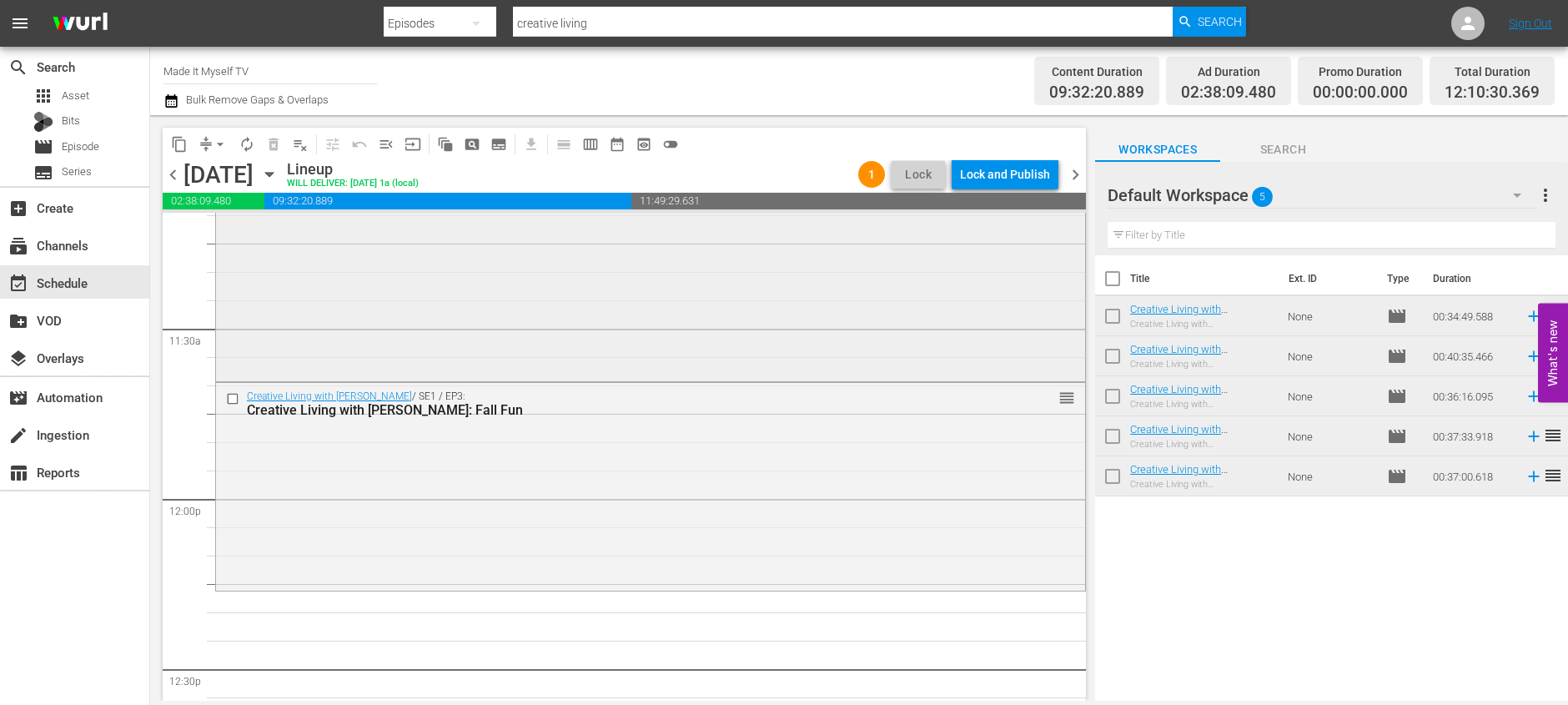
scroll to position [3815, 0]
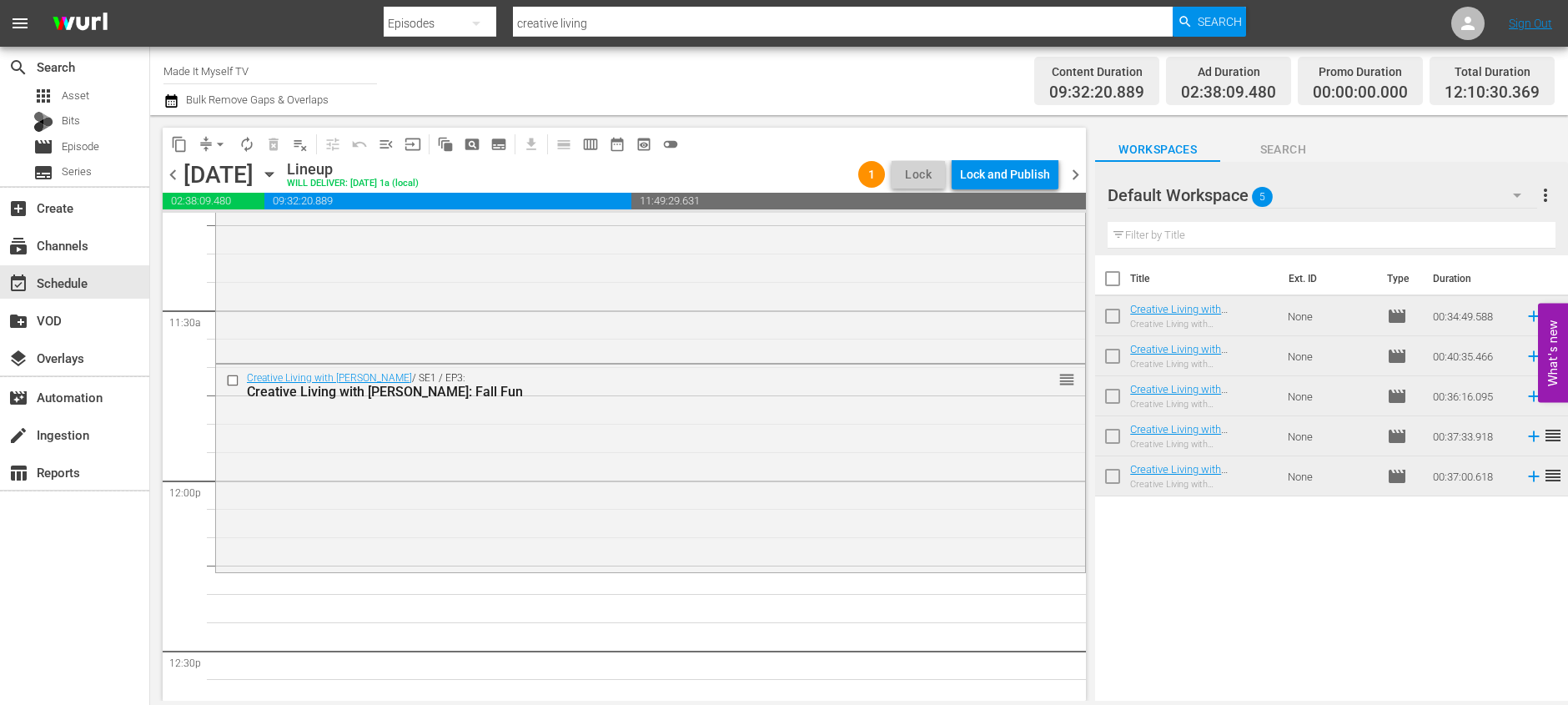
click at [1104, 281] on input "checkbox" at bounding box center [1112, 282] width 35 height 35
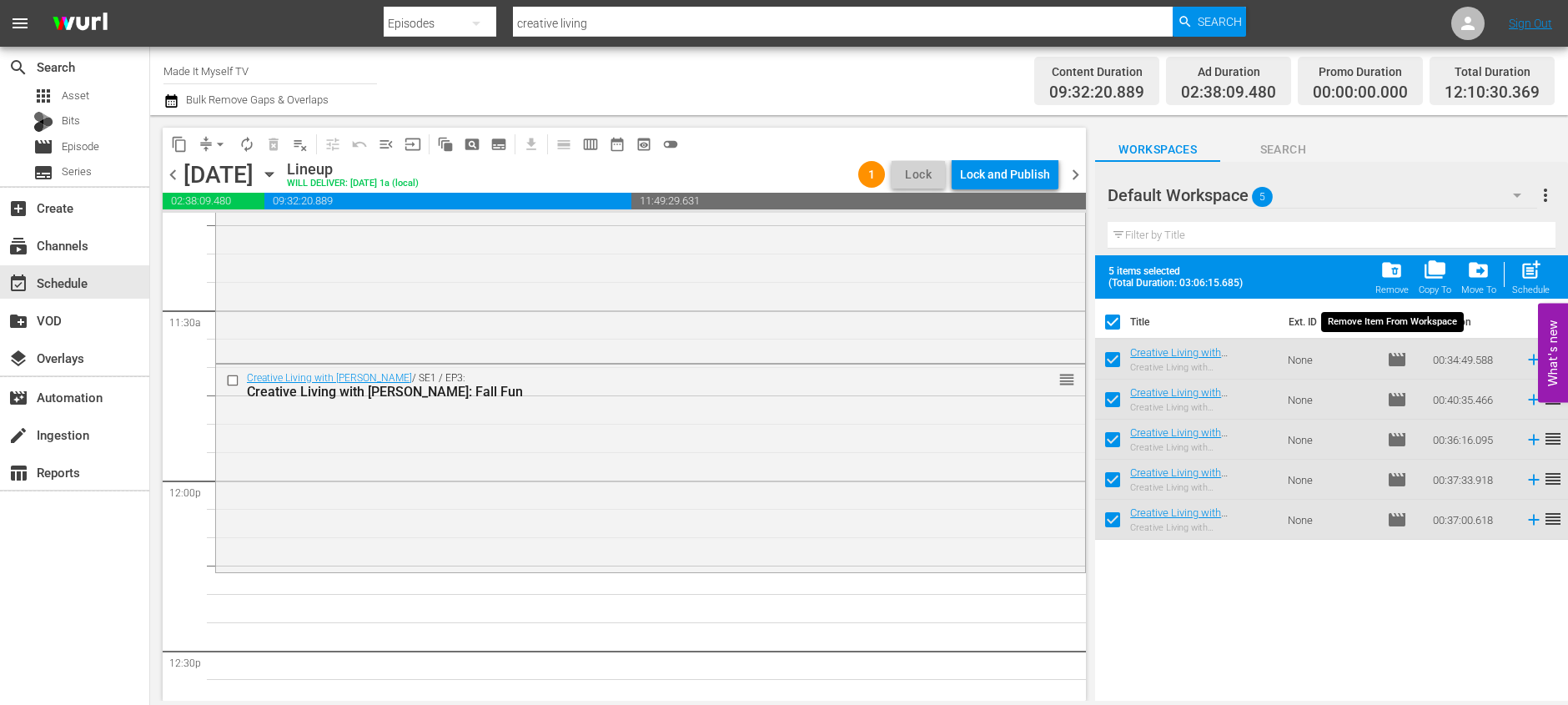
click at [1398, 268] on span "folder_delete" at bounding box center [1392, 270] width 23 height 23
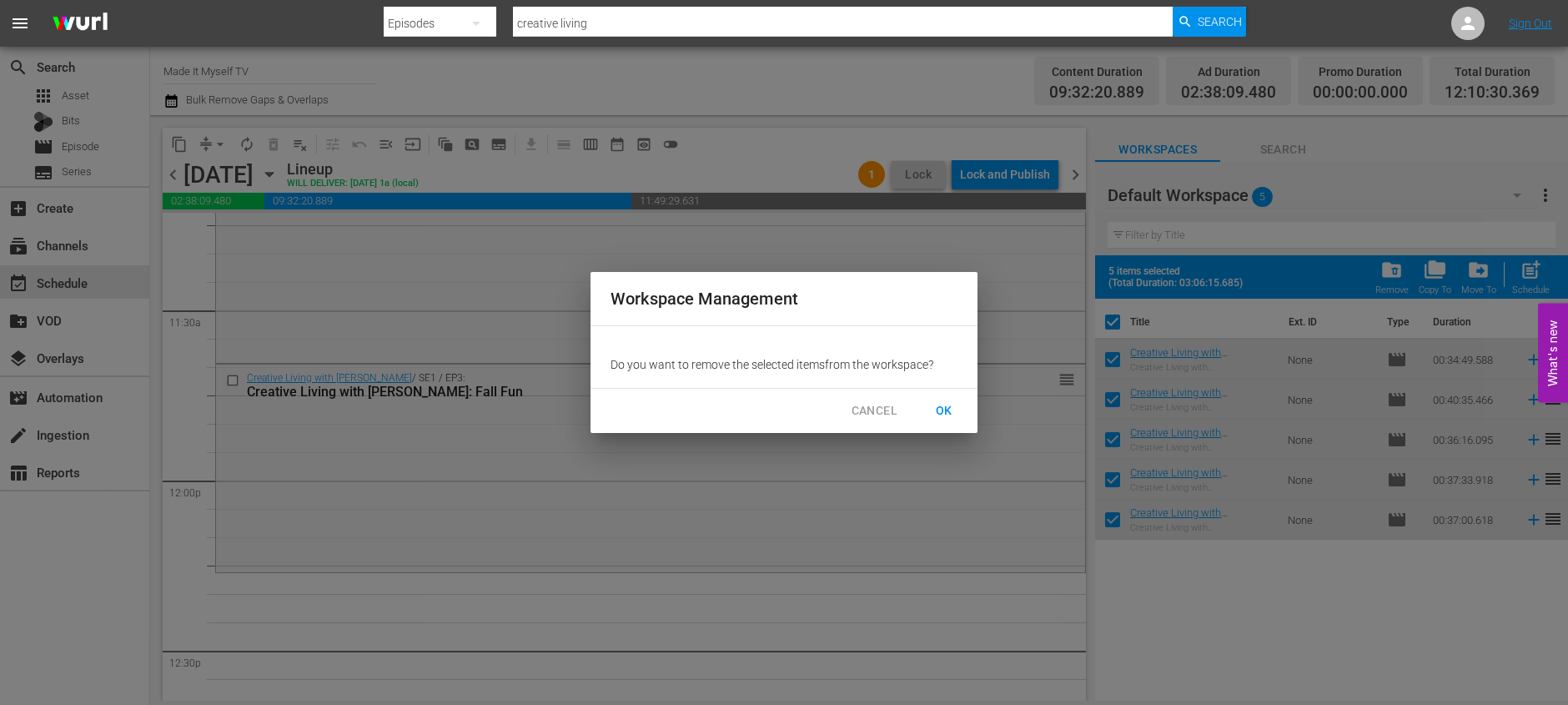
click at [945, 414] on span "OK" at bounding box center [944, 411] width 27 height 21
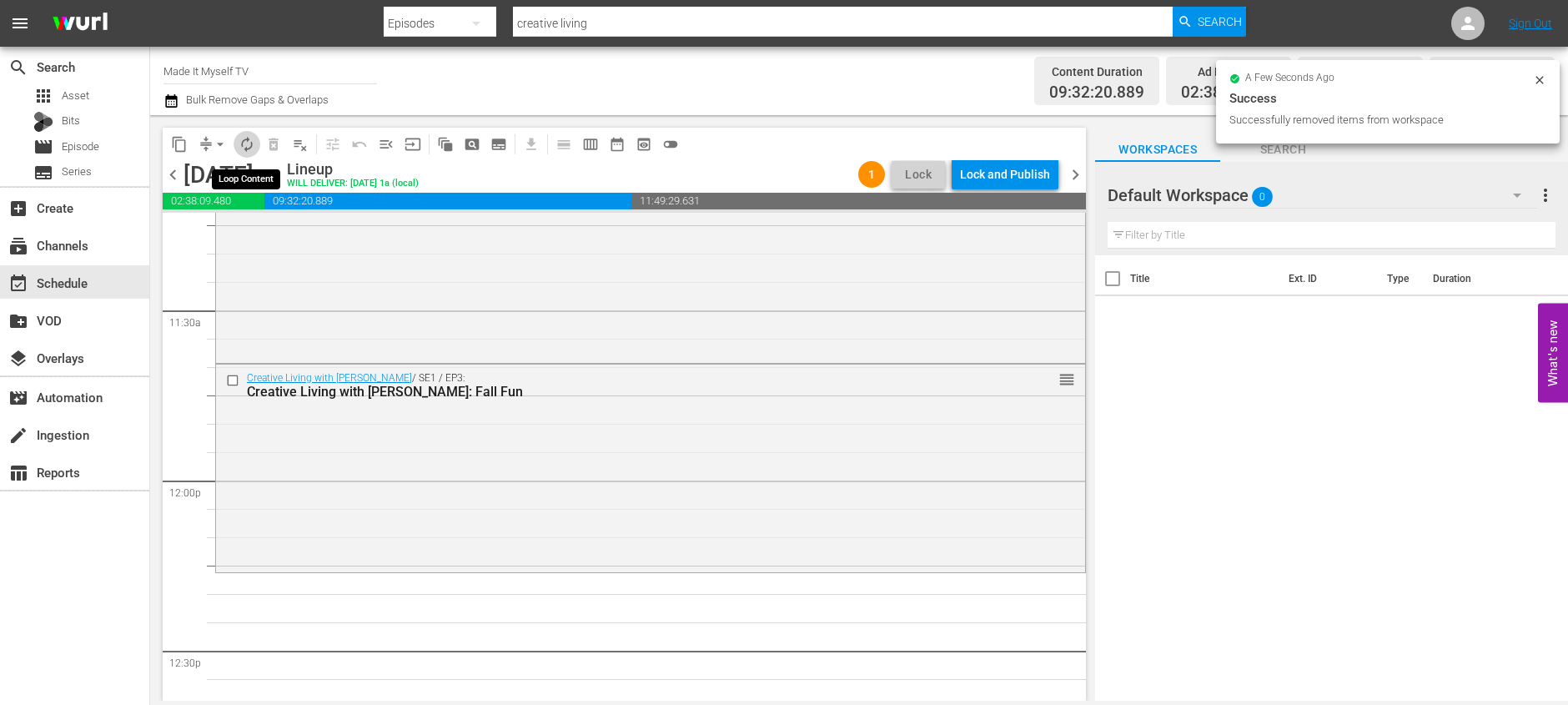
click at [248, 143] on span "autorenew_outlined" at bounding box center [246, 144] width 16 height 16
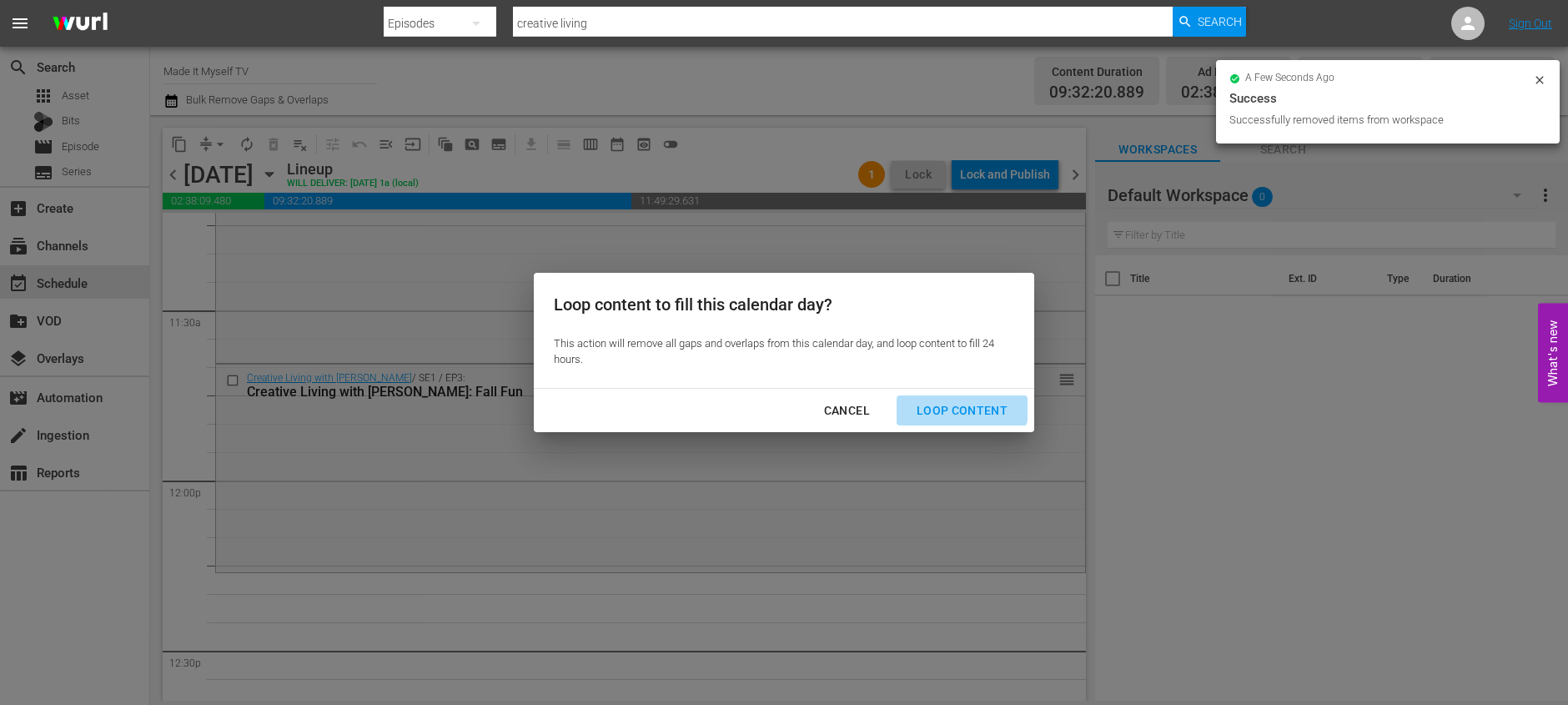
click at [935, 403] on div "Loop Content" at bounding box center [962, 411] width 118 height 21
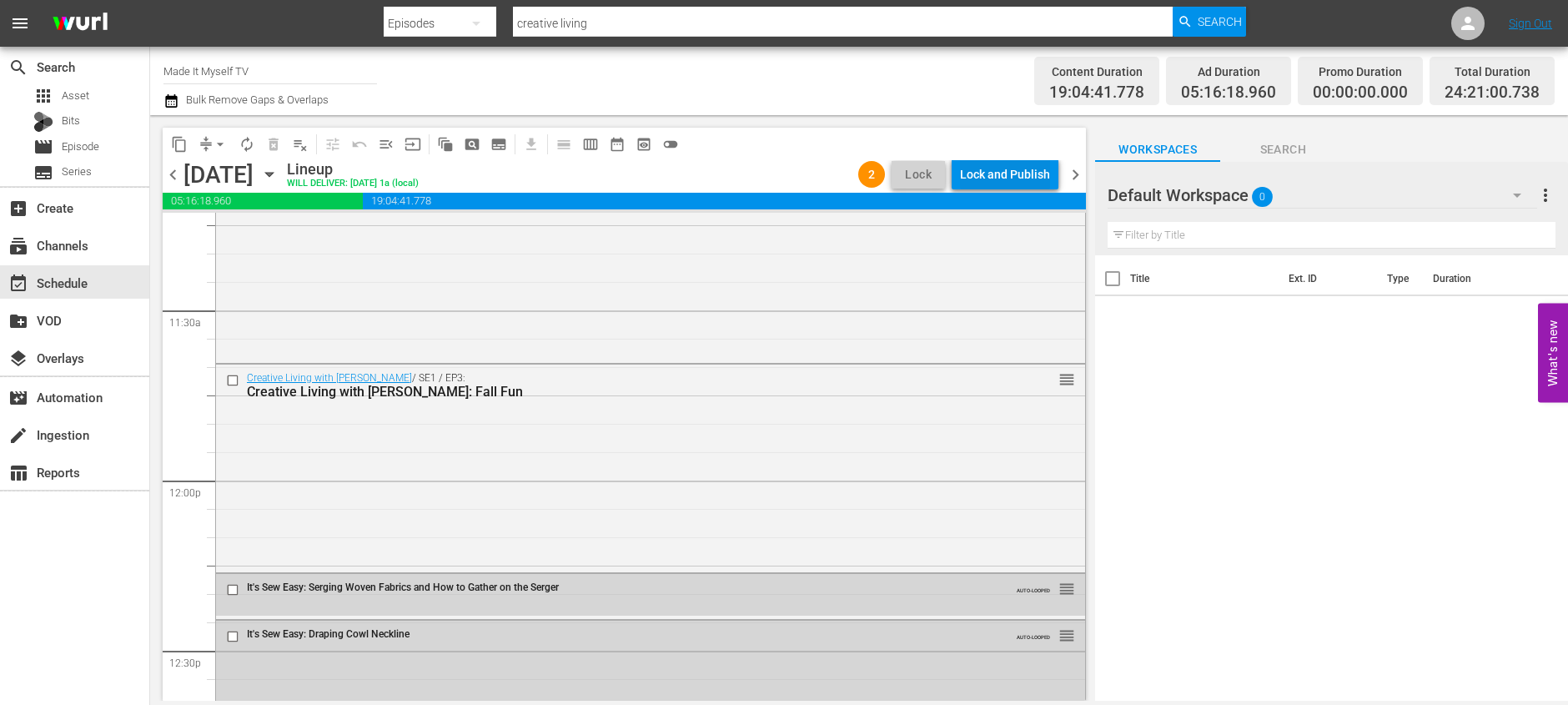
click at [1024, 169] on div "Lock and Publish" at bounding box center [1005, 173] width 90 height 30
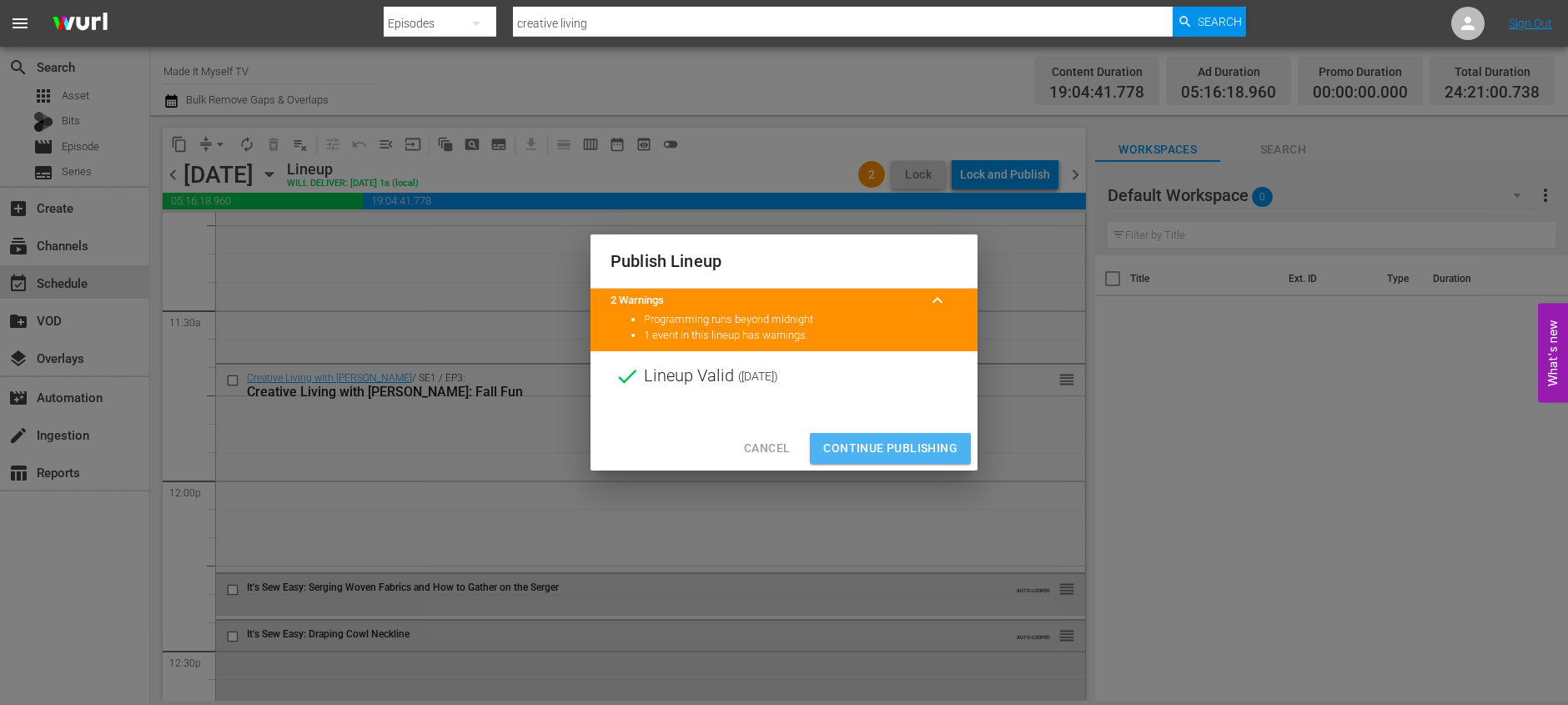
click at [952, 442] on span "Continue Publishing" at bounding box center [890, 448] width 134 height 21
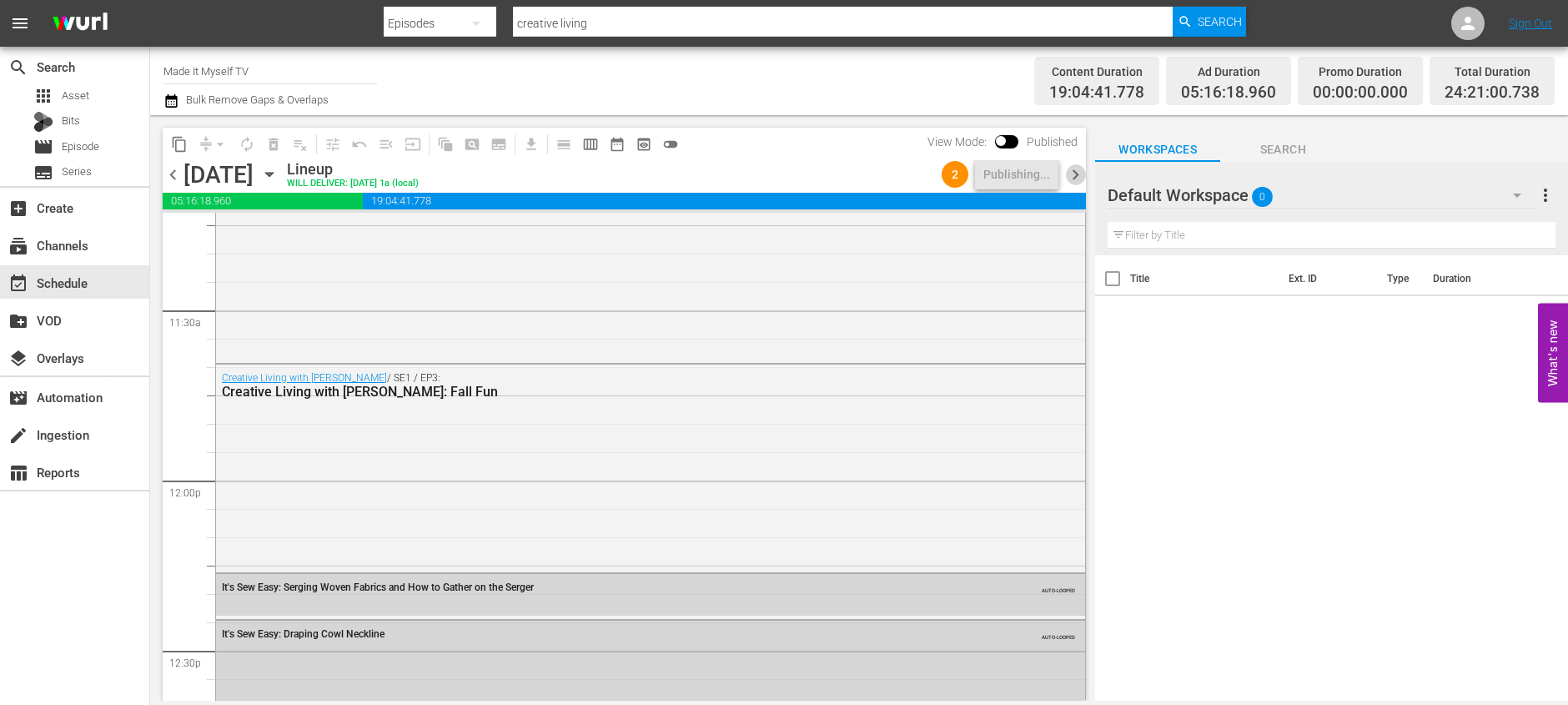
click at [1077, 180] on span "chevron_right" at bounding box center [1076, 175] width 21 height 21
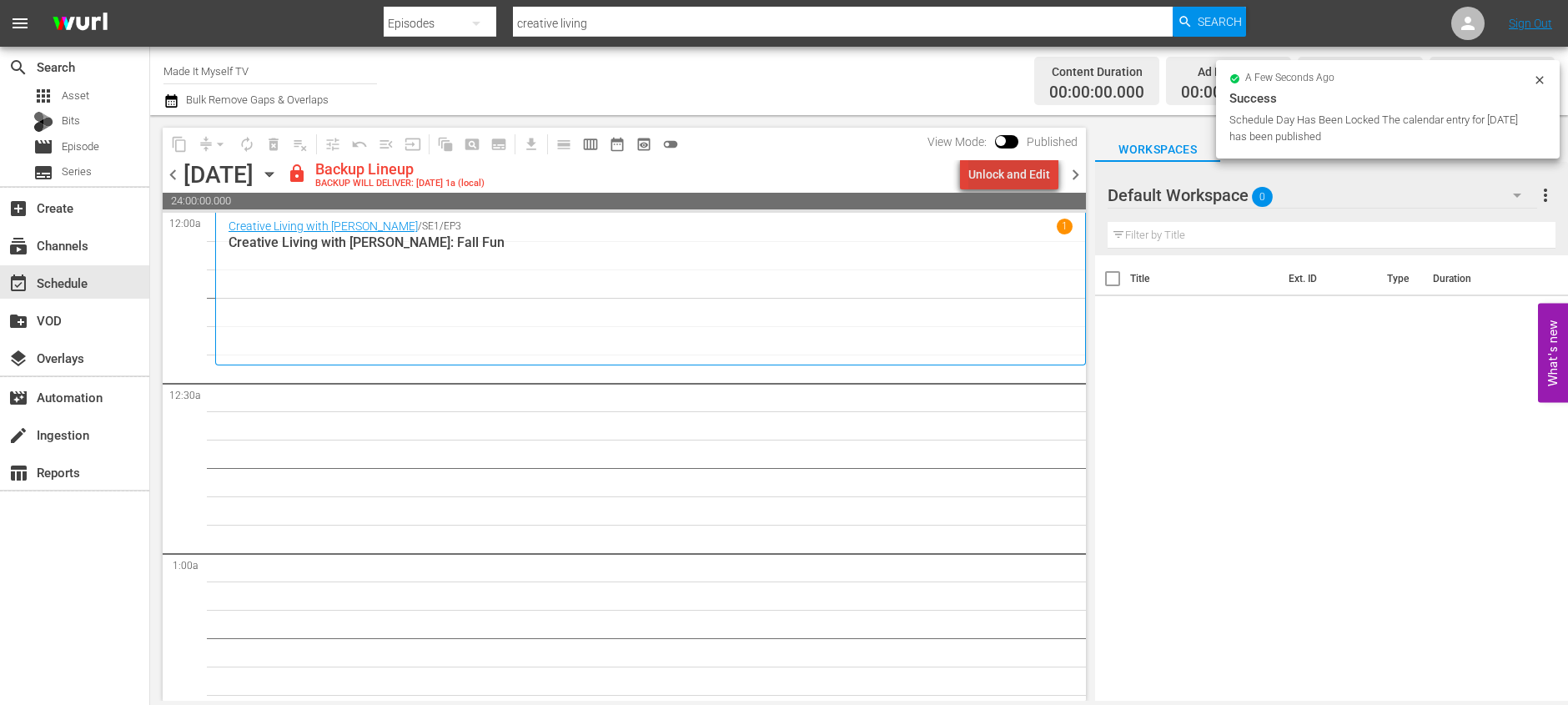
click at [1027, 177] on div "Unlock and Edit" at bounding box center [1009, 173] width 81 height 30
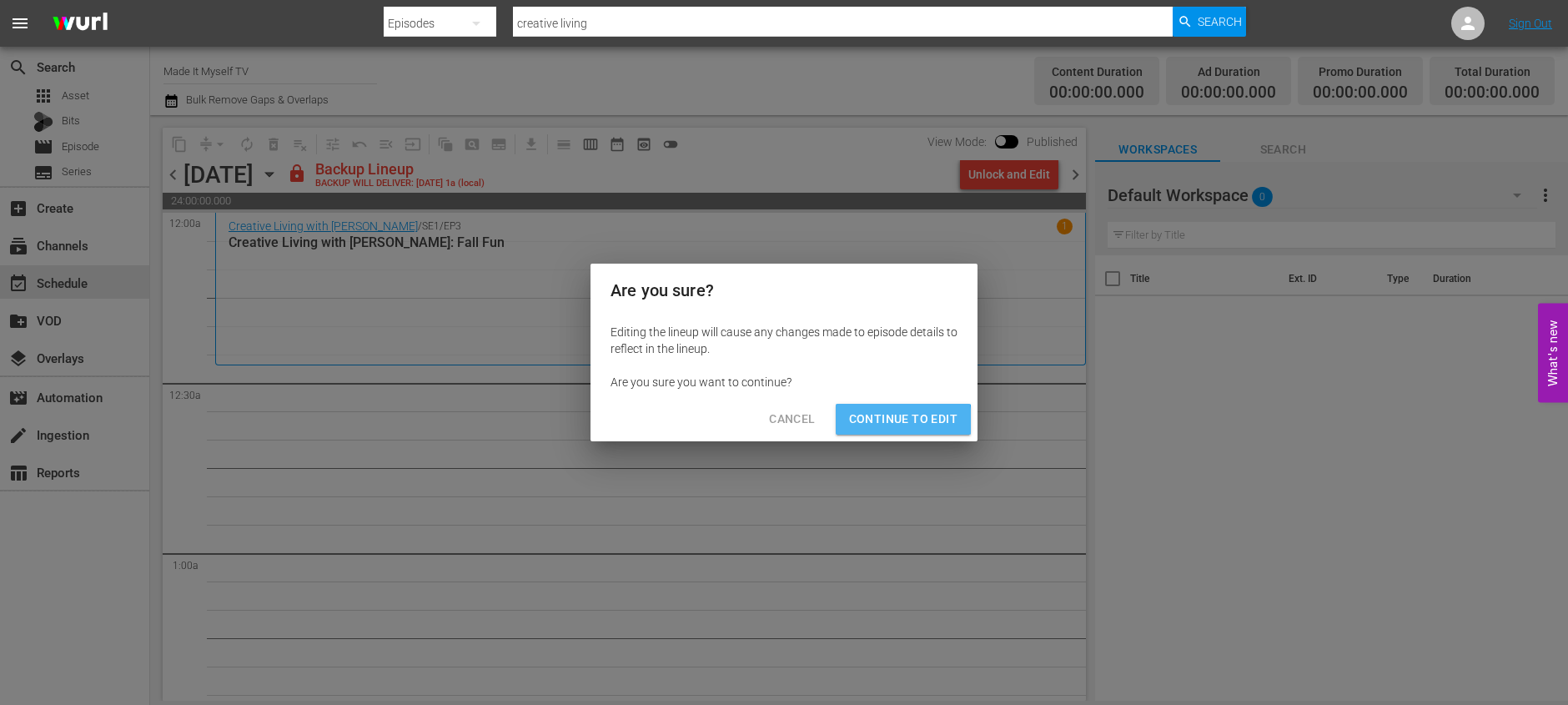
click at [889, 420] on span "Continue to Edit" at bounding box center [902, 420] width 108 height 21
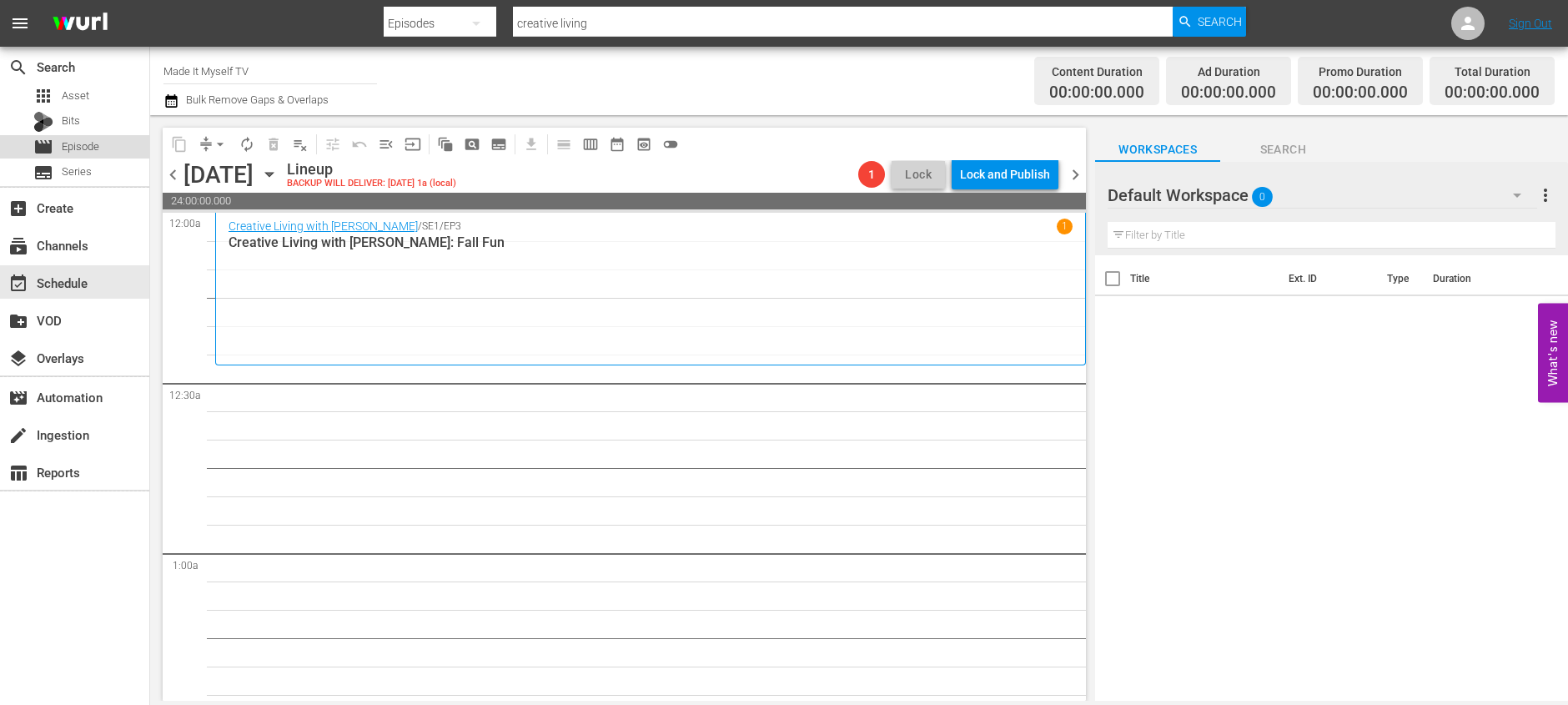
click at [87, 142] on span "Episode" at bounding box center [80, 147] width 37 height 16
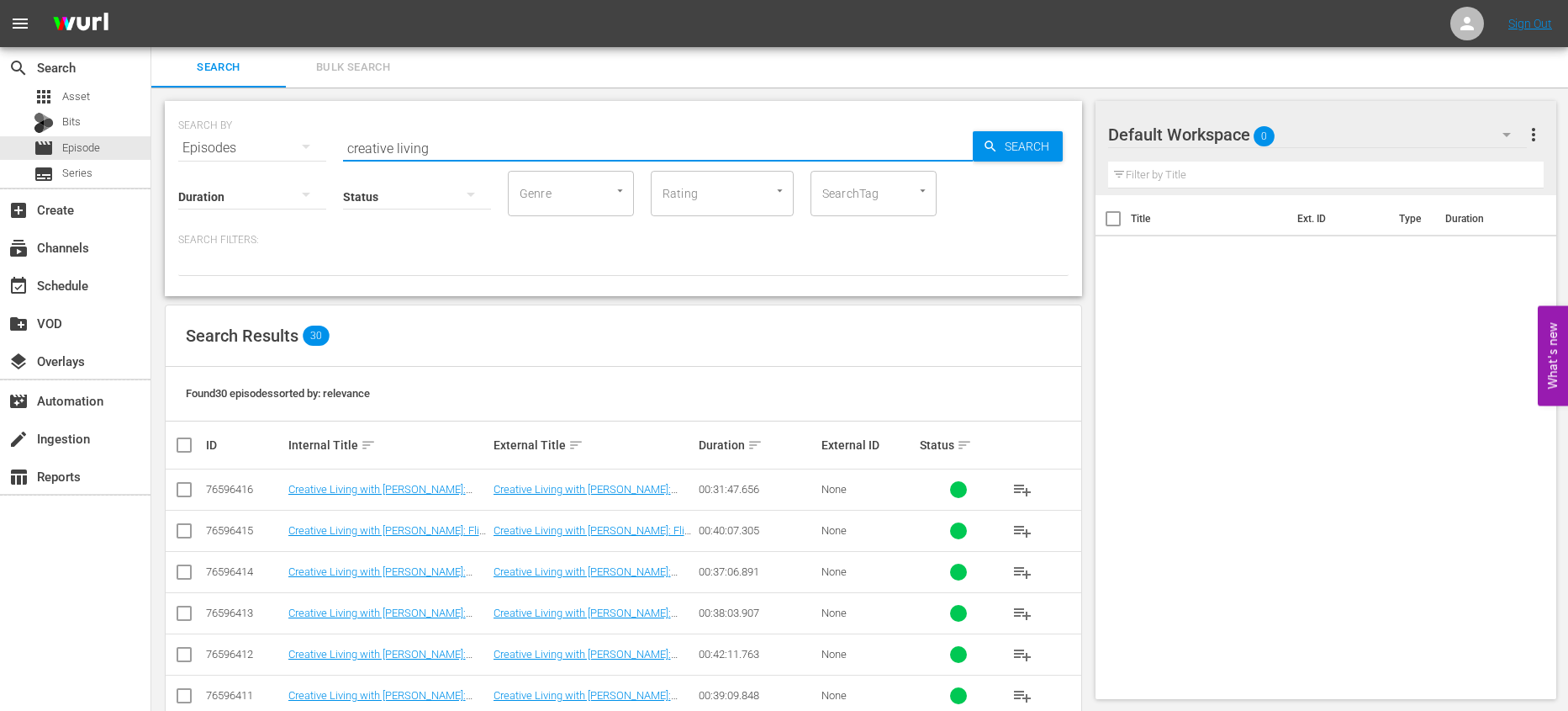
drag, startPoint x: 436, startPoint y: 146, endPoint x: 317, endPoint y: 135, distance: 119.5
click at [317, 135] on div "SEARCH BY Search By Episodes Search ID, Title, Description, Keywords, or Catego…" at bounding box center [624, 137] width 890 height 61
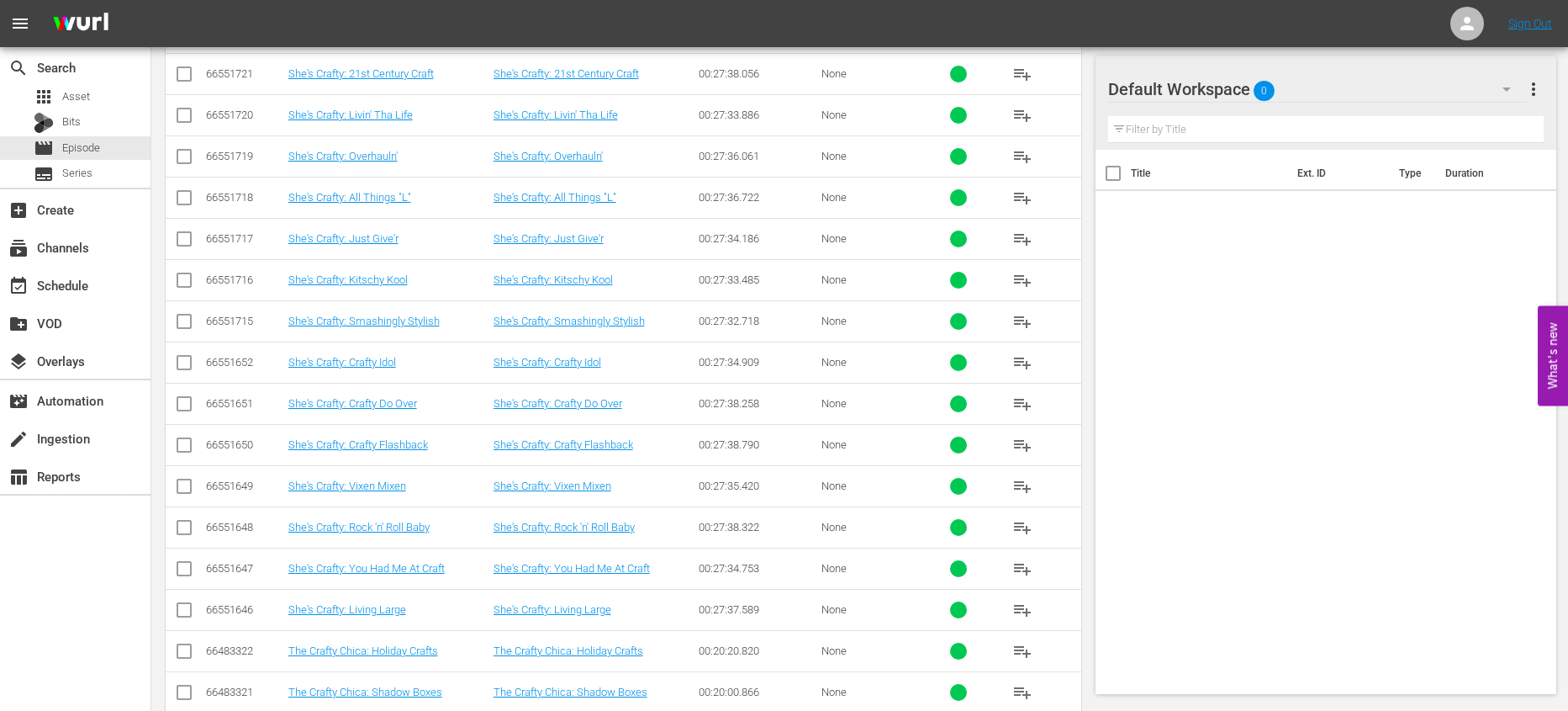
scroll to position [1726, 0]
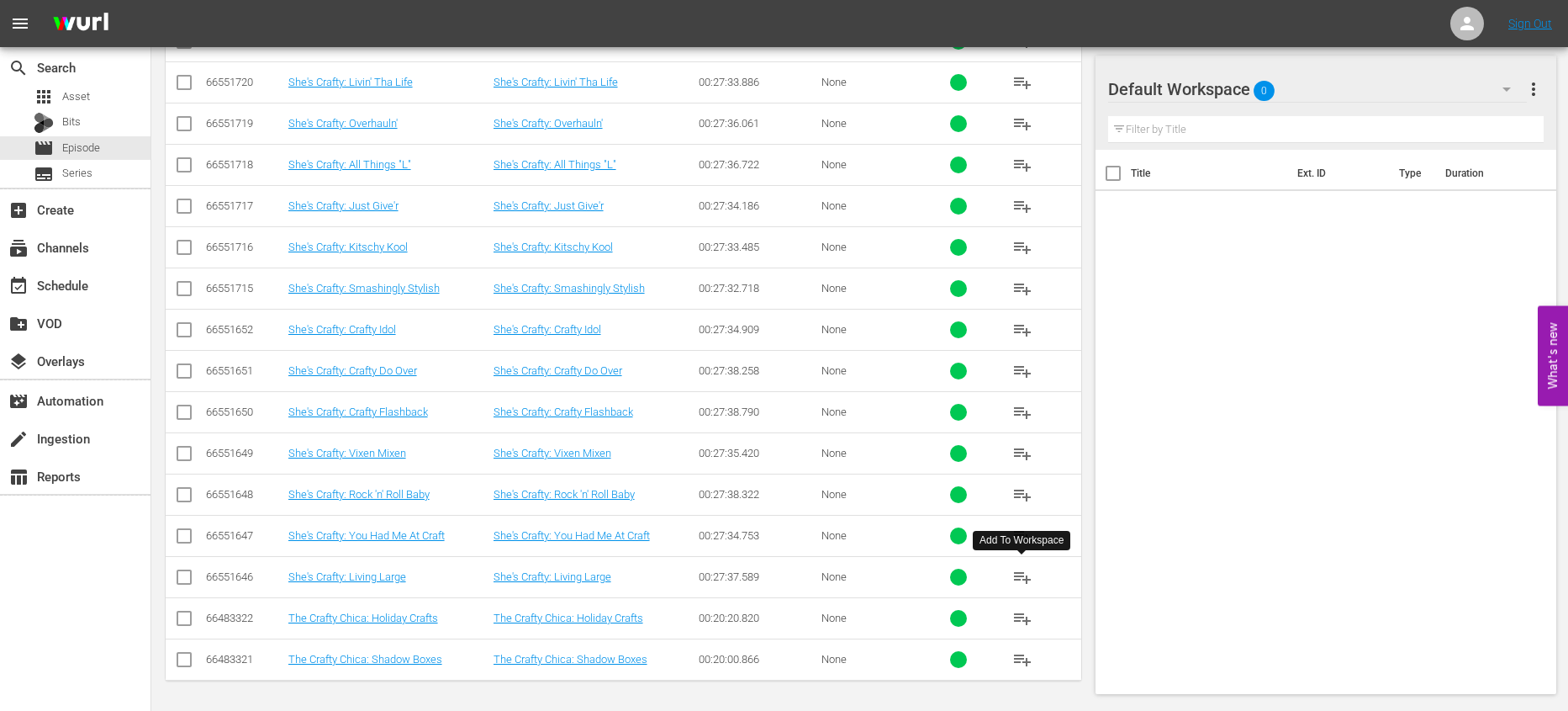
click at [1022, 576] on span "playlist_add" at bounding box center [1022, 577] width 20 height 20
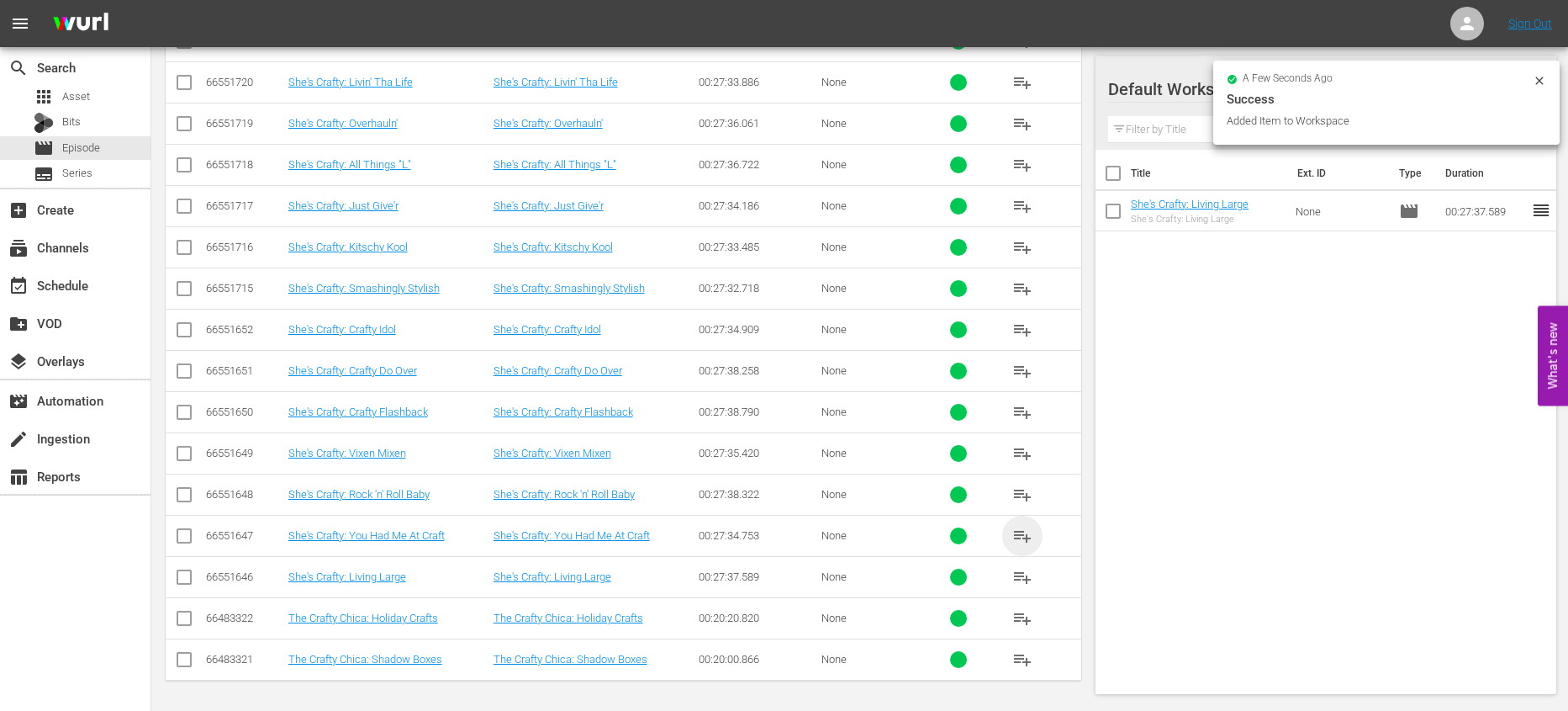
click at [1022, 529] on span "playlist_add" at bounding box center [1022, 535] width 20 height 20
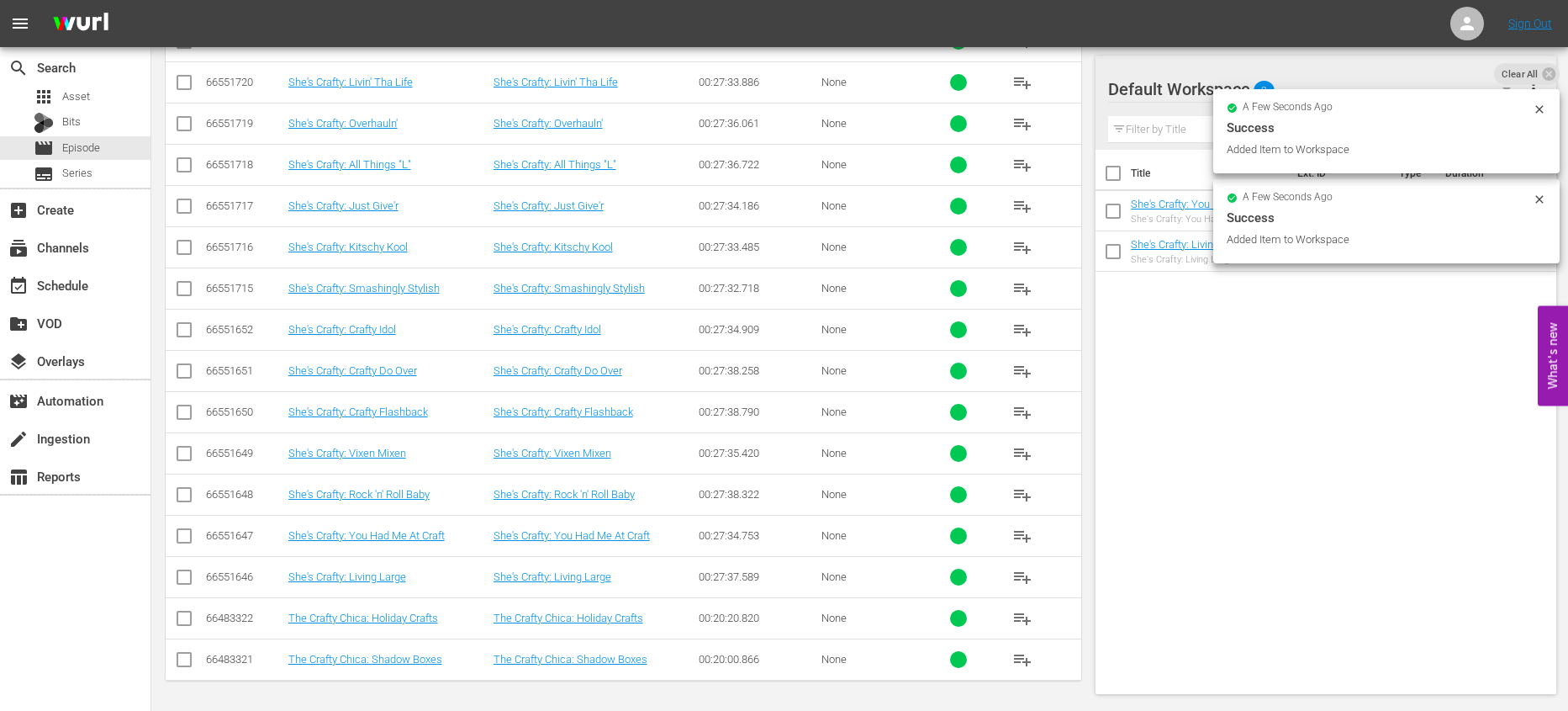
click at [1015, 491] on span "playlist_add" at bounding box center [1022, 495] width 20 height 20
click at [1021, 457] on span "playlist_add" at bounding box center [1022, 453] width 20 height 20
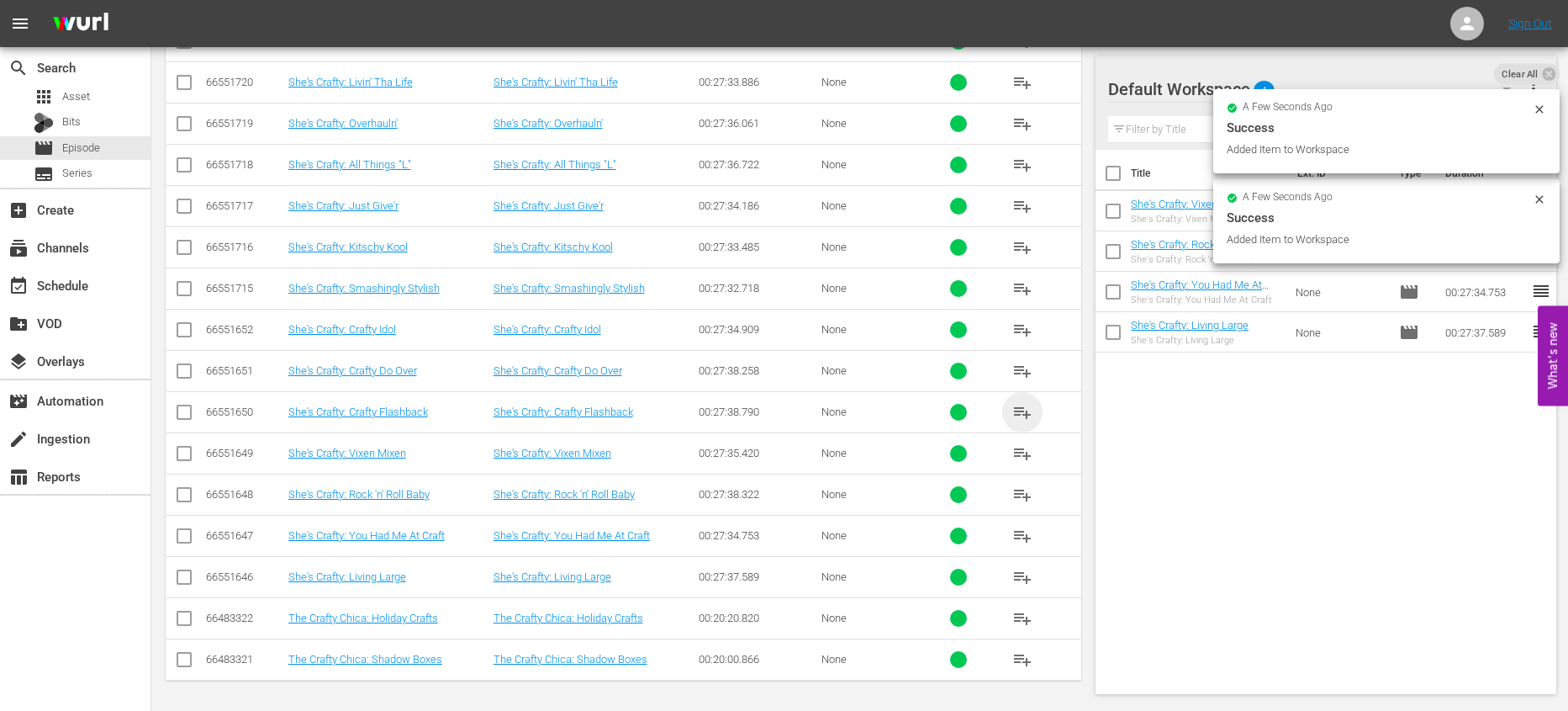
click at [1017, 404] on span "playlist_add" at bounding box center [1022, 412] width 20 height 20
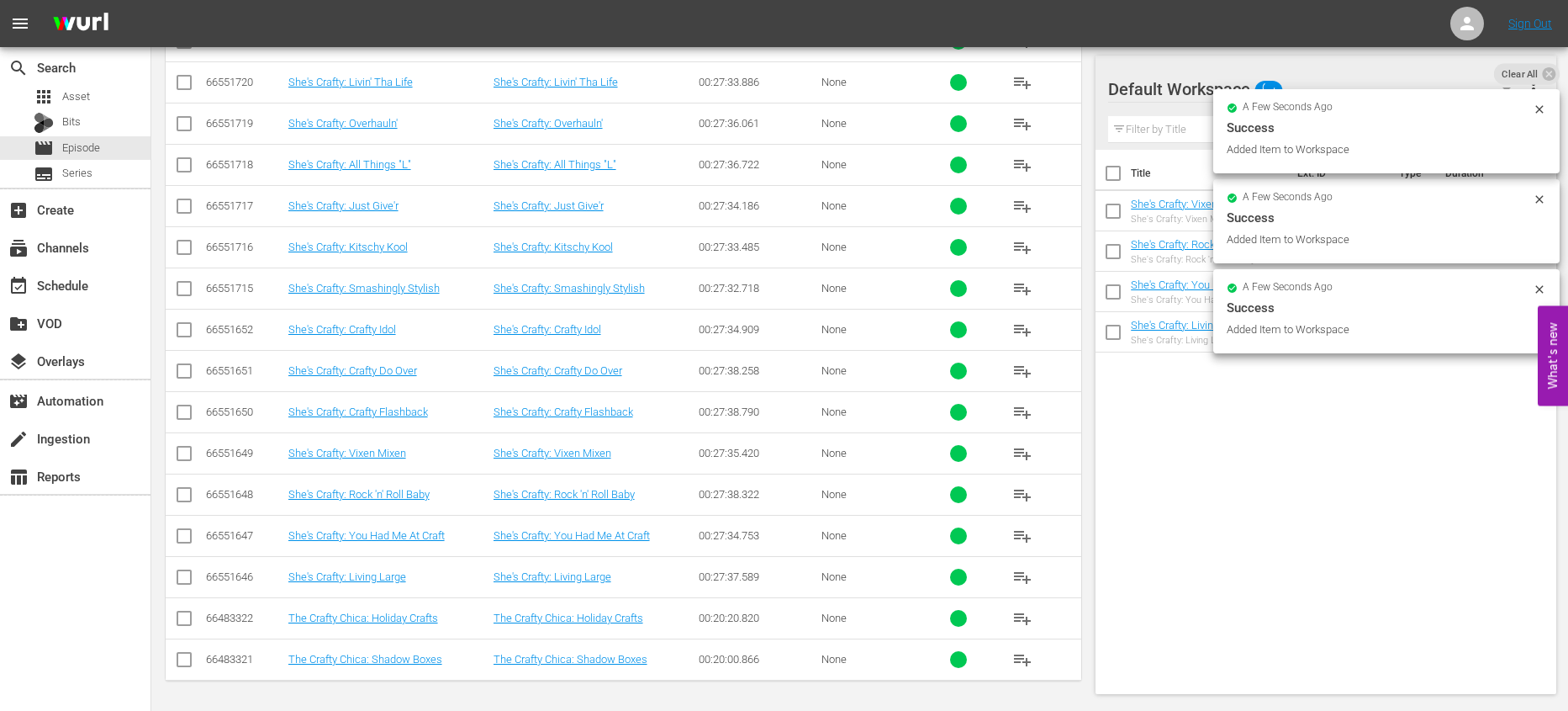
click at [1016, 364] on span "playlist_add" at bounding box center [1022, 371] width 20 height 20
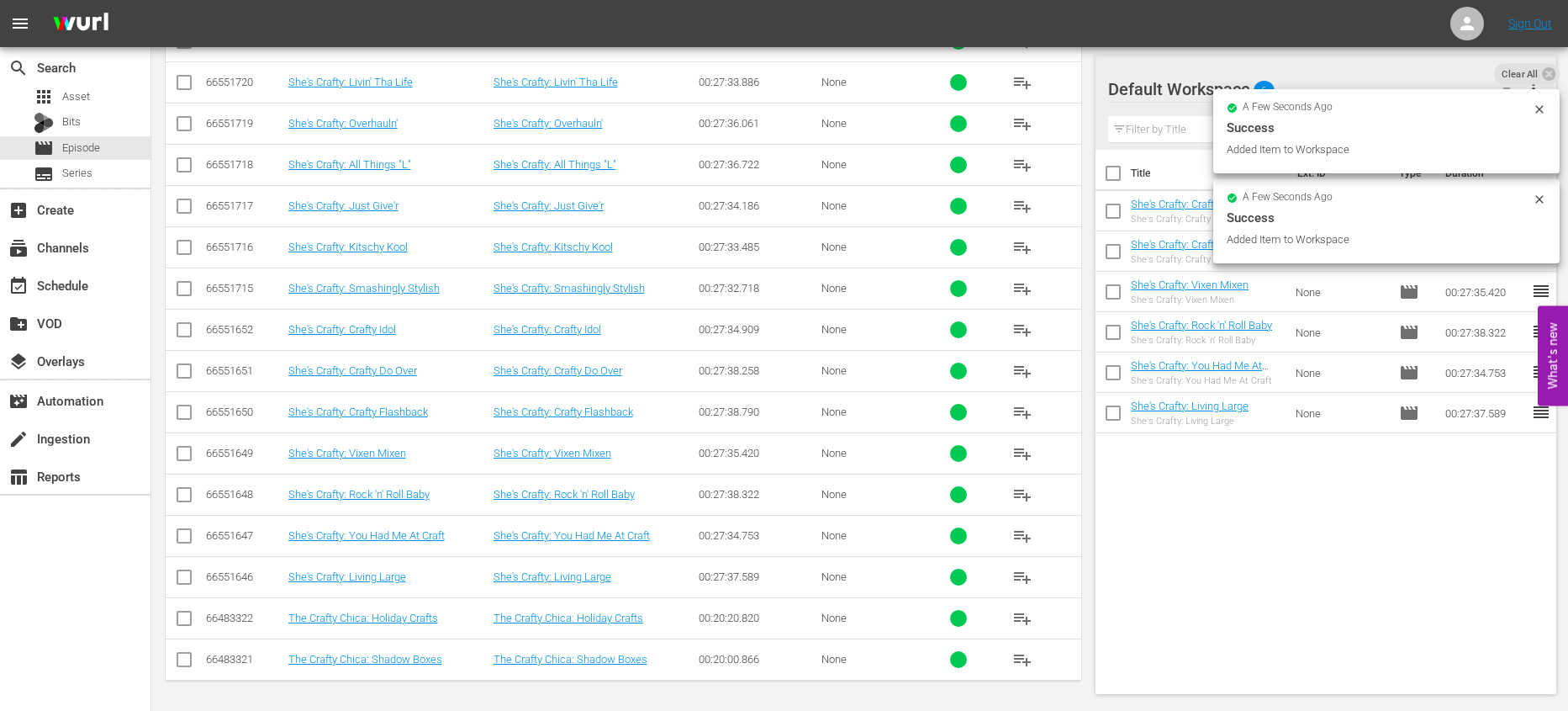
click at [1115, 174] on input "checkbox" at bounding box center [1112, 177] width 36 height 36
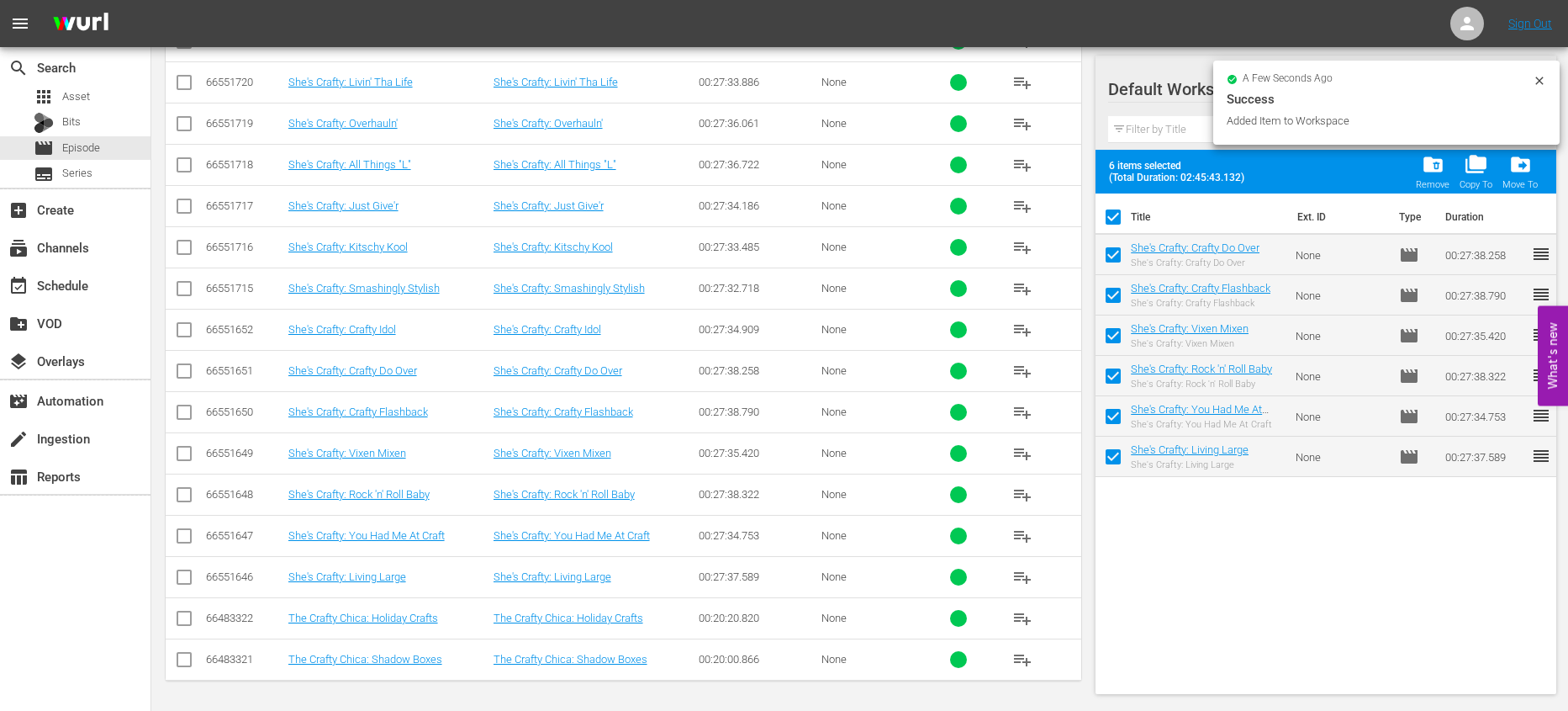
click at [1109, 215] on input "checkbox" at bounding box center [1112, 220] width 36 height 36
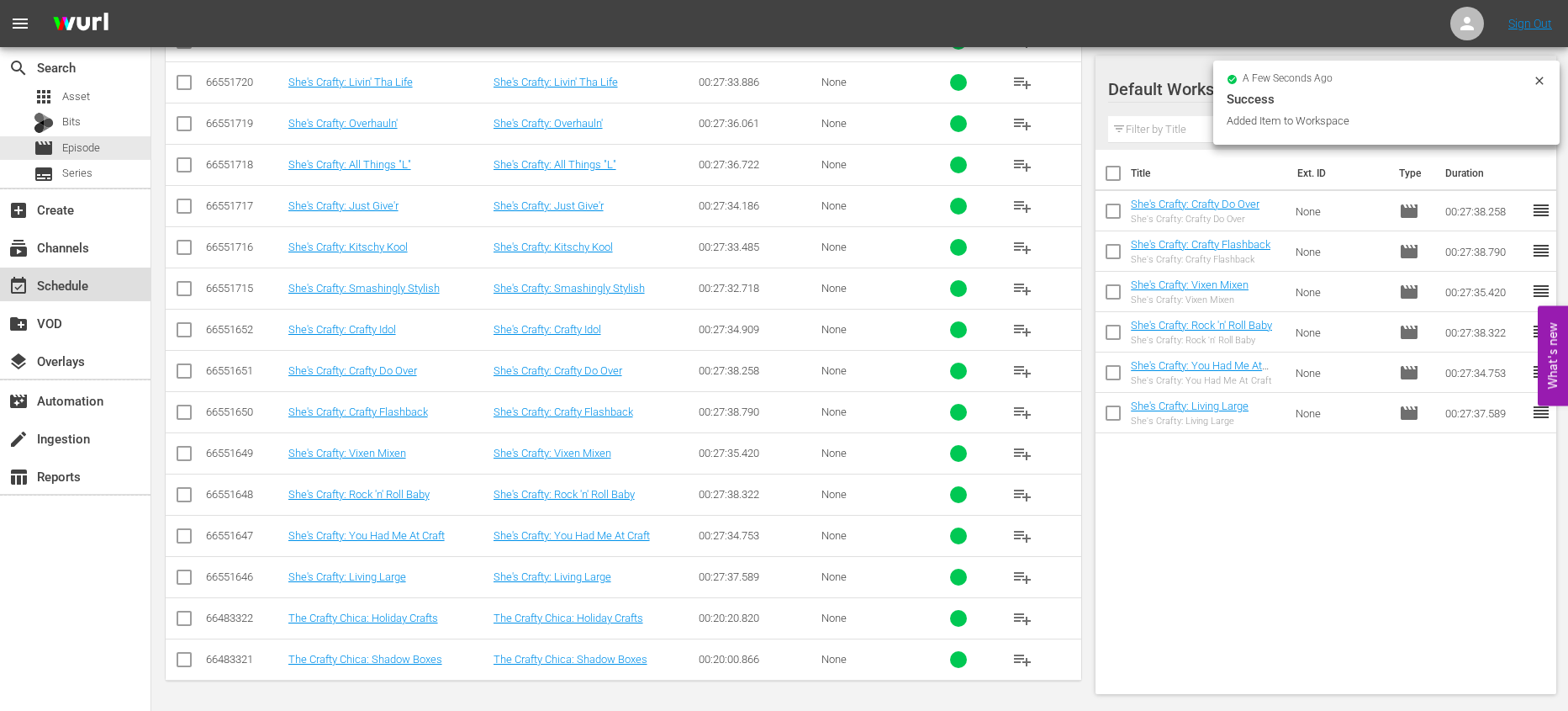
click at [128, 276] on div "event_available Schedule" at bounding box center [75, 284] width 151 height 34
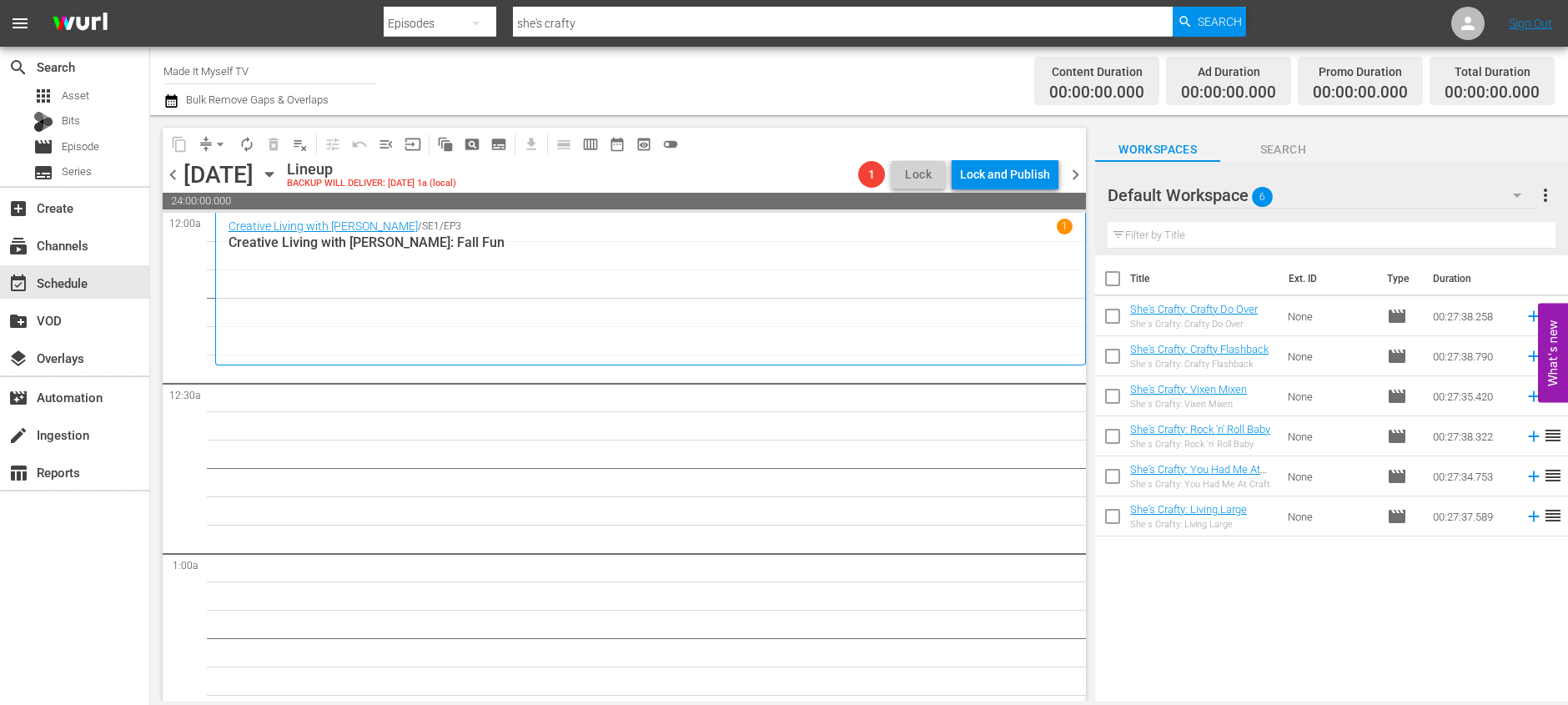
click at [1110, 275] on input "checkbox" at bounding box center [1112, 282] width 35 height 35
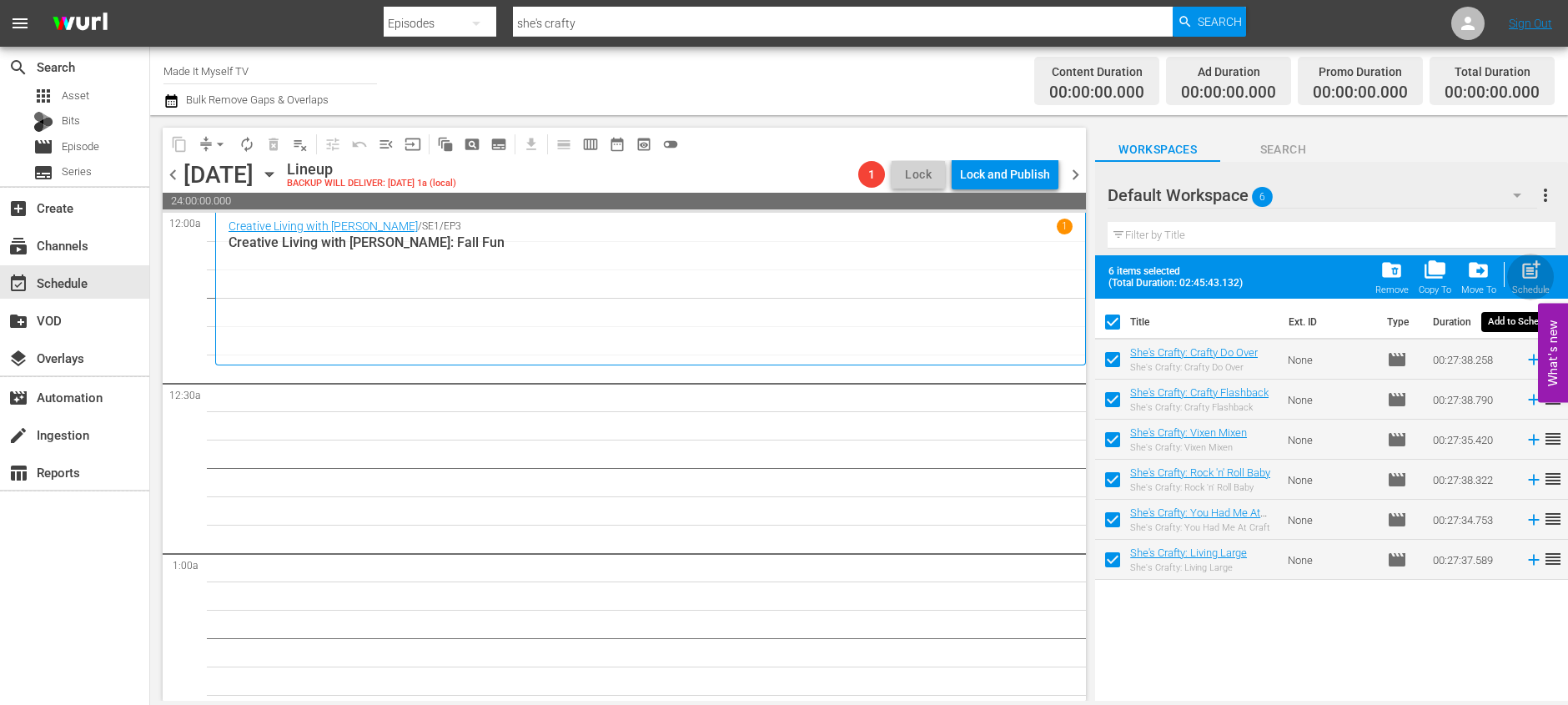
click at [1525, 266] on span "post_add" at bounding box center [1531, 270] width 23 height 23
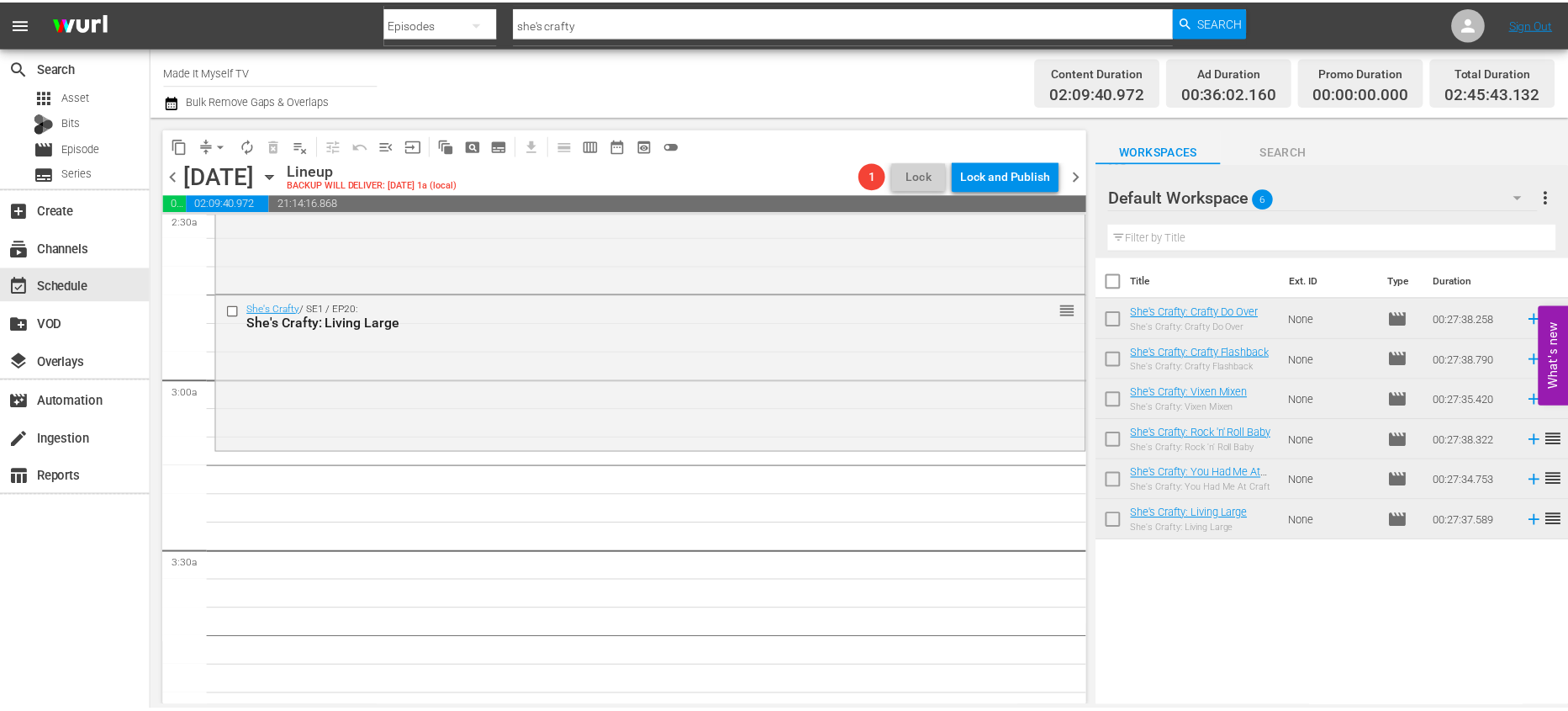
scroll to position [855, 0]
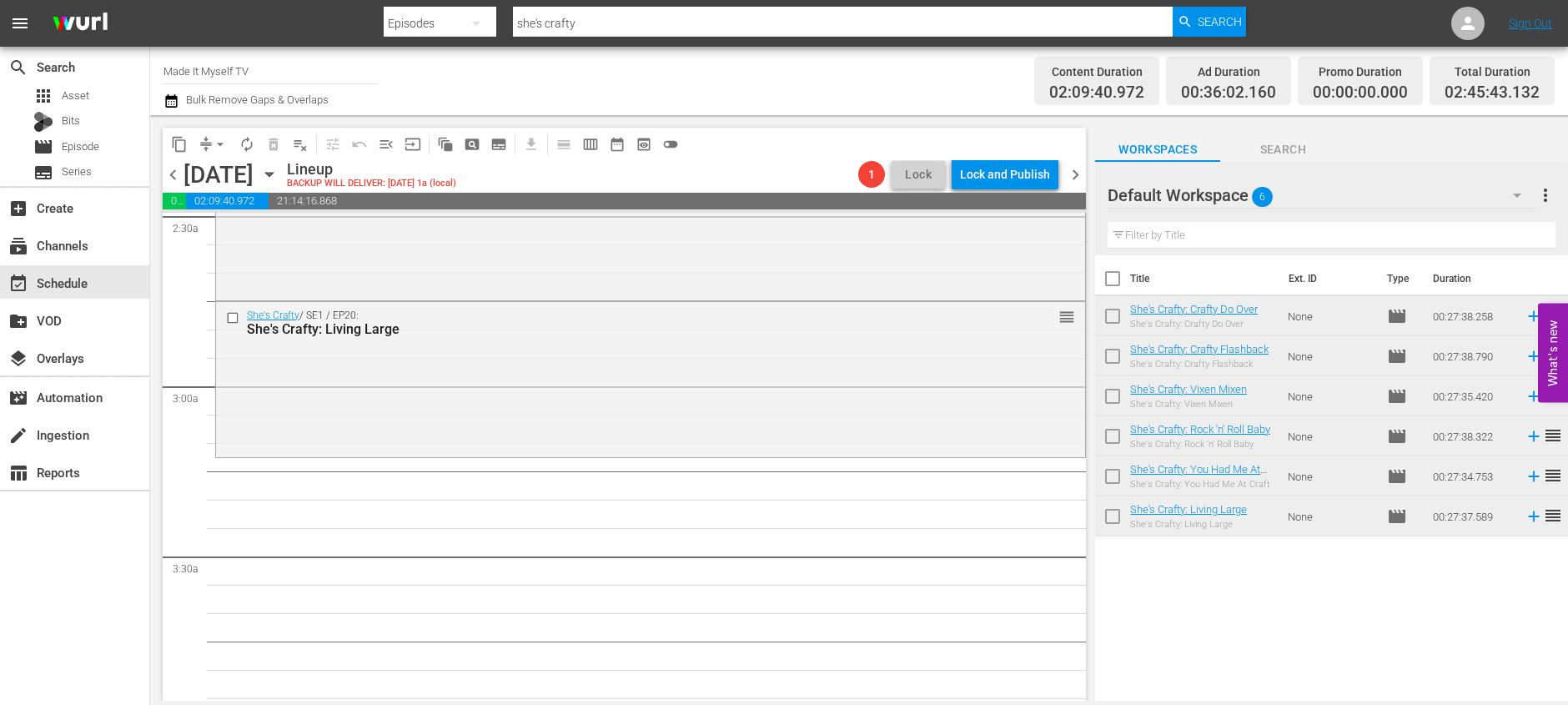
click at [1117, 281] on input "checkbox" at bounding box center [1112, 282] width 35 height 35
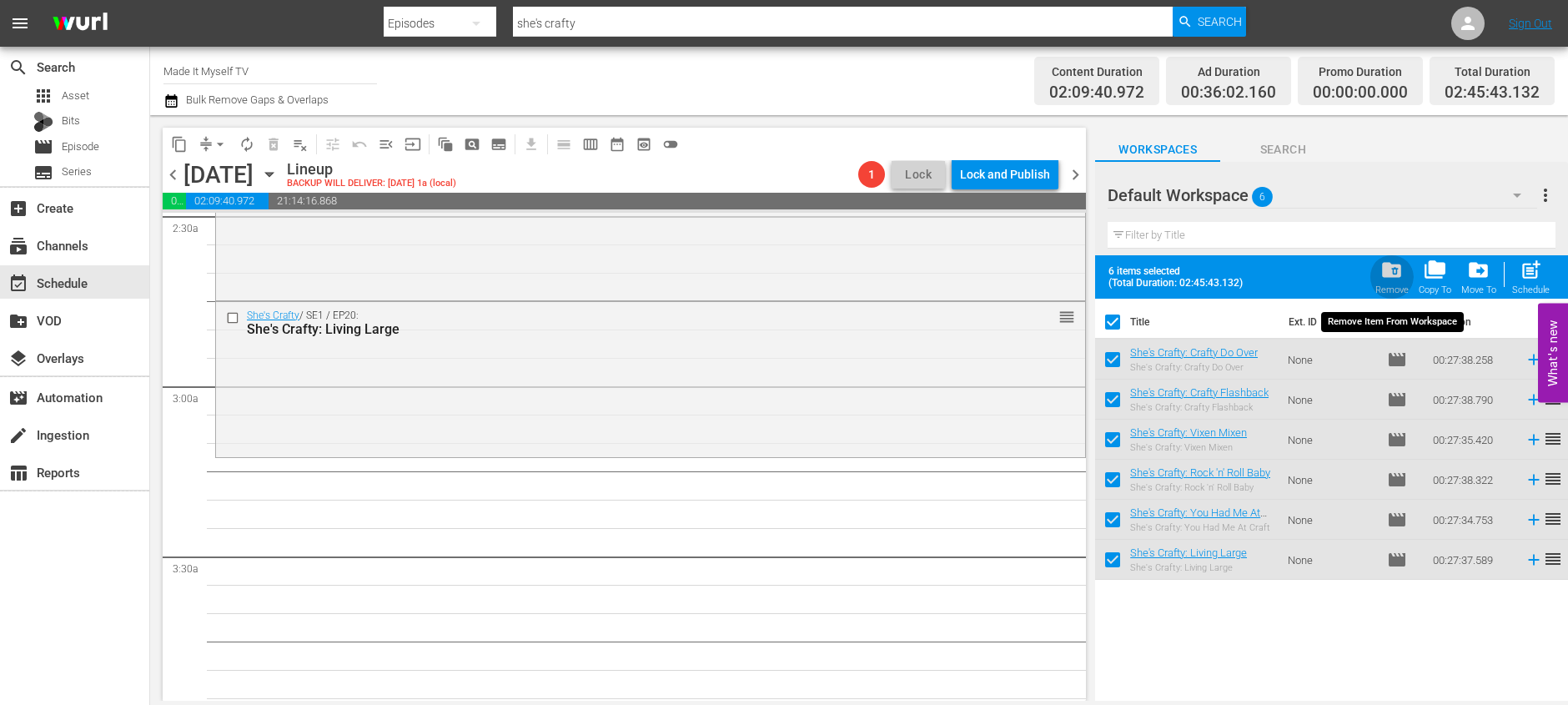
click at [1383, 272] on span "folder_delete" at bounding box center [1392, 270] width 23 height 23
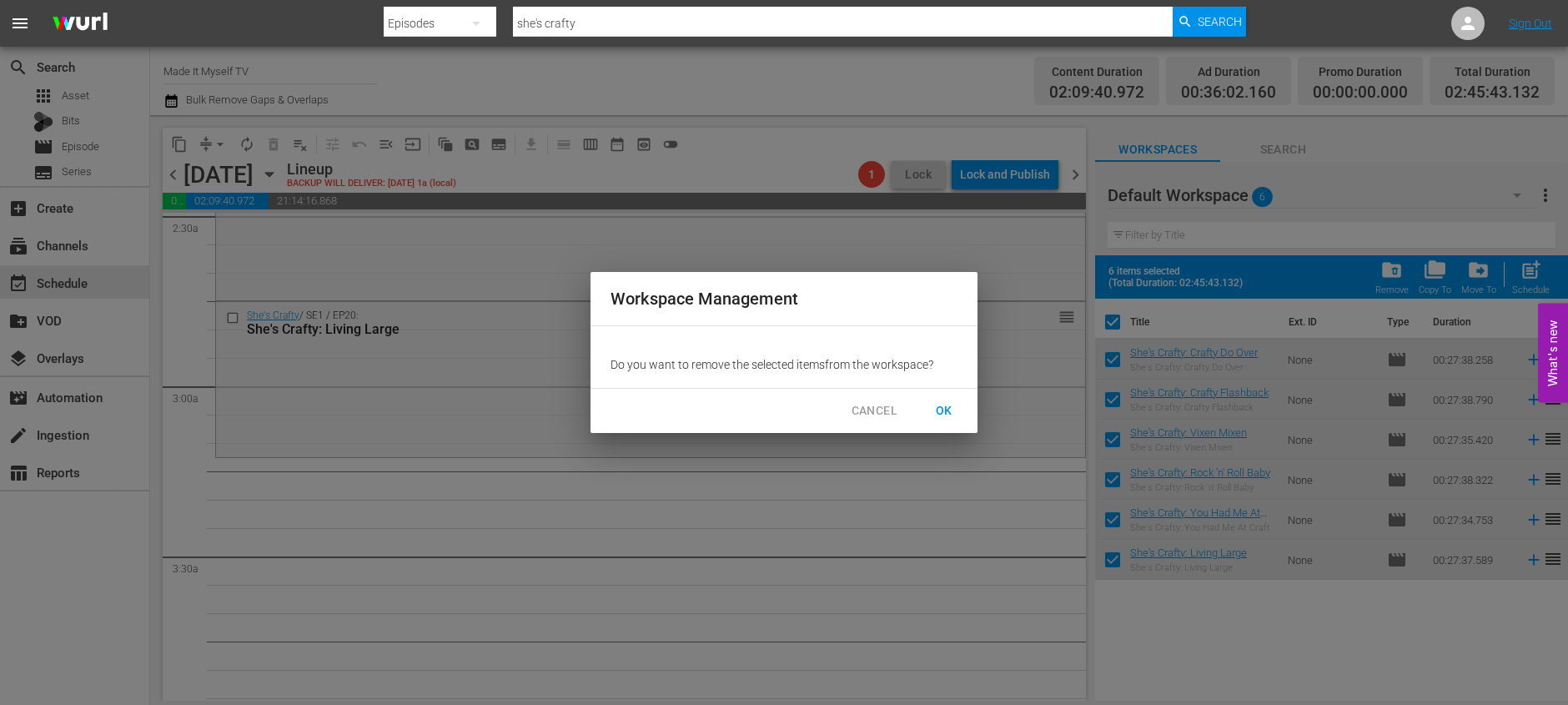
click at [962, 410] on button "OK" at bounding box center [944, 411] width 54 height 31
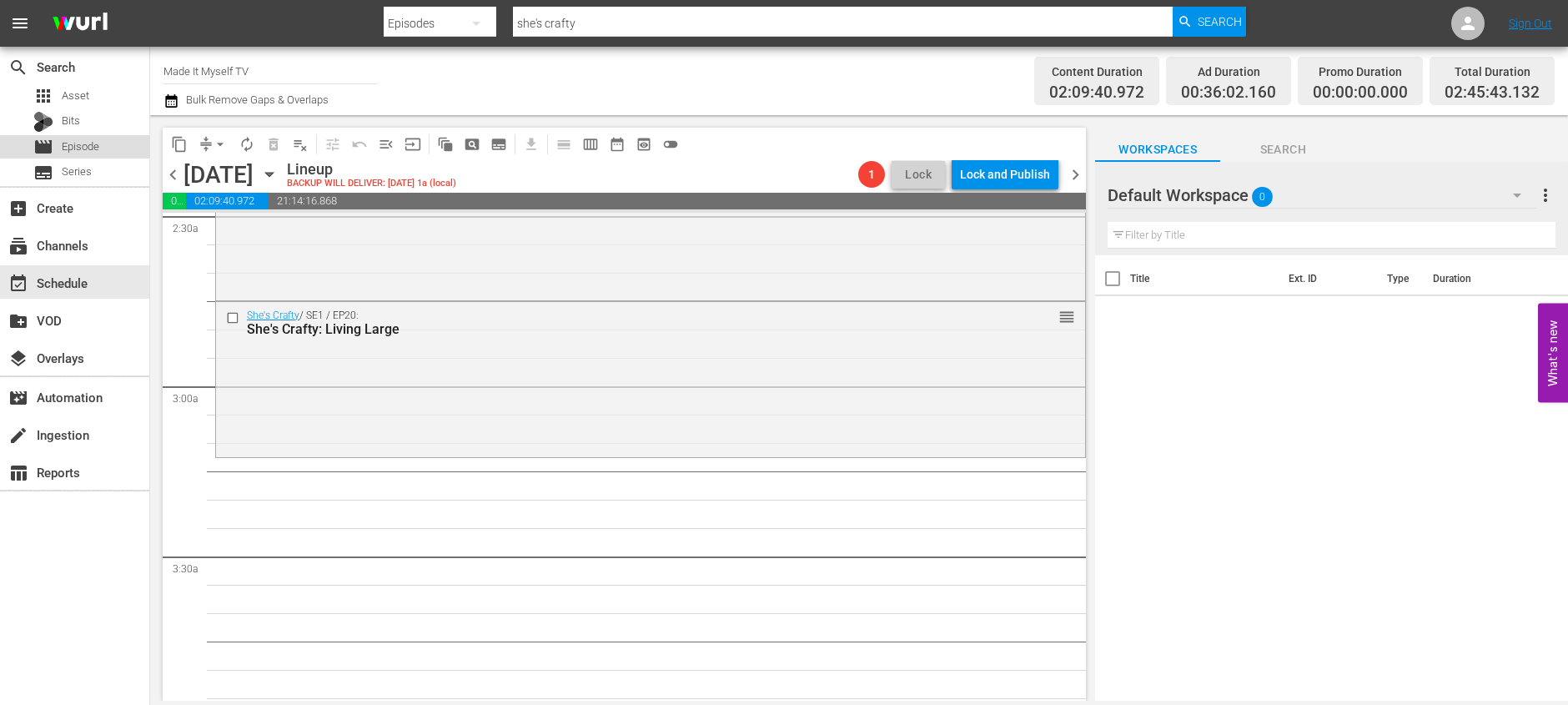
click at [81, 140] on span "Episode" at bounding box center [80, 147] width 37 height 16
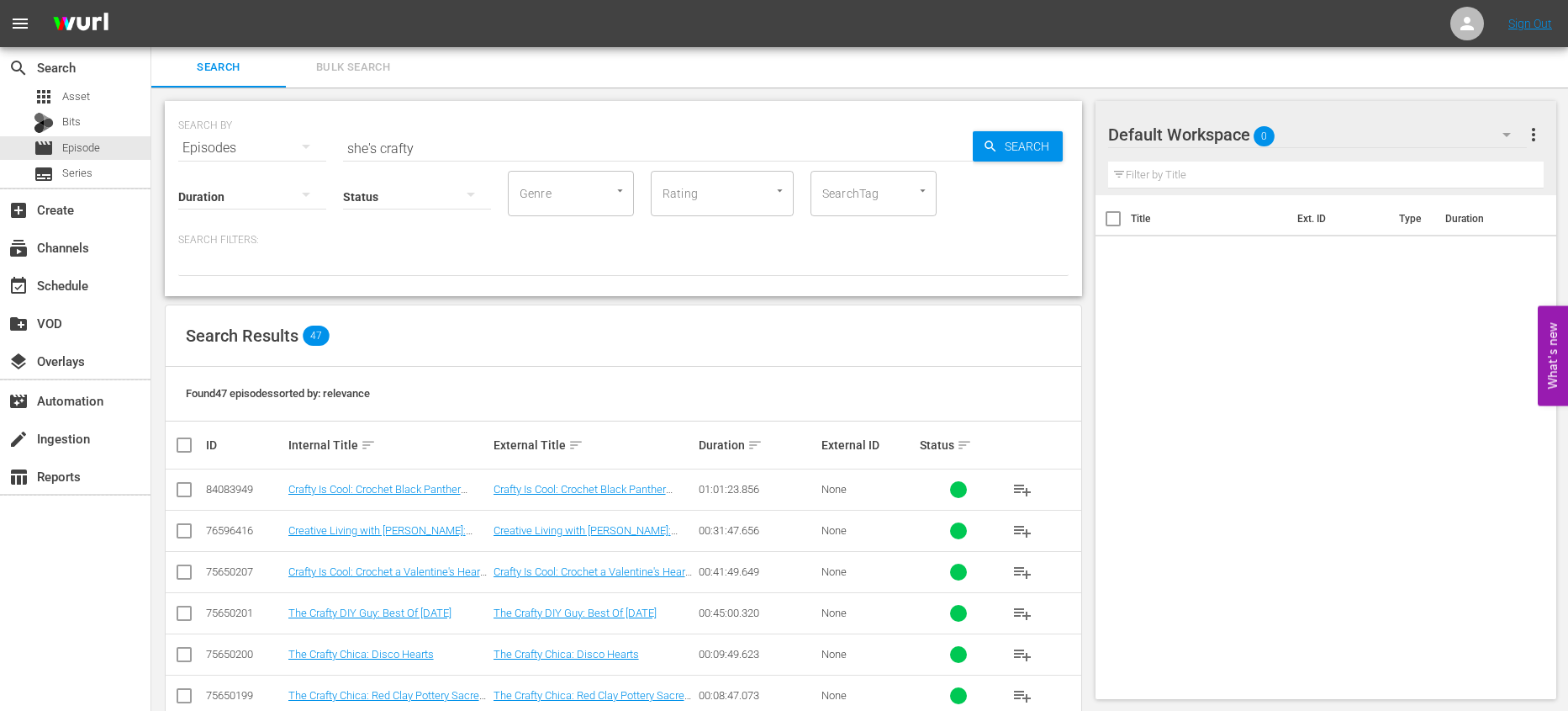
click at [429, 161] on div "Status" at bounding box center [416, 185] width 148 height 61
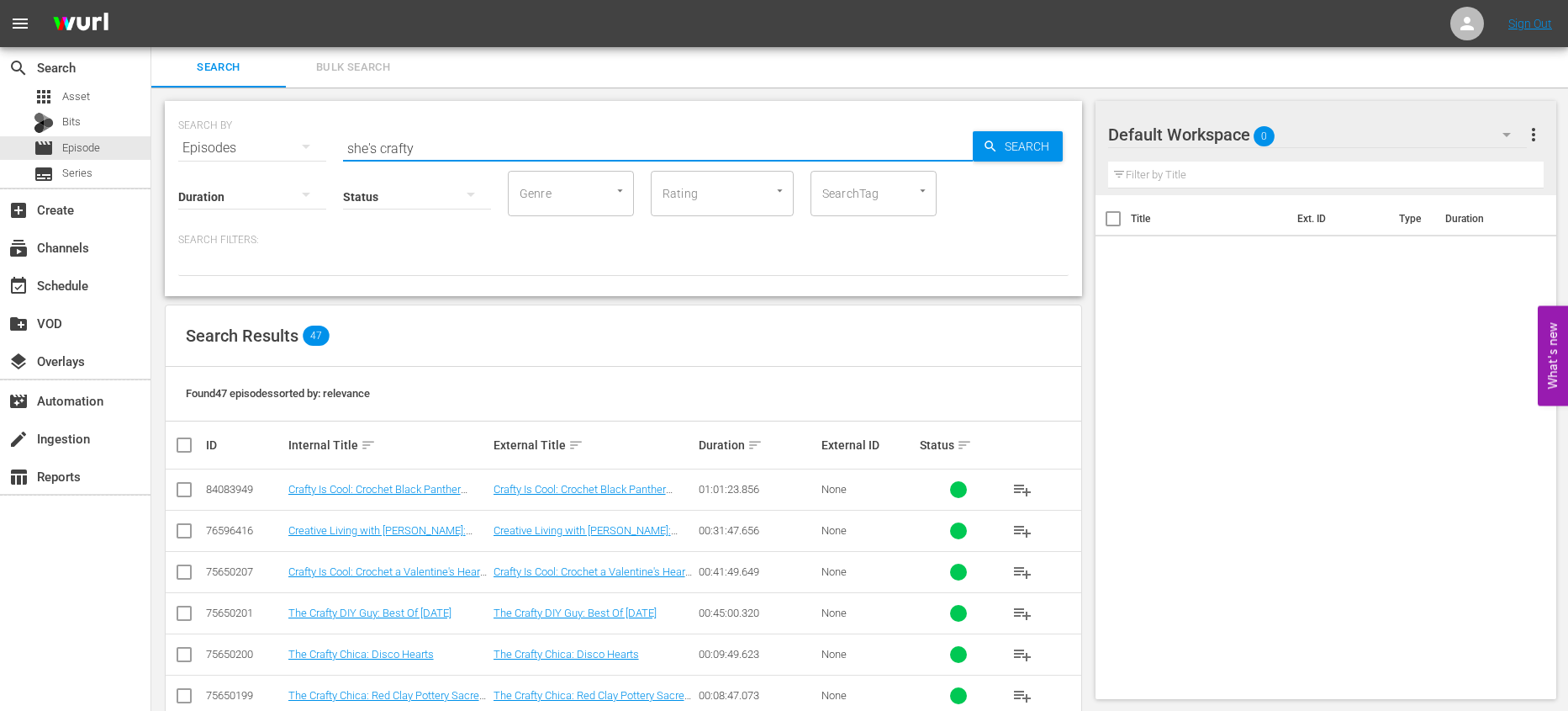
drag, startPoint x: 436, startPoint y: 150, endPoint x: 220, endPoint y: 140, distance: 216.2
click at [220, 140] on div "SEARCH BY Search By Episodes Search ID, Title, Description, Keywords, or Catego…" at bounding box center [624, 137] width 890 height 61
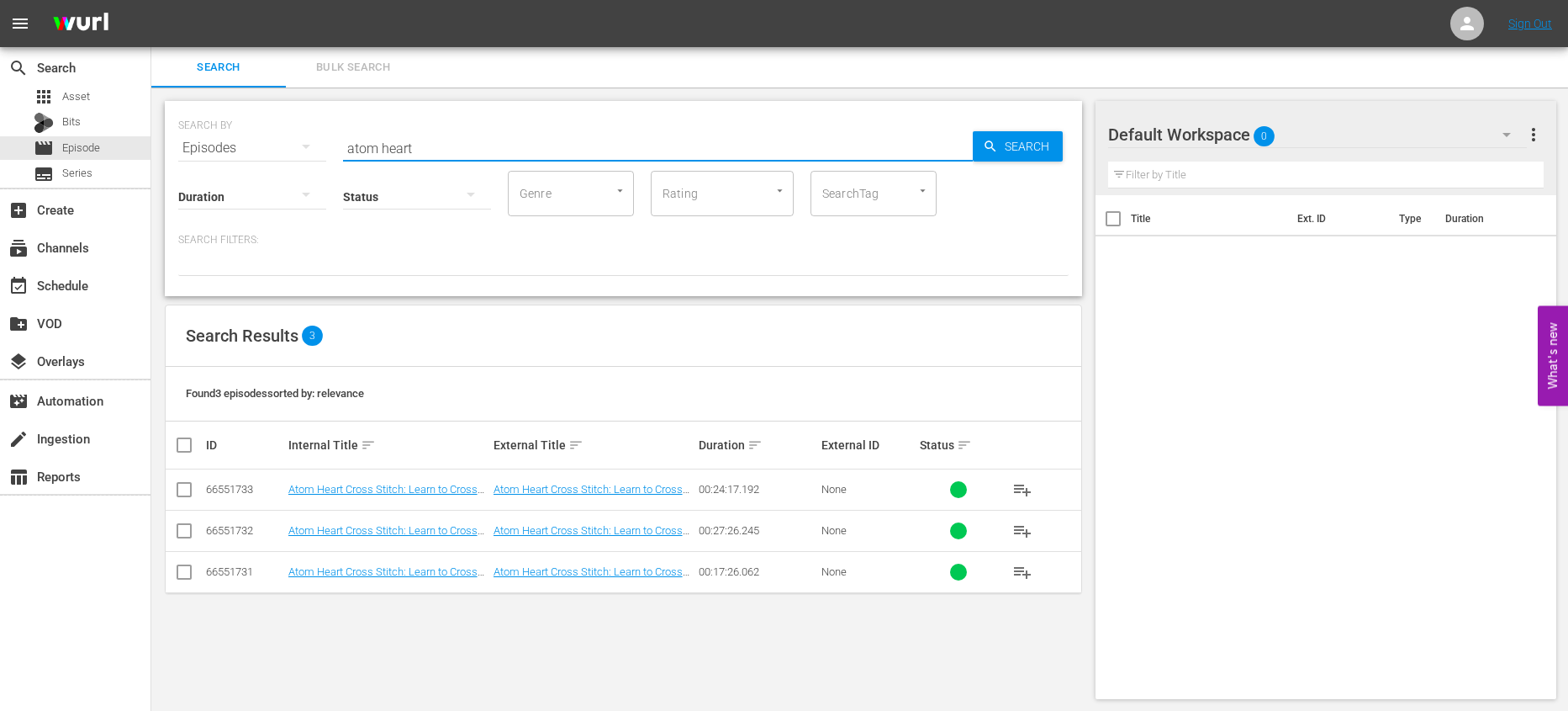
click at [1016, 489] on span "playlist_add" at bounding box center [1022, 489] width 20 height 20
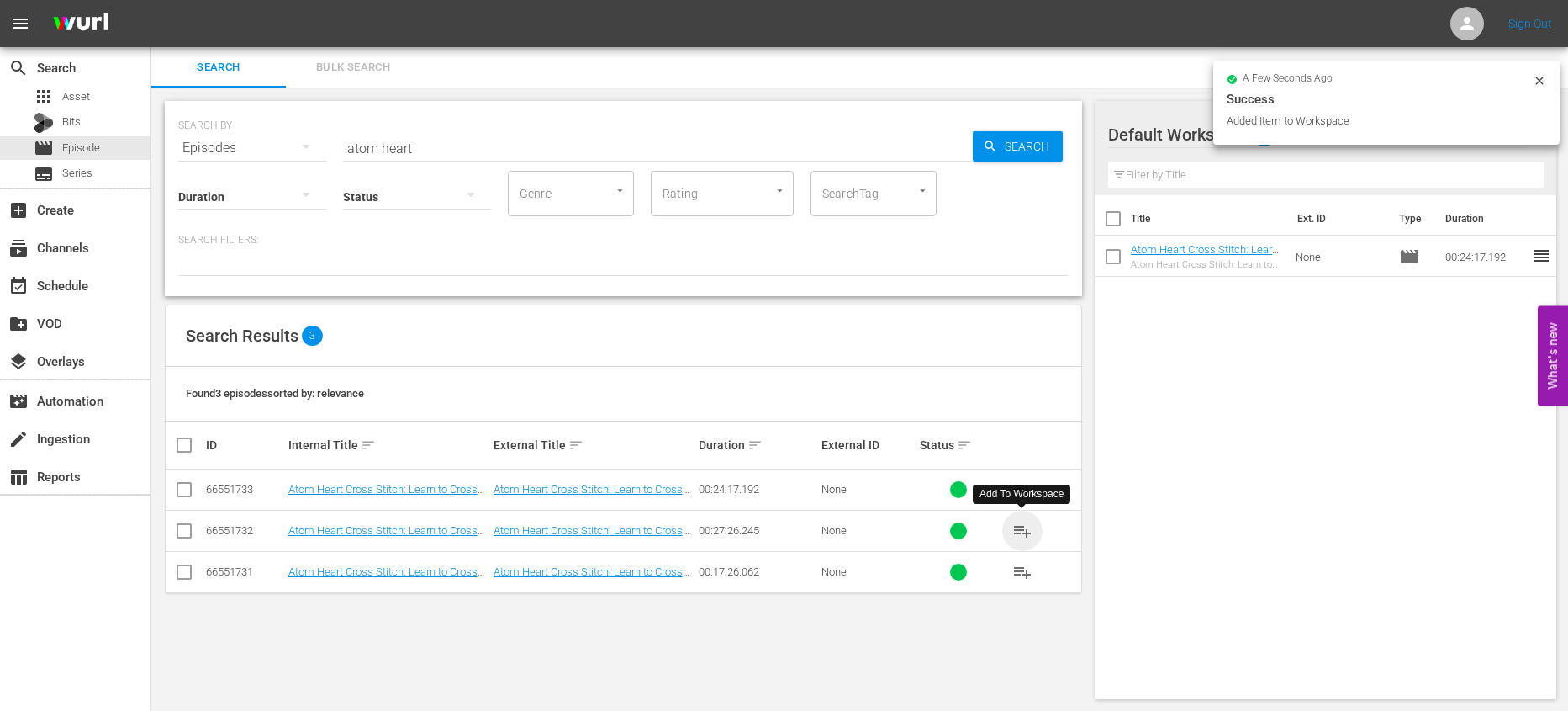
click at [1020, 528] on span "playlist_add" at bounding box center [1022, 530] width 20 height 20
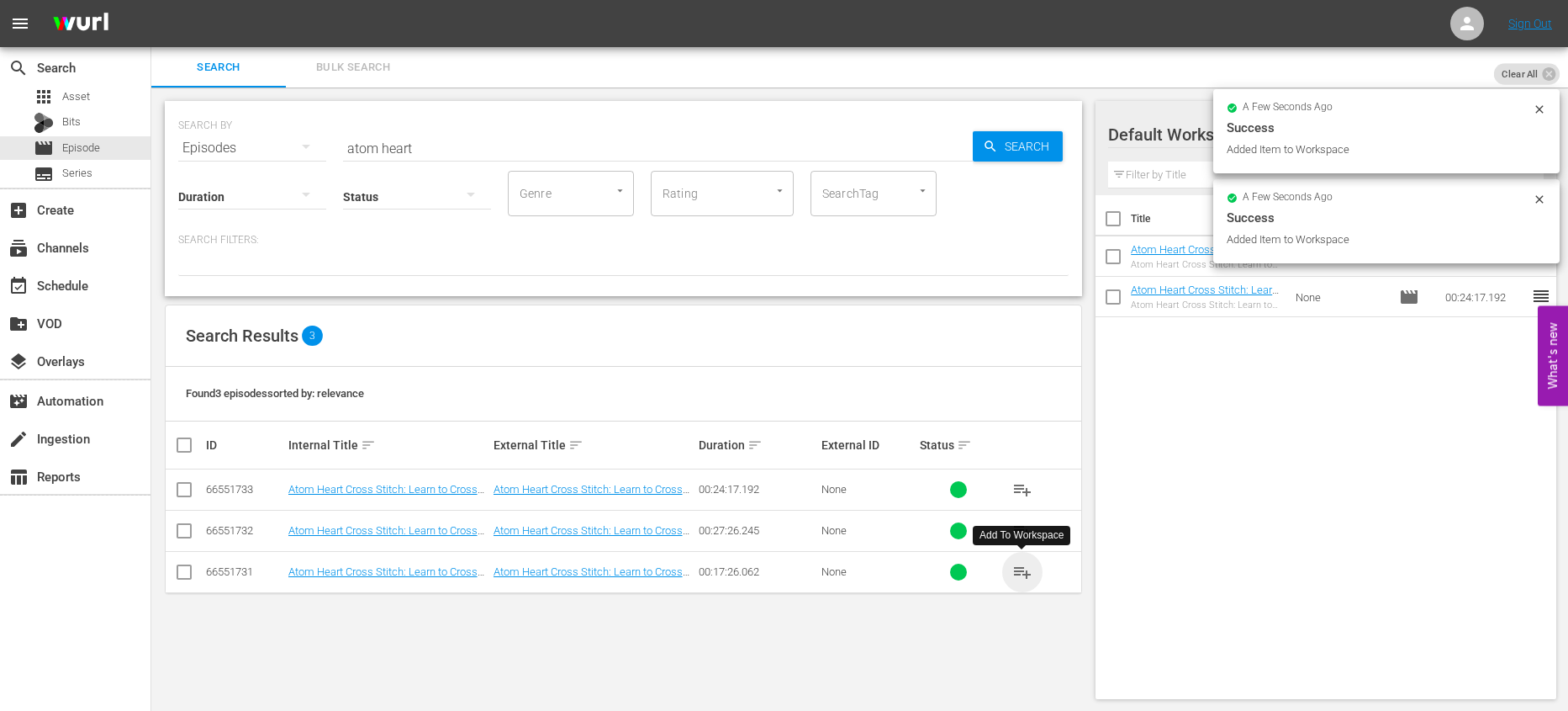
click at [1021, 568] on span "playlist_add" at bounding box center [1022, 572] width 20 height 20
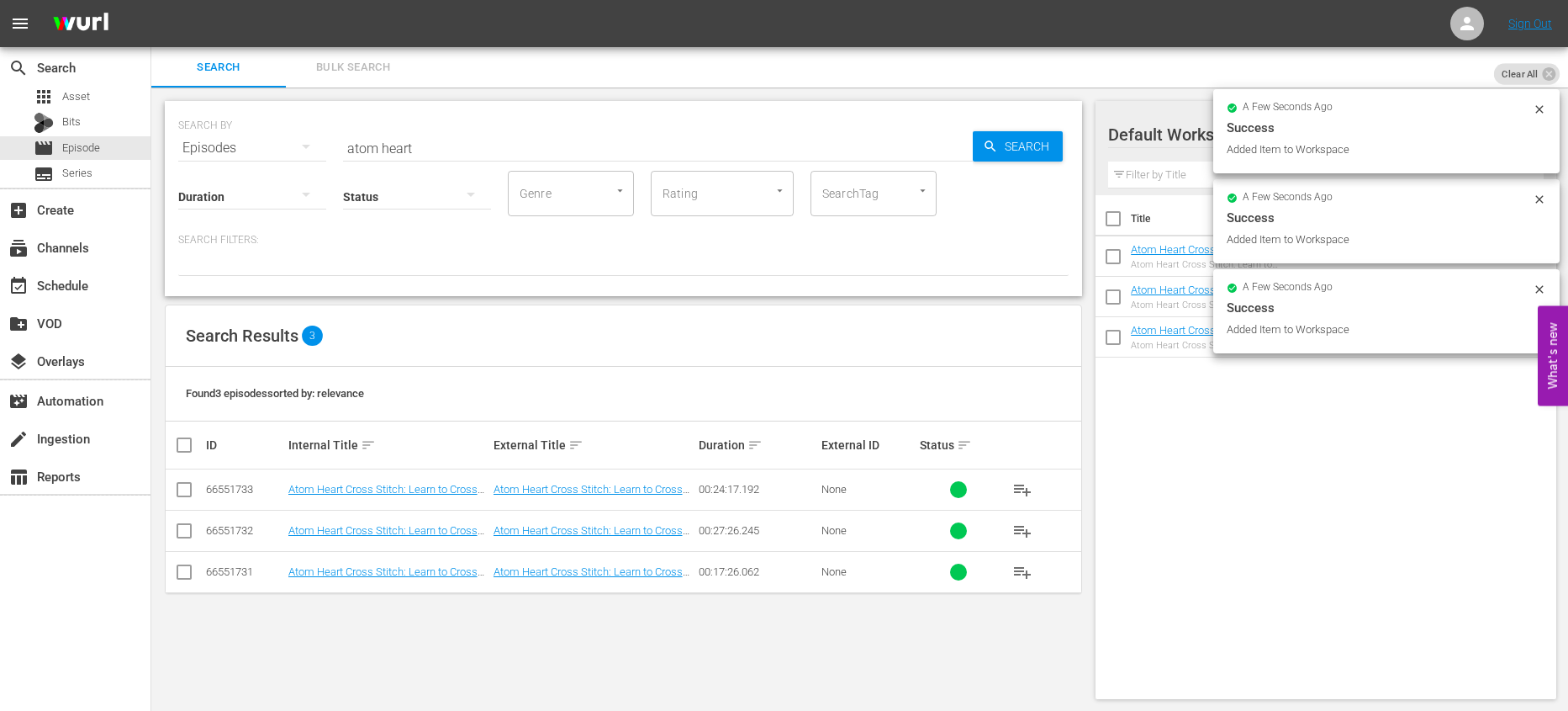
click at [1114, 221] on input "checkbox" at bounding box center [1112, 222] width 36 height 36
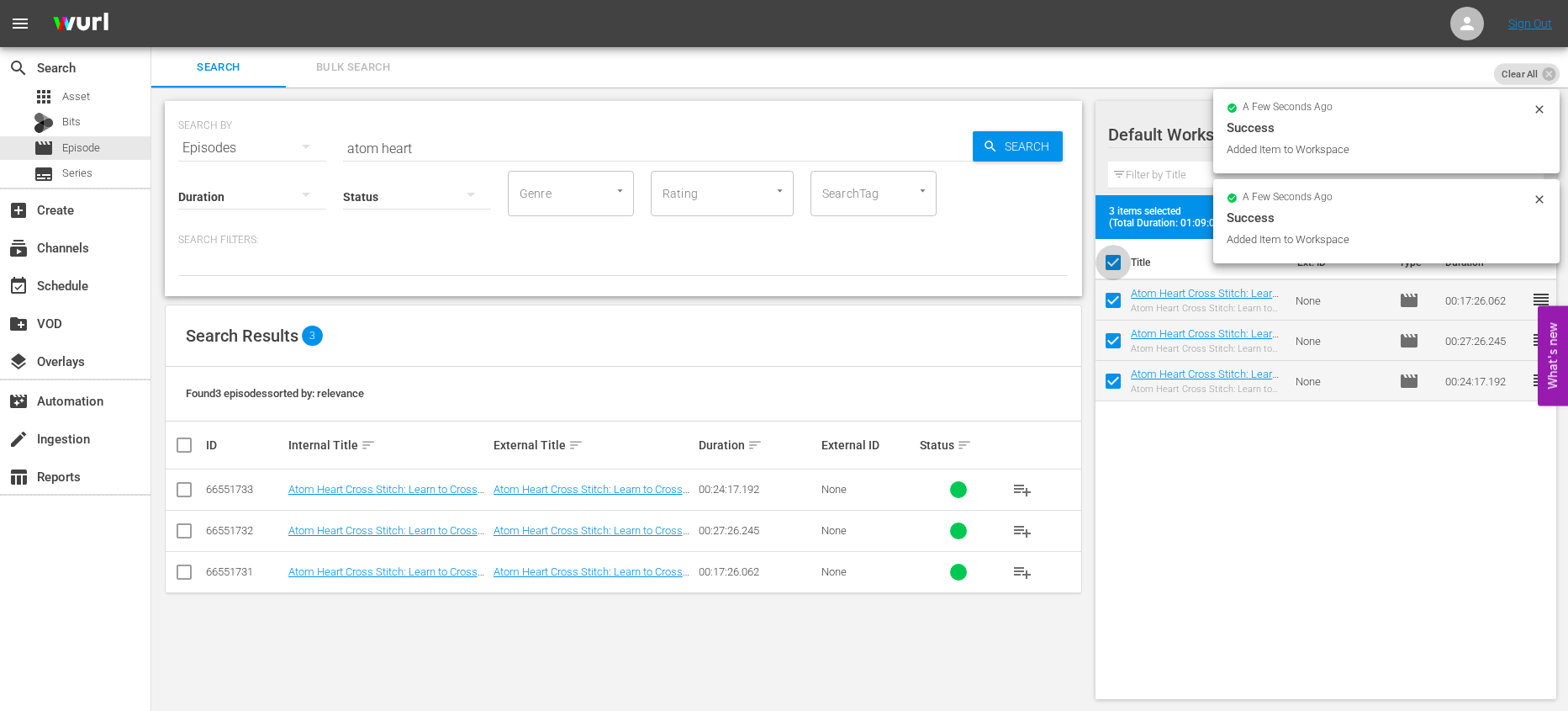
click at [1106, 264] on input "checkbox" at bounding box center [1112, 266] width 36 height 36
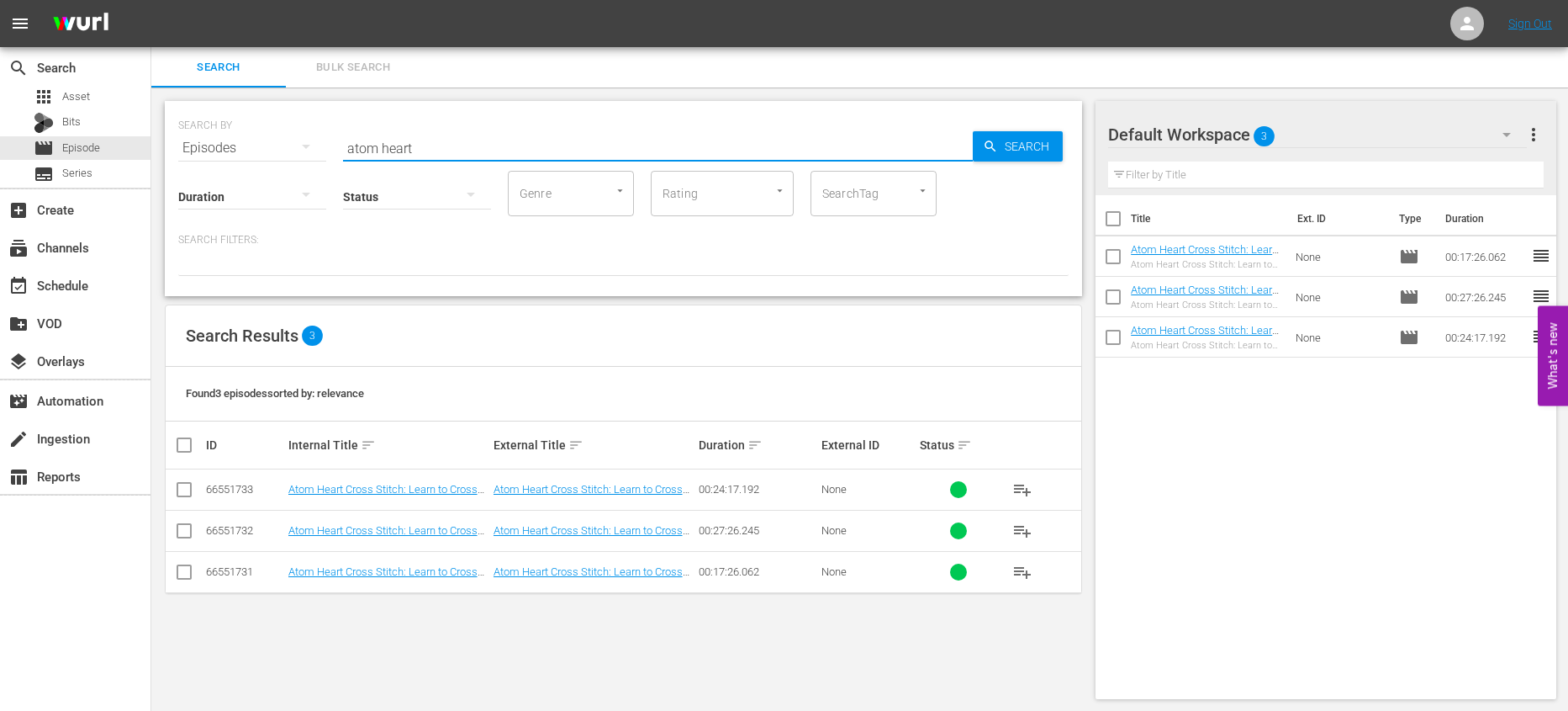
drag, startPoint x: 426, startPoint y: 139, endPoint x: 522, endPoint y: 150, distance: 96.6
click at [522, 150] on input "atom heart" at bounding box center [658, 148] width 630 height 41
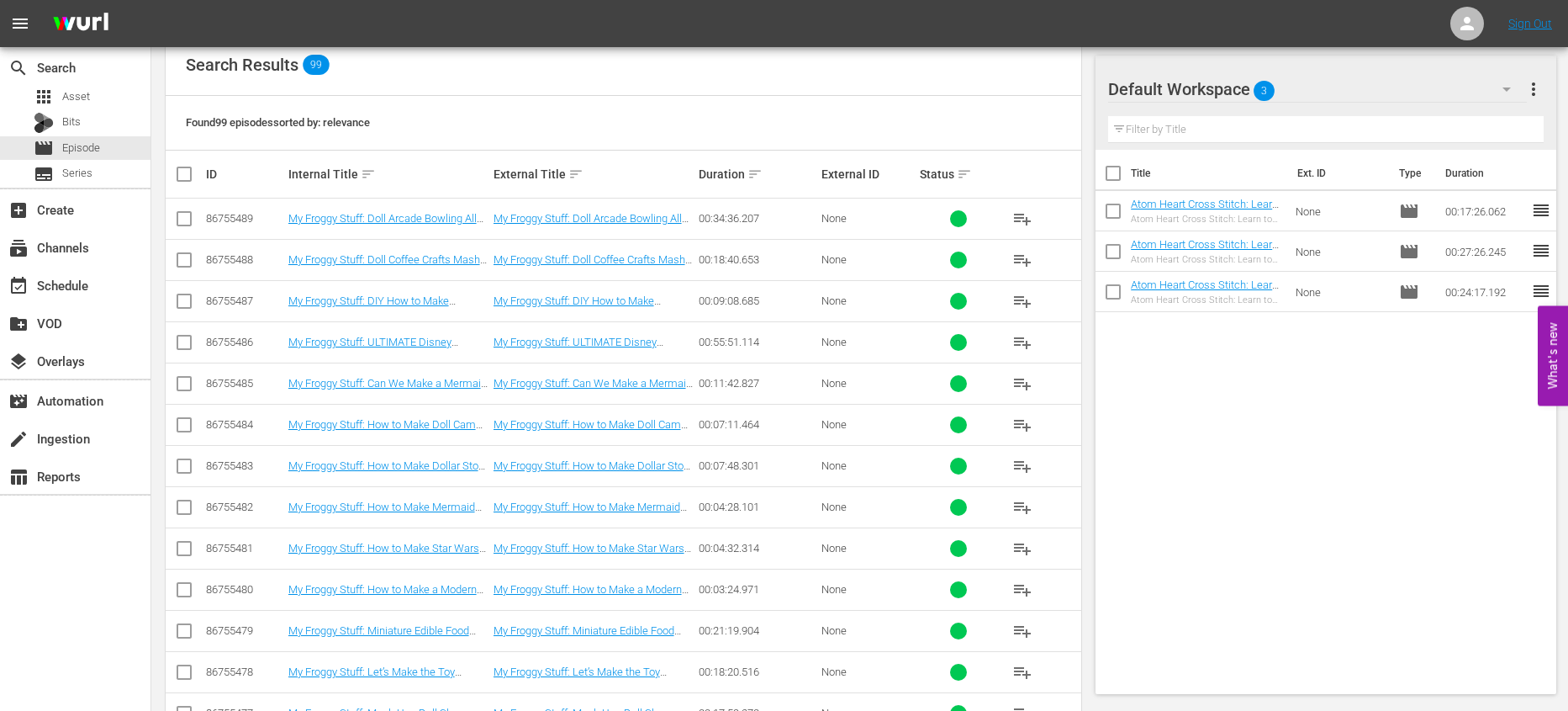
scroll to position [313, 0]
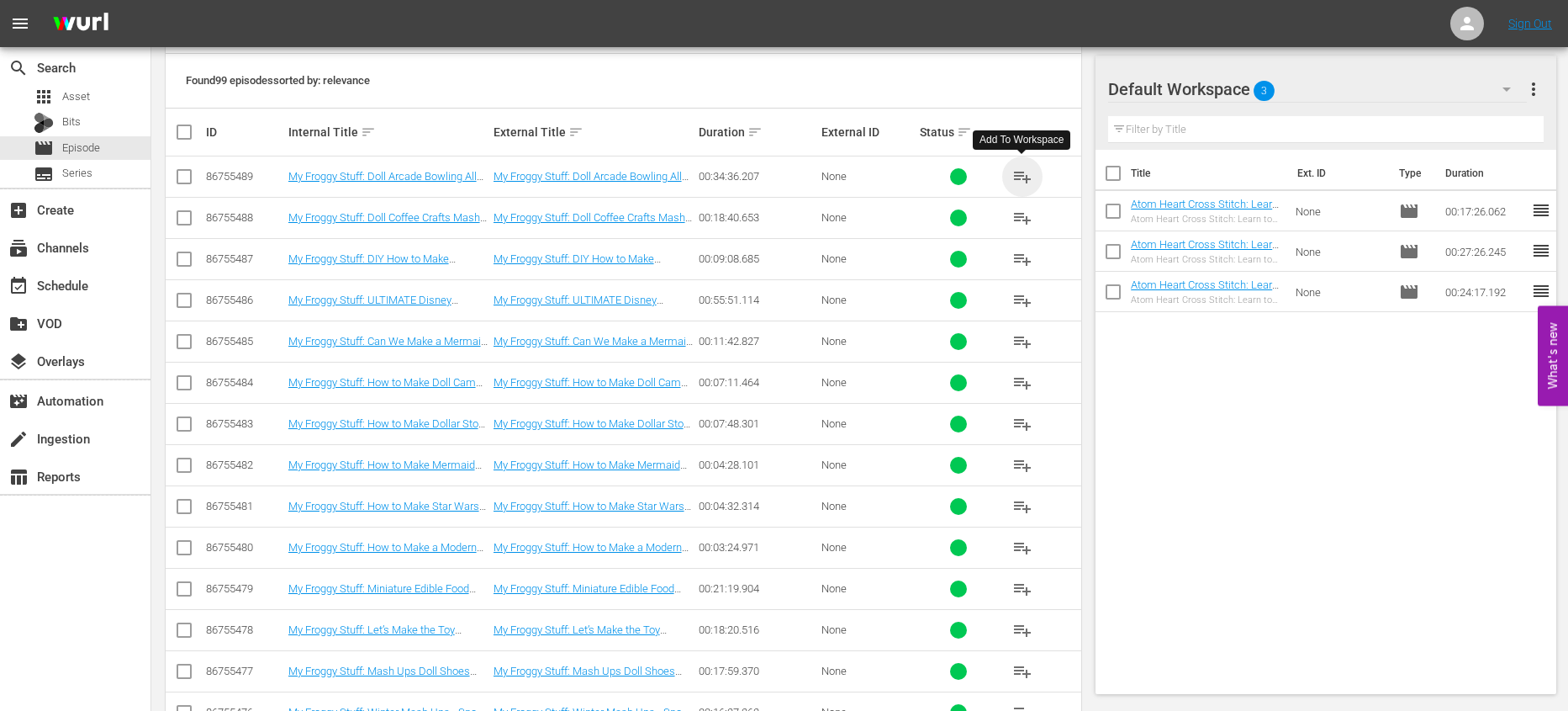
click at [1026, 172] on span "playlist_add" at bounding box center [1022, 176] width 20 height 20
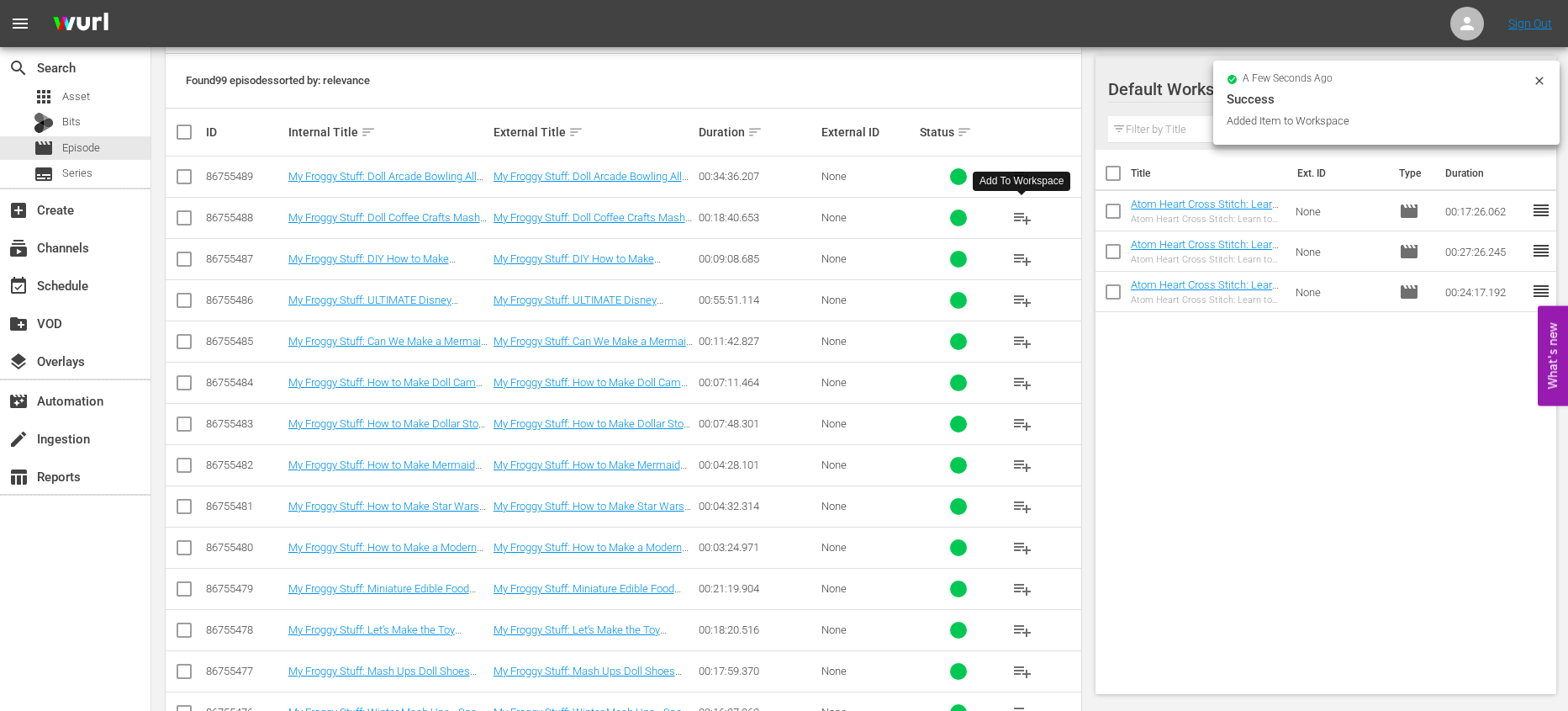
click at [1020, 218] on span "playlist_add" at bounding box center [1022, 217] width 20 height 20
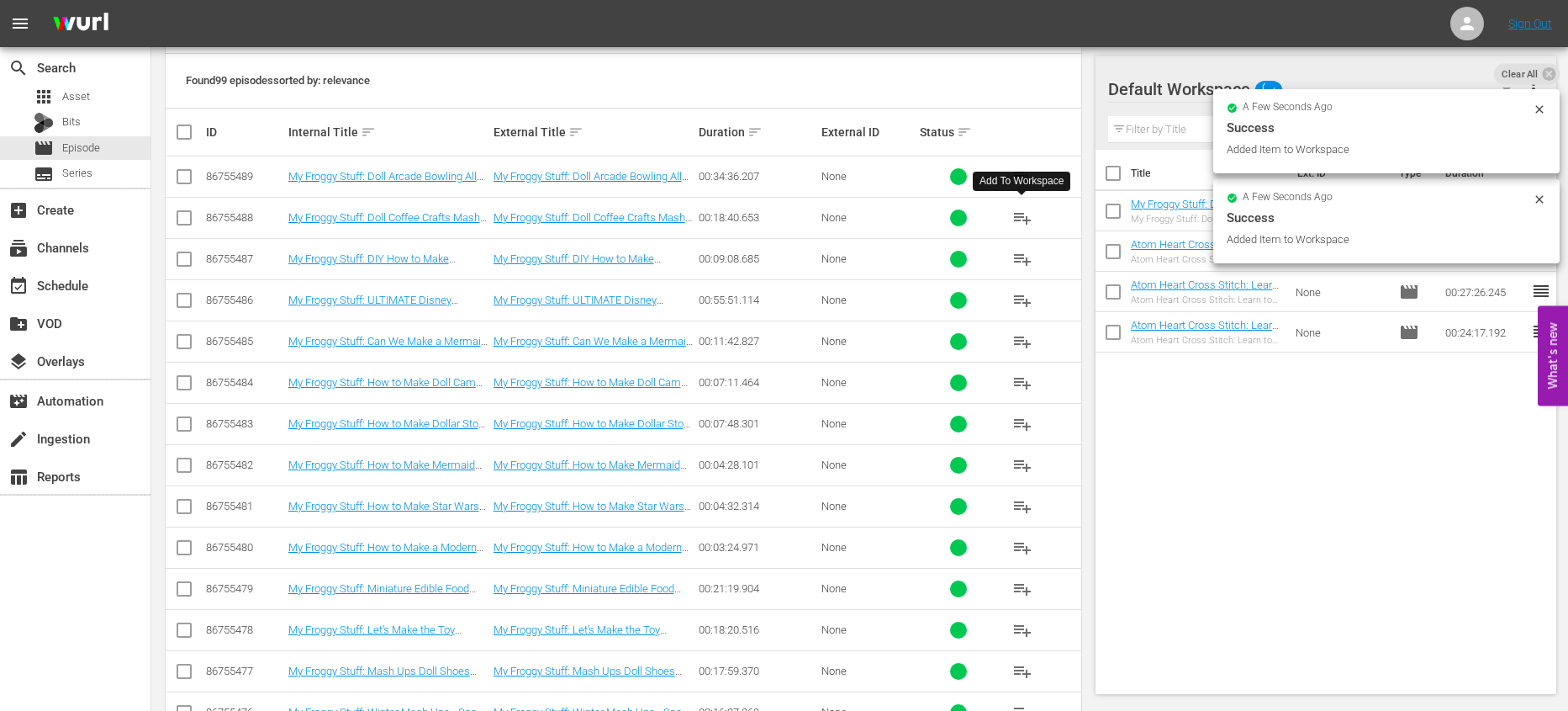
click at [1019, 258] on span "playlist_add" at bounding box center [1022, 259] width 20 height 20
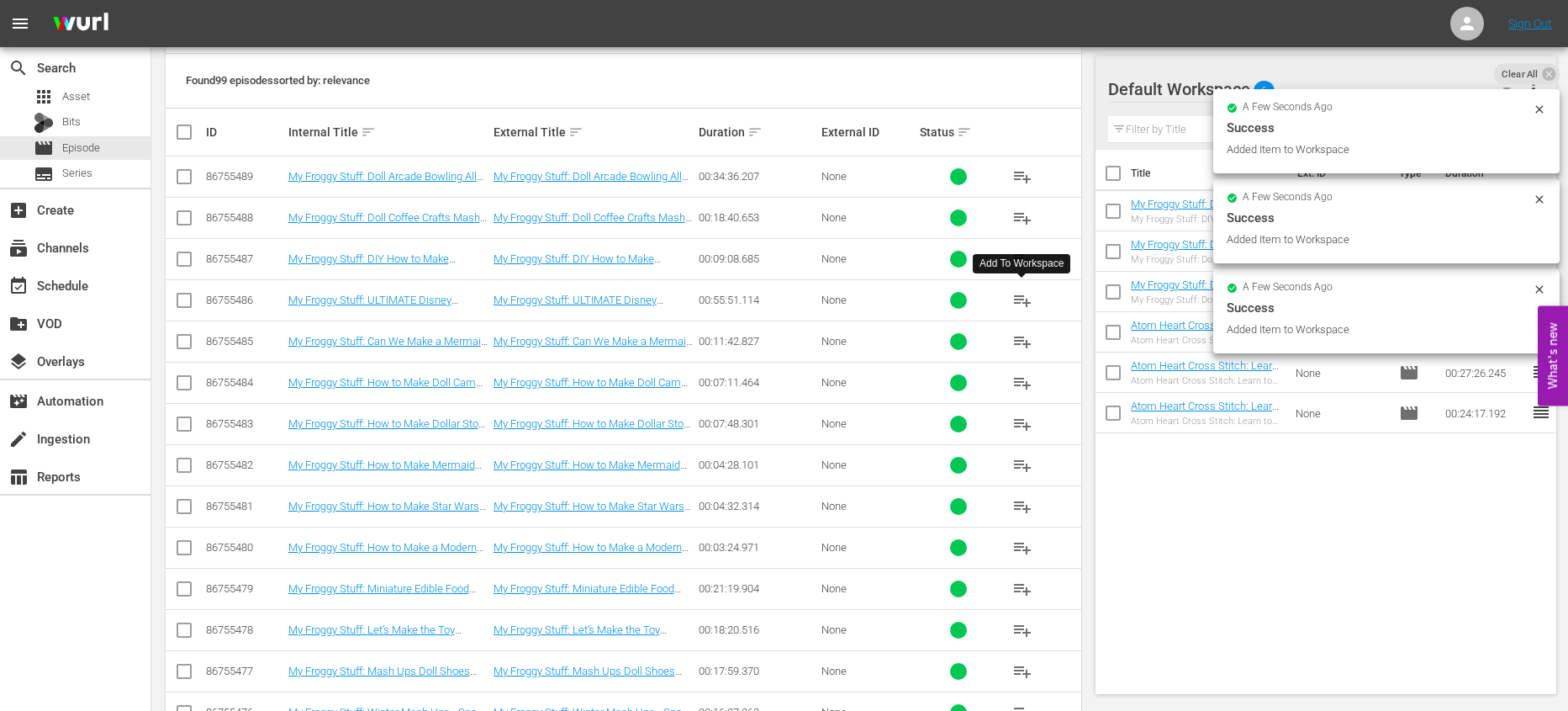
click at [1028, 308] on span "playlist_add" at bounding box center [1022, 299] width 20 height 20
click at [1018, 341] on span "playlist_add" at bounding box center [1022, 341] width 20 height 20
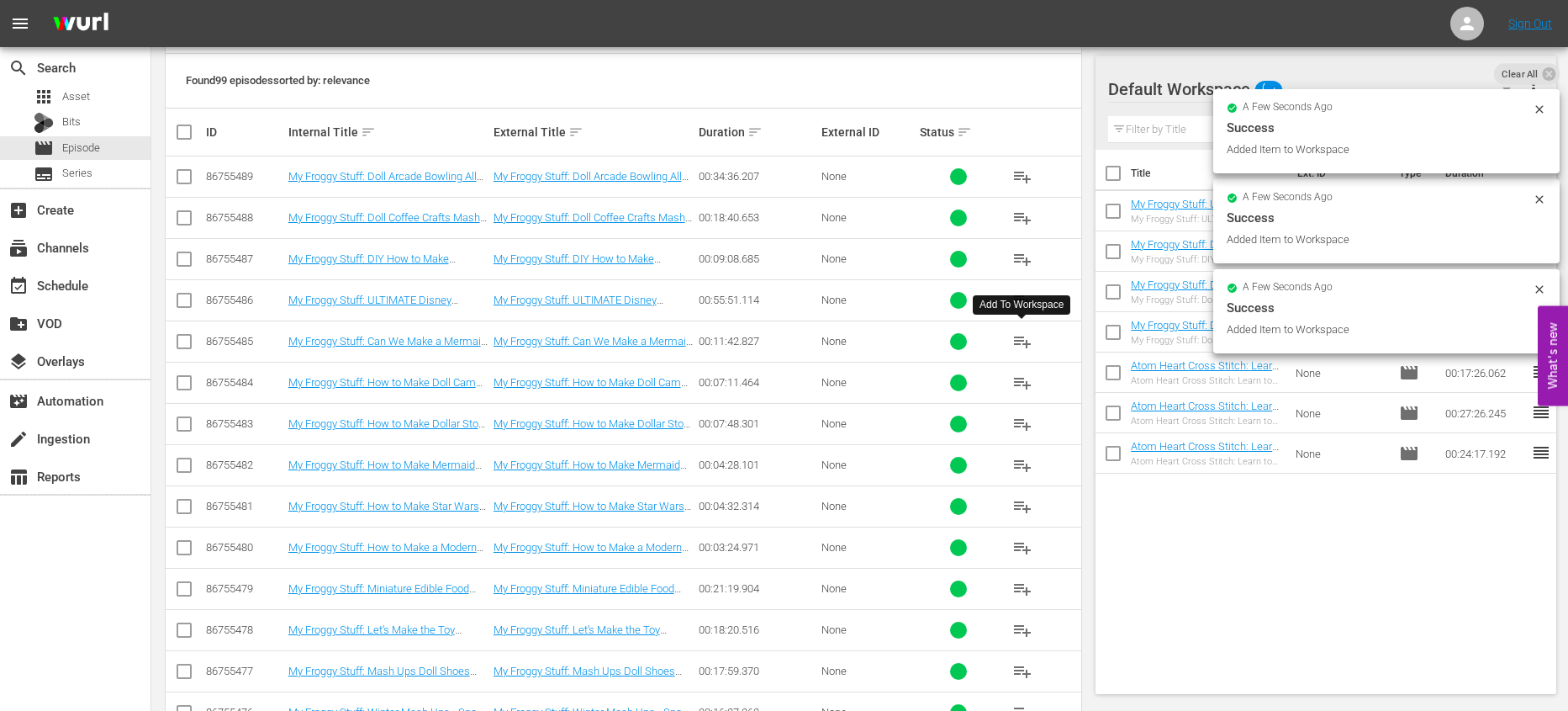
click at [1018, 381] on span "playlist_add" at bounding box center [1022, 383] width 20 height 20
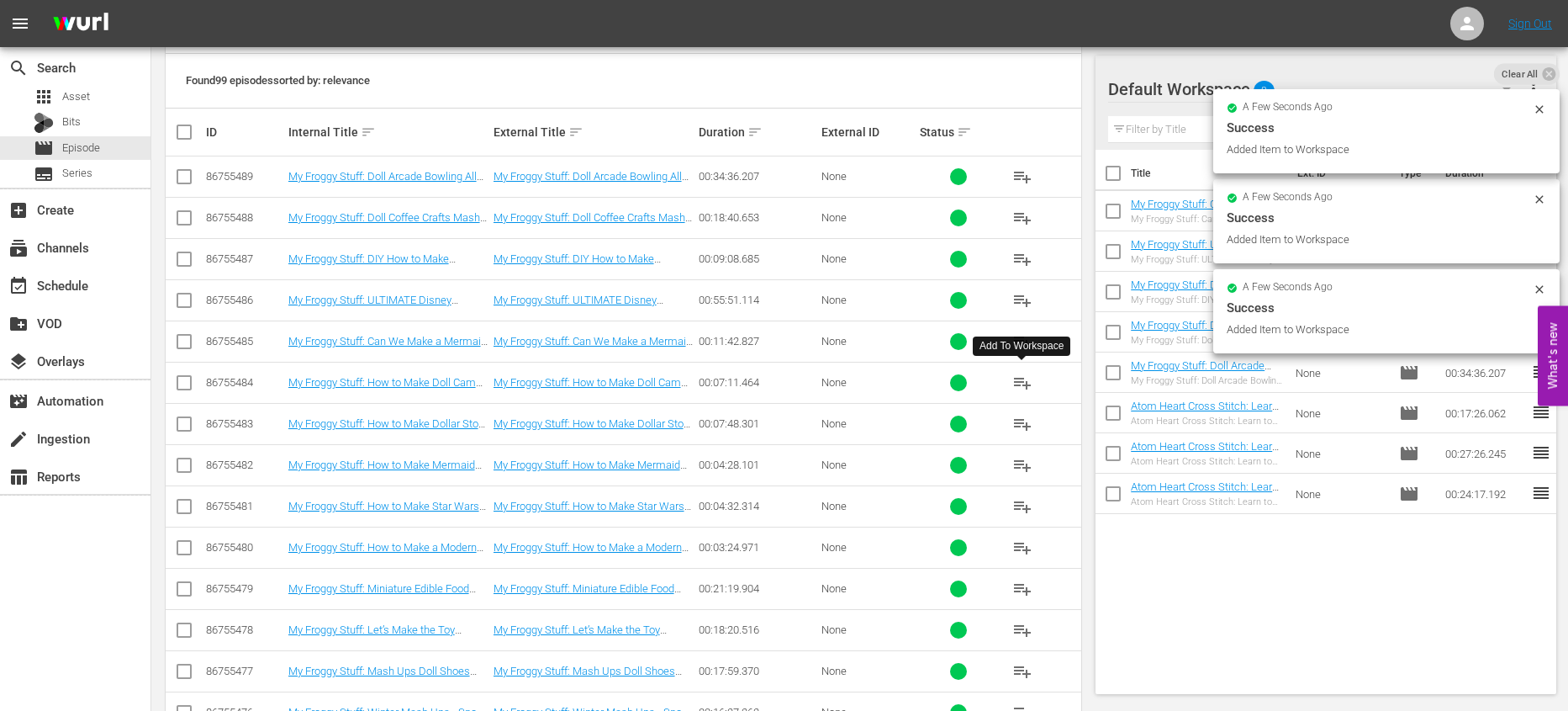
click at [1022, 424] on span "playlist_add" at bounding box center [1022, 423] width 20 height 20
click at [1106, 171] on input "checkbox" at bounding box center [1112, 177] width 36 height 36
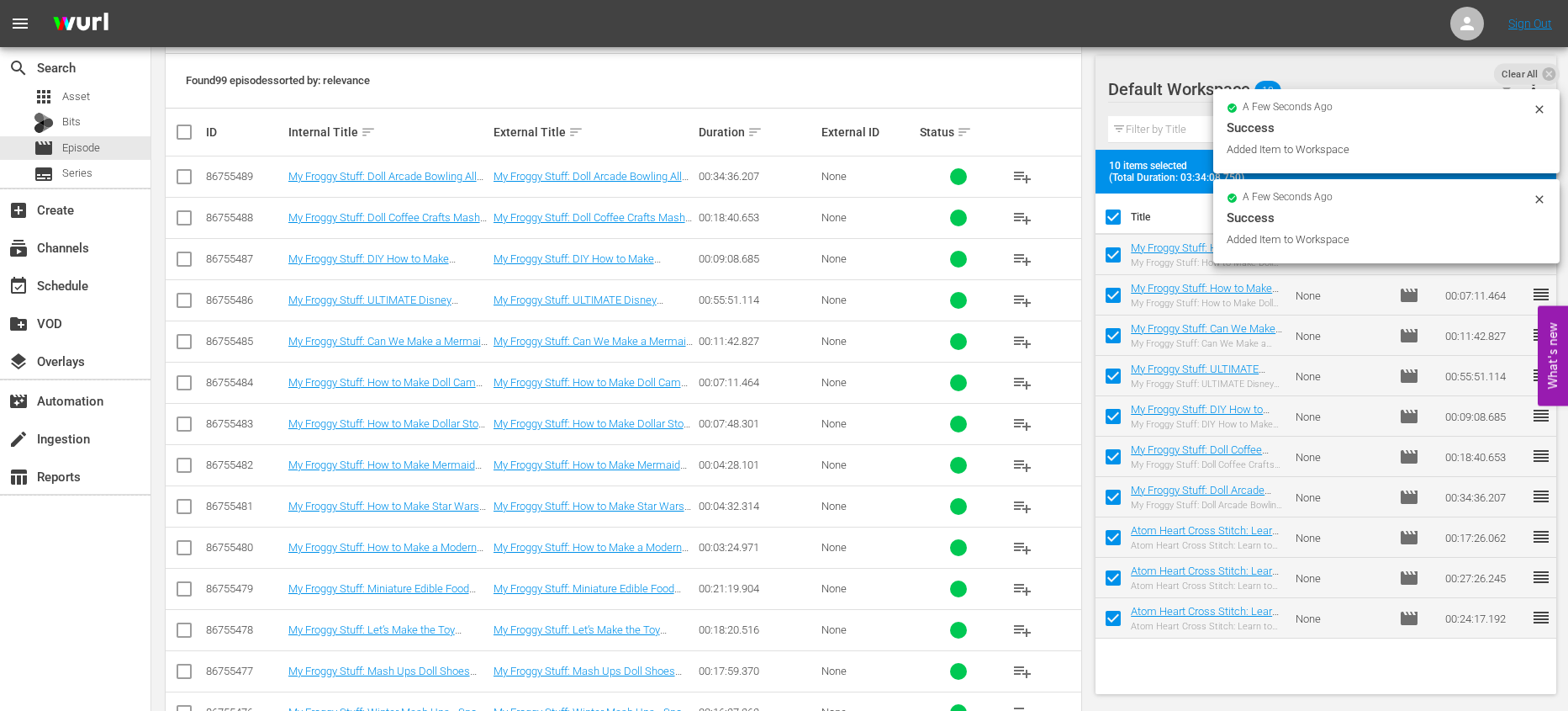
click at [1110, 215] on input "checkbox" at bounding box center [1112, 220] width 36 height 36
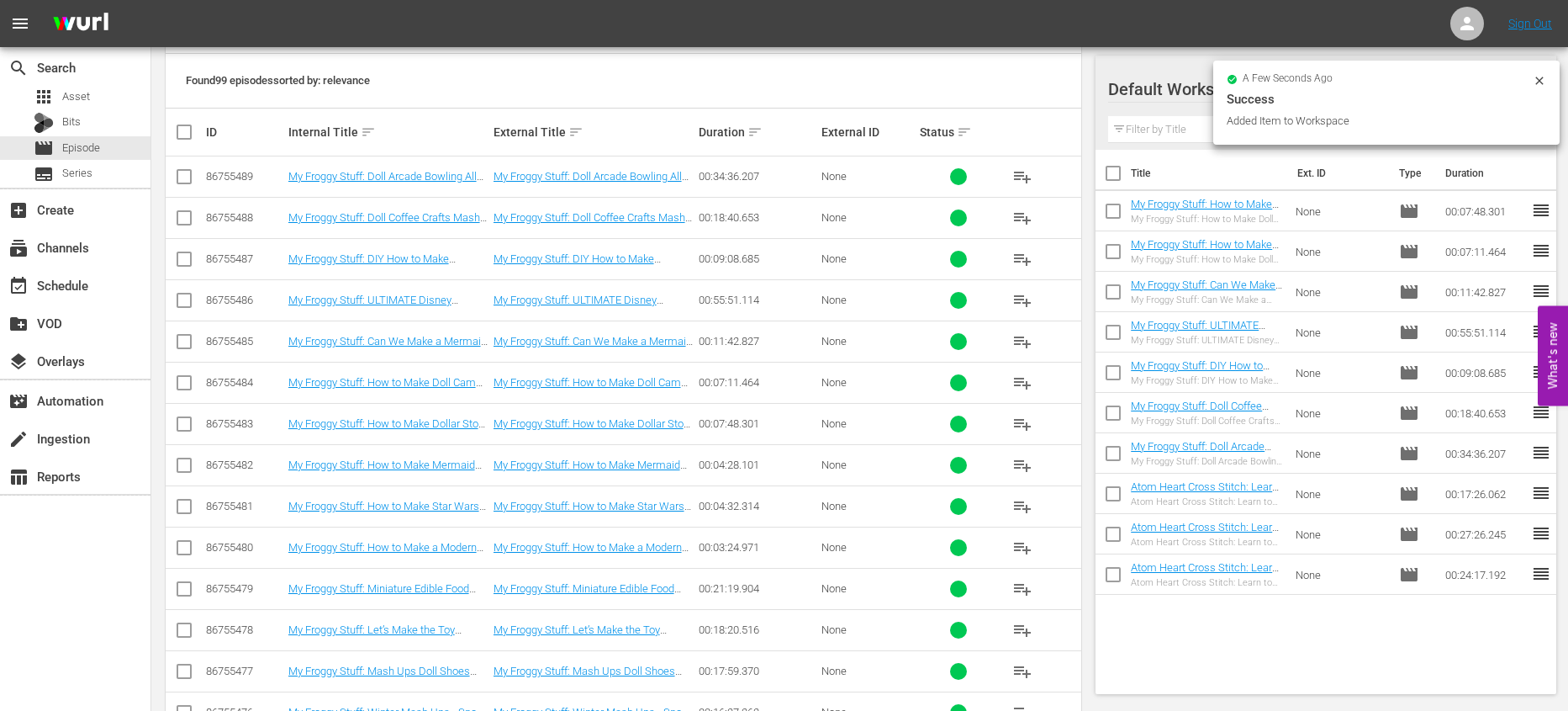
click at [1110, 217] on input "checkbox" at bounding box center [1112, 214] width 36 height 36
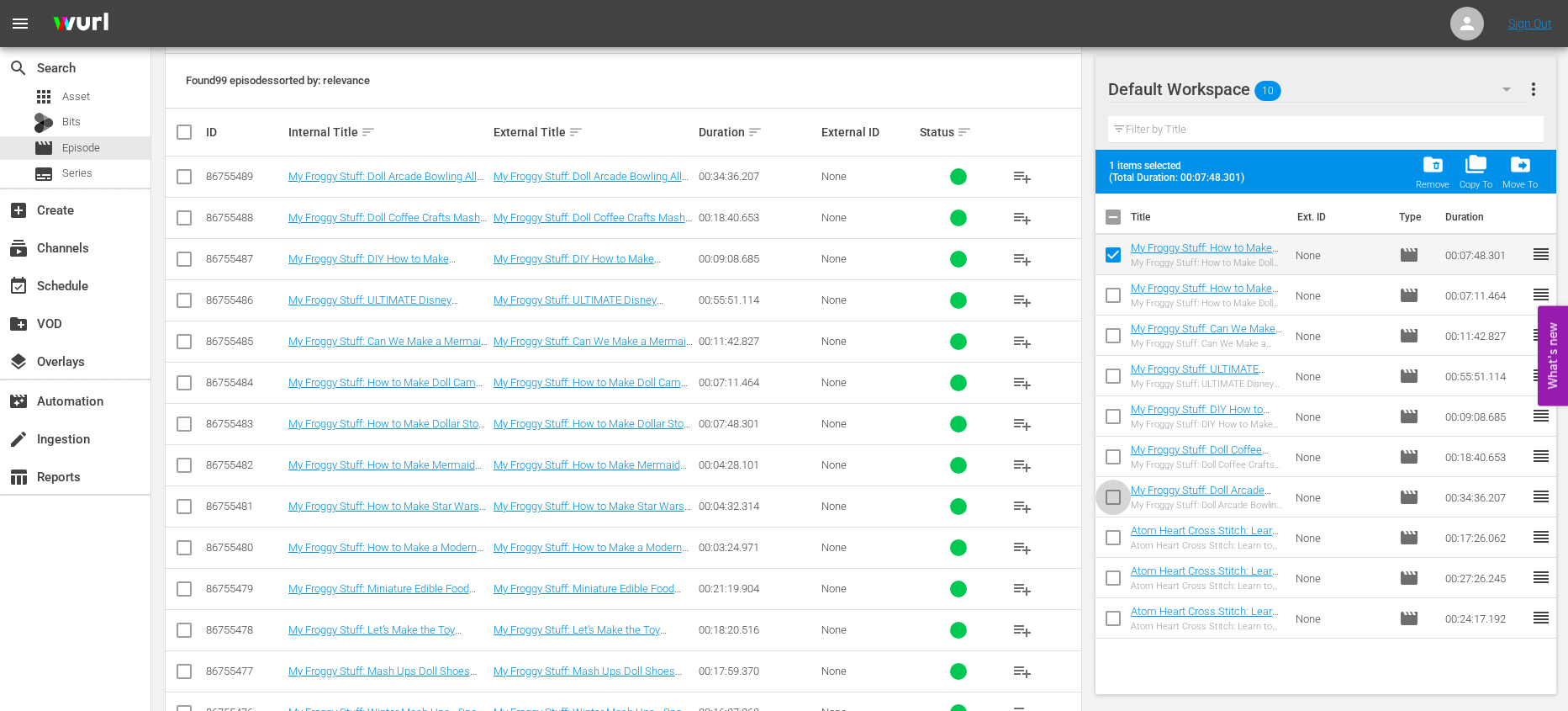
click at [1114, 499] on input "checkbox" at bounding box center [1112, 500] width 36 height 36
click at [1437, 166] on span "folder_delete" at bounding box center [1433, 164] width 23 height 23
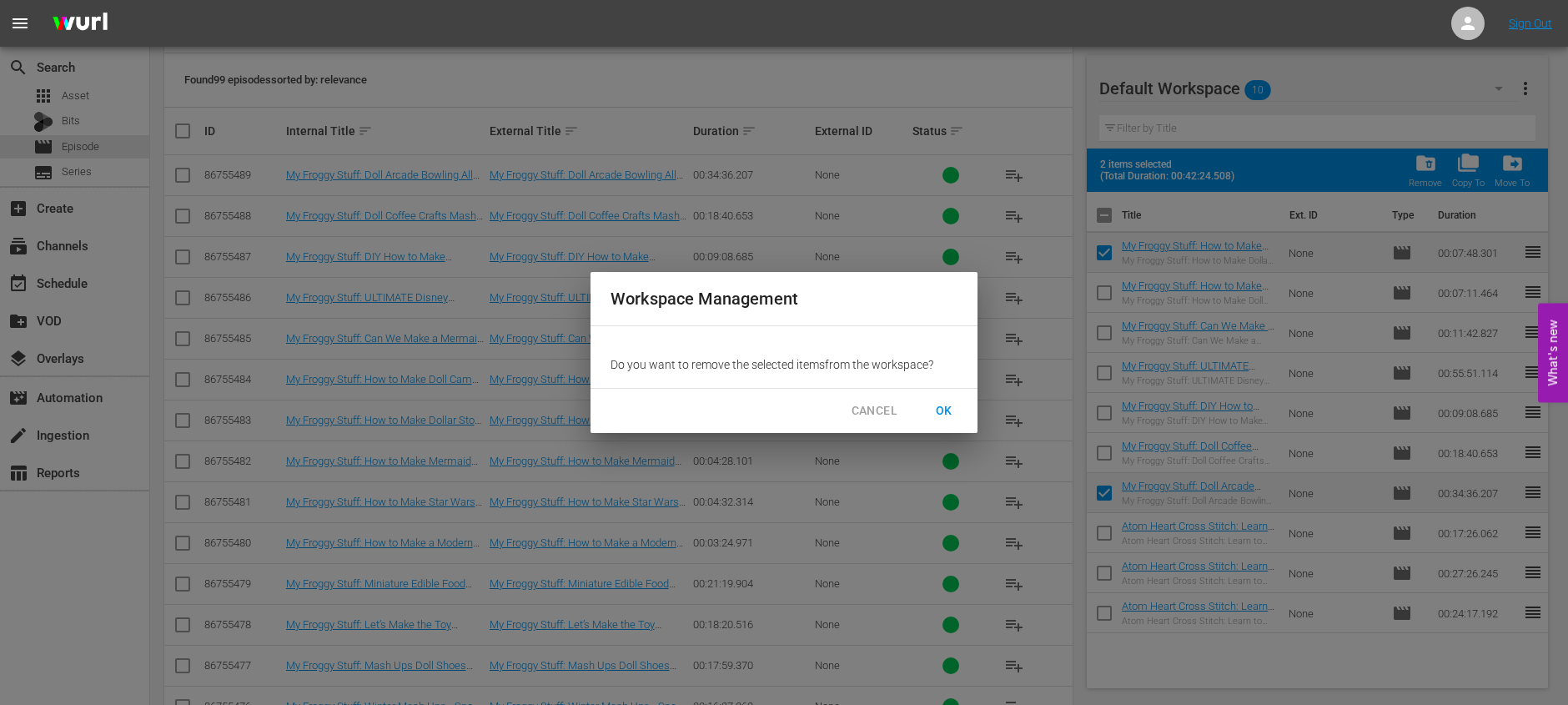
click at [957, 407] on span "OK" at bounding box center [944, 411] width 27 height 21
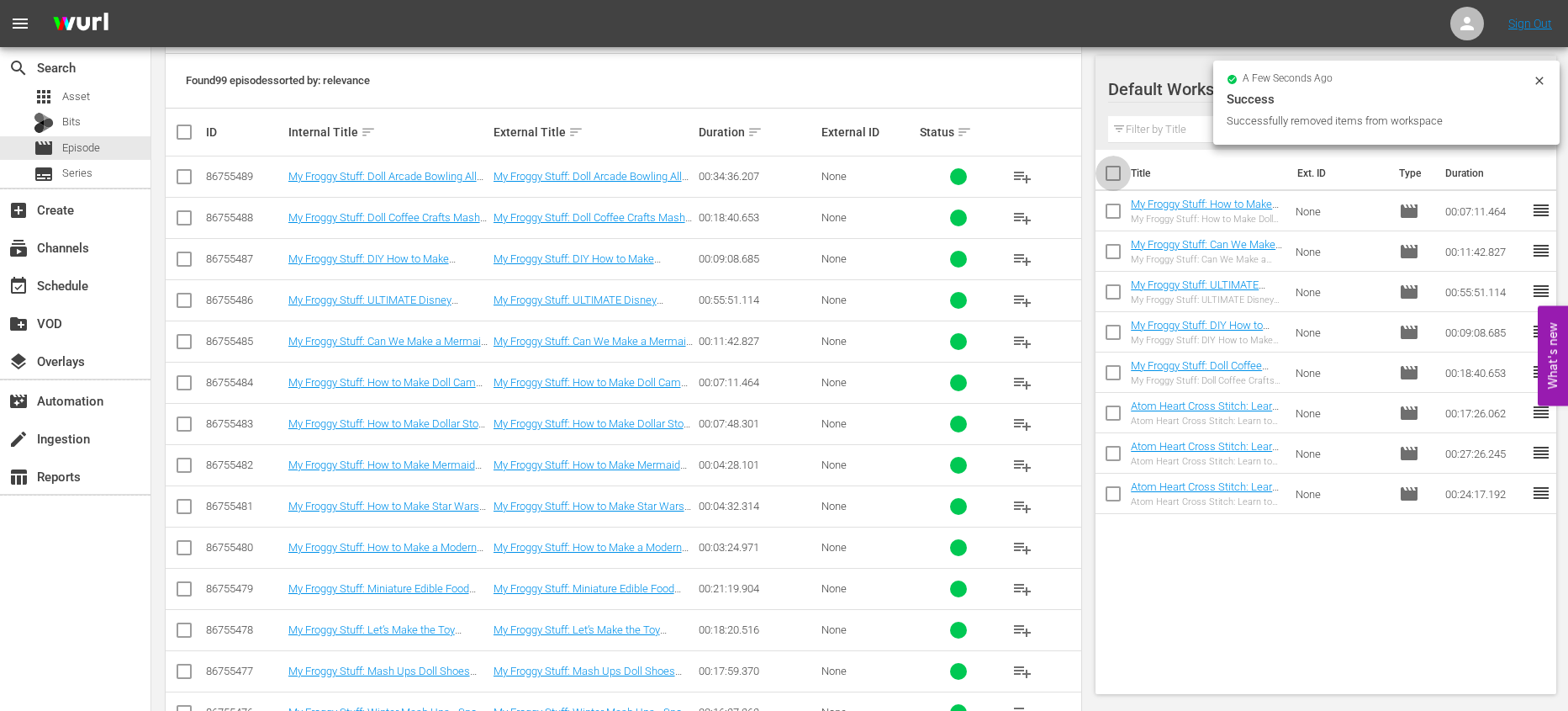
click at [1105, 175] on input "checkbox" at bounding box center [1112, 177] width 36 height 36
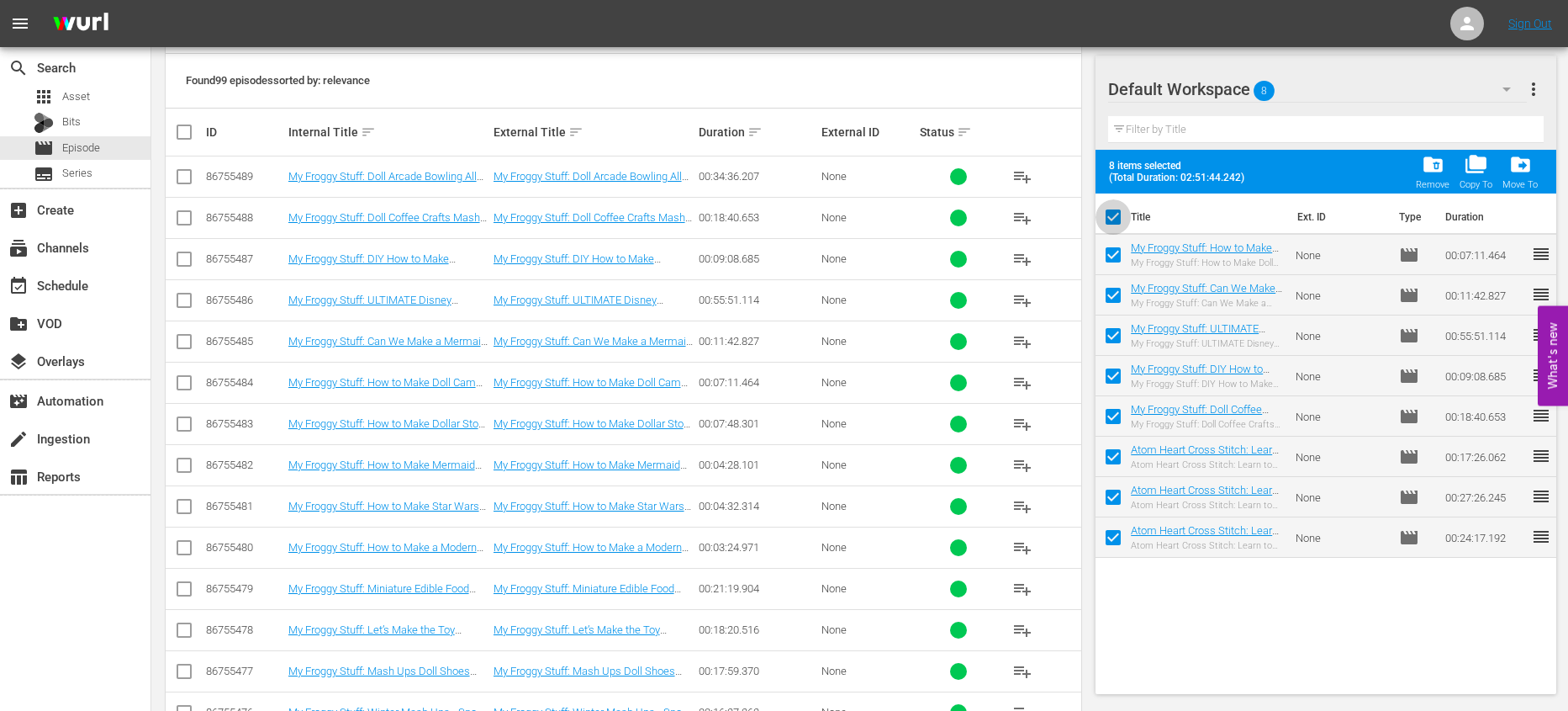
click at [1115, 215] on input "checkbox" at bounding box center [1112, 220] width 36 height 36
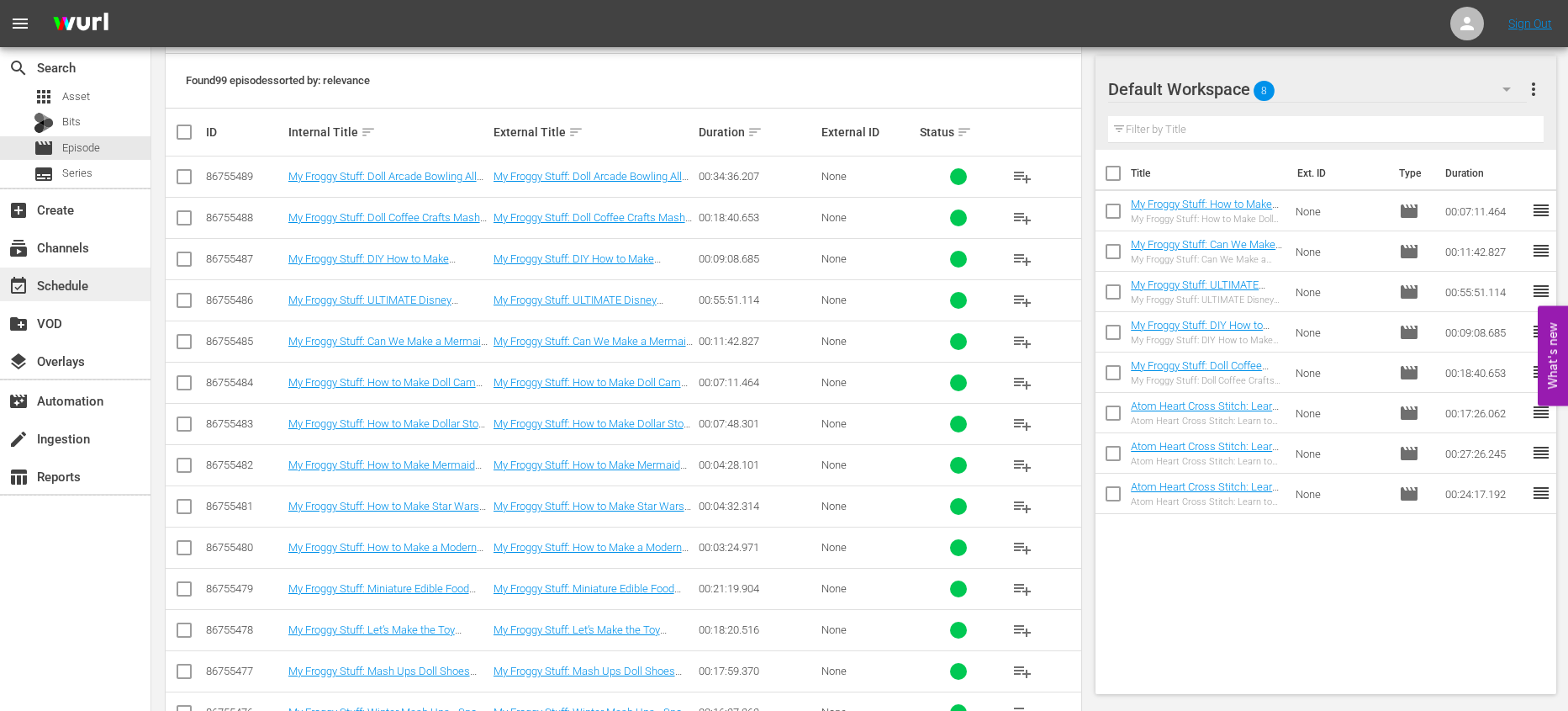
click at [98, 285] on div "event_available Schedule" at bounding box center [75, 284] width 151 height 34
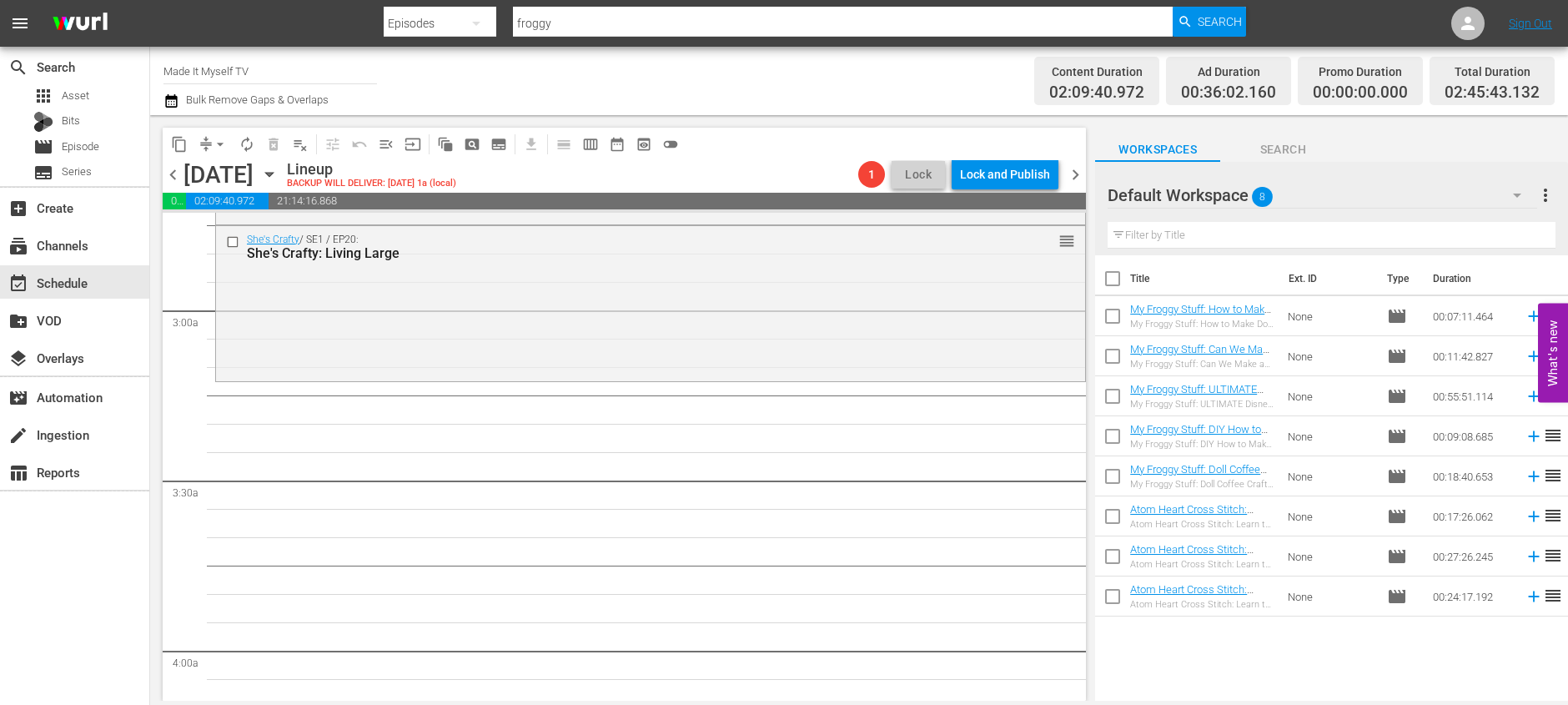
scroll to position [918, 0]
click at [1114, 284] on input "checkbox" at bounding box center [1112, 282] width 35 height 35
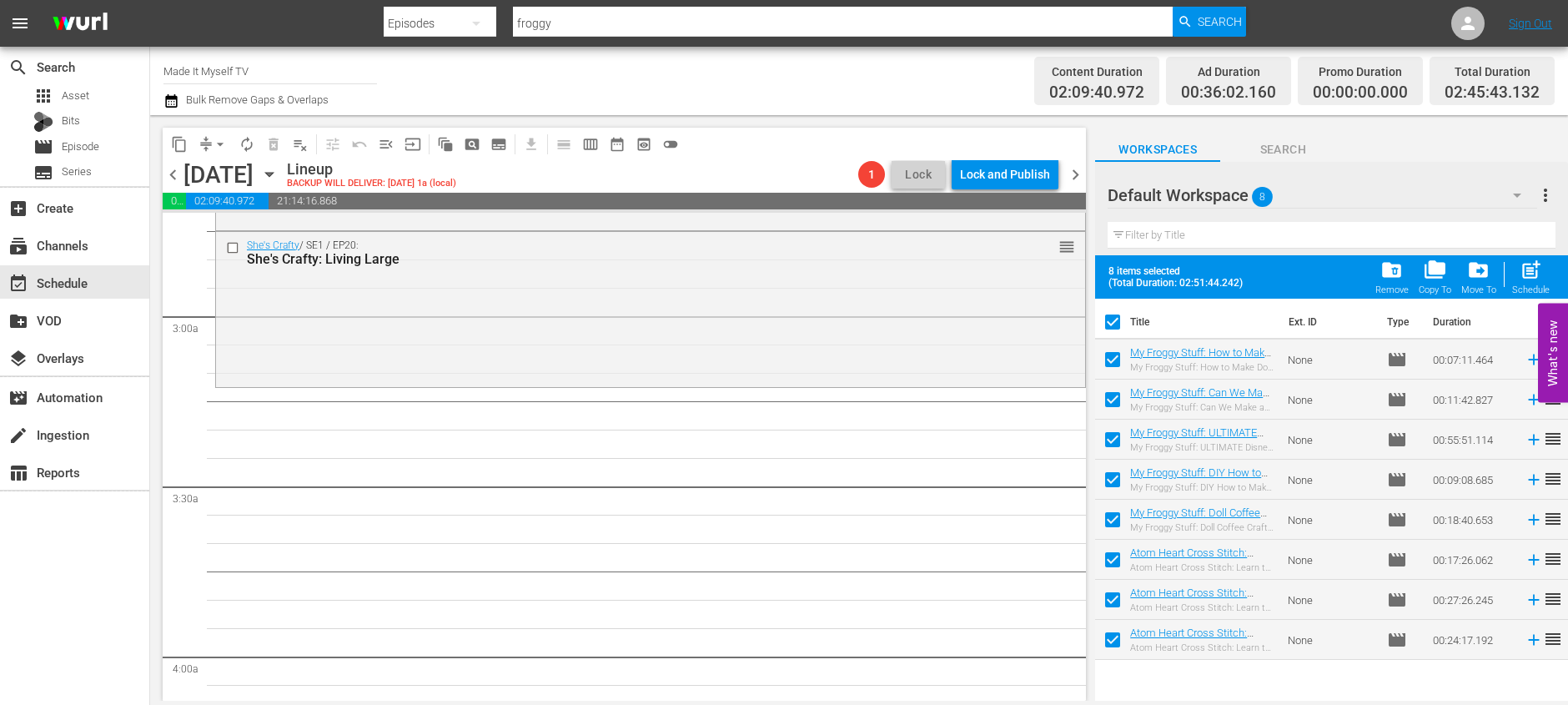
click at [1520, 282] on div "post_add Schedule" at bounding box center [1531, 277] width 37 height 36
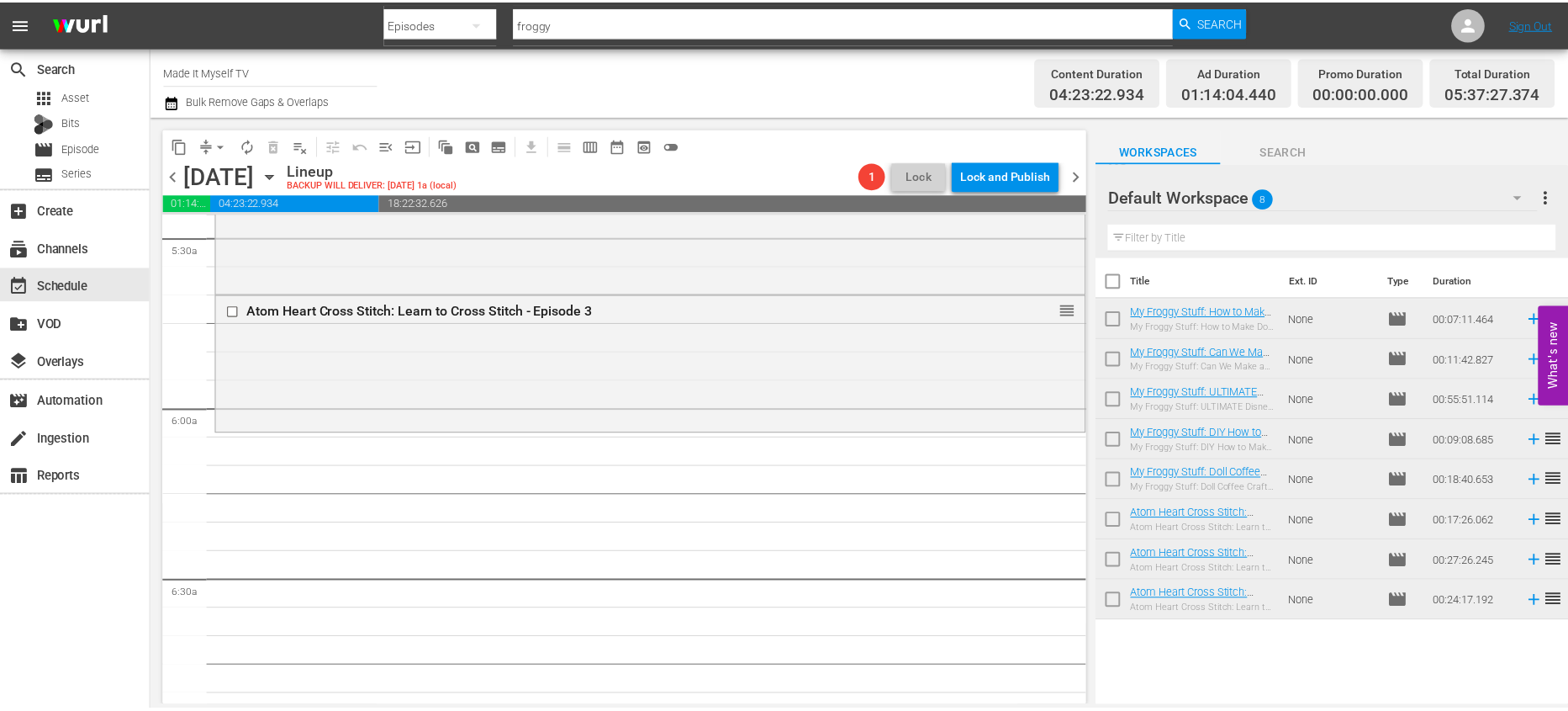
scroll to position [1870, 0]
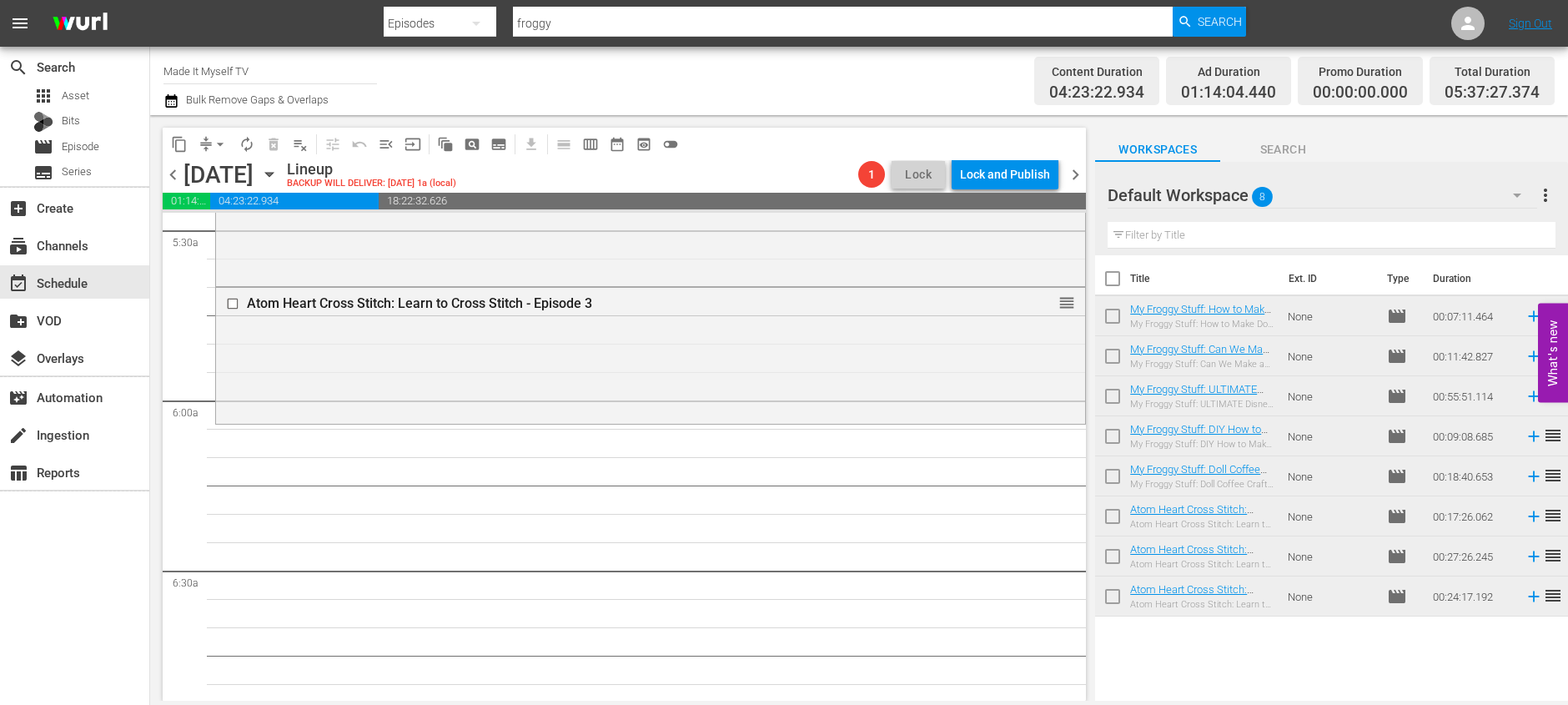
click at [1109, 277] on input "checkbox" at bounding box center [1112, 282] width 35 height 35
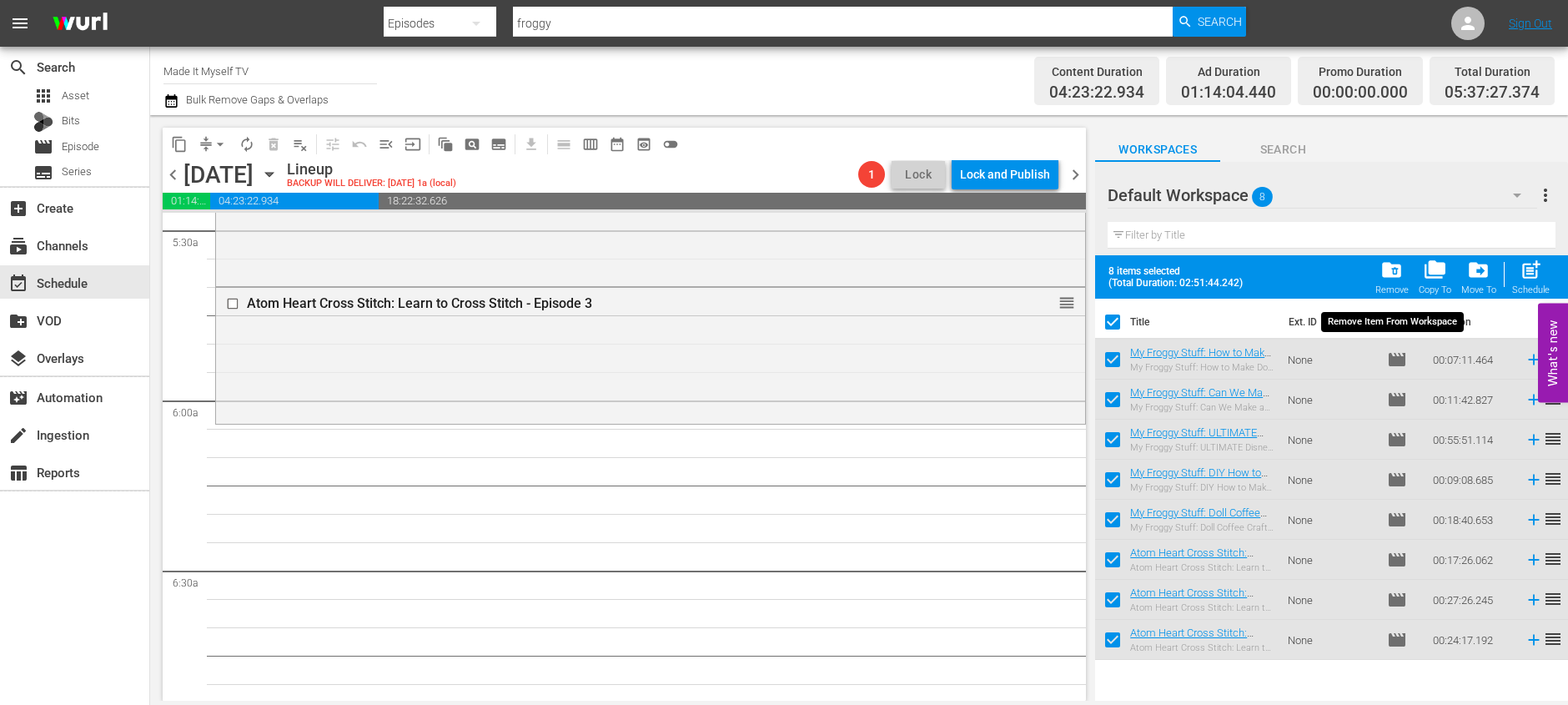
click at [1400, 271] on span "folder_delete" at bounding box center [1392, 270] width 23 height 23
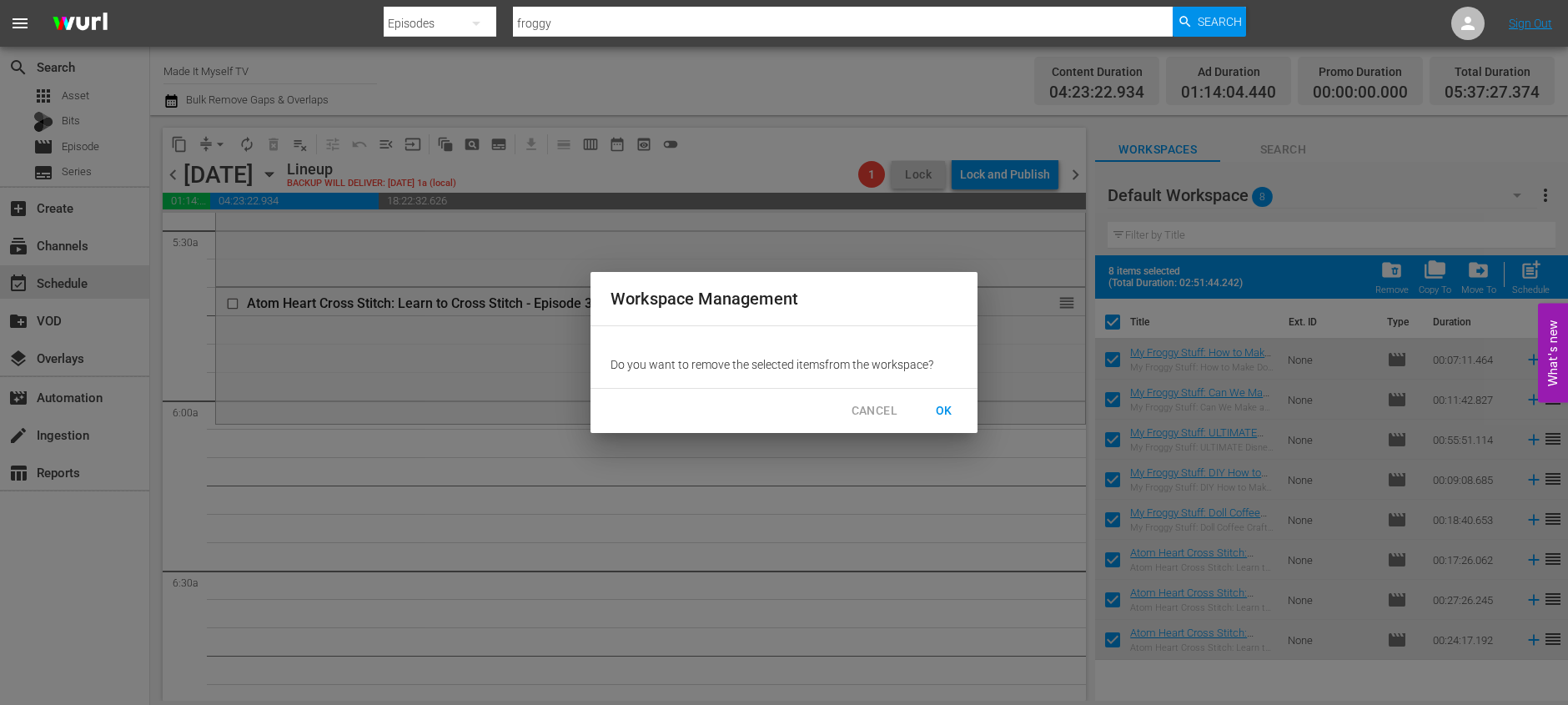
click at [942, 414] on span "OK" at bounding box center [944, 411] width 27 height 21
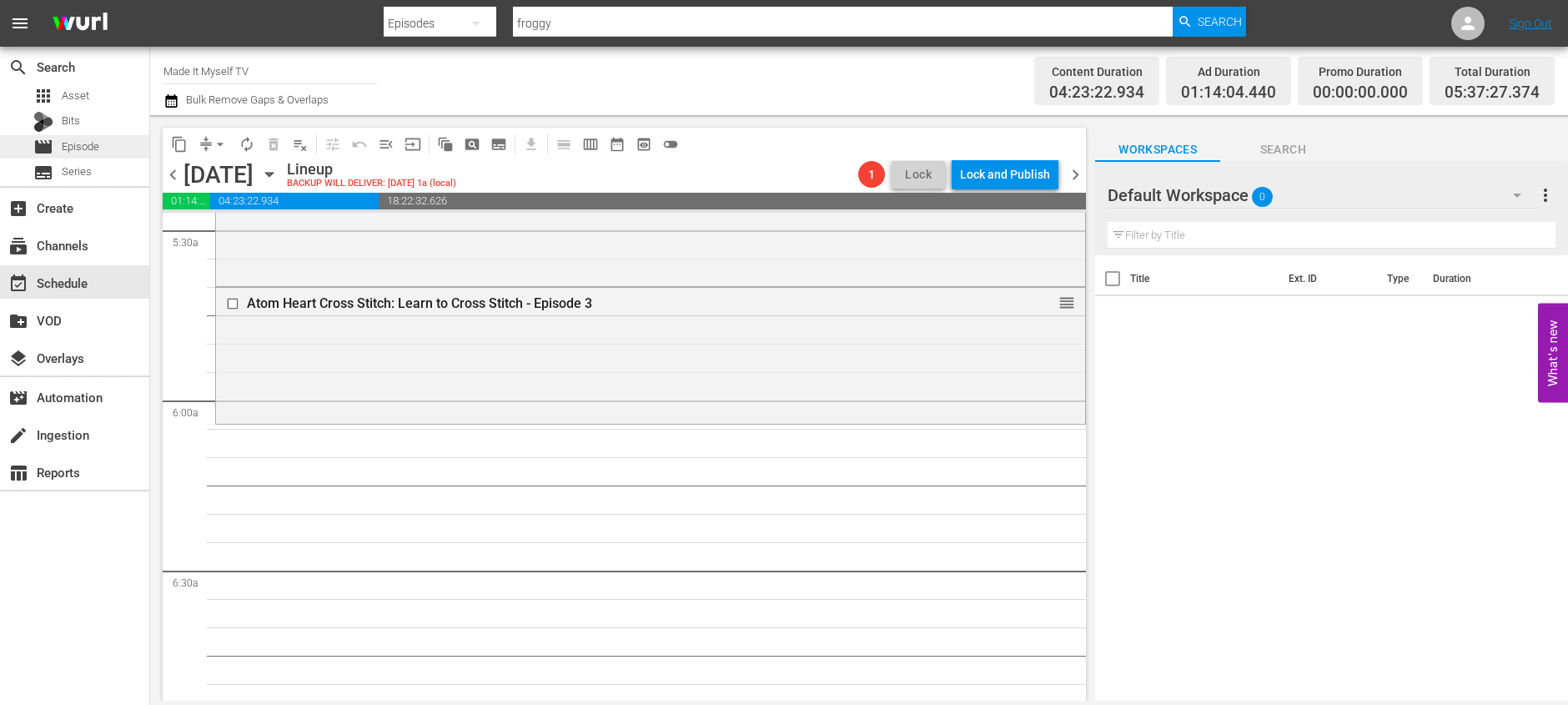
click at [118, 144] on div "movie Episode" at bounding box center [75, 147] width 149 height 23
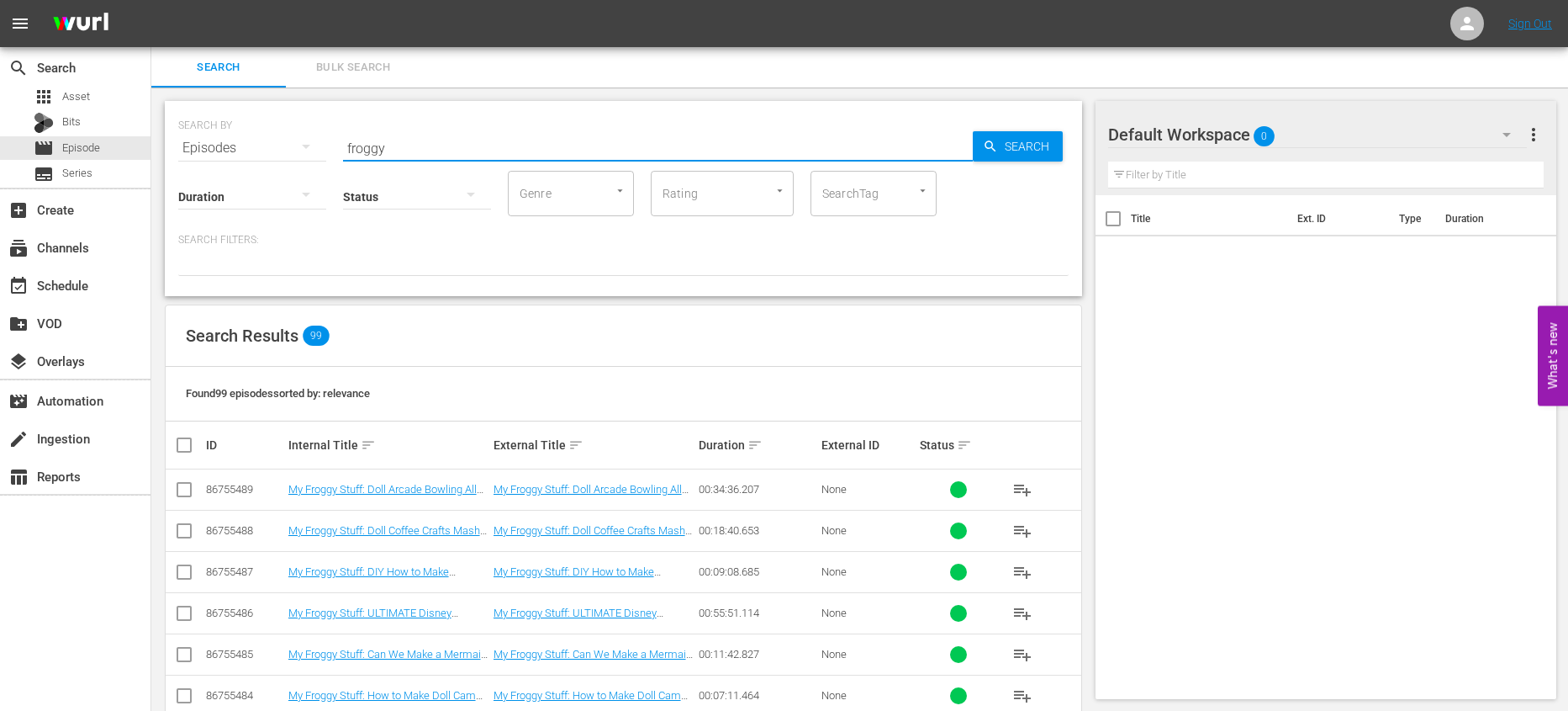
drag, startPoint x: 562, startPoint y: 146, endPoint x: 466, endPoint y: 450, distance: 318.8
click at [309, 144] on div "SEARCH BY Search By Episodes Search ID, Title, Description, Keywords, or Catego…" at bounding box center [624, 137] width 890 height 61
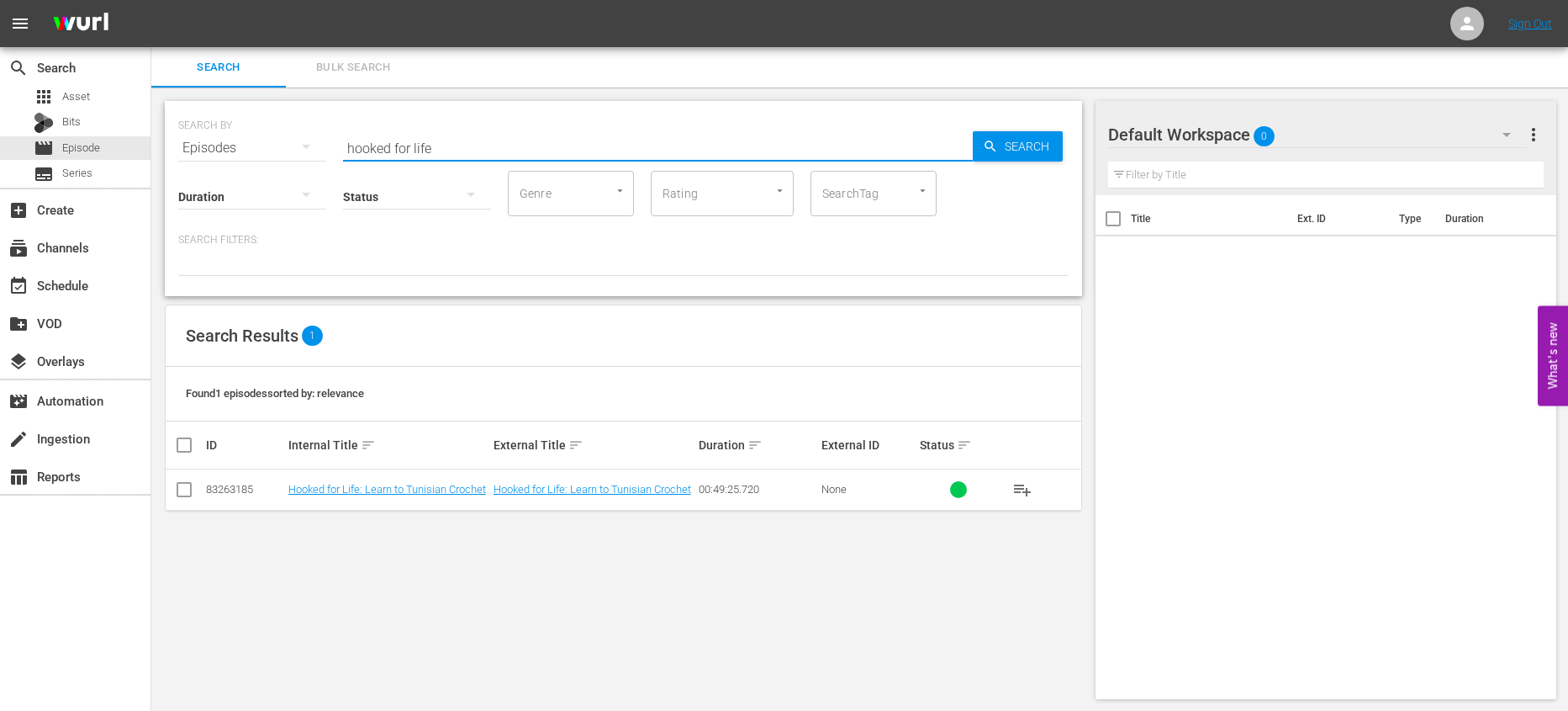
scroll to position [2, 0]
drag, startPoint x: 503, startPoint y: 146, endPoint x: 229, endPoint y: 185, distance: 276.8
click at [182, 126] on div "SEARCH BY Search By Episodes Search ID, Title, Description, Keywords, or Catego…" at bounding box center [624, 136] width 890 height 61
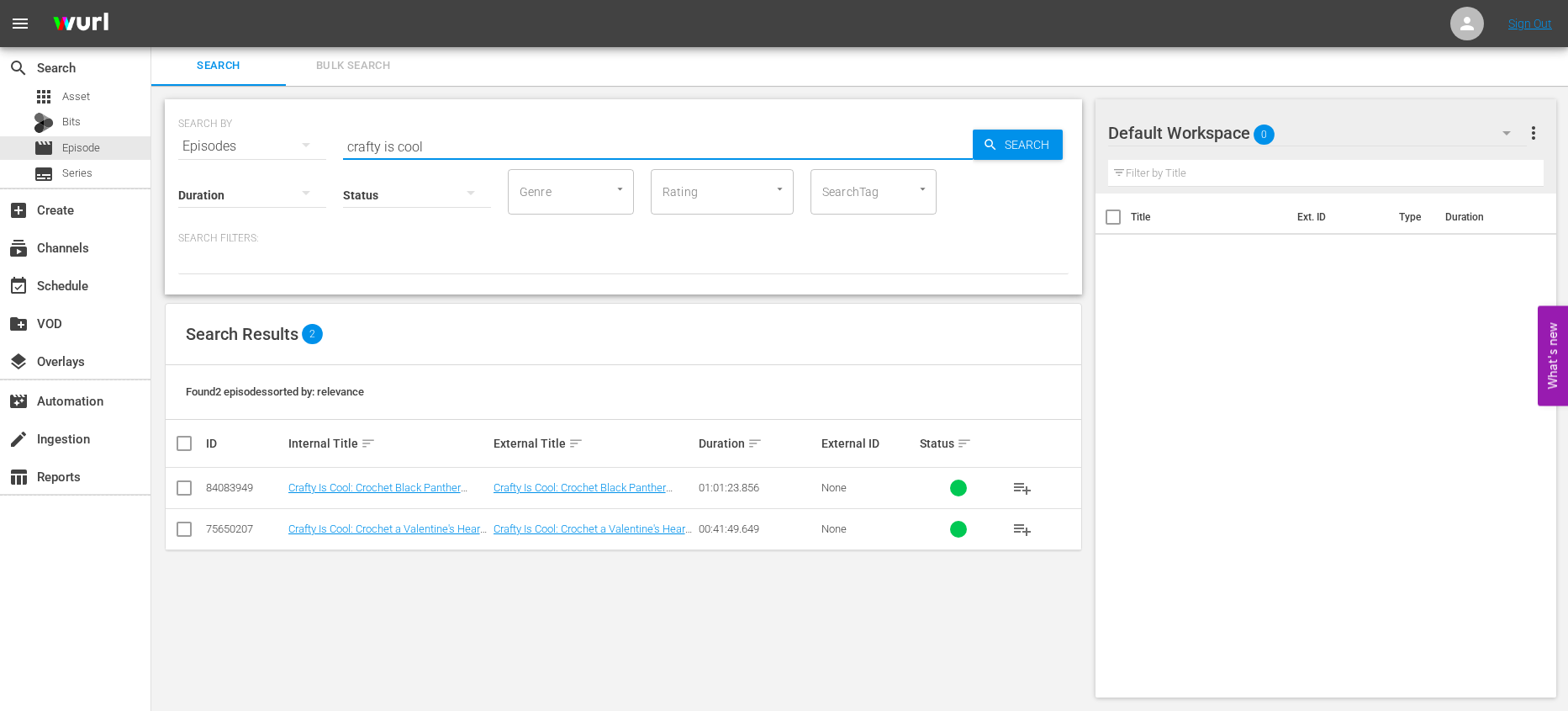
click at [187, 439] on input "checkbox" at bounding box center [190, 442] width 34 height 20
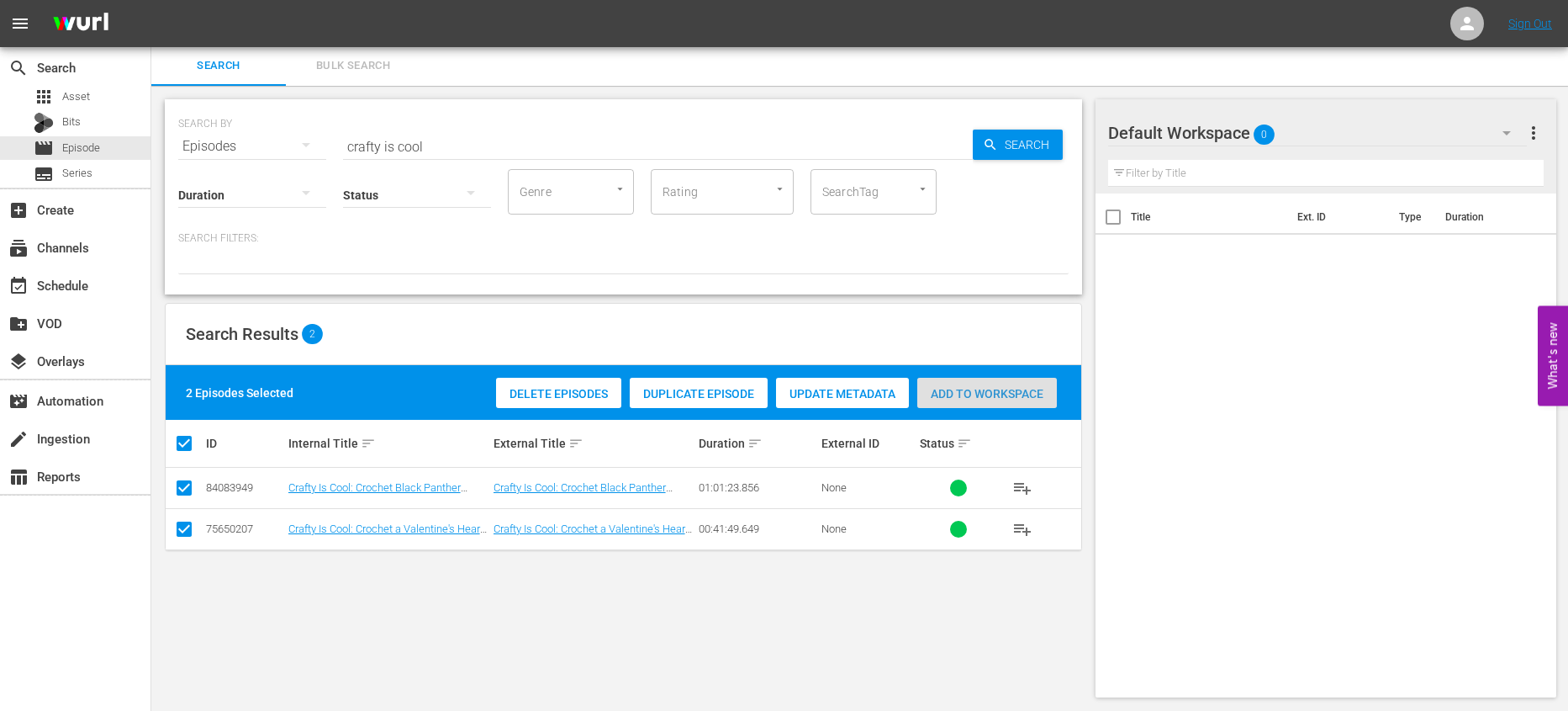
click at [1022, 399] on span "Add to Workspace" at bounding box center [987, 394] width 140 height 14
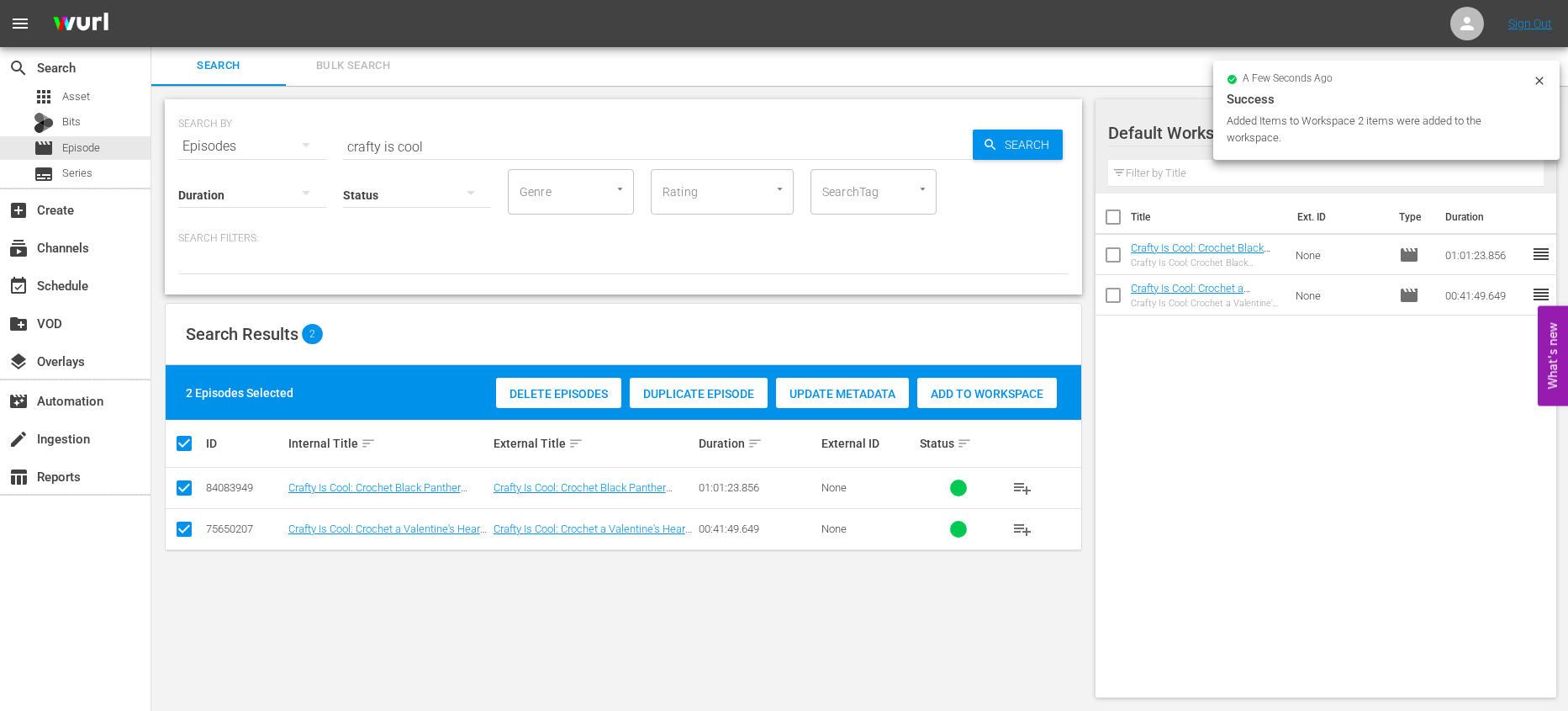
click at [1119, 213] on input "checkbox" at bounding box center [1112, 220] width 36 height 36
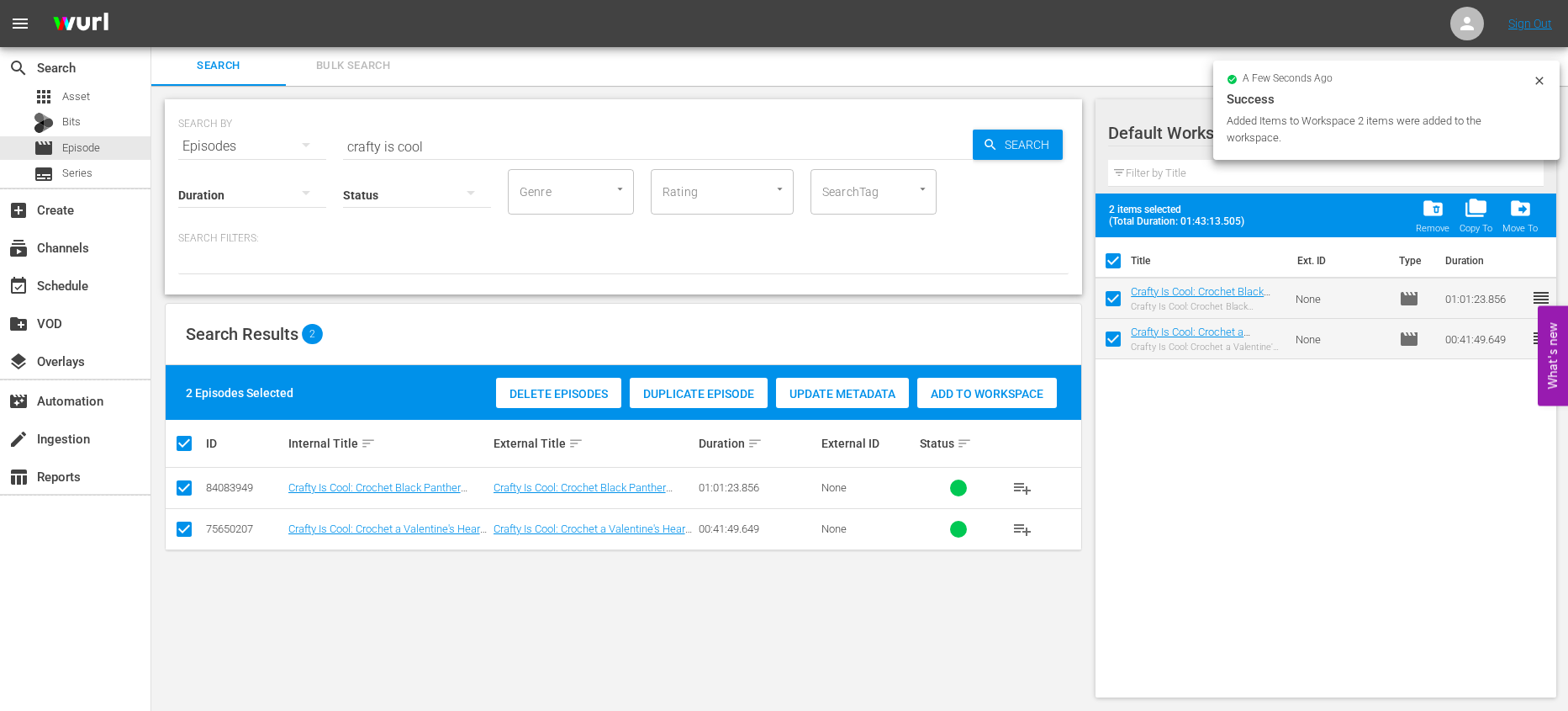
click at [1116, 243] on span at bounding box center [1112, 261] width 36 height 36
click at [1112, 257] on input "checkbox" at bounding box center [1112, 264] width 36 height 36
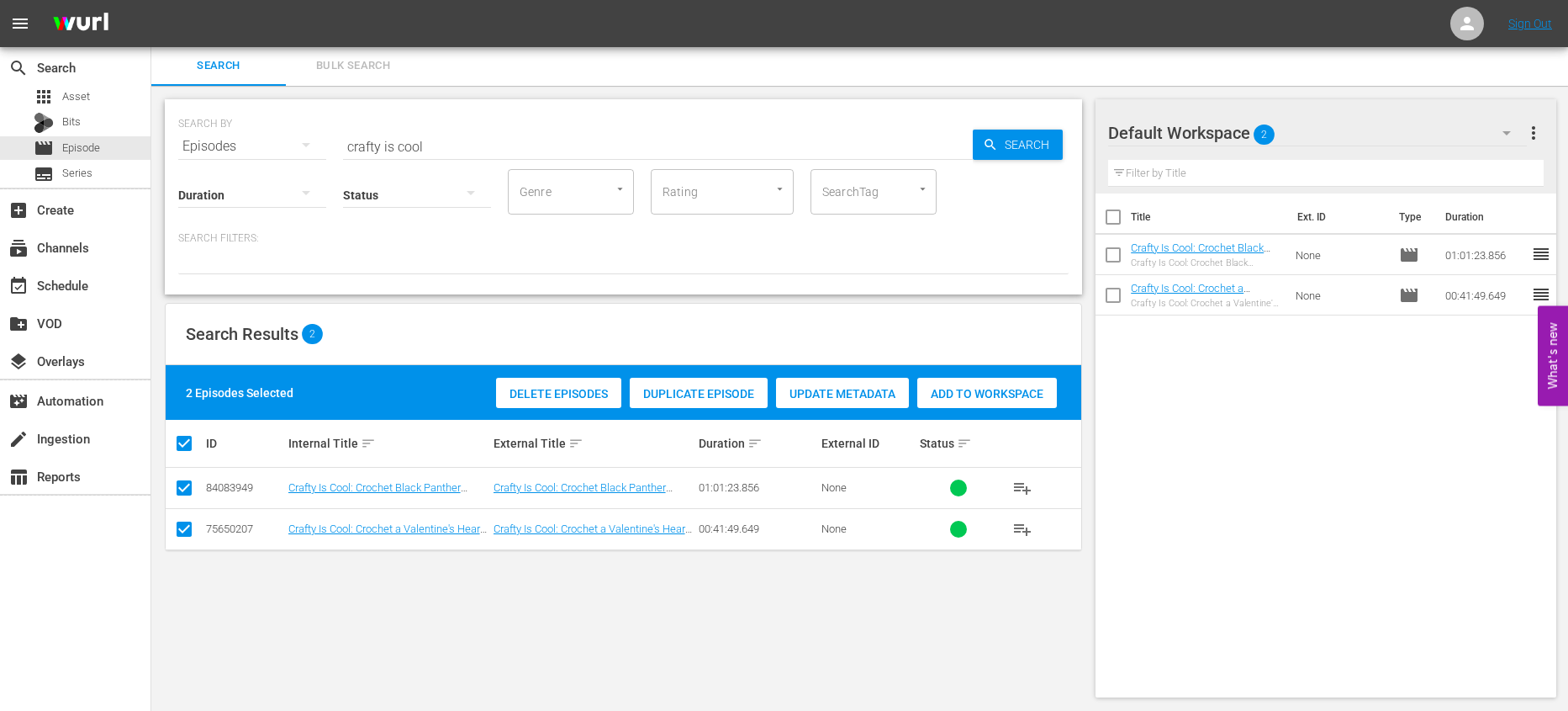
click at [403, 157] on div "Status" at bounding box center [416, 184] width 148 height 61
drag, startPoint x: 431, startPoint y: 148, endPoint x: 309, endPoint y: 137, distance: 122.5
click at [309, 137] on div "SEARCH BY Search By Episodes Search ID, Title, Description, Keywords, or Catego…" at bounding box center [624, 136] width 890 height 61
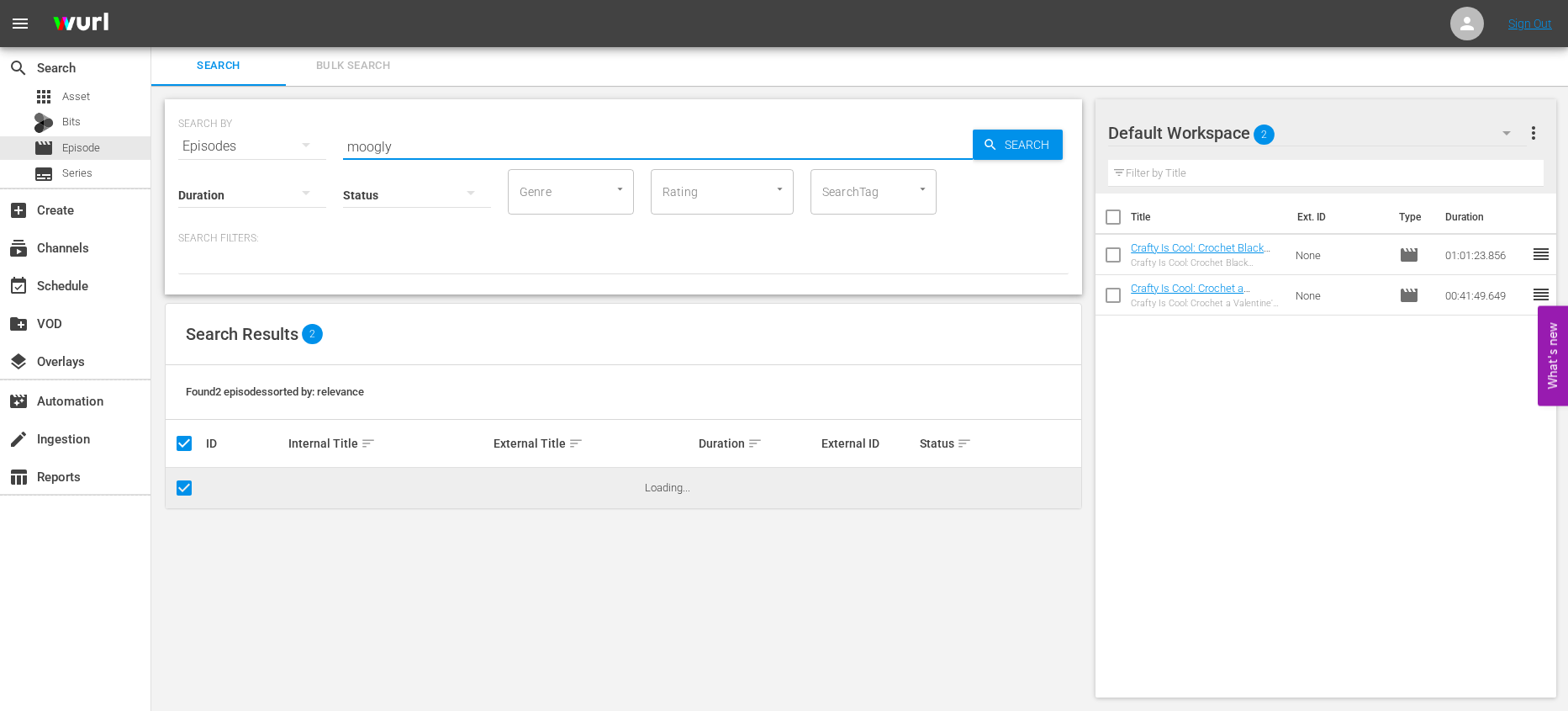
click at [1103, 213] on input "checkbox" at bounding box center [1112, 220] width 36 height 36
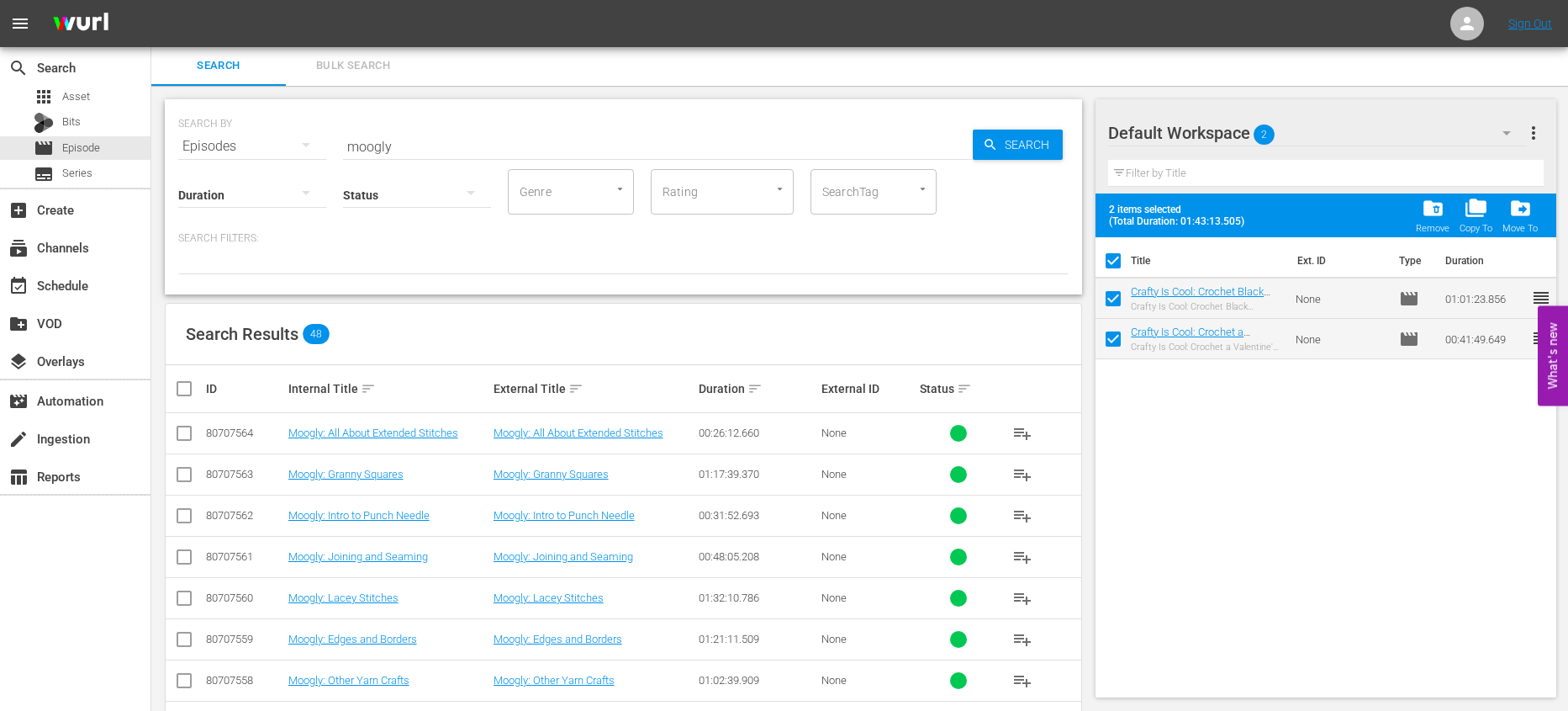
click at [1120, 251] on input "checkbox" at bounding box center [1112, 264] width 36 height 36
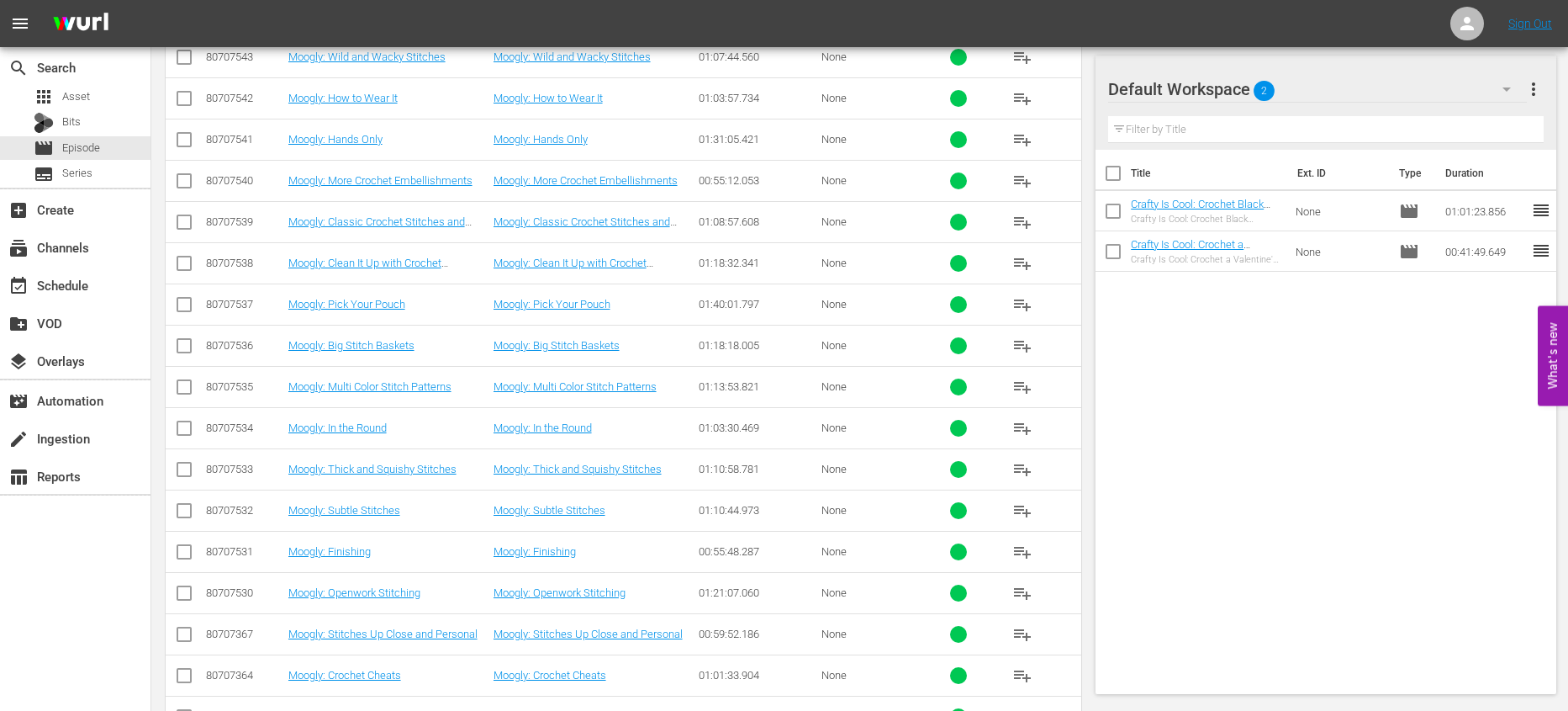
scroll to position [1400, 0]
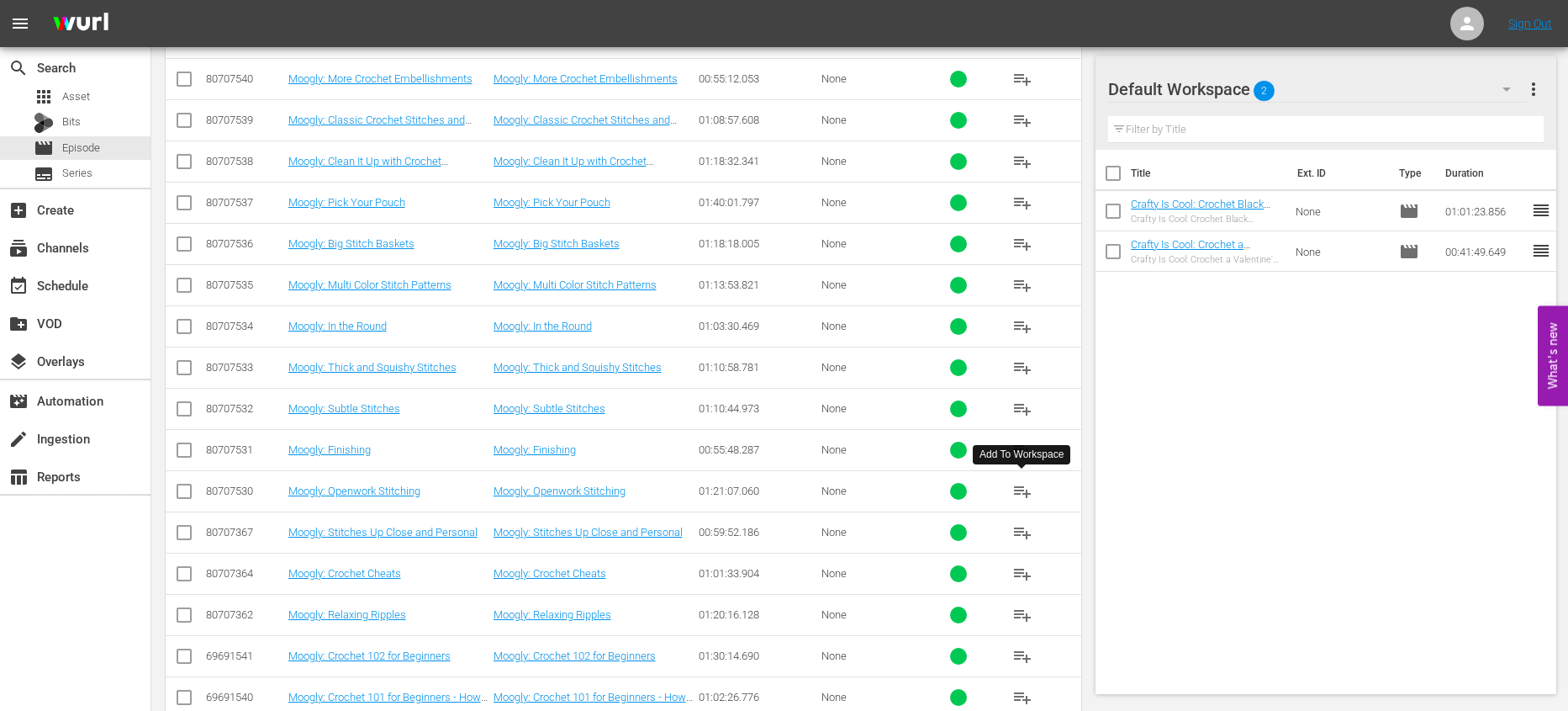
click at [1022, 490] on span "playlist_add" at bounding box center [1022, 491] width 20 height 20
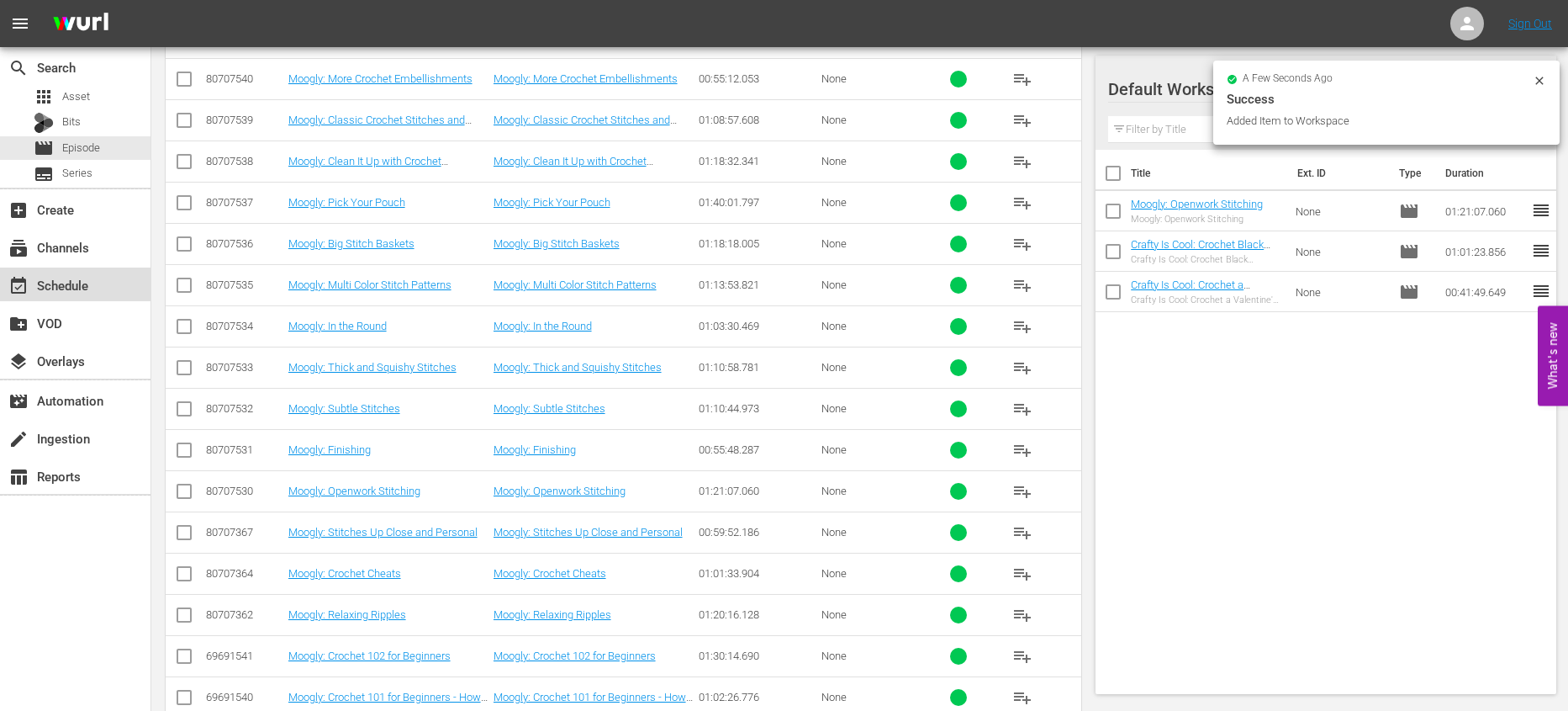
click at [104, 281] on div "event_available Schedule" at bounding box center [75, 284] width 151 height 34
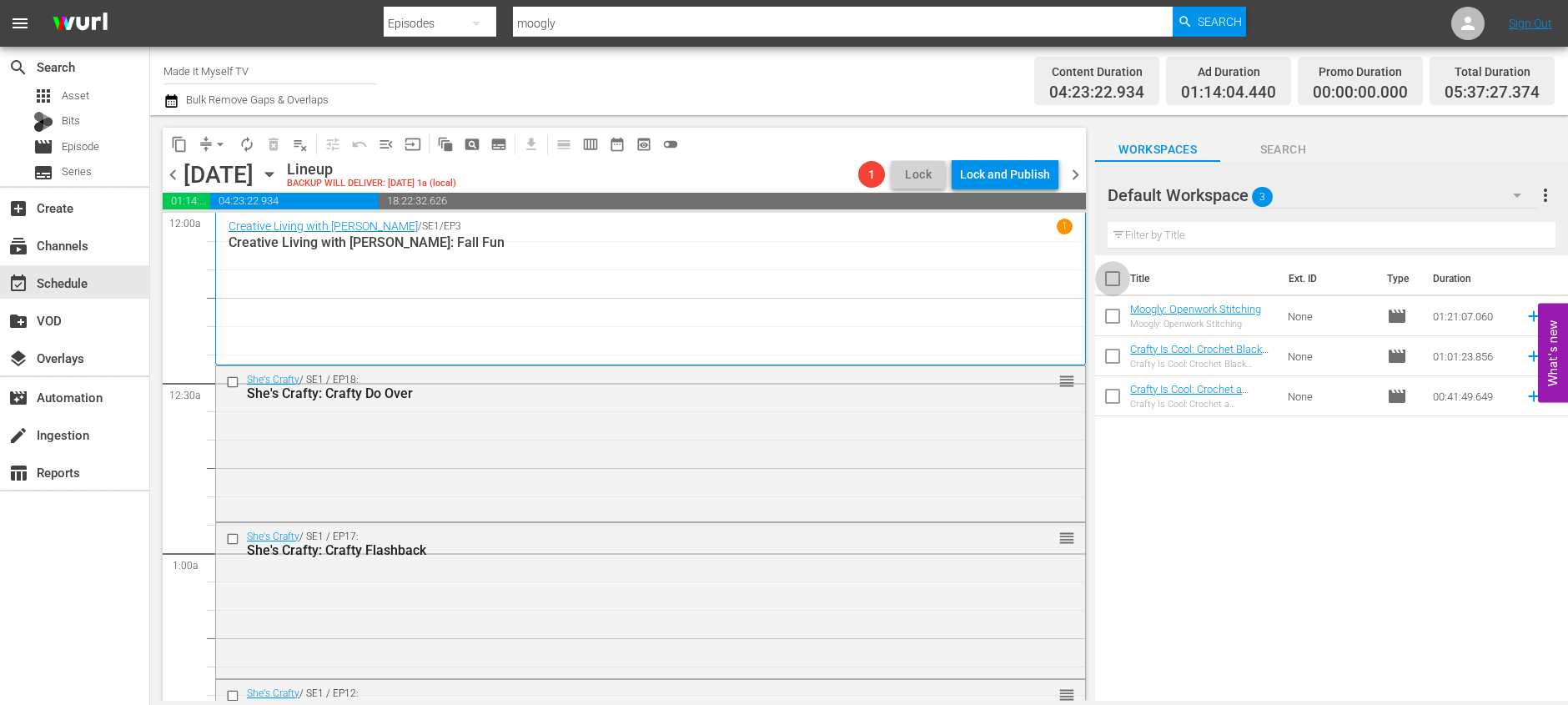
click at [1106, 282] on input "checkbox" at bounding box center [1112, 282] width 35 height 35
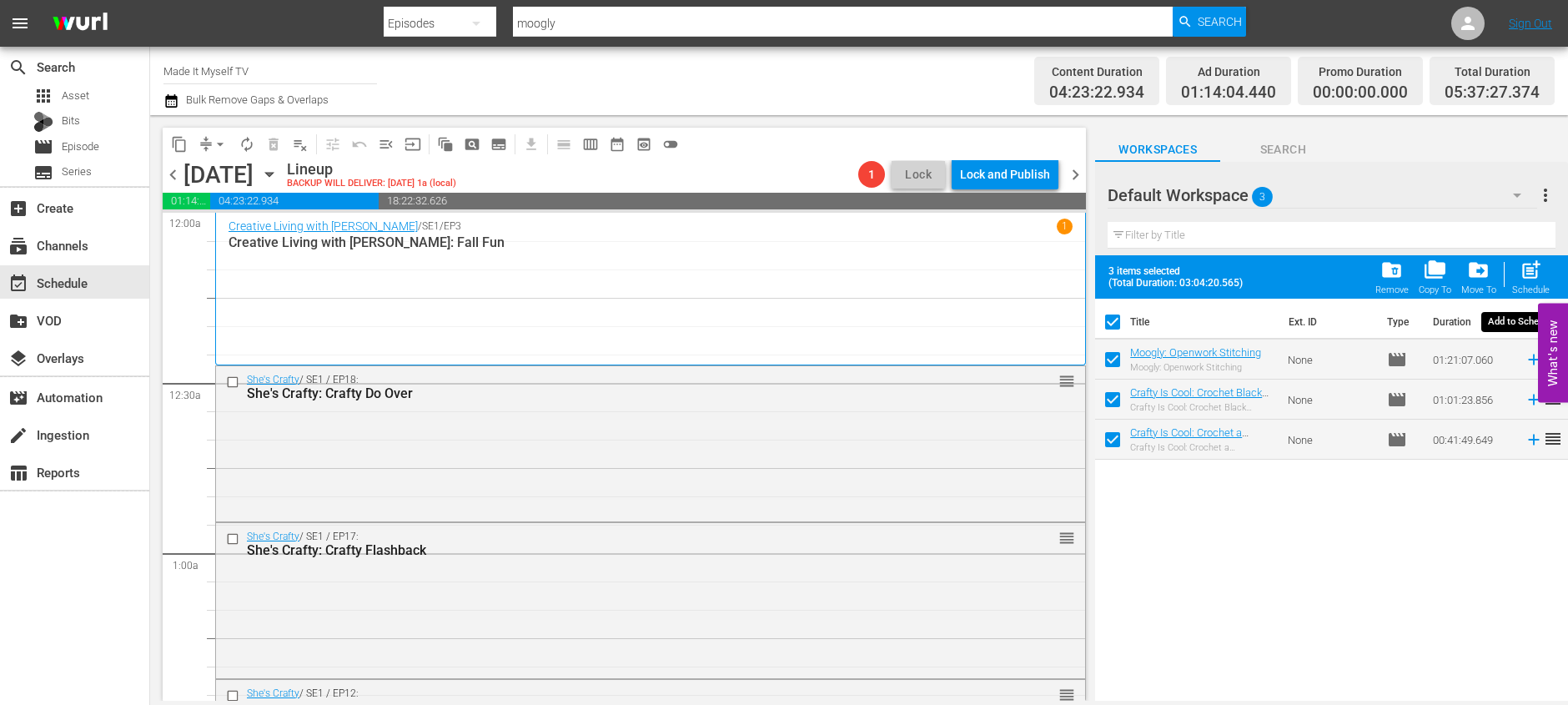
drag, startPoint x: 1529, startPoint y: 277, endPoint x: 1138, endPoint y: 287, distance: 391.1
click at [1529, 277] on span "post_add" at bounding box center [1531, 270] width 23 height 23
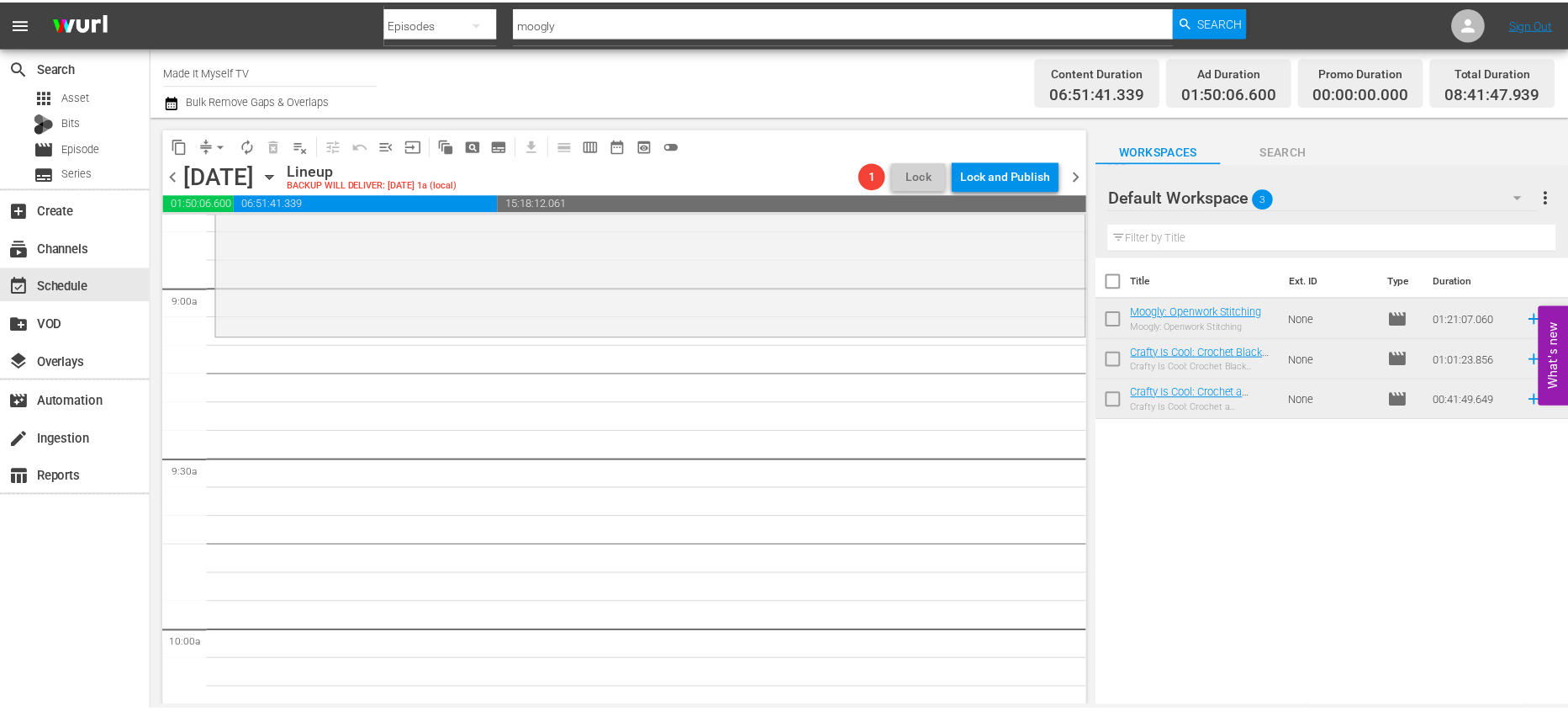
scroll to position [3016, 0]
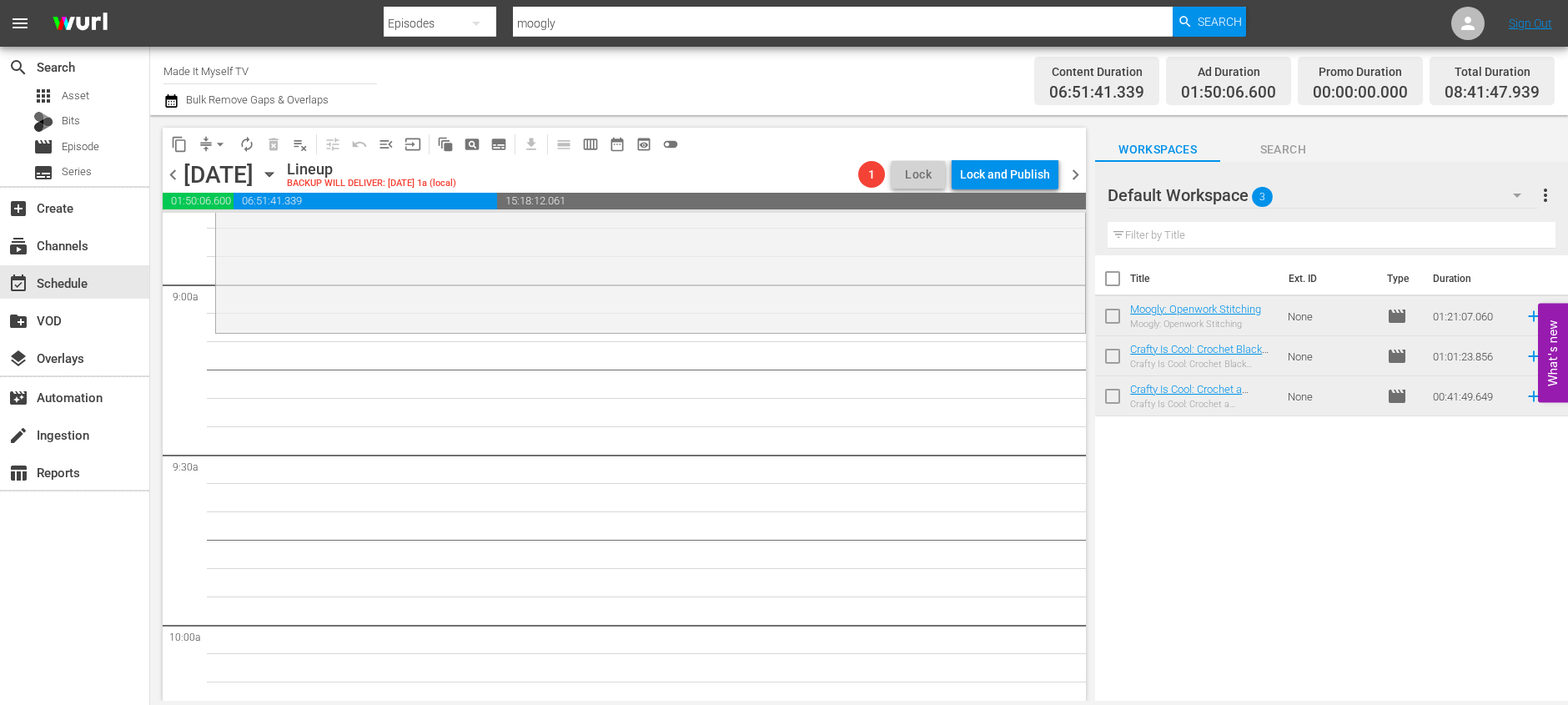
click at [1102, 276] on input "checkbox" at bounding box center [1112, 282] width 35 height 35
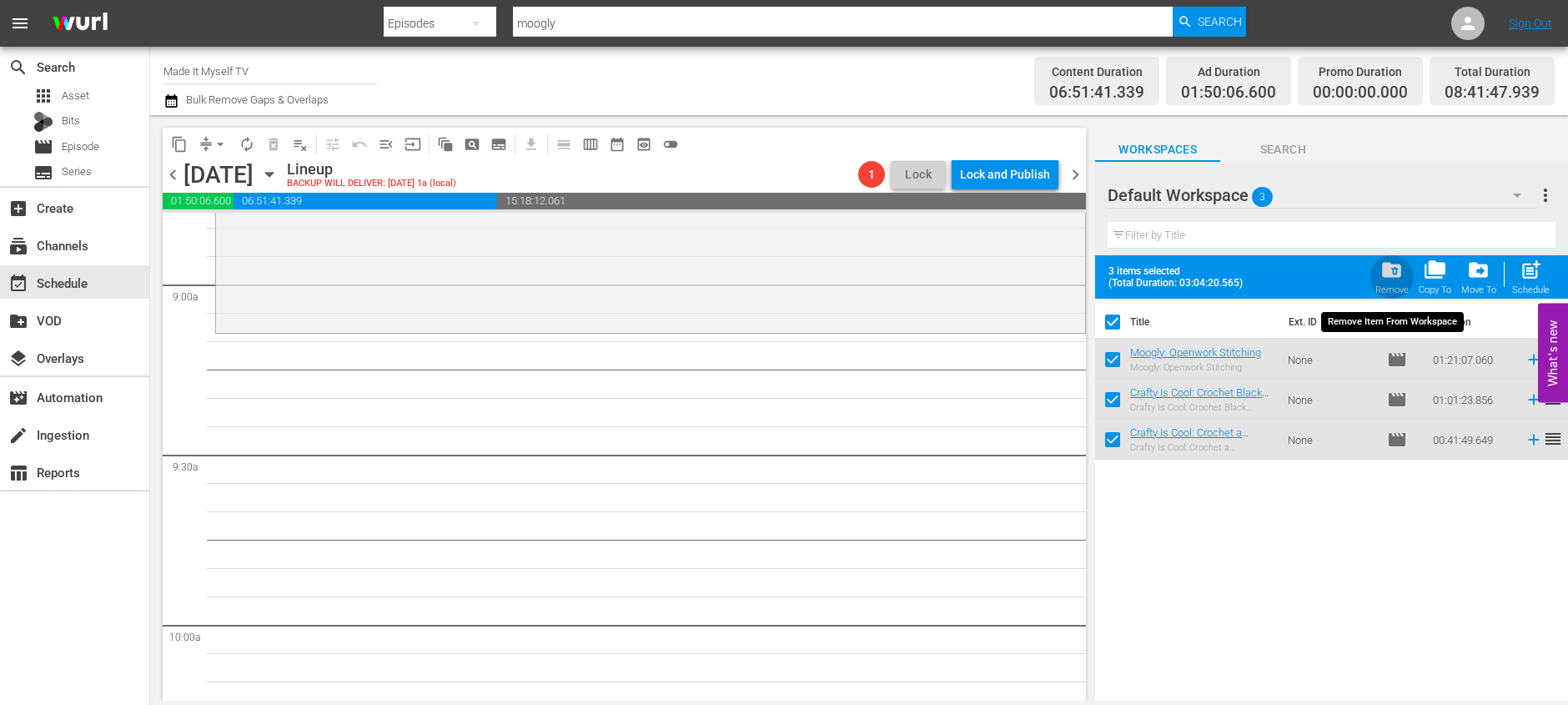
click at [1391, 277] on span "folder_delete" at bounding box center [1392, 270] width 23 height 23
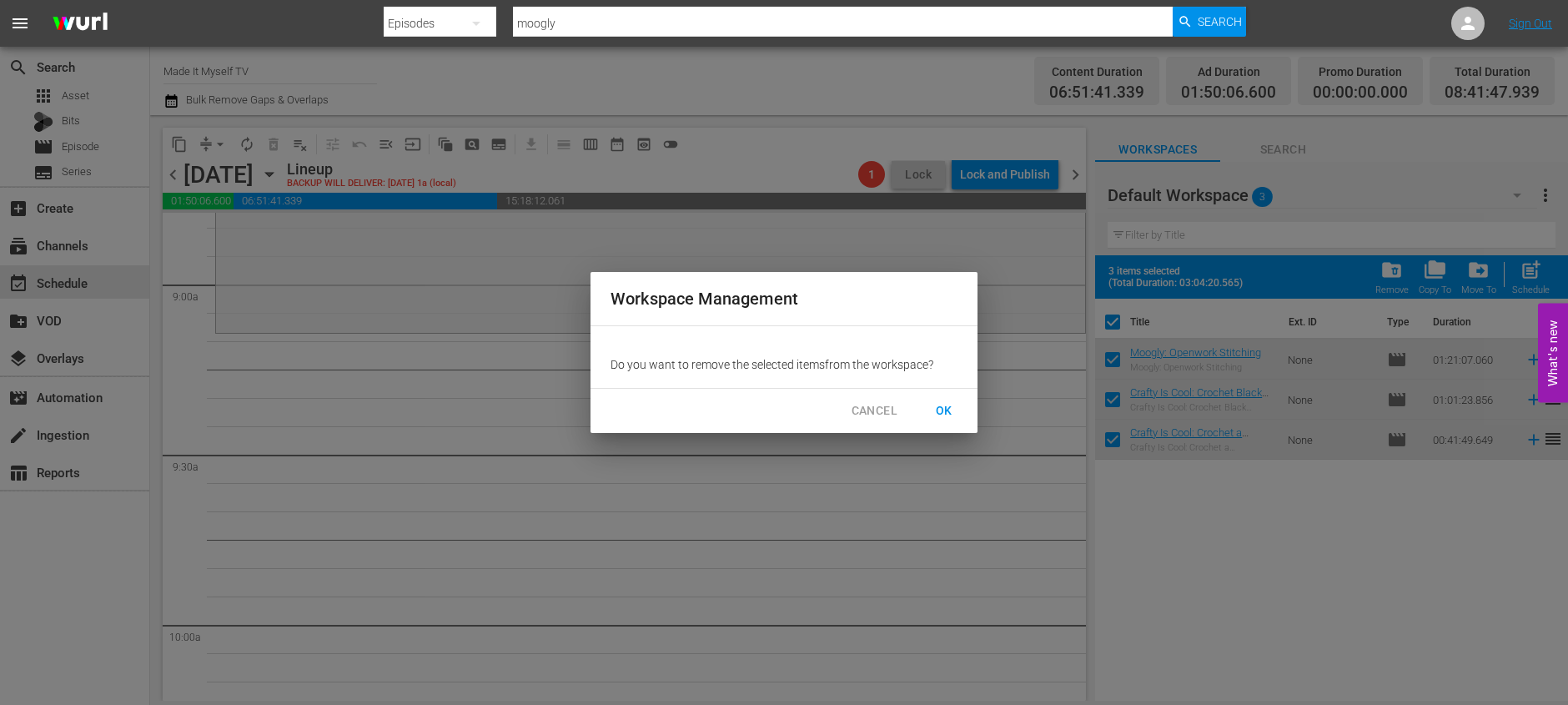
click at [934, 410] on span "OK" at bounding box center [944, 411] width 27 height 21
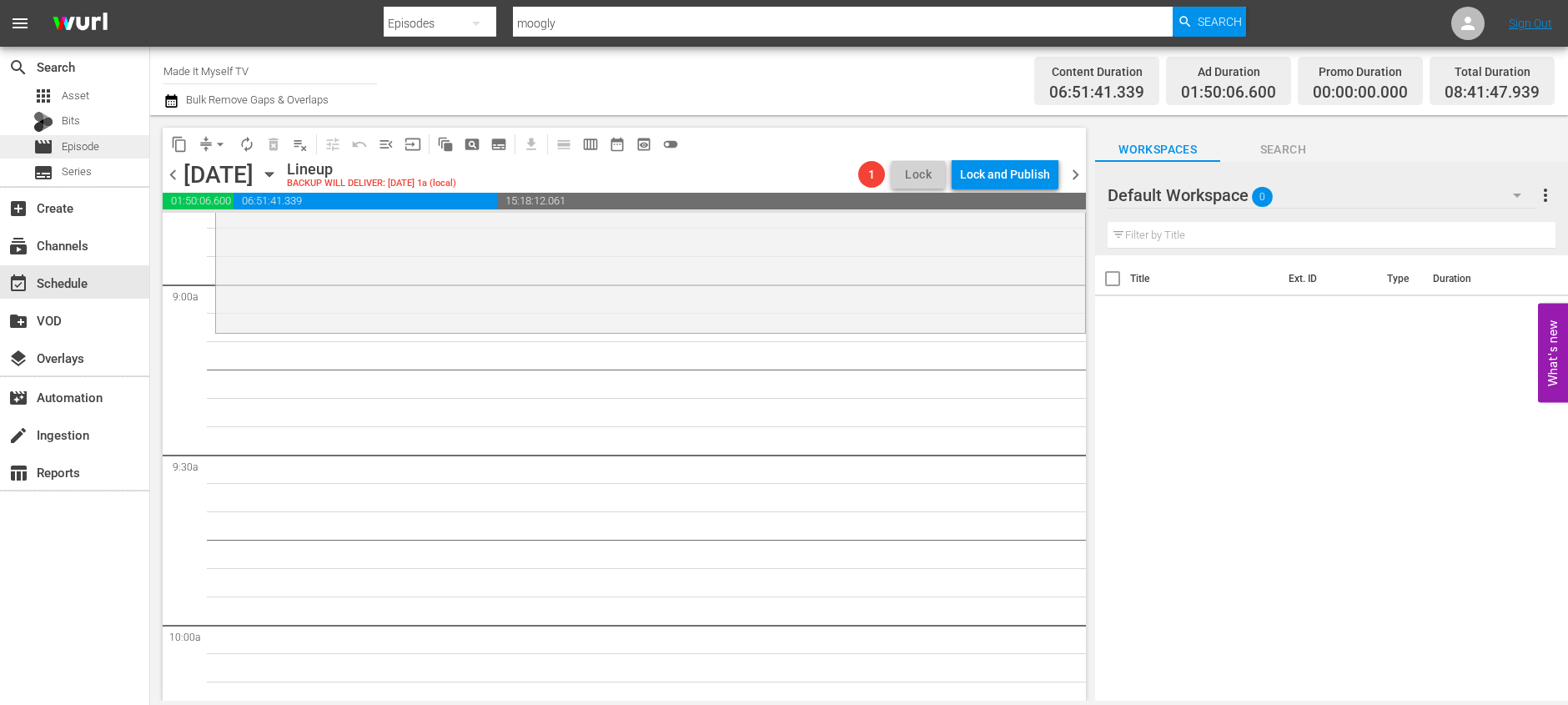
click at [109, 148] on div "movie Episode" at bounding box center [75, 147] width 149 height 23
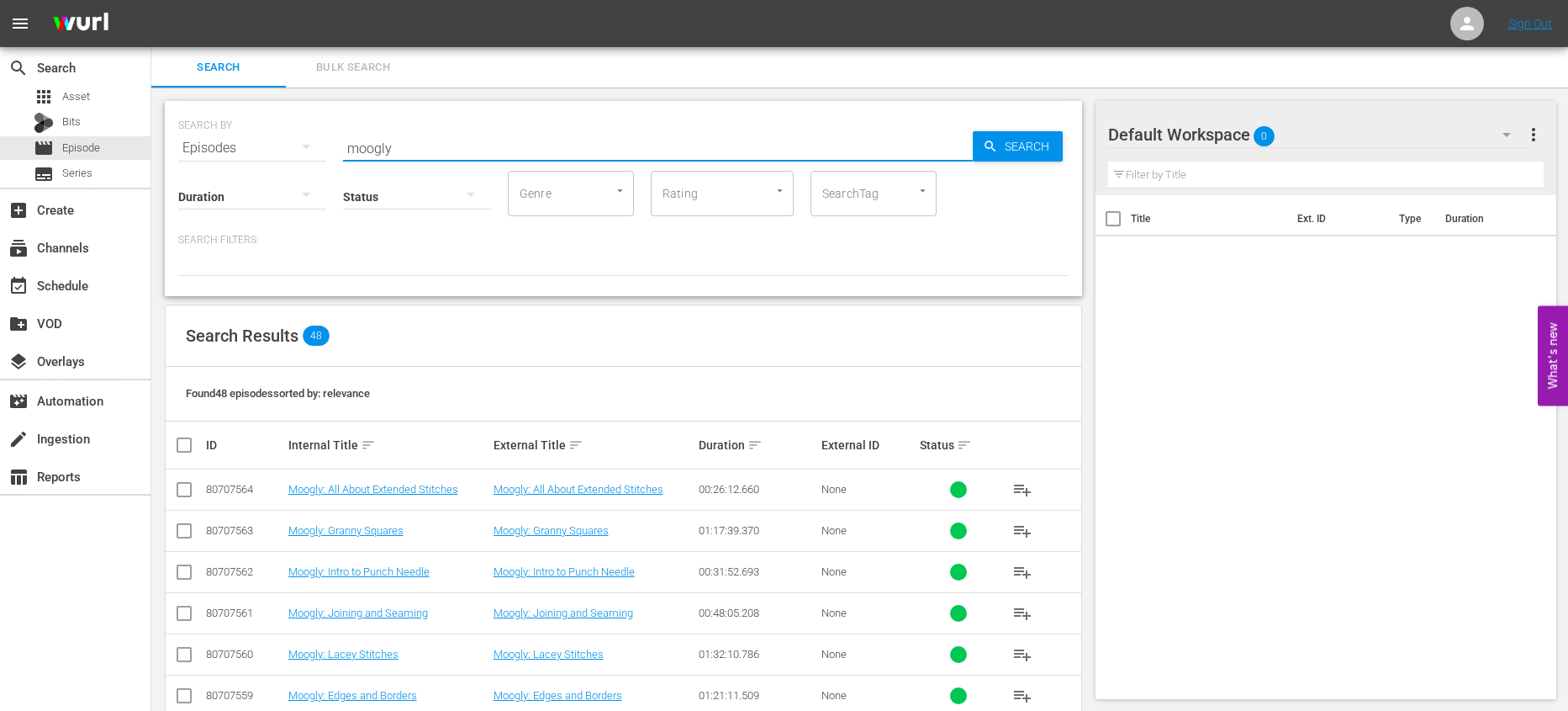
click at [398, 146] on input "moogly" at bounding box center [658, 148] width 630 height 41
drag, startPoint x: 398, startPoint y: 146, endPoint x: 330, endPoint y: 140, distance: 68.3
click at [328, 141] on div "SEARCH BY Search By Episodes Search ID, Title, Description, Keywords, or Catego…" at bounding box center [624, 137] width 890 height 61
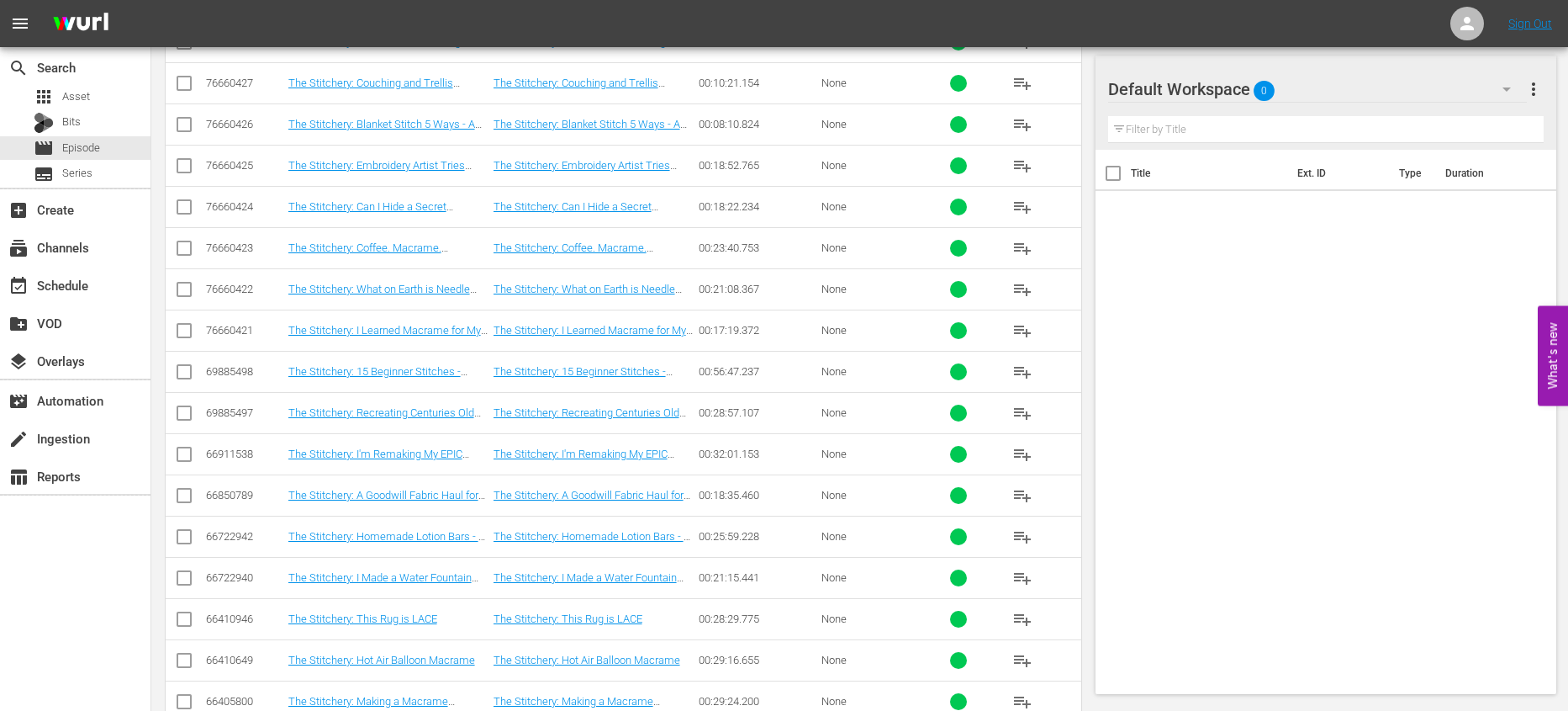
scroll to position [311, 0]
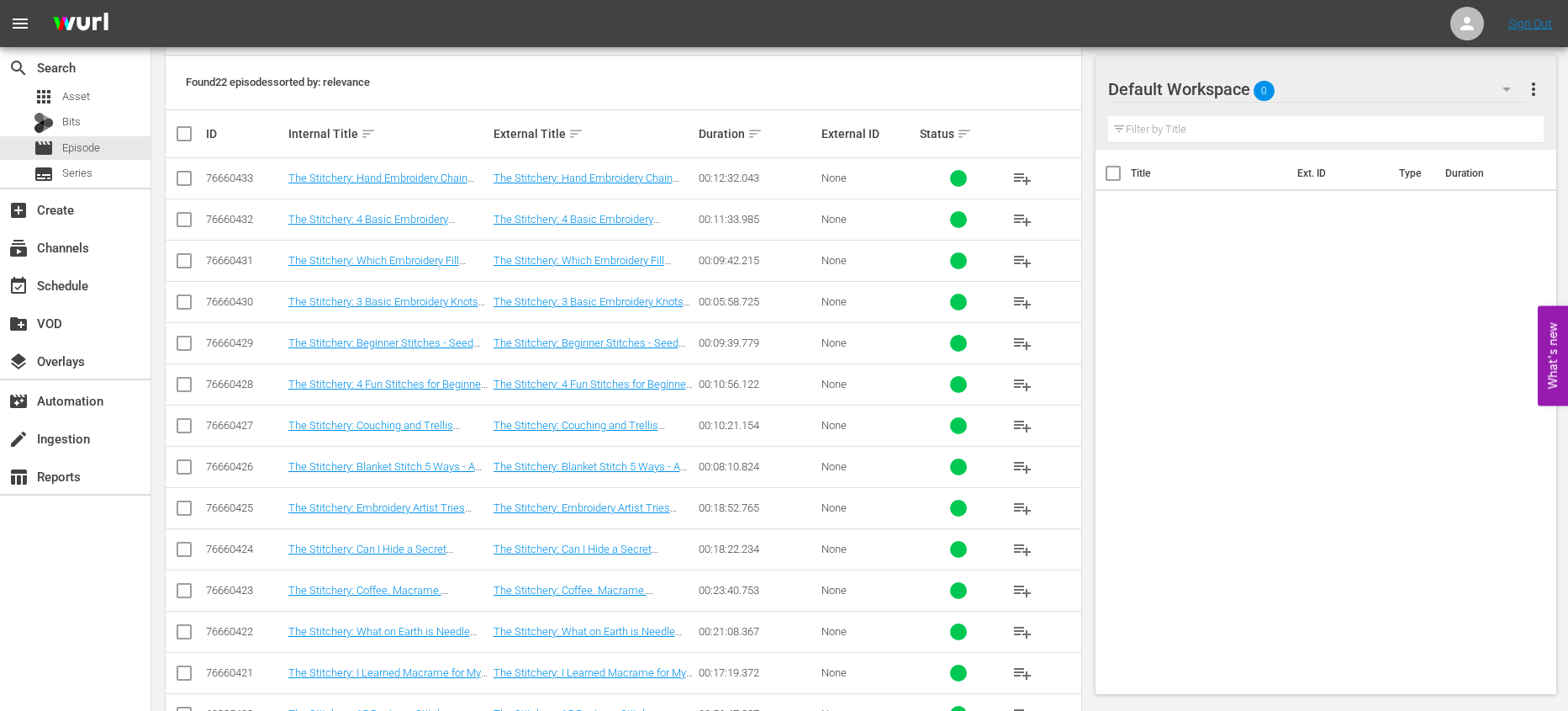
click at [1025, 179] on span "playlist_add" at bounding box center [1022, 178] width 20 height 20
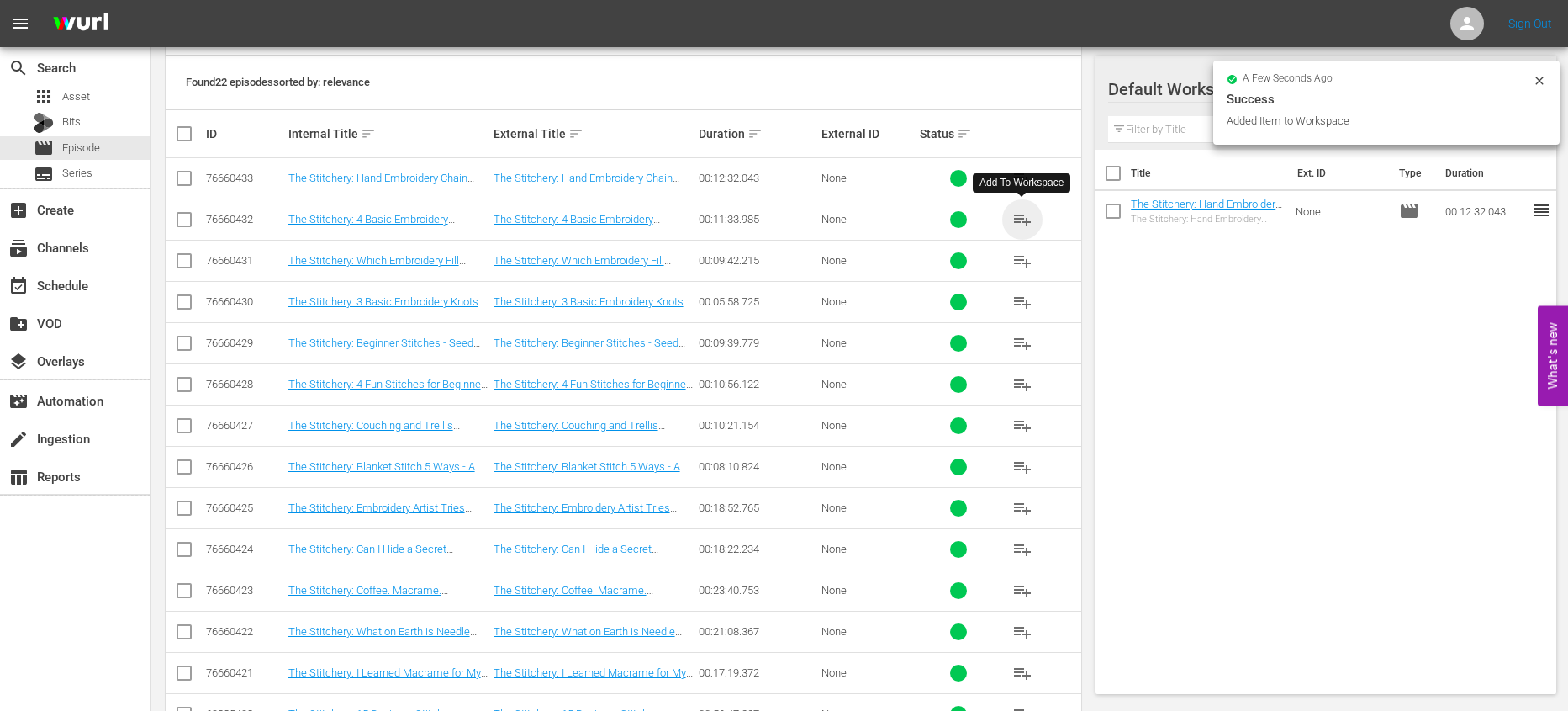
click at [1023, 219] on span "playlist_add" at bounding box center [1022, 219] width 20 height 20
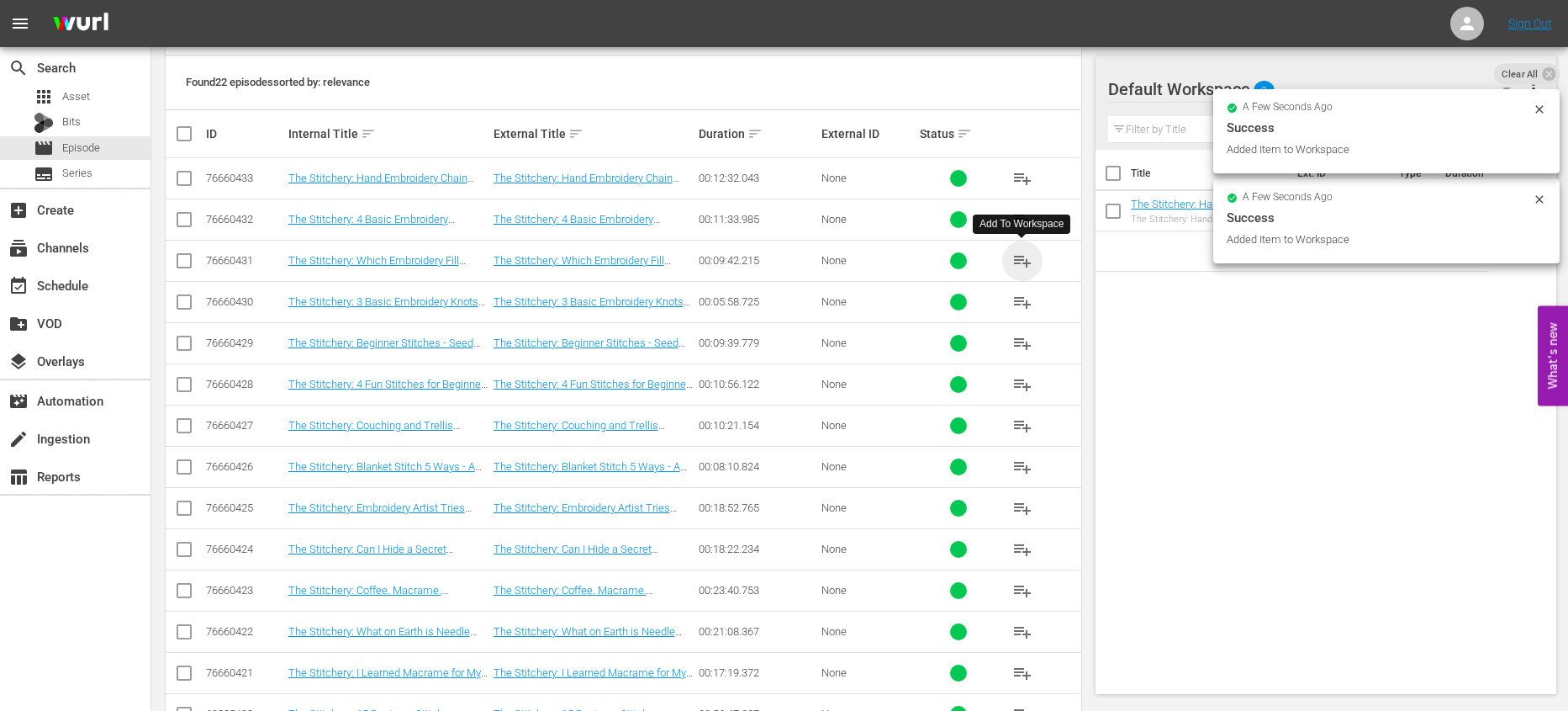
click at [1021, 260] on span "playlist_add" at bounding box center [1022, 260] width 20 height 20
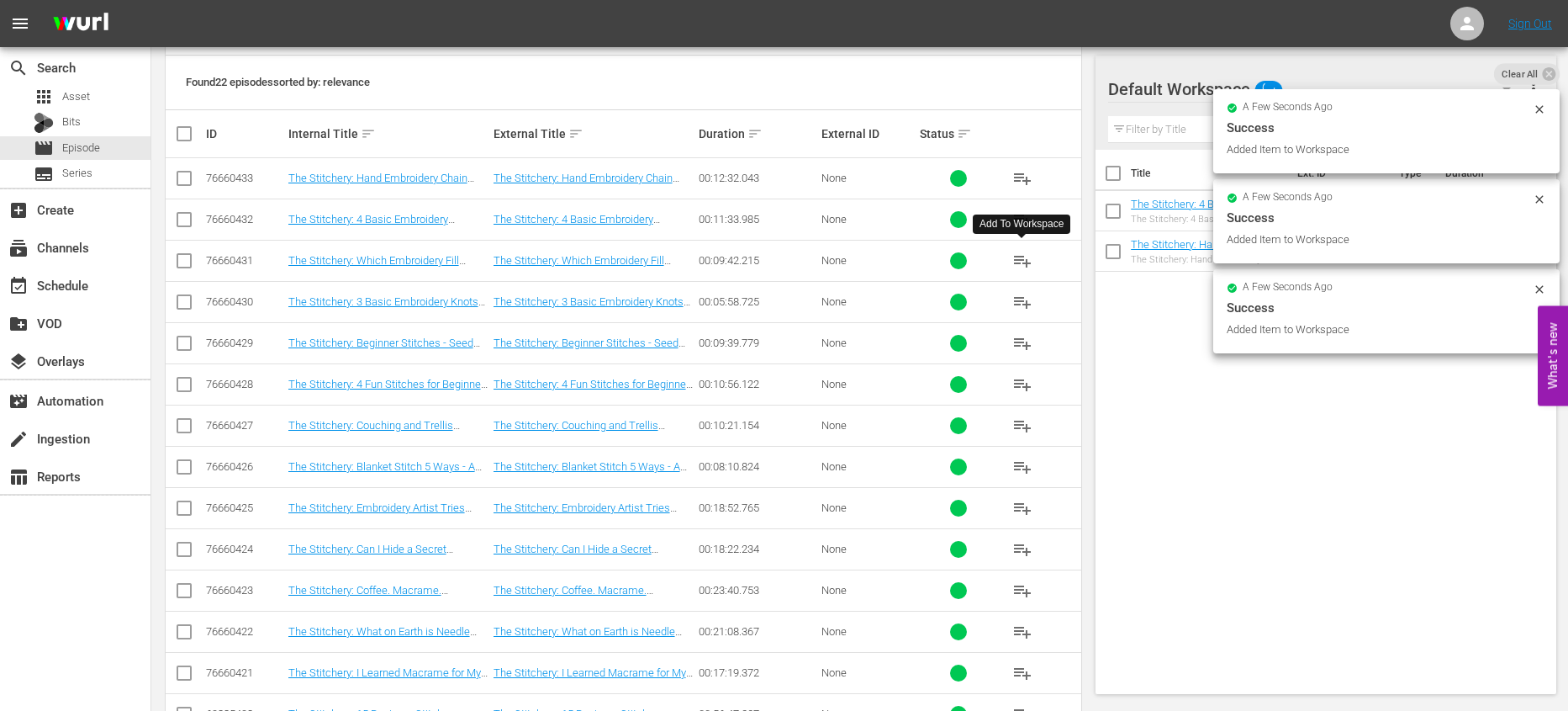
click at [1028, 304] on span "playlist_add" at bounding box center [1022, 301] width 20 height 20
click at [1018, 347] on span "playlist_add" at bounding box center [1022, 343] width 20 height 20
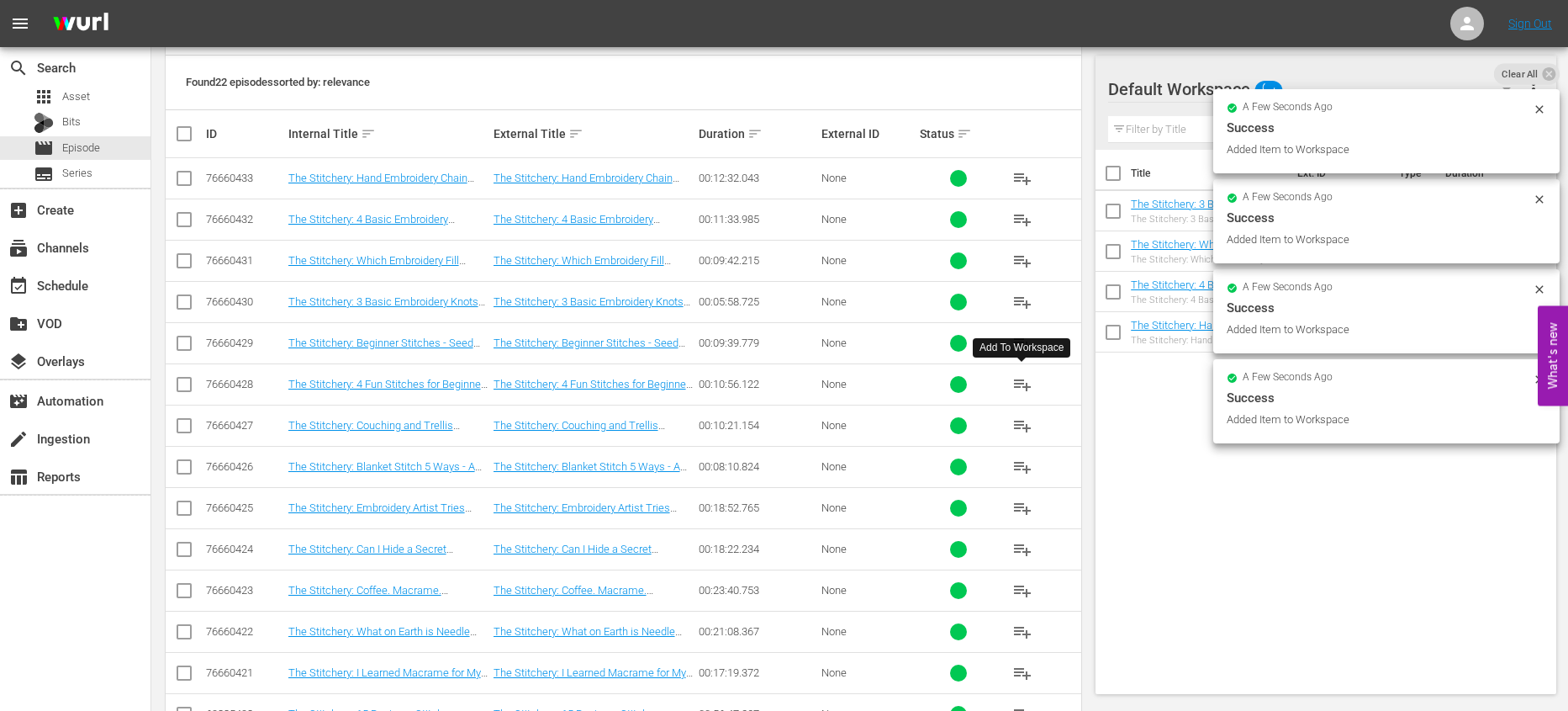
click at [1019, 381] on span "playlist_add" at bounding box center [1022, 384] width 20 height 20
click at [1023, 429] on span "playlist_add" at bounding box center [1022, 425] width 20 height 20
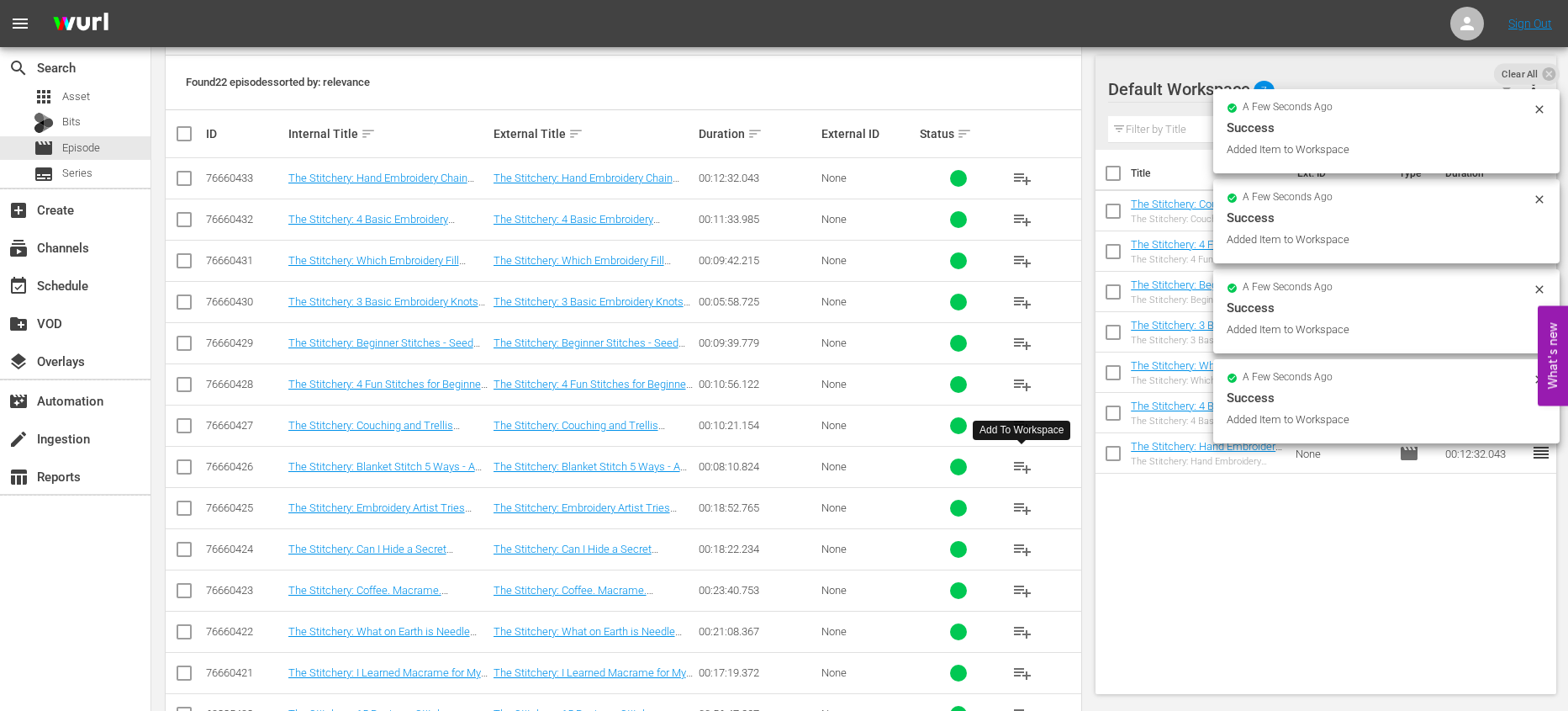
click at [1019, 462] on span "playlist_add" at bounding box center [1022, 467] width 20 height 20
click at [1023, 508] on span "playlist_add" at bounding box center [1022, 507] width 20 height 20
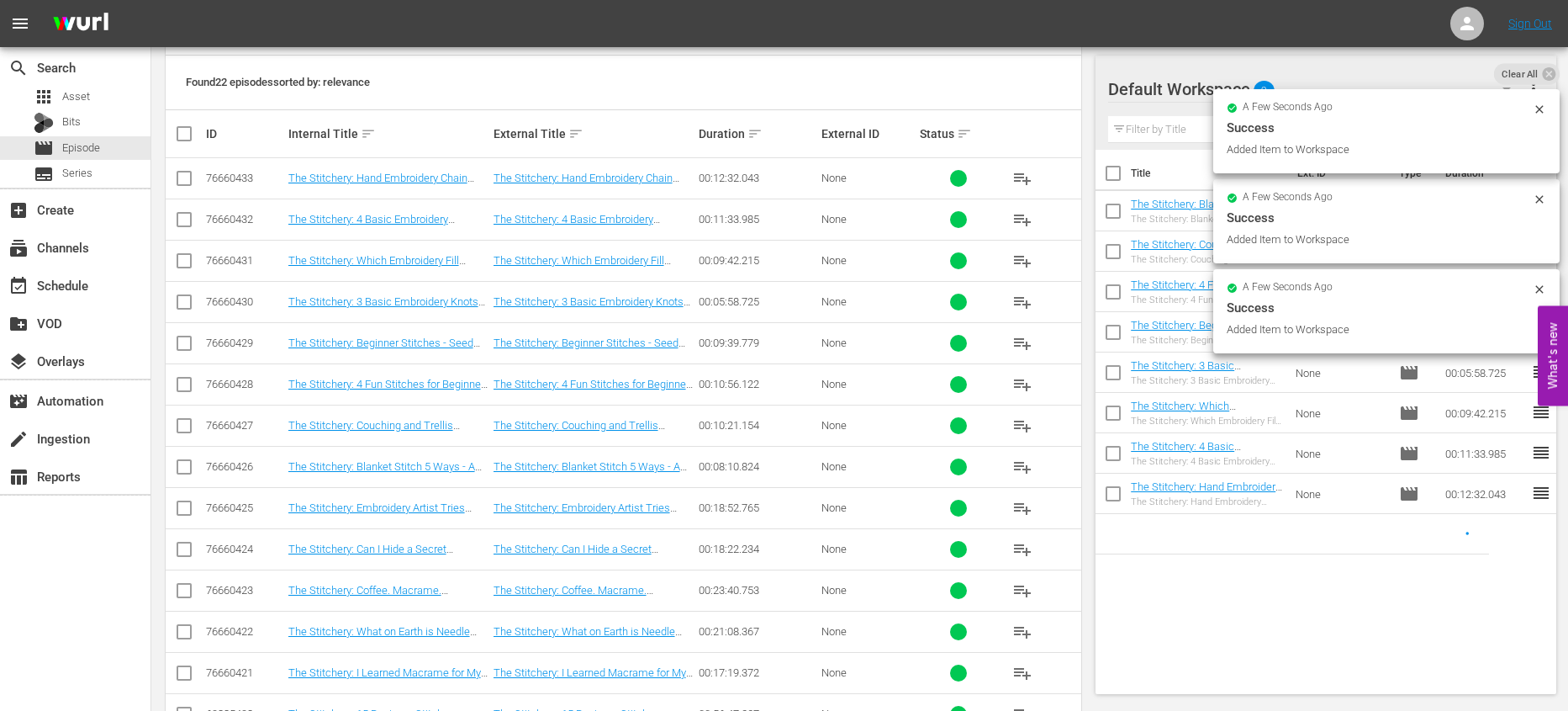
click at [1004, 557] on button "playlist_add" at bounding box center [1022, 550] width 41 height 41
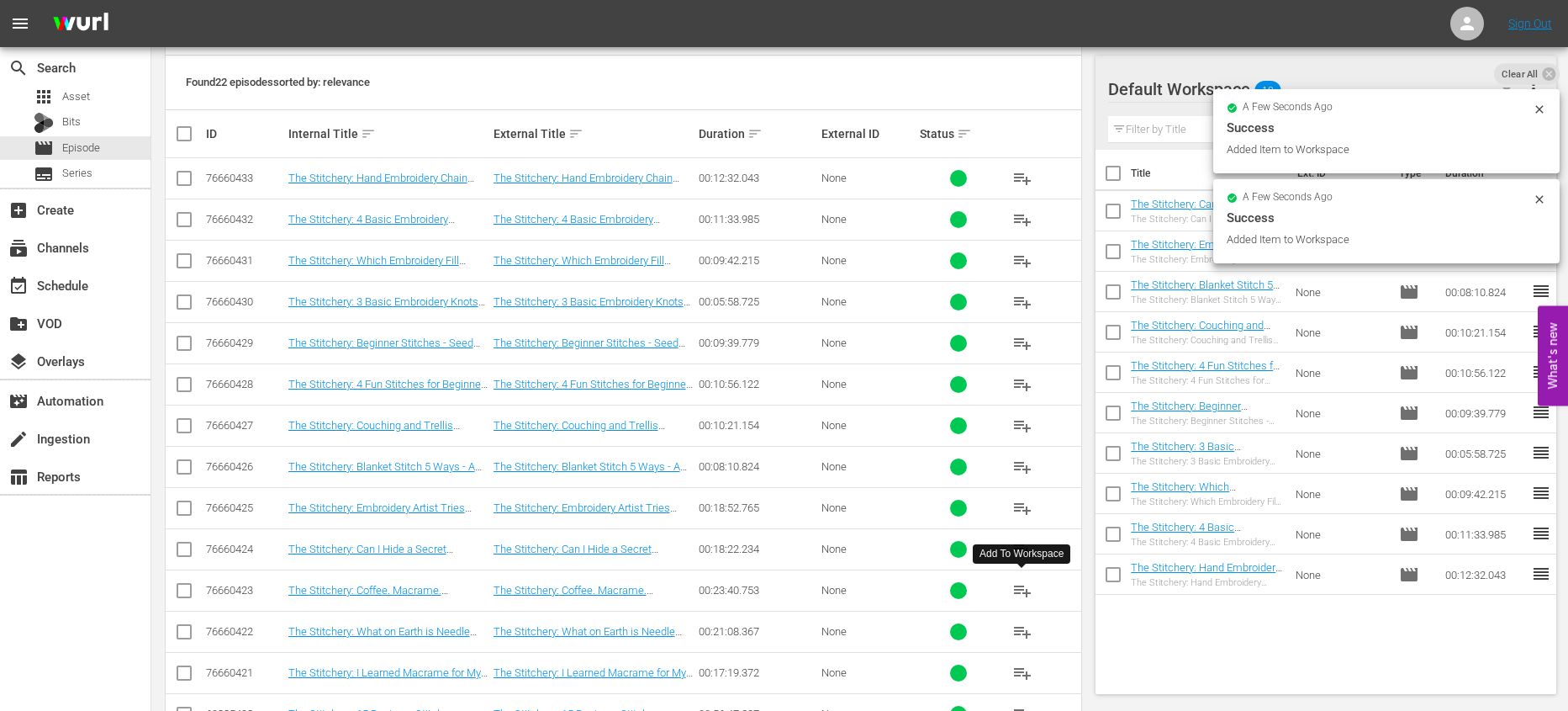
click at [1013, 597] on span "playlist_add" at bounding box center [1022, 590] width 20 height 20
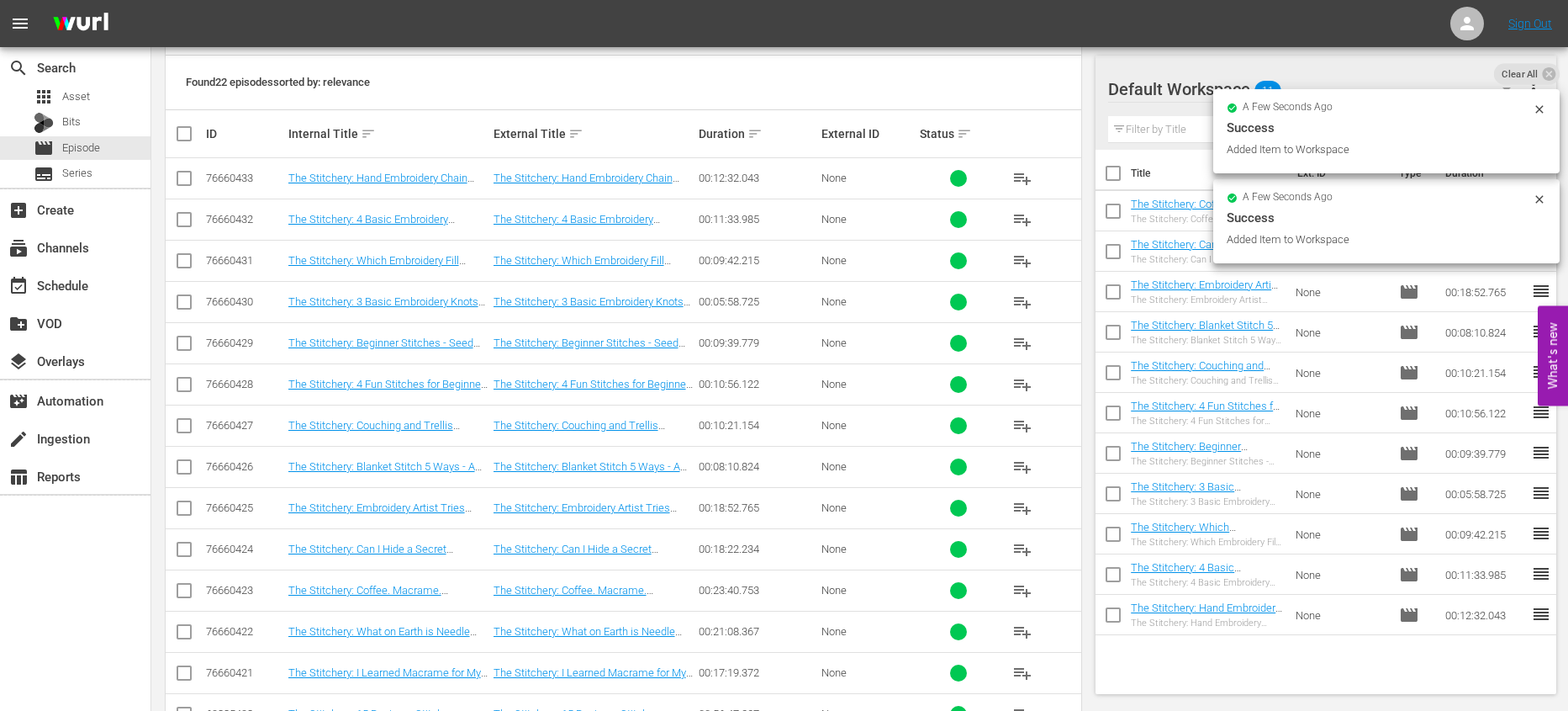
click at [1115, 177] on input "checkbox" at bounding box center [1112, 177] width 36 height 36
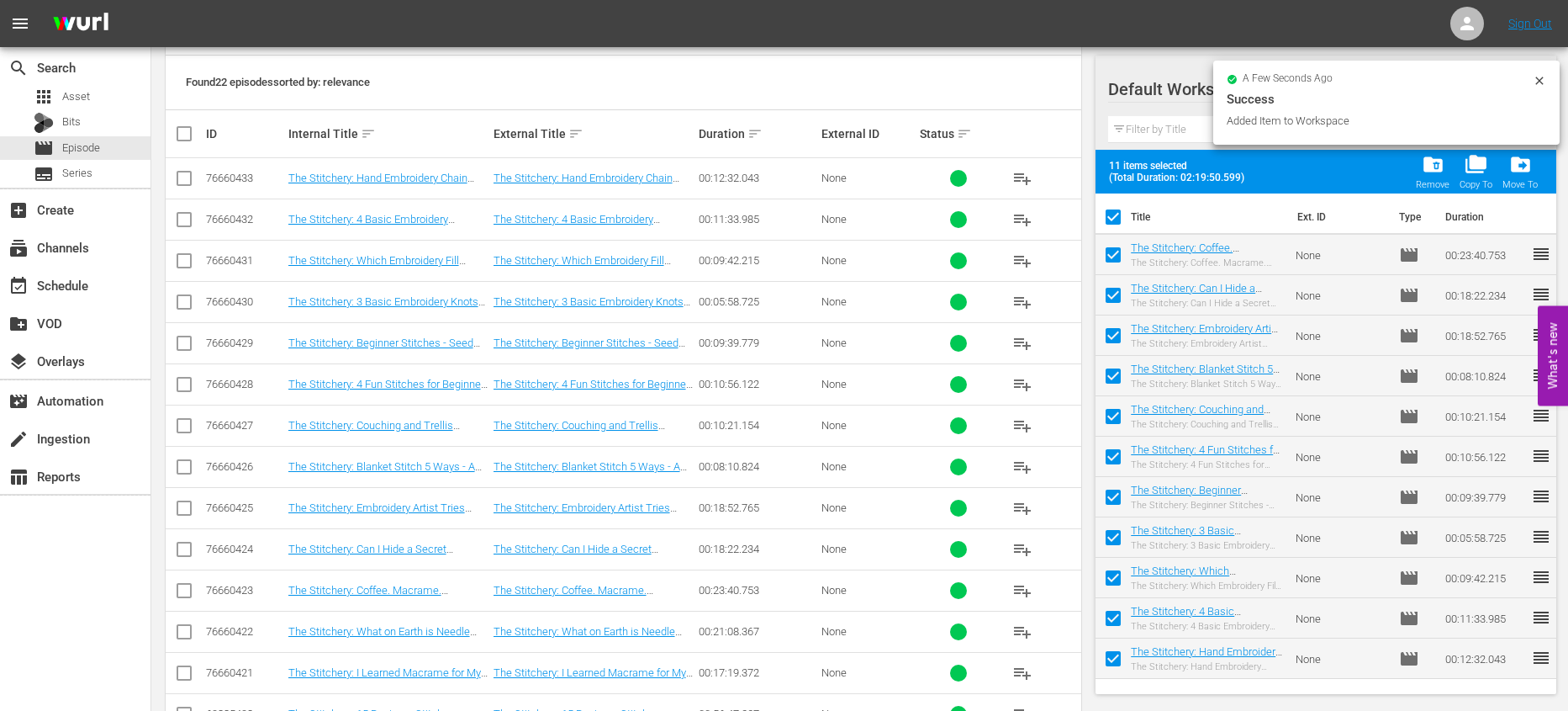
click at [1116, 220] on input "checkbox" at bounding box center [1112, 220] width 36 height 36
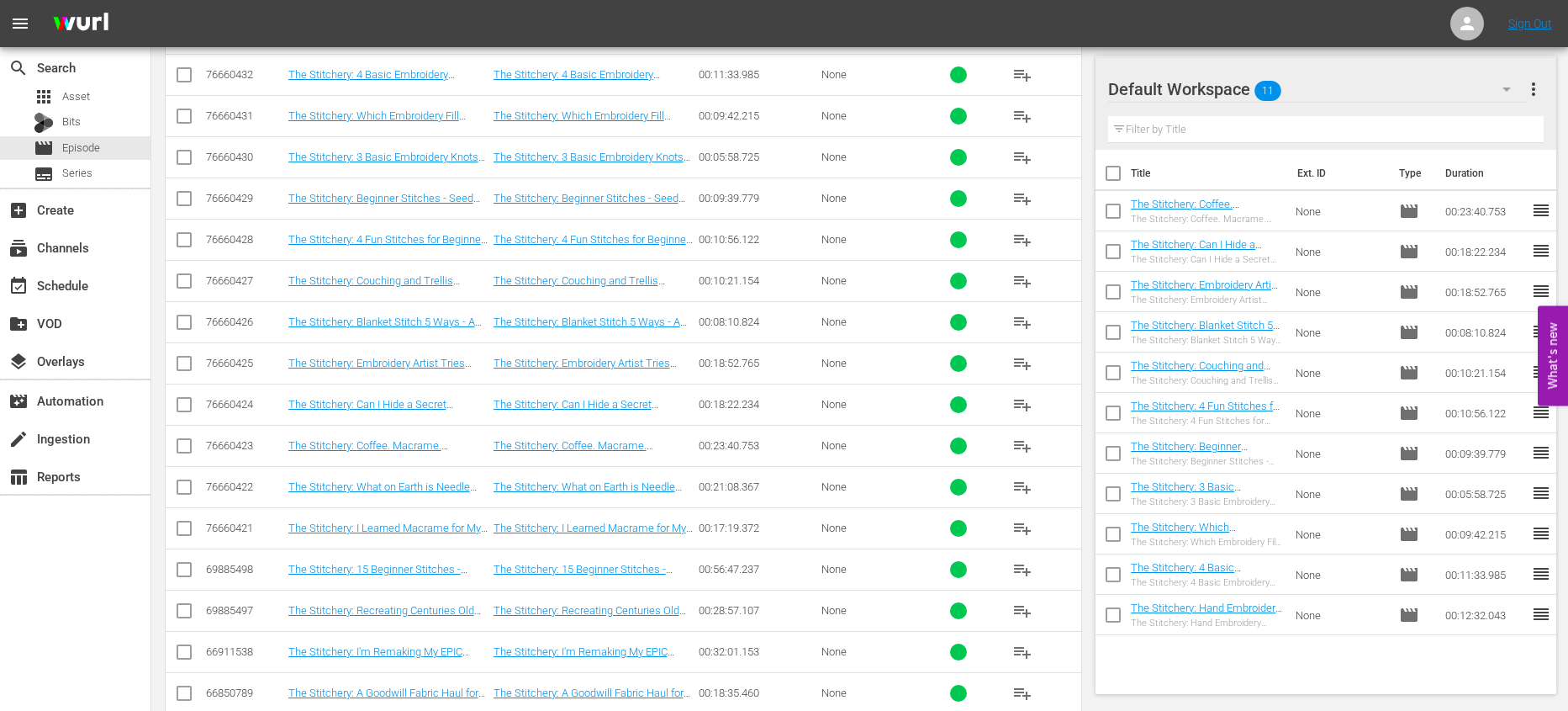
scroll to position [485, 0]
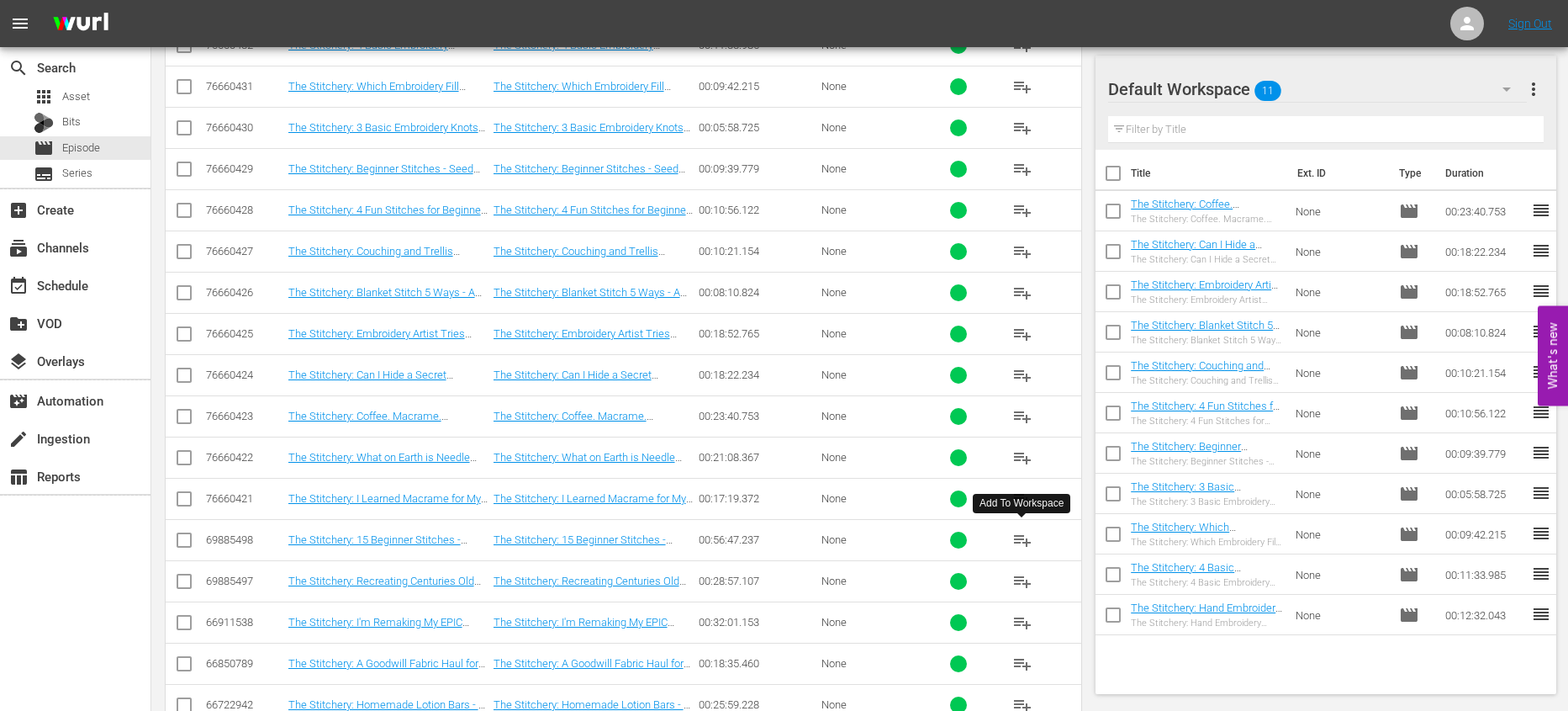
click at [1017, 538] on span "playlist_add" at bounding box center [1022, 540] width 20 height 20
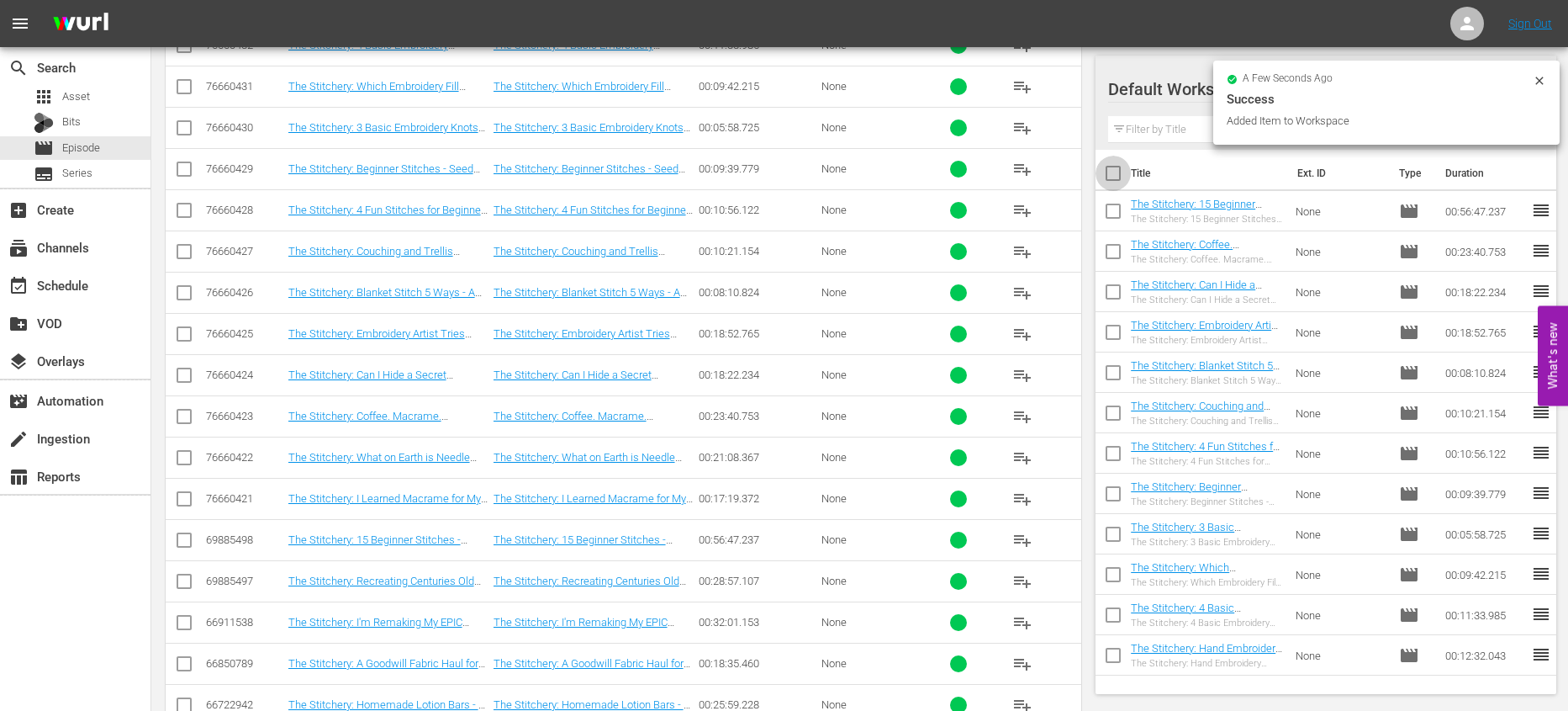
click at [1110, 182] on input "checkbox" at bounding box center [1112, 177] width 36 height 36
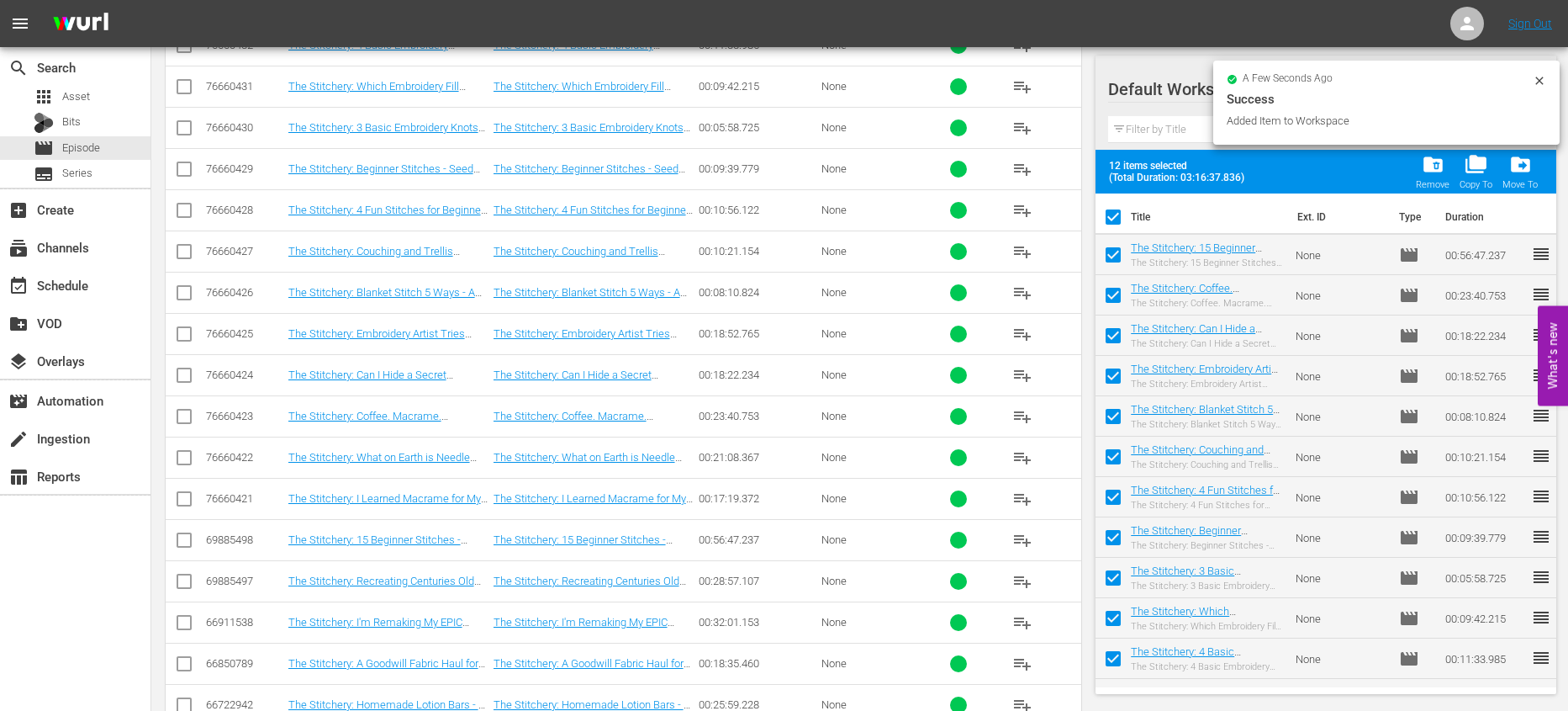
click at [1118, 213] on input "checkbox" at bounding box center [1112, 220] width 36 height 36
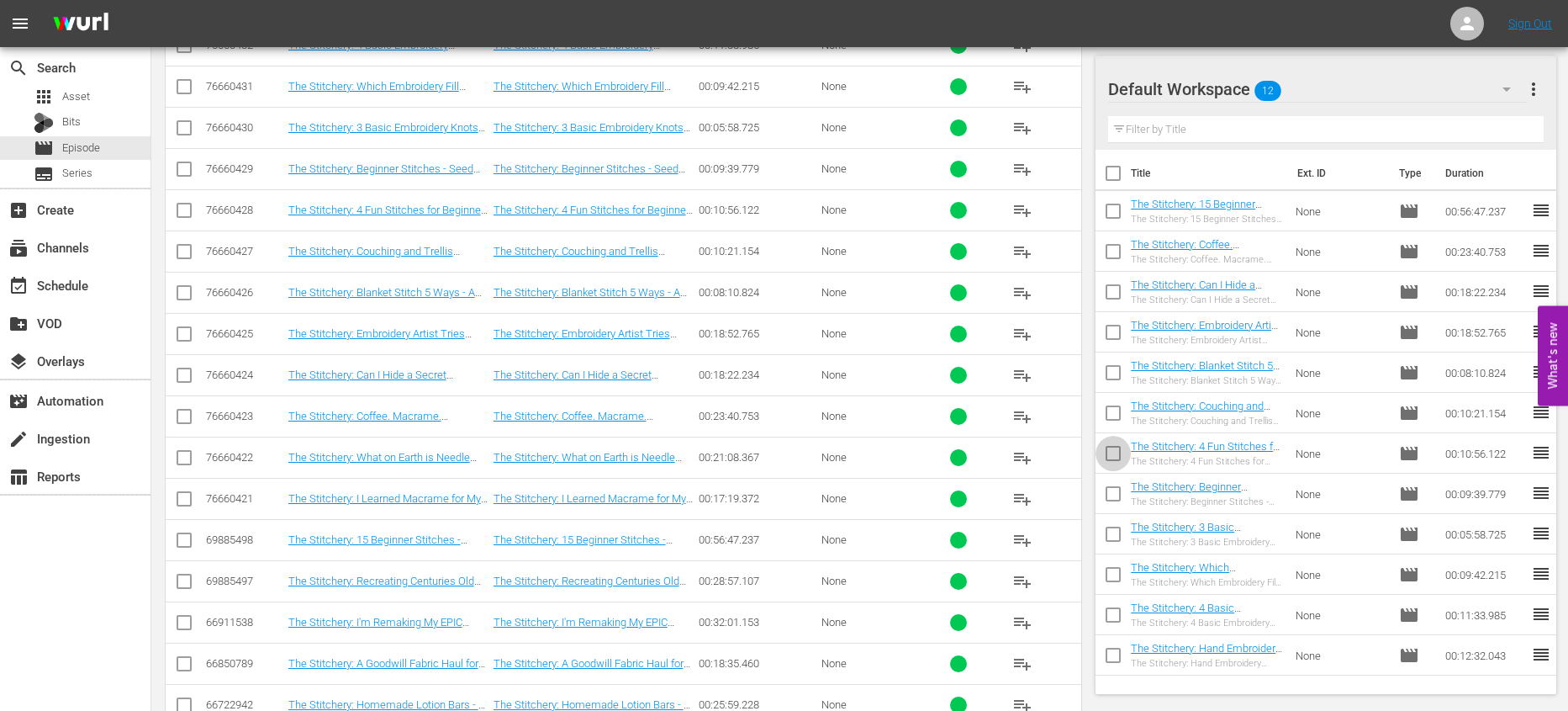
click at [1107, 461] on input "checkbox" at bounding box center [1112, 456] width 36 height 36
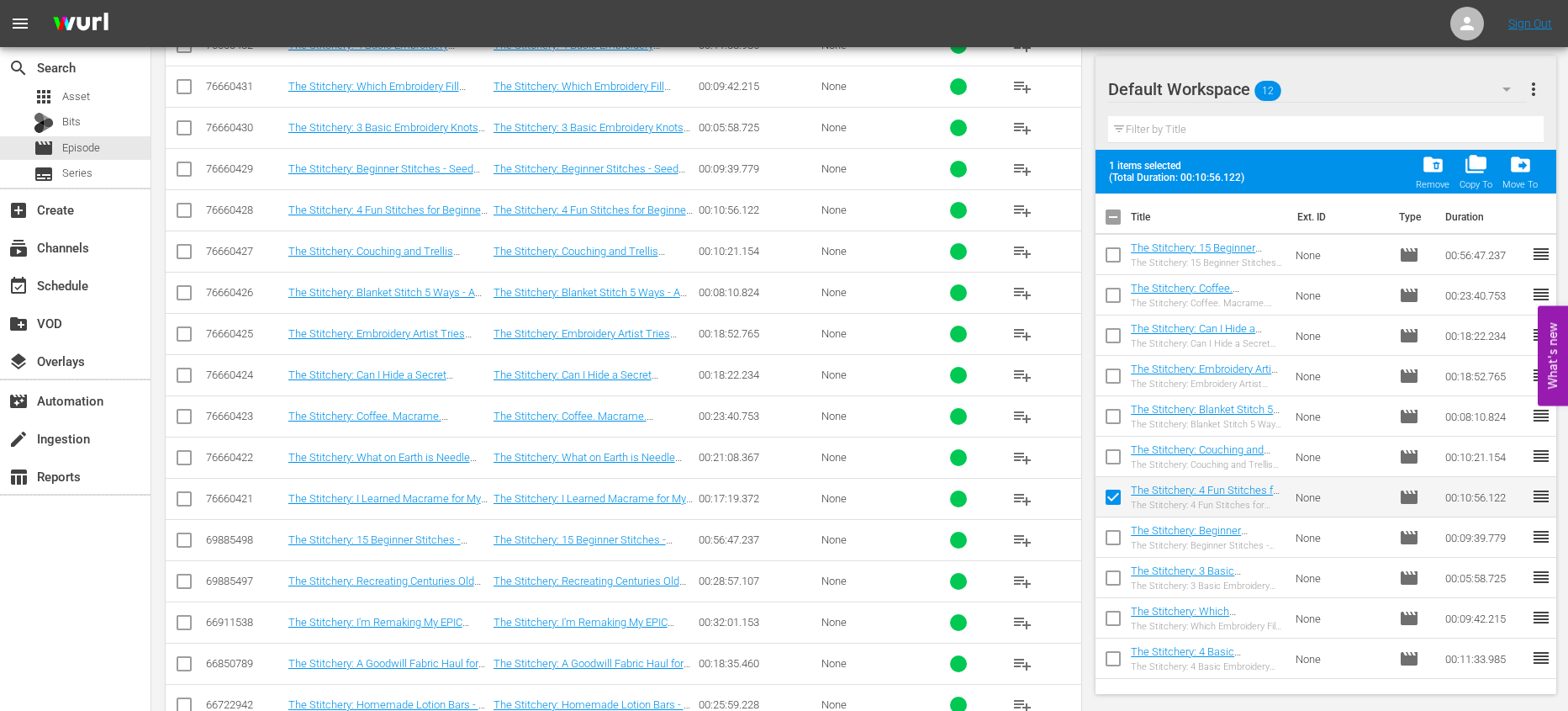
click at [1115, 494] on input "checkbox" at bounding box center [1112, 500] width 36 height 36
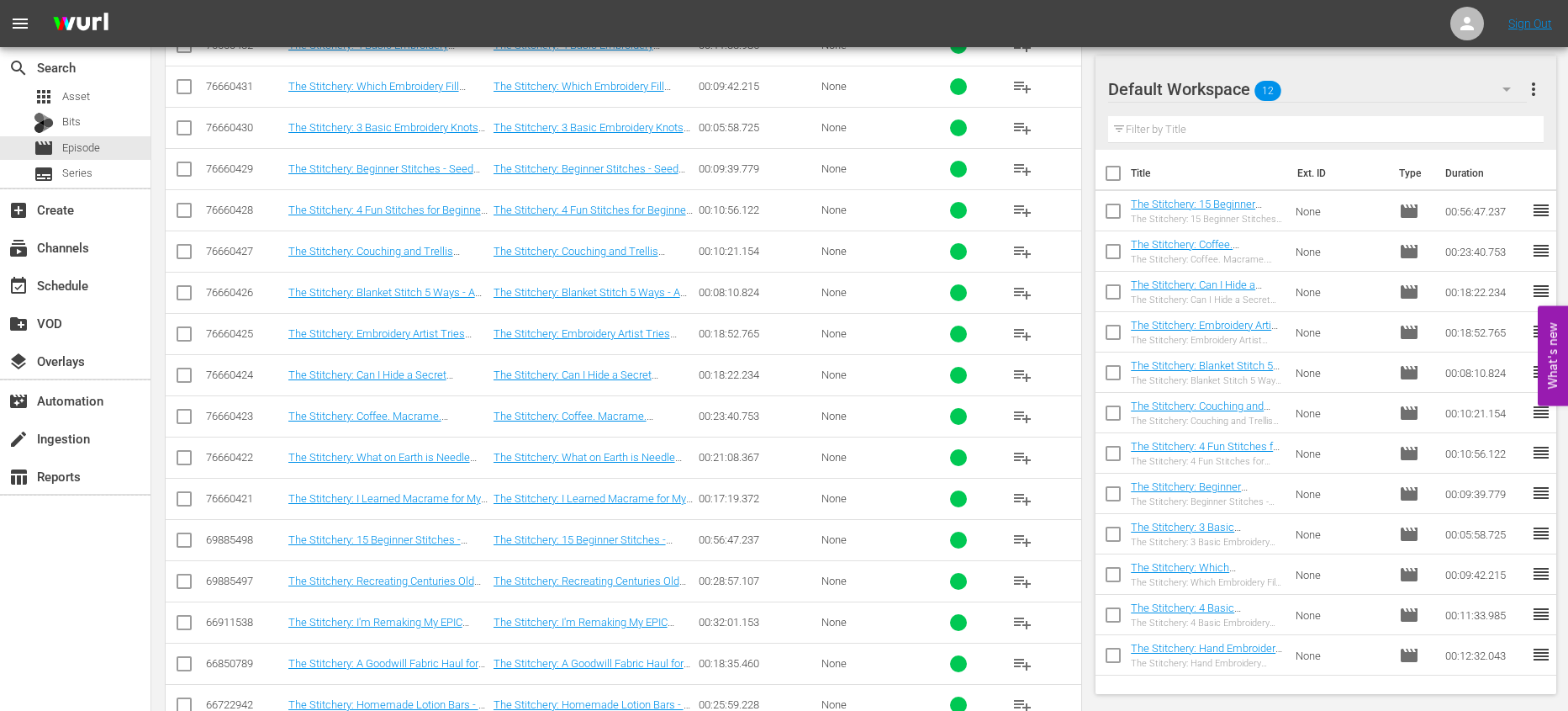
click at [1108, 424] on input "checkbox" at bounding box center [1112, 416] width 36 height 36
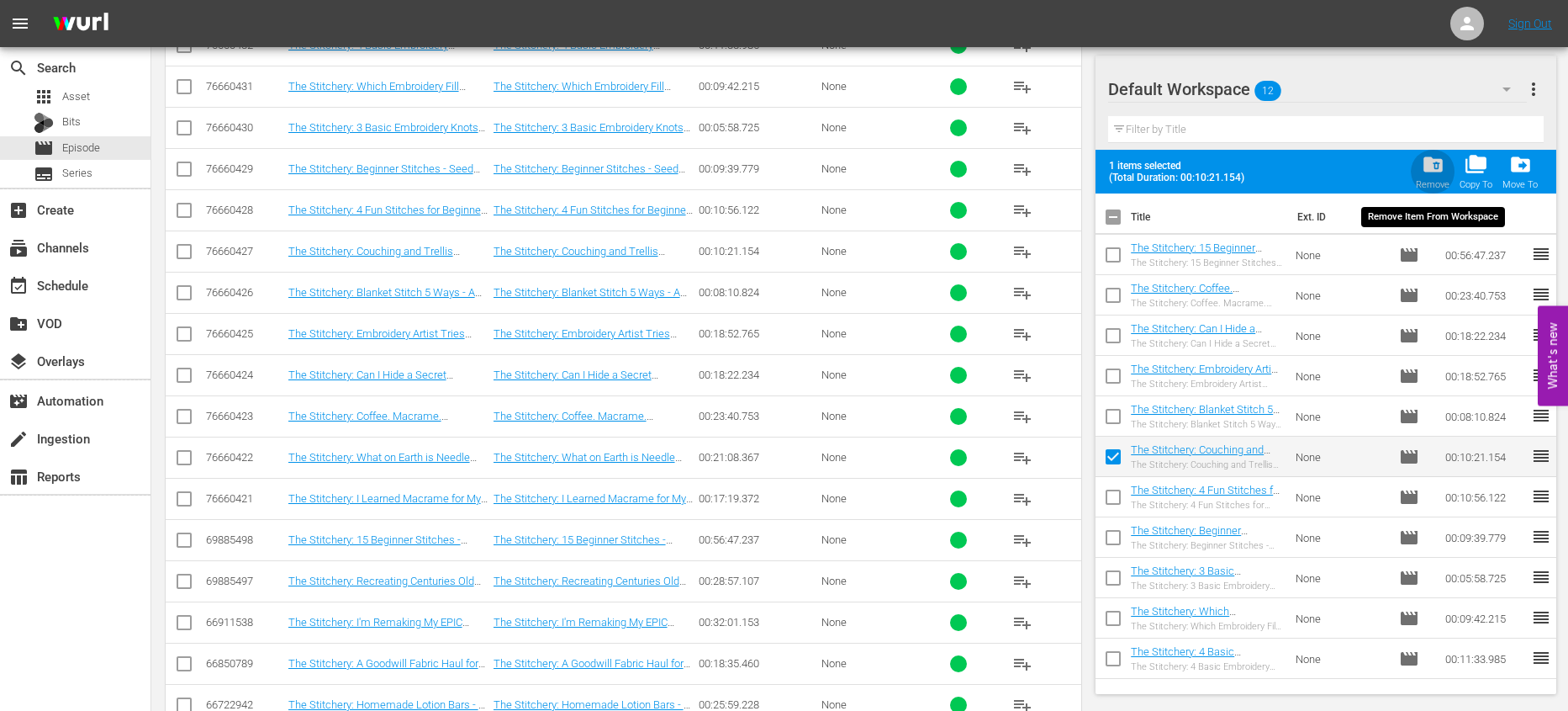
click at [1421, 176] on div "folder_delete Remove" at bounding box center [1432, 171] width 34 height 37
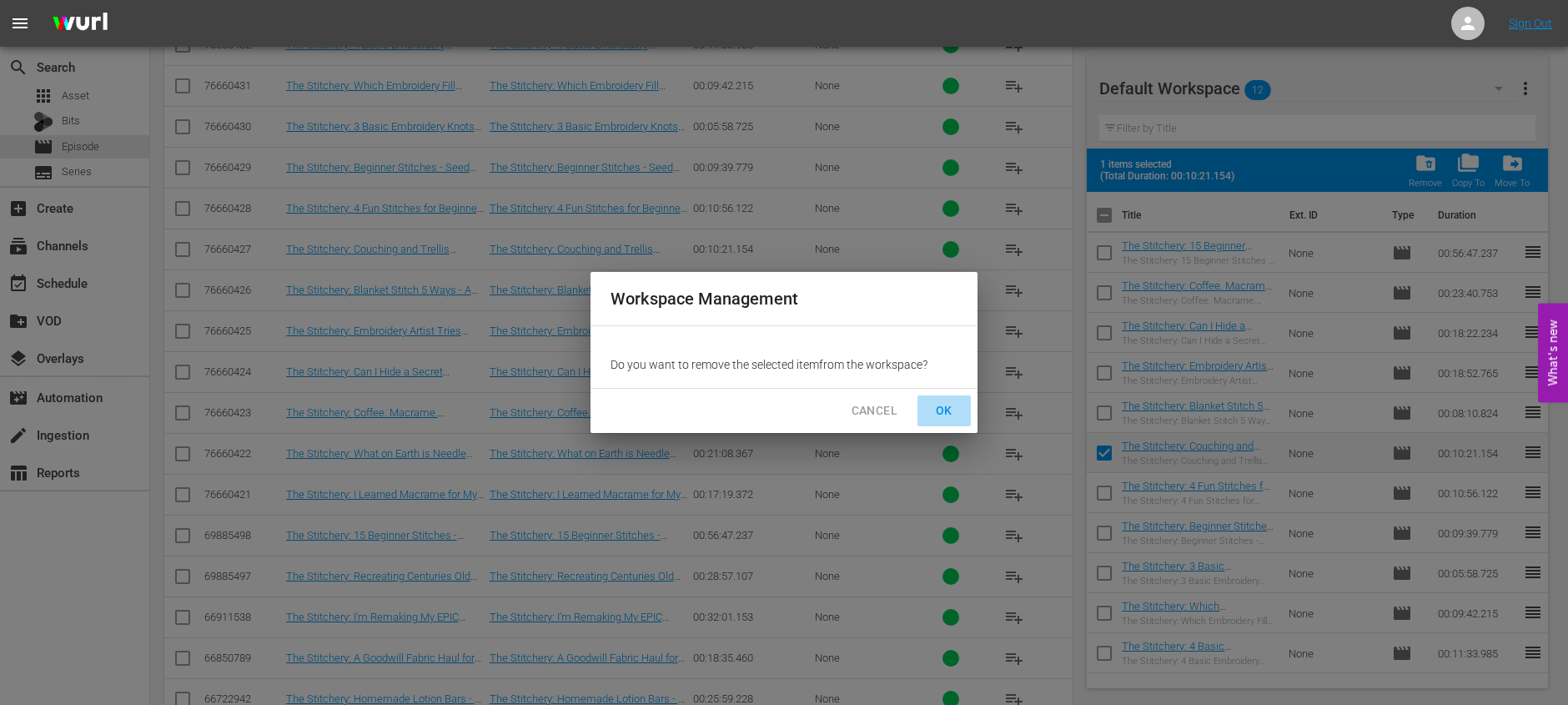
click at [948, 406] on span "OK" at bounding box center [944, 411] width 27 height 21
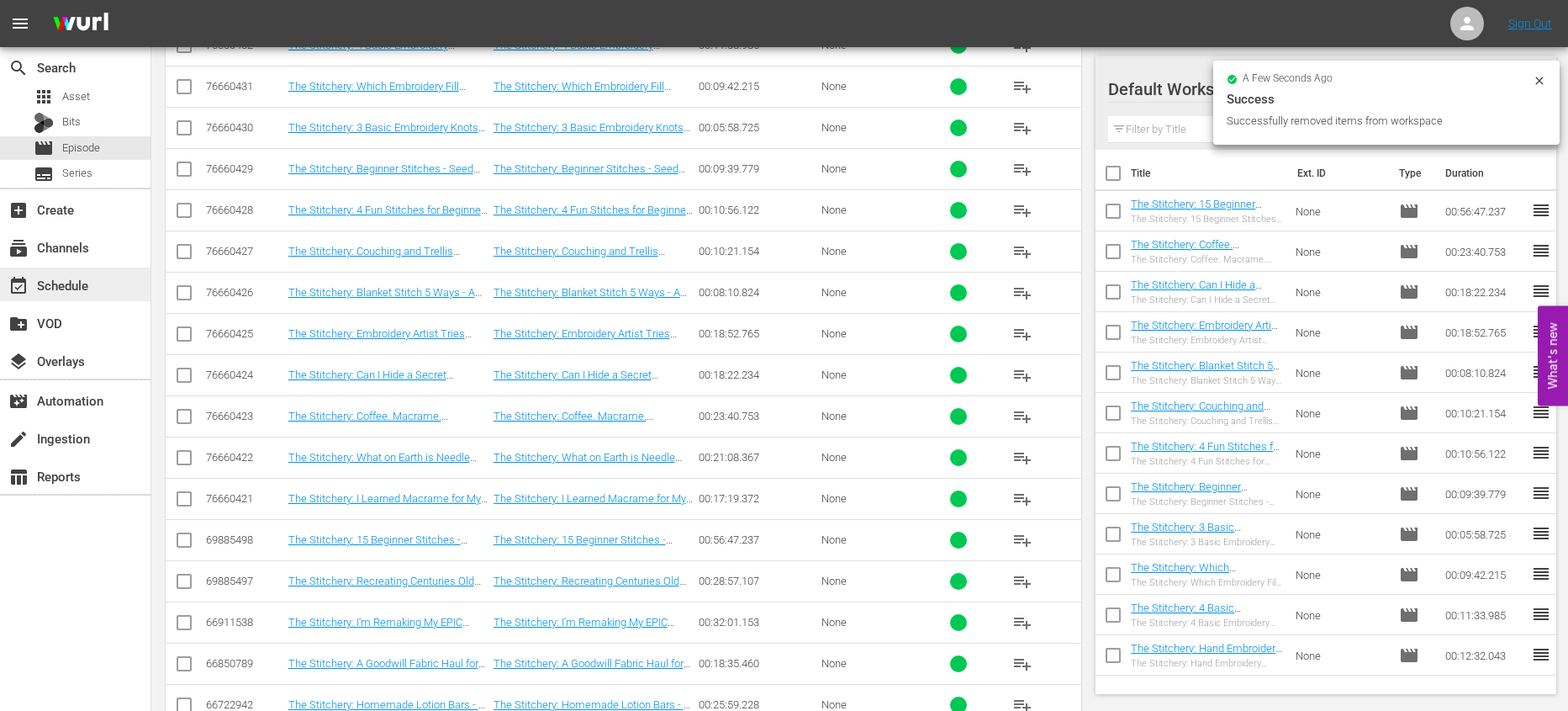
click at [119, 290] on div "event_available Schedule" at bounding box center [75, 284] width 151 height 34
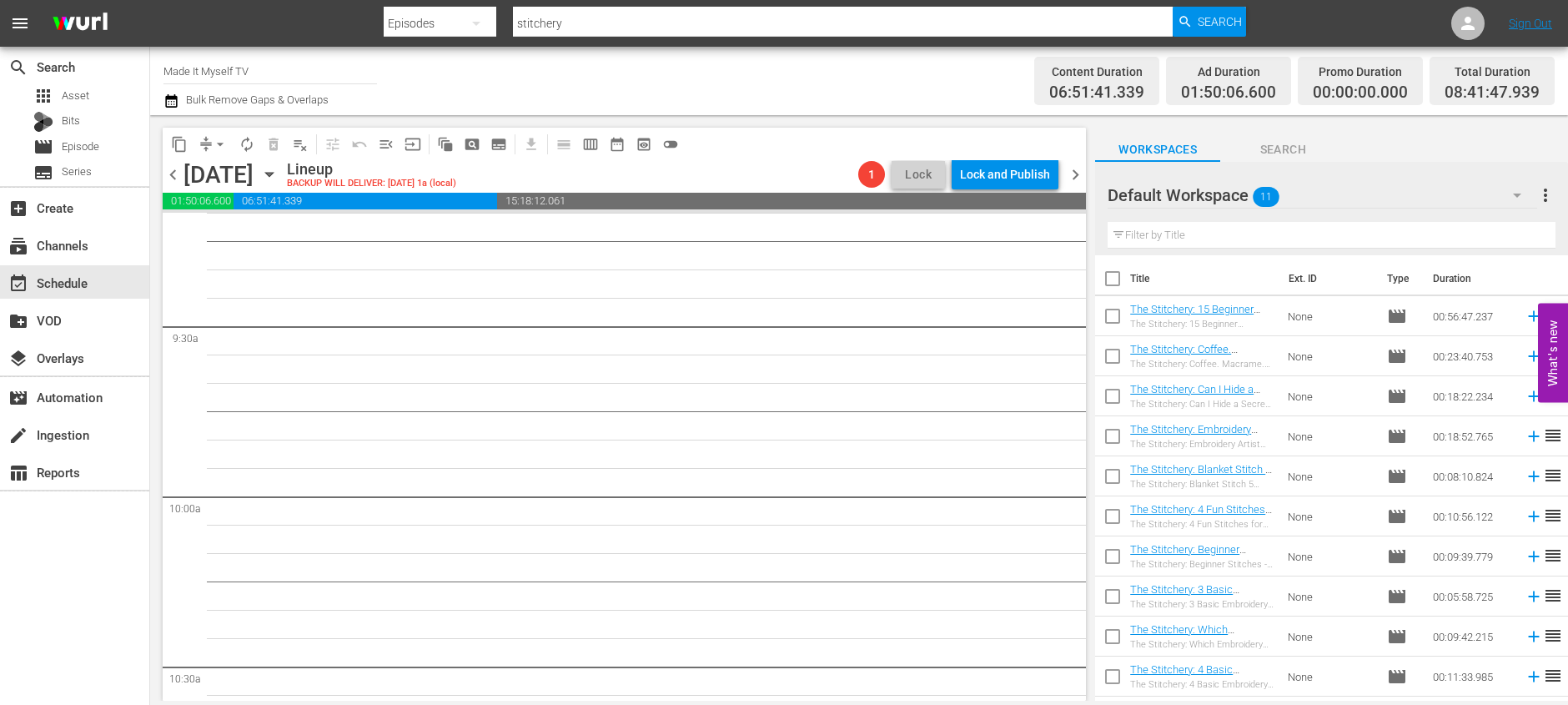
scroll to position [2961, 0]
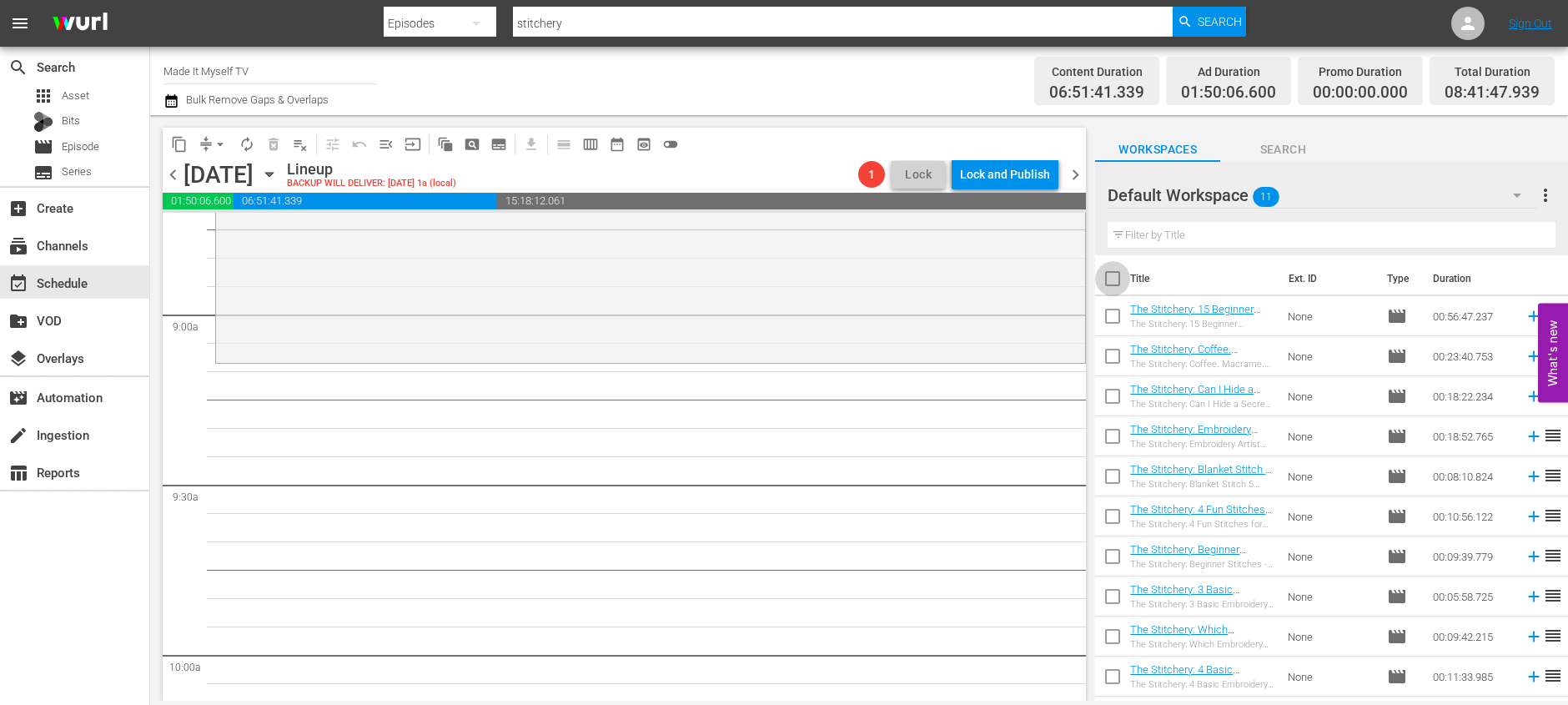
click at [1113, 283] on input "checkbox" at bounding box center [1112, 282] width 35 height 35
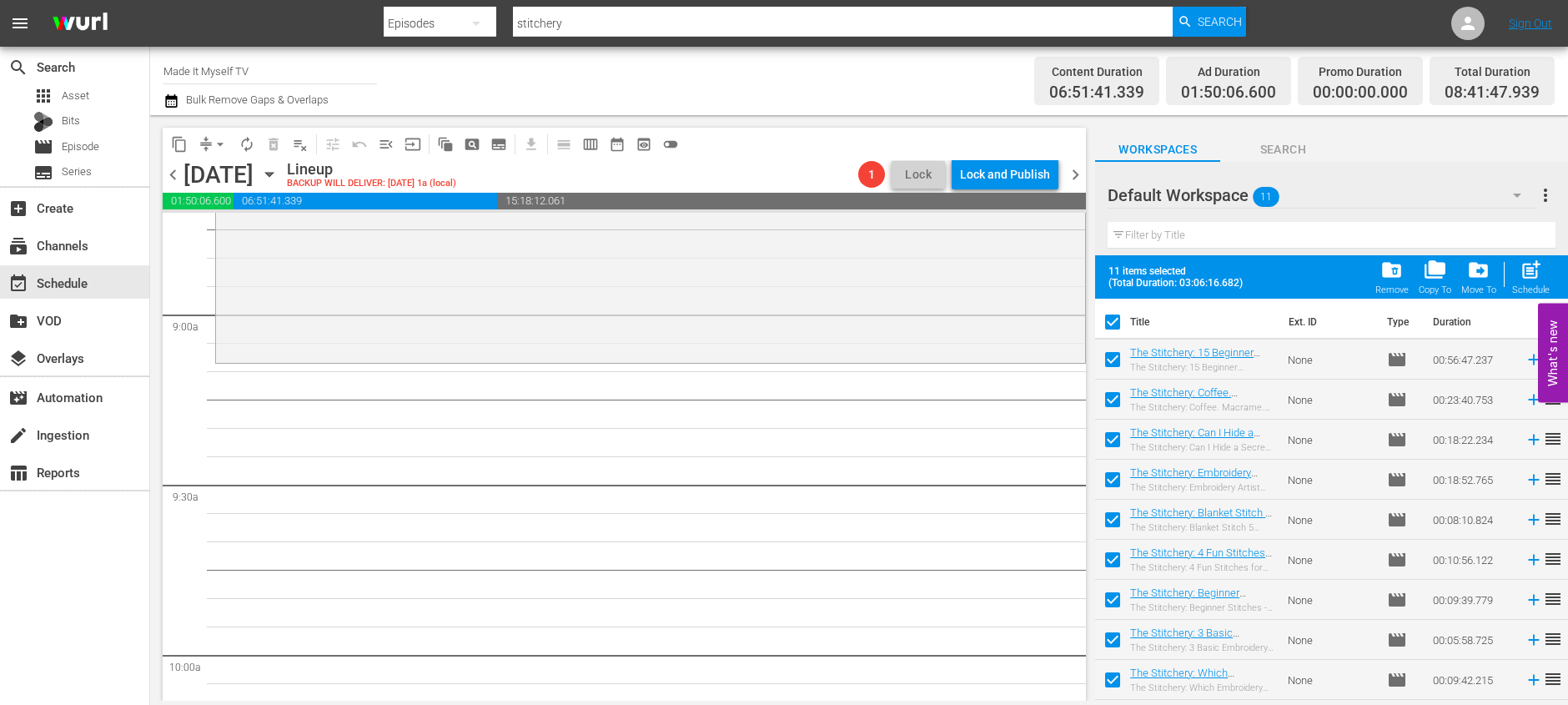
click at [1125, 329] on input "checkbox" at bounding box center [1112, 325] width 35 height 35
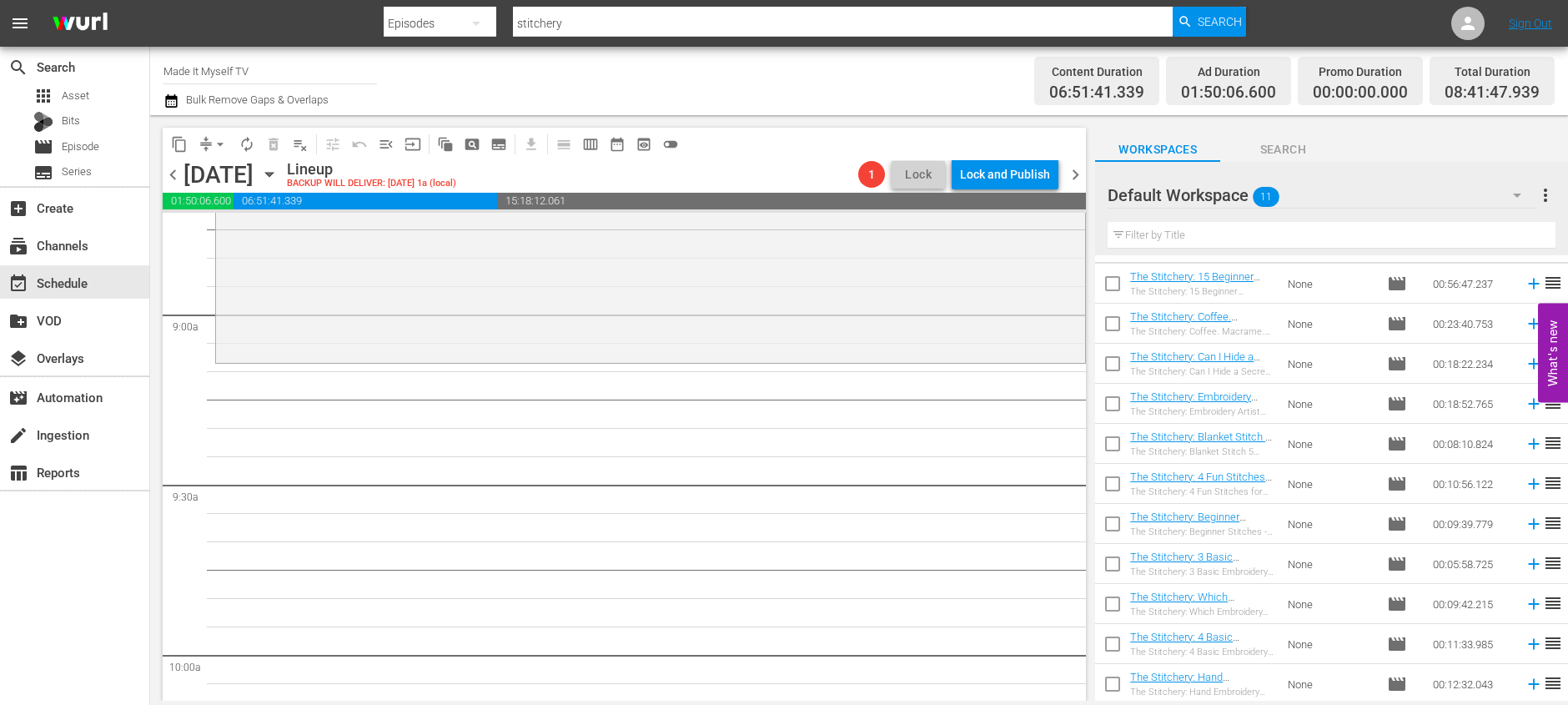
scroll to position [34, 0]
click at [1100, 560] on input "checkbox" at bounding box center [1112, 566] width 35 height 35
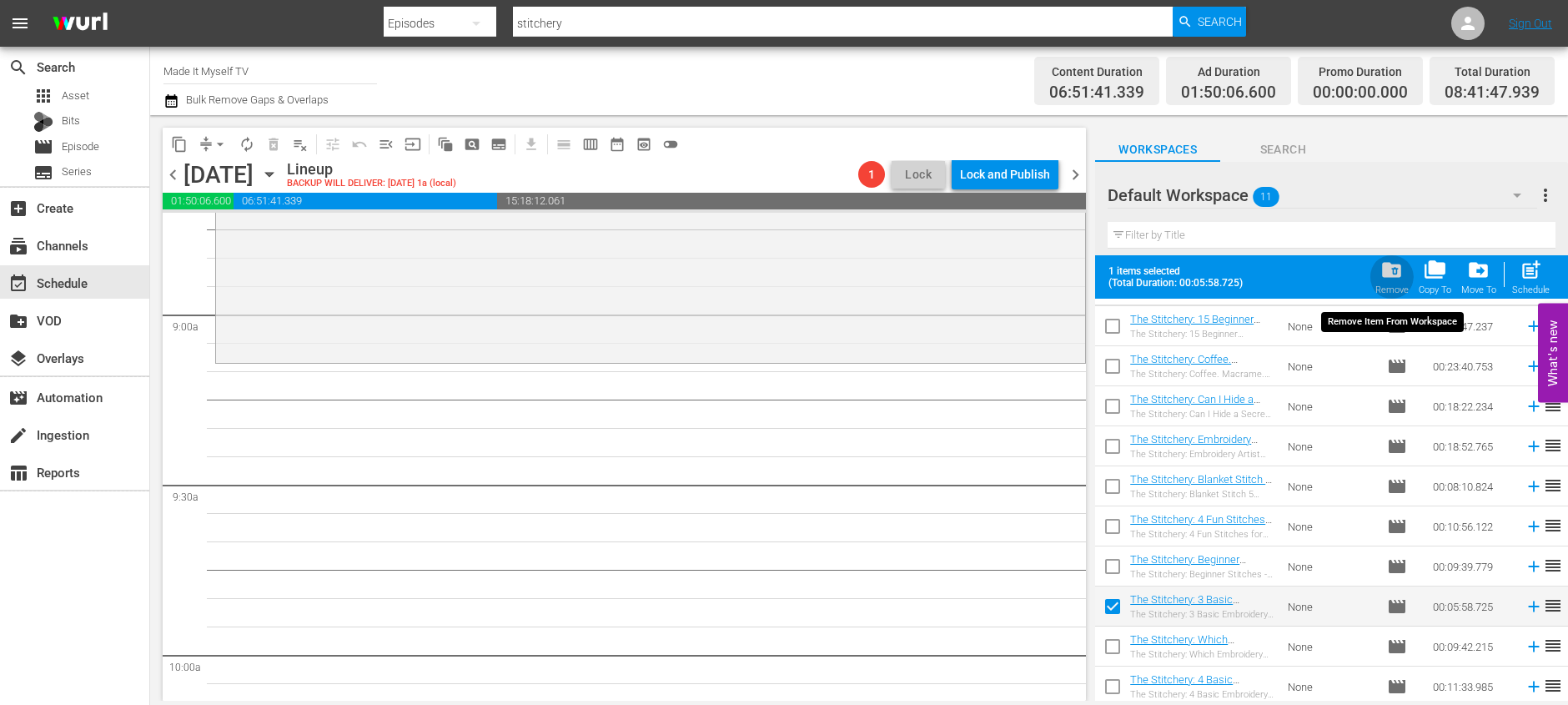
click at [1399, 268] on span "folder_delete" at bounding box center [1392, 270] width 23 height 23
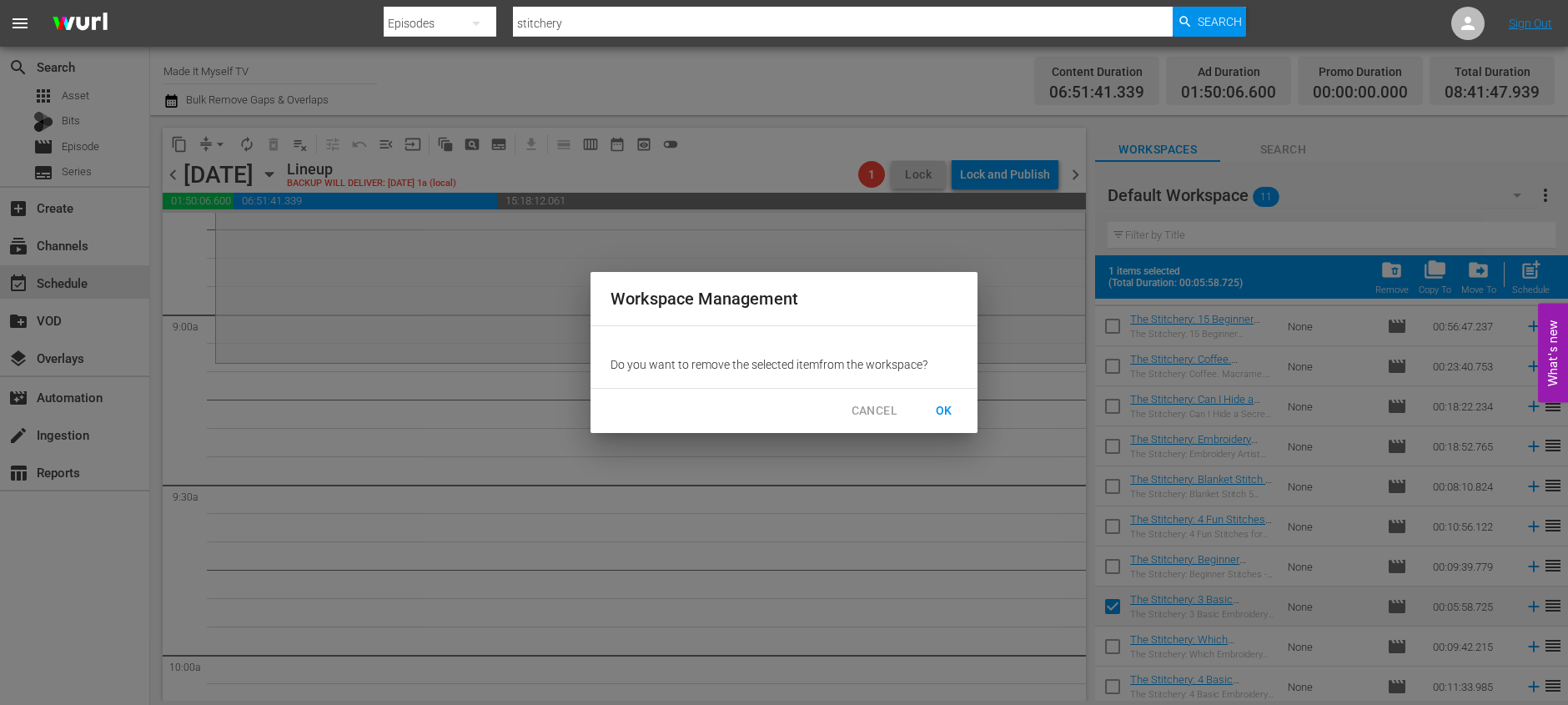
click at [958, 409] on button "OK" at bounding box center [944, 411] width 54 height 31
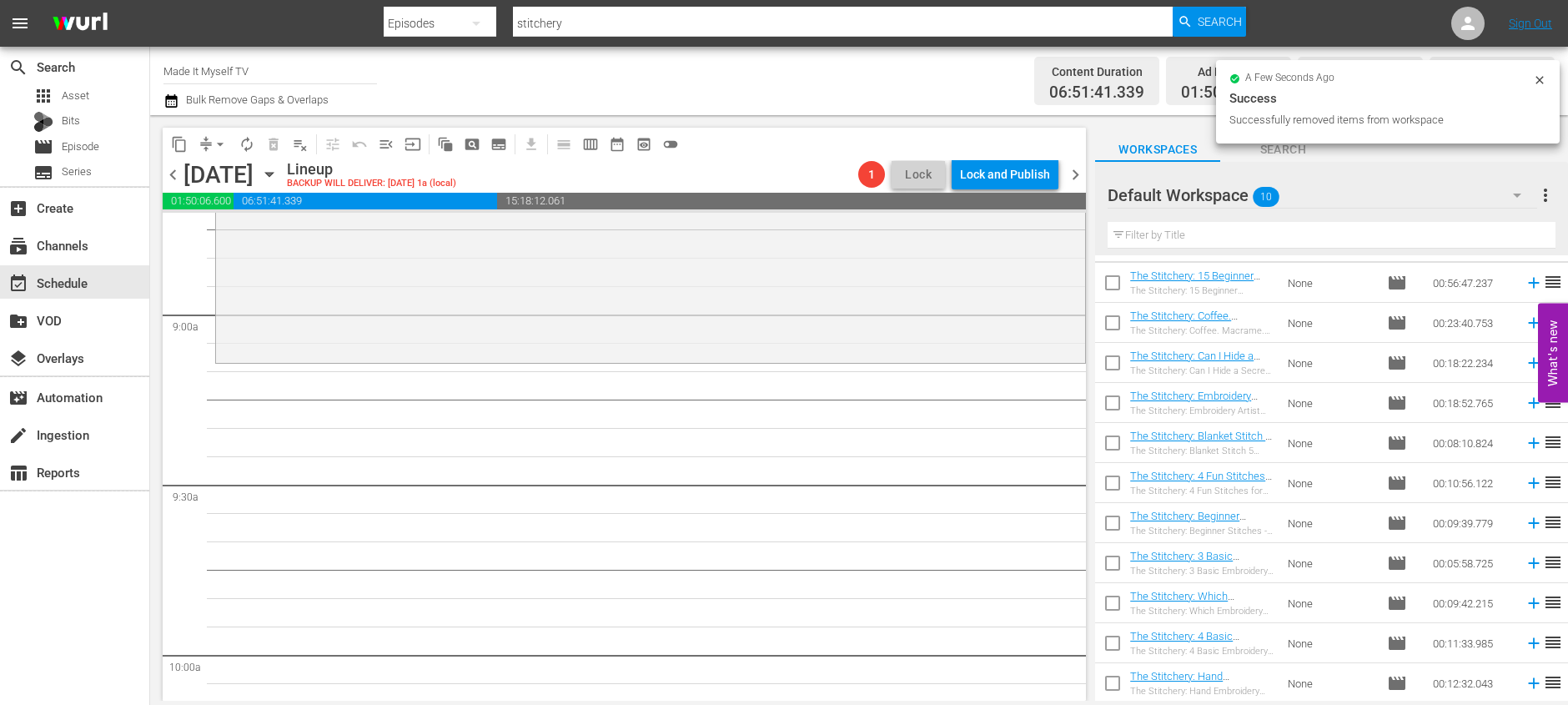
scroll to position [0, 0]
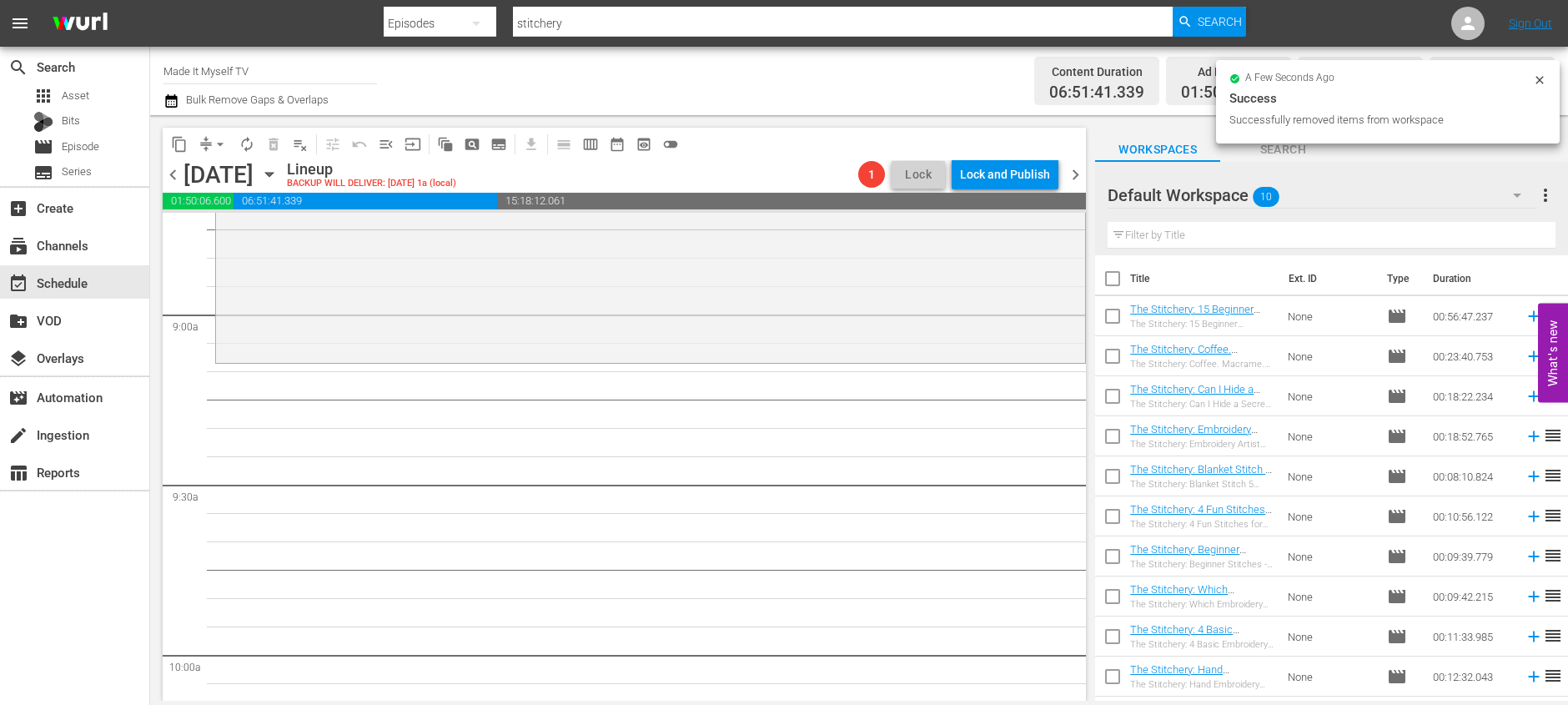
click at [1112, 284] on input "checkbox" at bounding box center [1112, 282] width 35 height 35
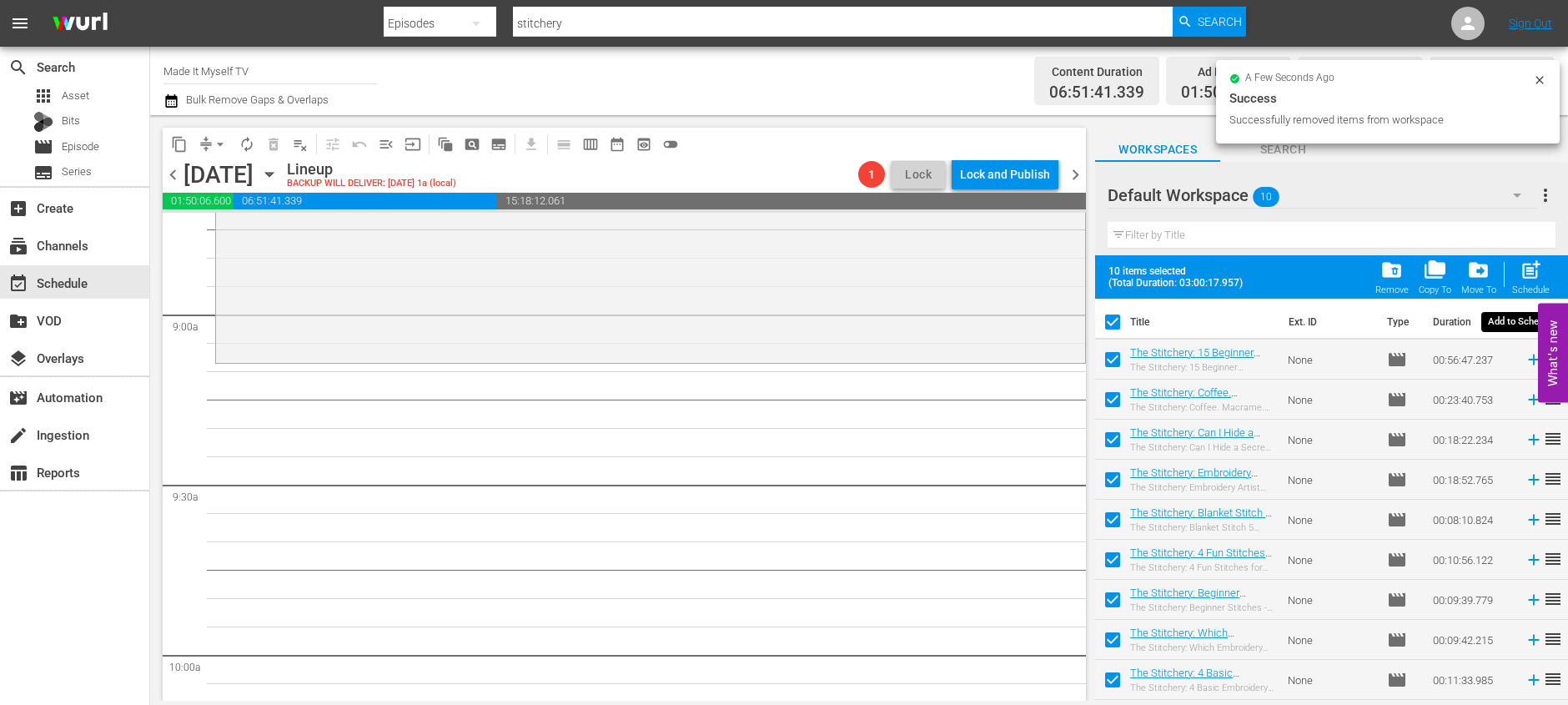
click at [1529, 278] on span "post_add" at bounding box center [1531, 270] width 23 height 23
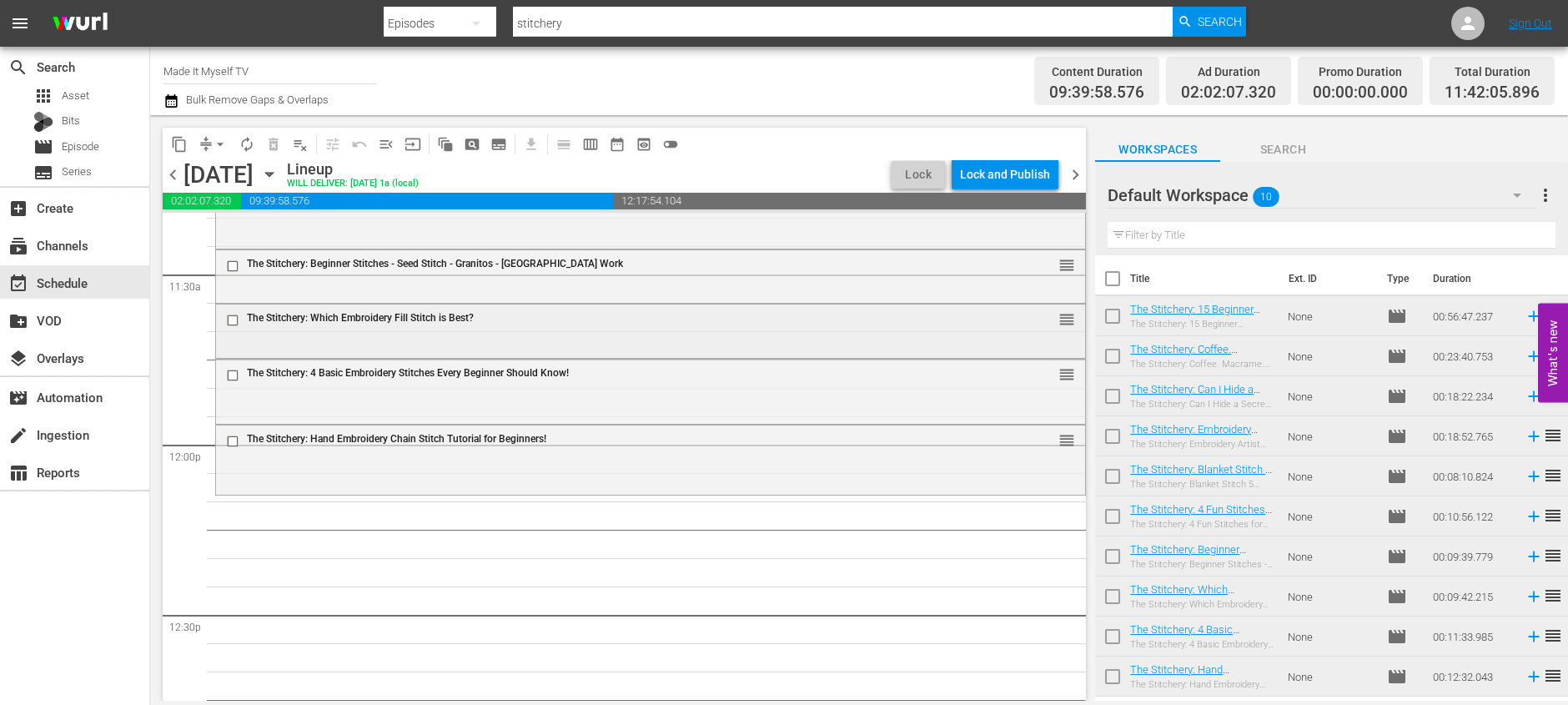
scroll to position [3855, 0]
click at [246, 156] on button "autorenew_outlined" at bounding box center [247, 145] width 27 height 27
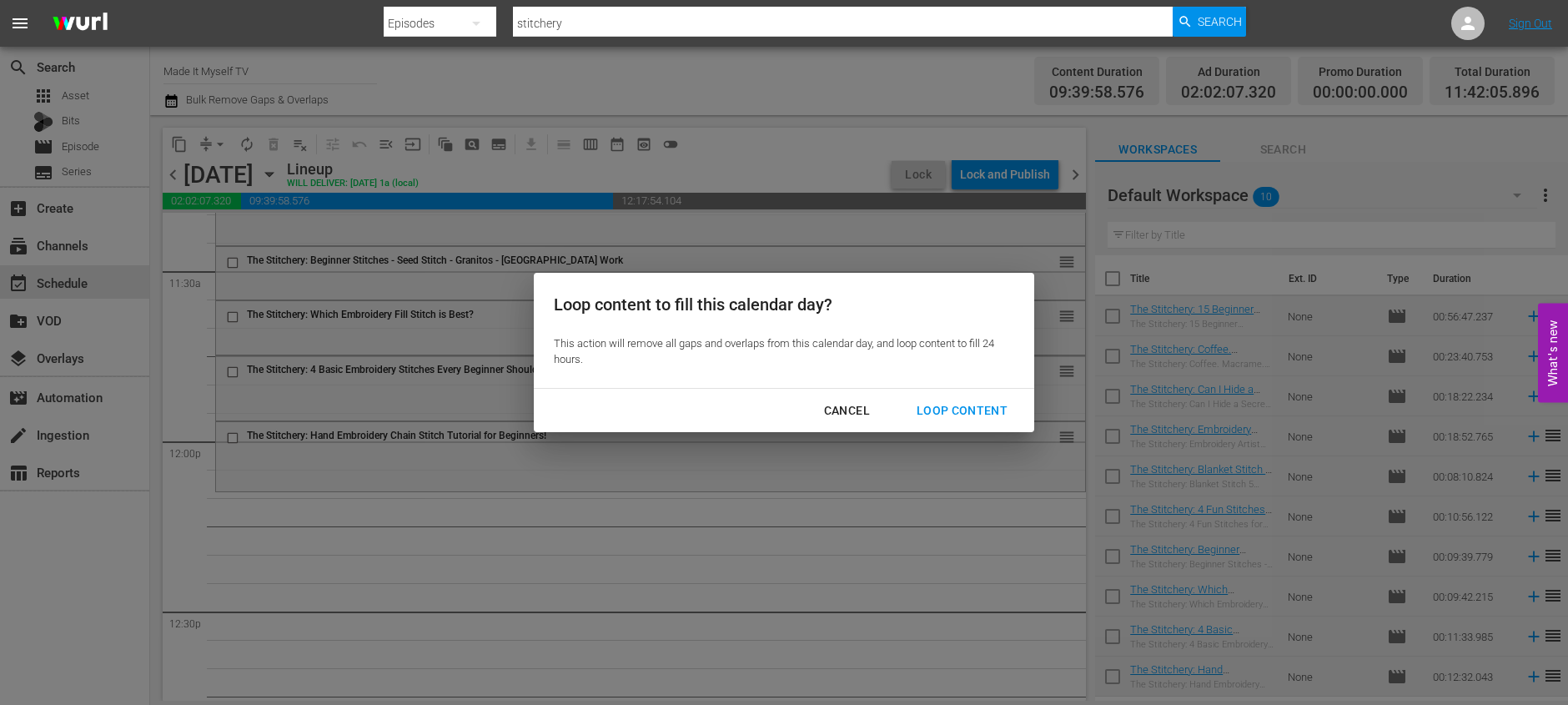
click at [956, 398] on button "Loop Content" at bounding box center [962, 411] width 131 height 31
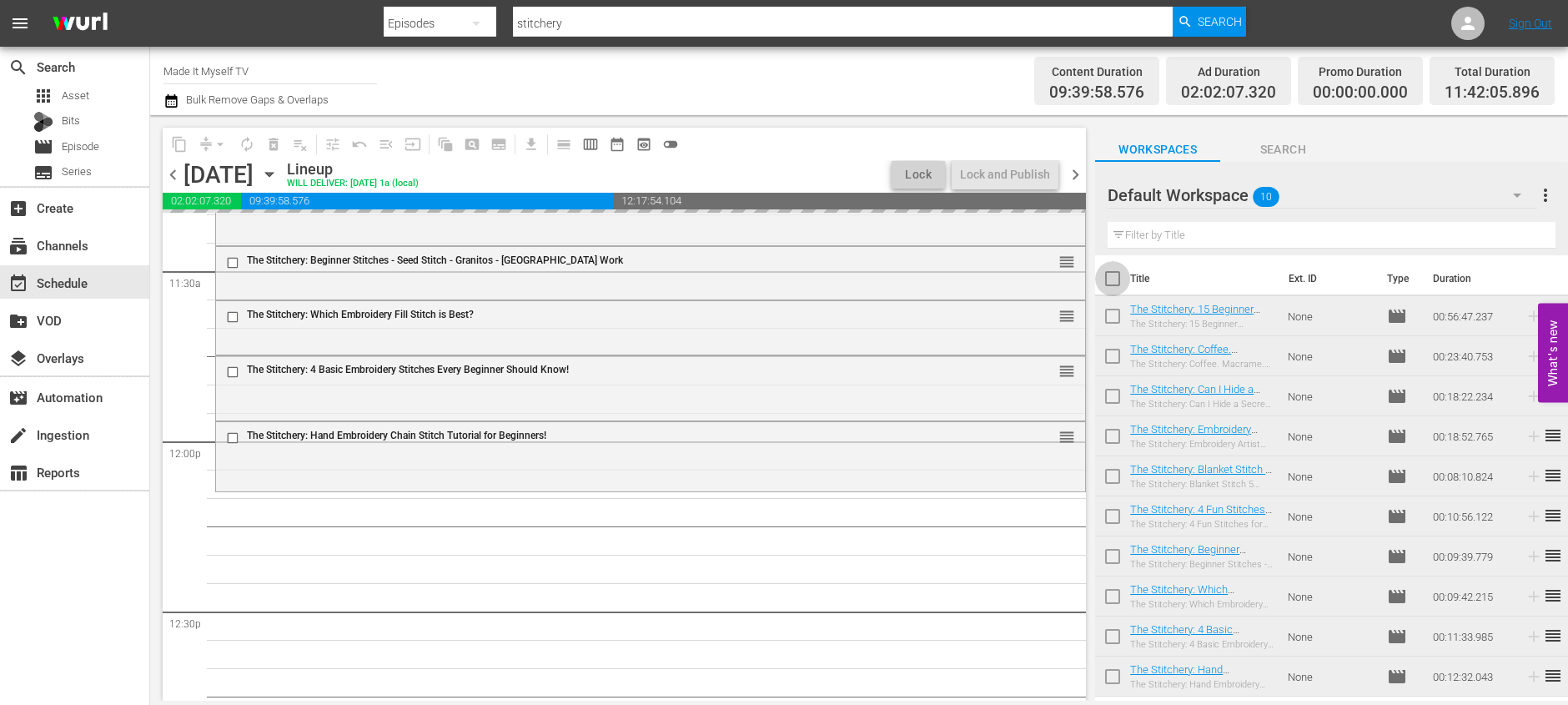
click at [1117, 278] on input "checkbox" at bounding box center [1112, 282] width 35 height 35
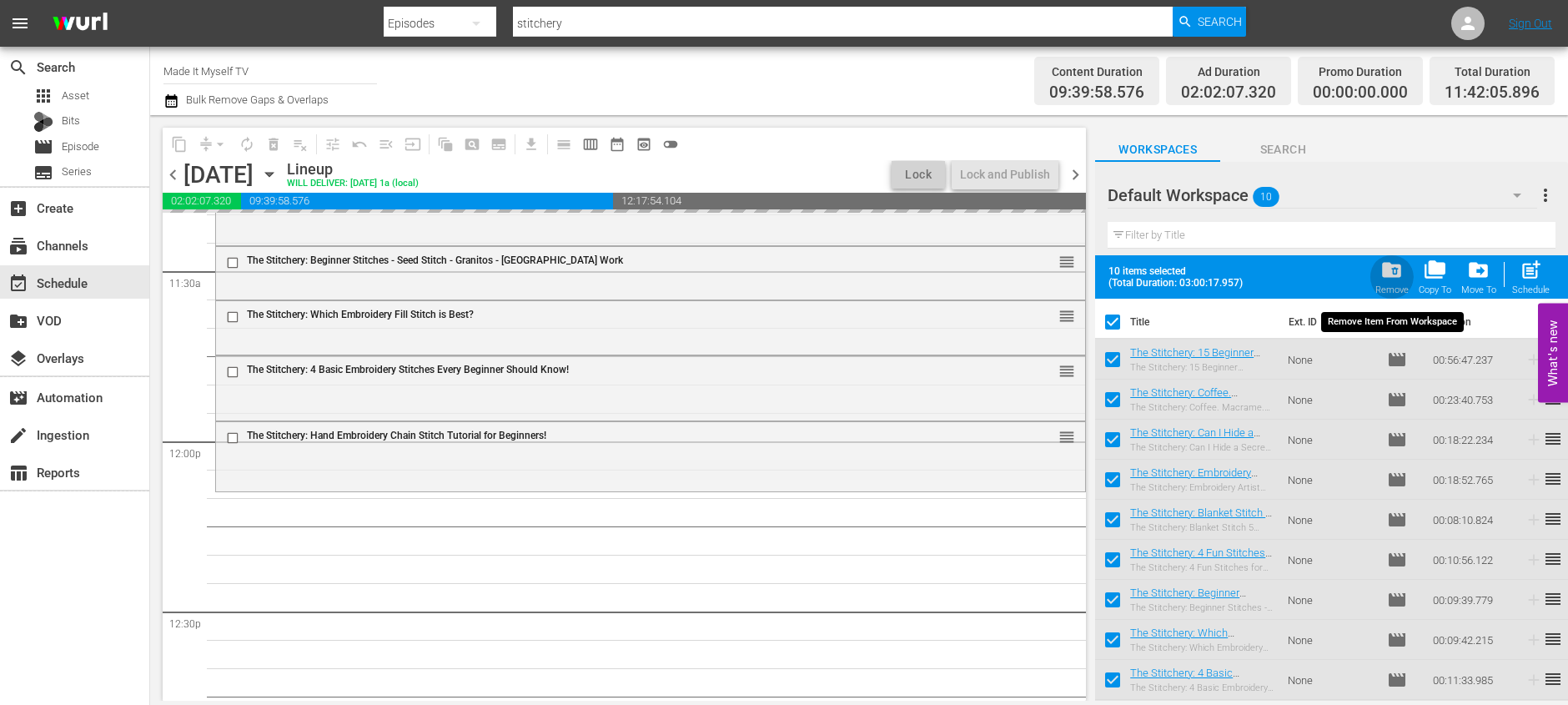
click at [1391, 275] on span "folder_delete" at bounding box center [1392, 270] width 23 height 23
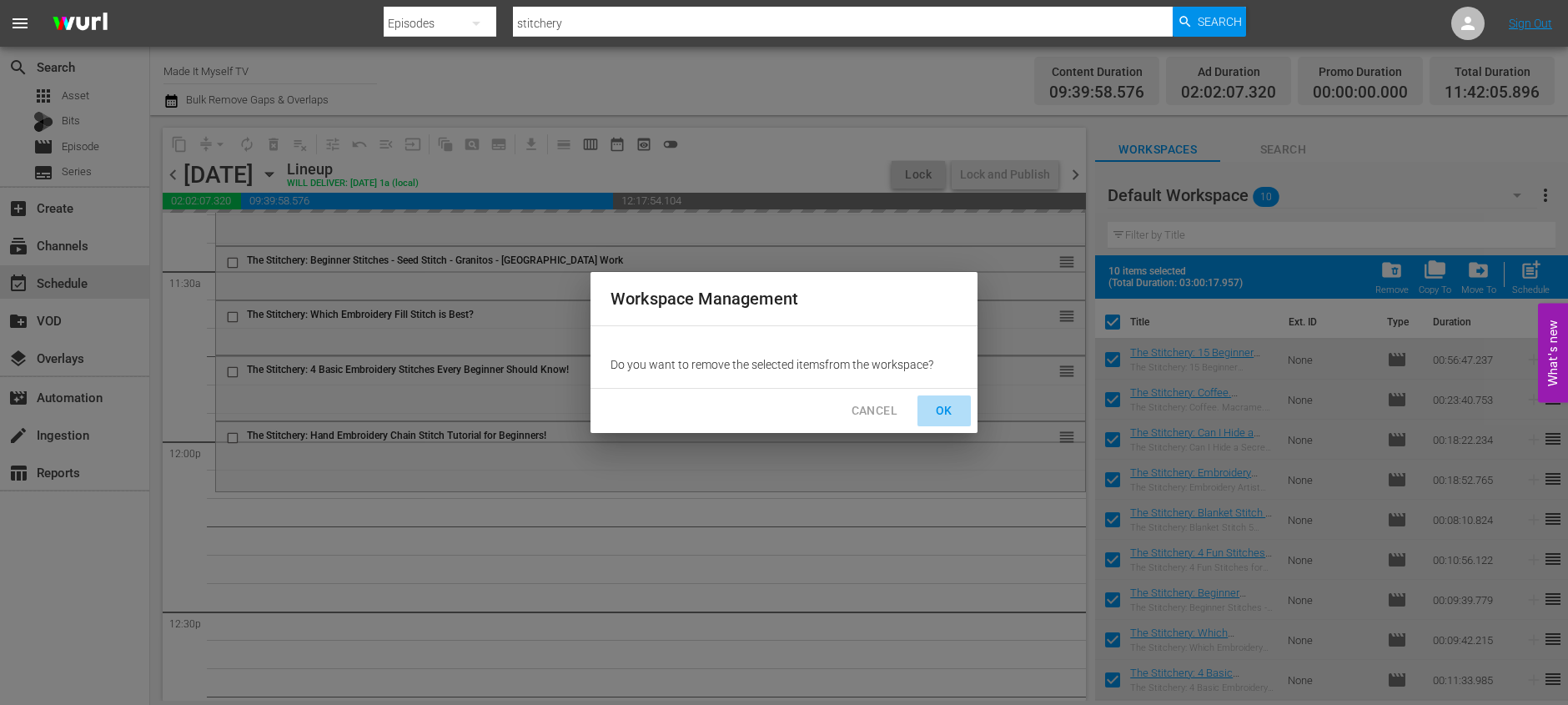
click at [948, 407] on span "OK" at bounding box center [944, 411] width 27 height 21
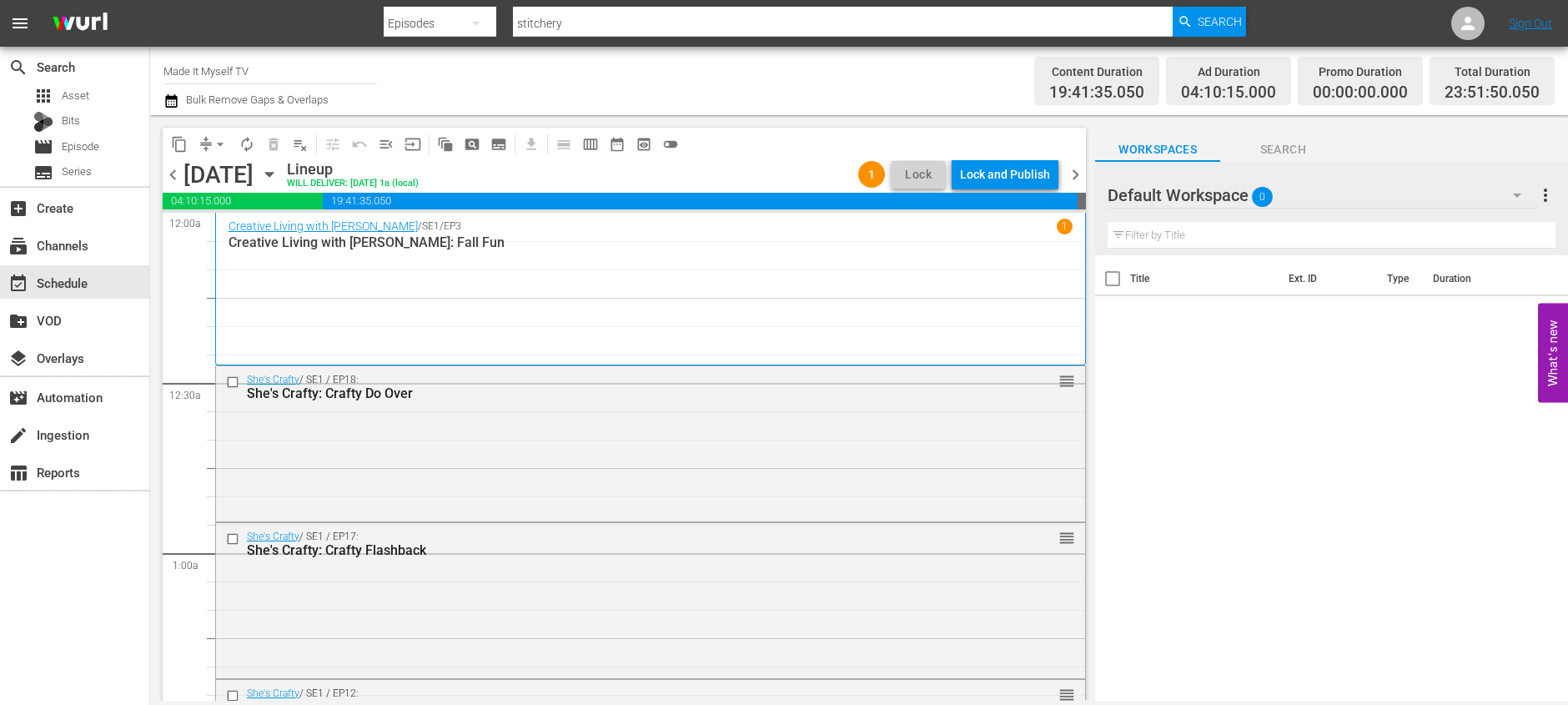
scroll to position [3855, 0]
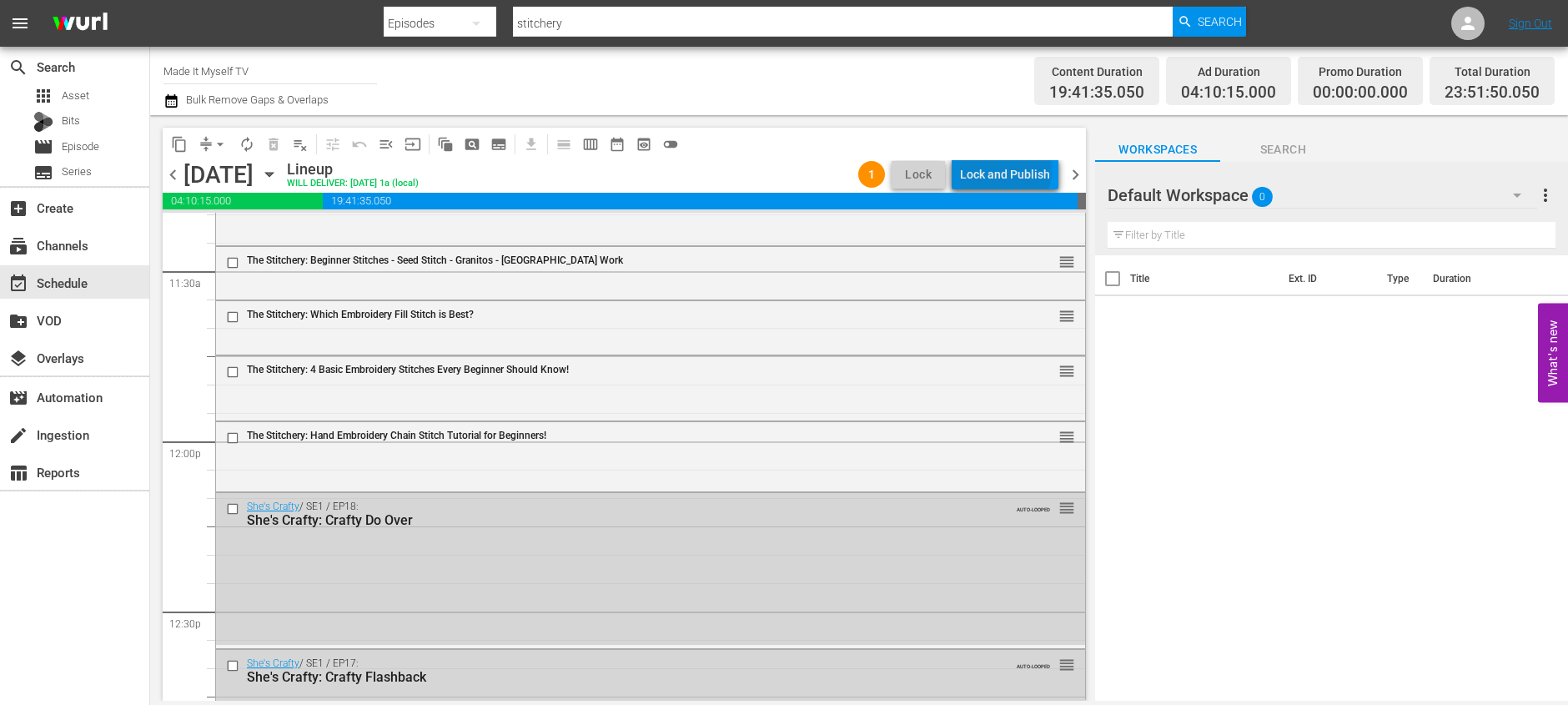
click at [1010, 168] on div "Lock and Publish" at bounding box center [1005, 173] width 90 height 30
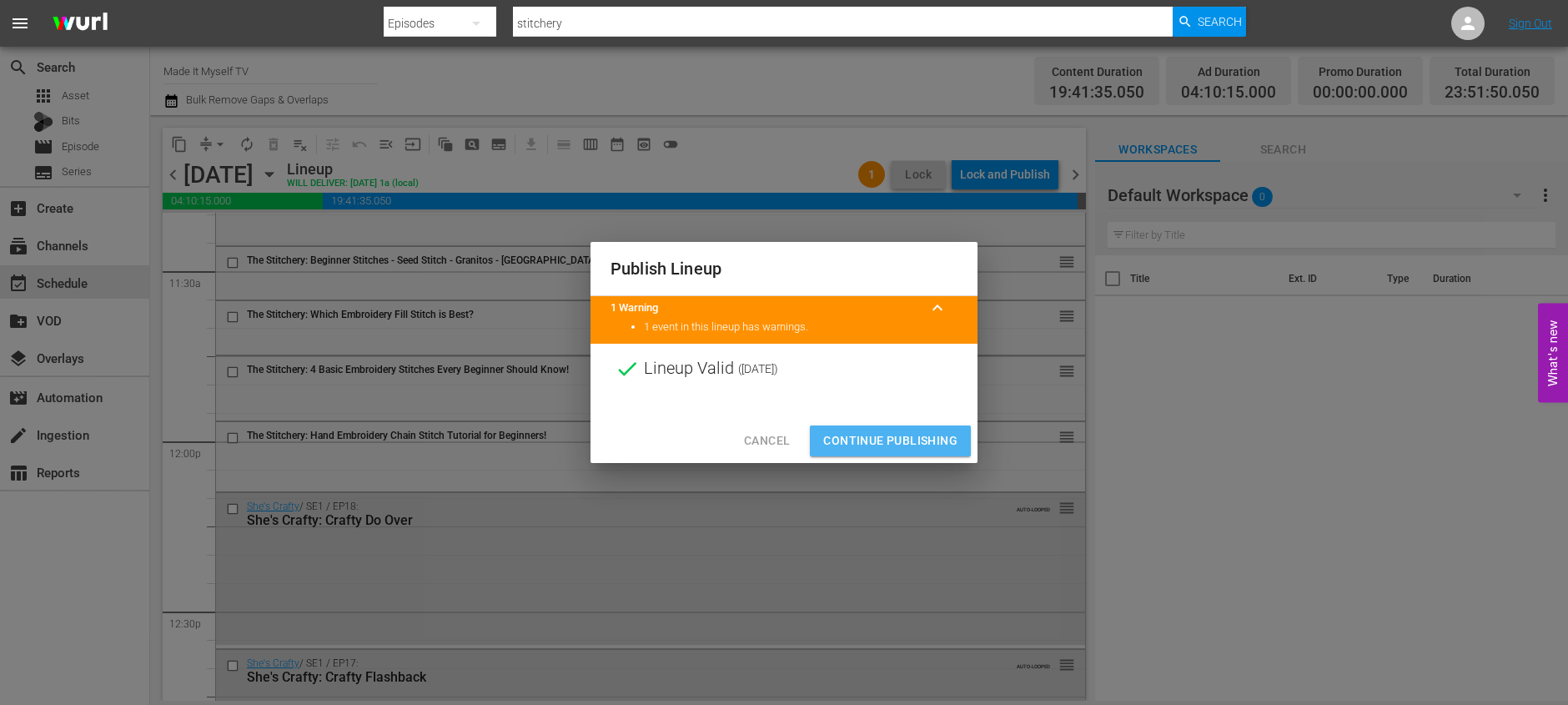
click at [892, 450] on button "Continue Publishing" at bounding box center [890, 441] width 161 height 31
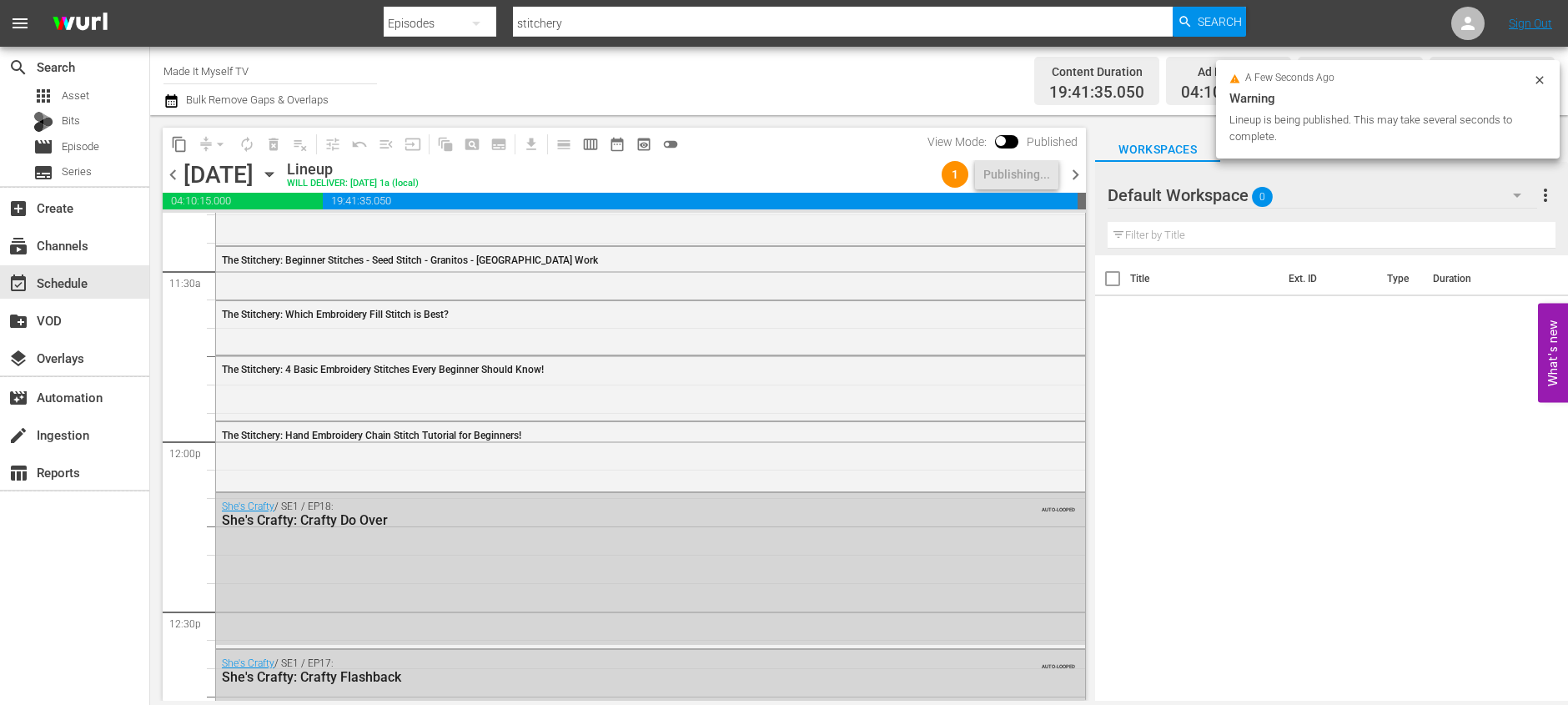
click at [1067, 177] on span "chevron_right" at bounding box center [1076, 175] width 21 height 21
